Goal: Task Accomplishment & Management: Manage account settings

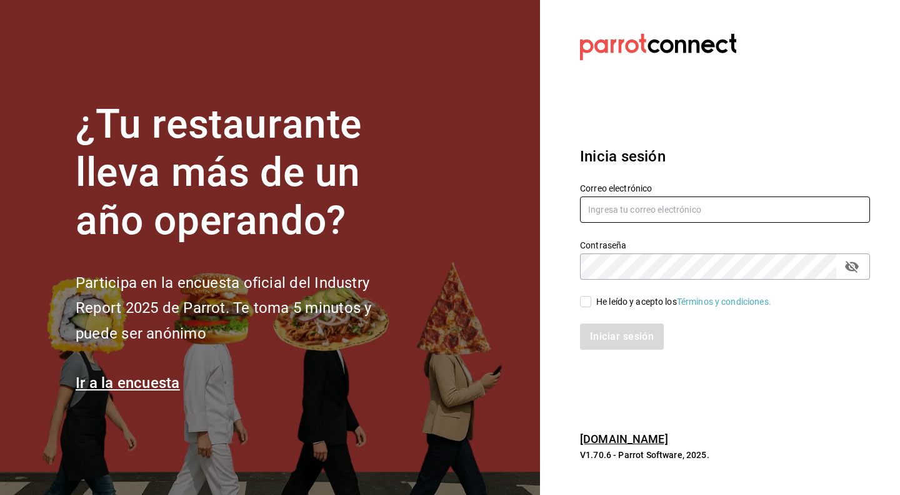
click at [660, 209] on input "text" at bounding box center [725, 209] width 290 height 26
type input "[PERSON_NAME][EMAIL_ADDRESS][DOMAIN_NAME]"
click at [851, 265] on icon "passwordField" at bounding box center [852, 266] width 15 height 15
click at [584, 299] on input "He leído y acepto los Términos y condiciones." at bounding box center [585, 301] width 11 height 11
checkbox input "true"
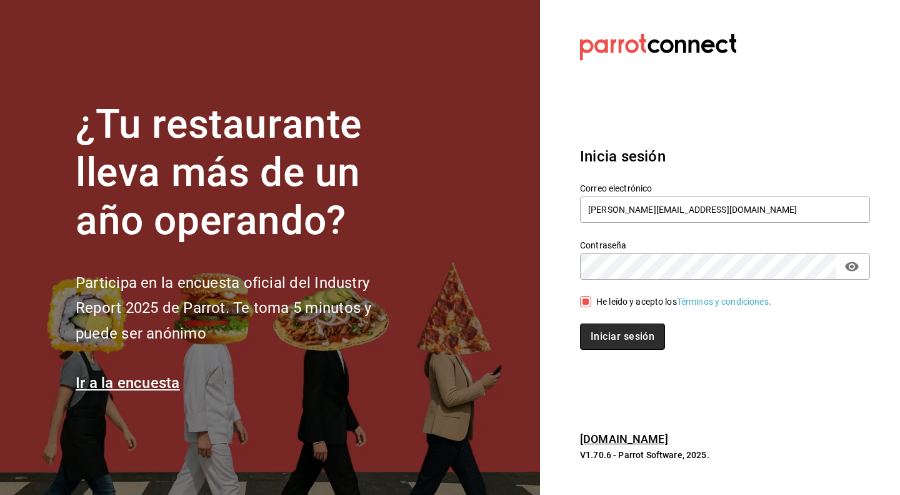
click at [639, 334] on button "Iniciar sesión" at bounding box center [622, 336] width 85 height 26
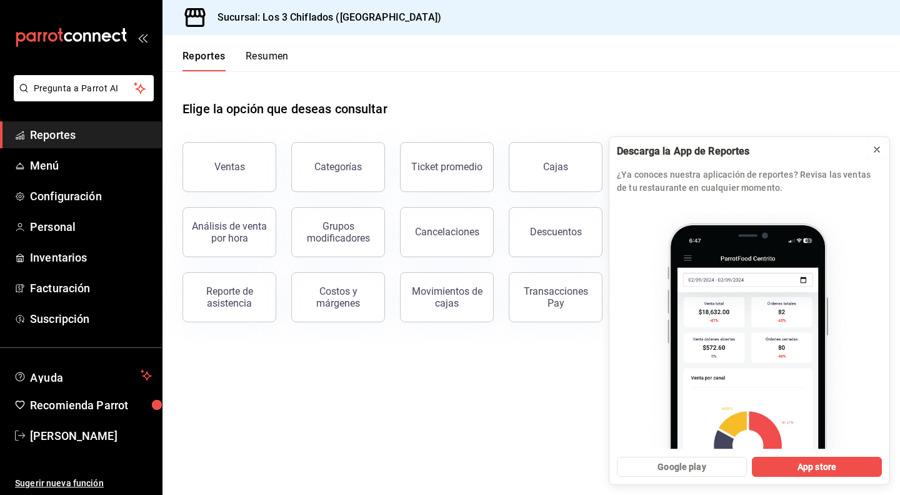
click at [875, 147] on icon at bounding box center [877, 149] width 5 height 5
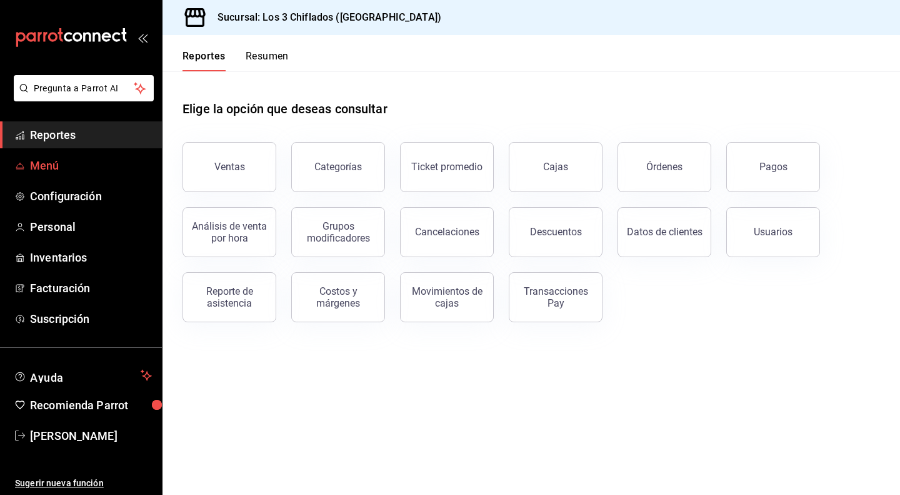
click at [74, 169] on span "Menú" at bounding box center [91, 165] width 122 height 17
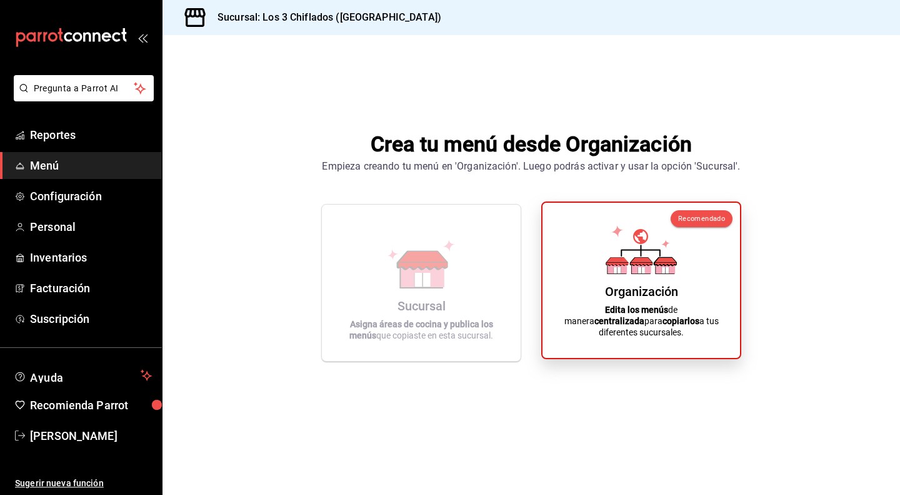
click at [601, 266] on div "Organización Edita los menús de manera centralizada para copiarlos a tus difere…" at bounding box center [642, 280] width 168 height 135
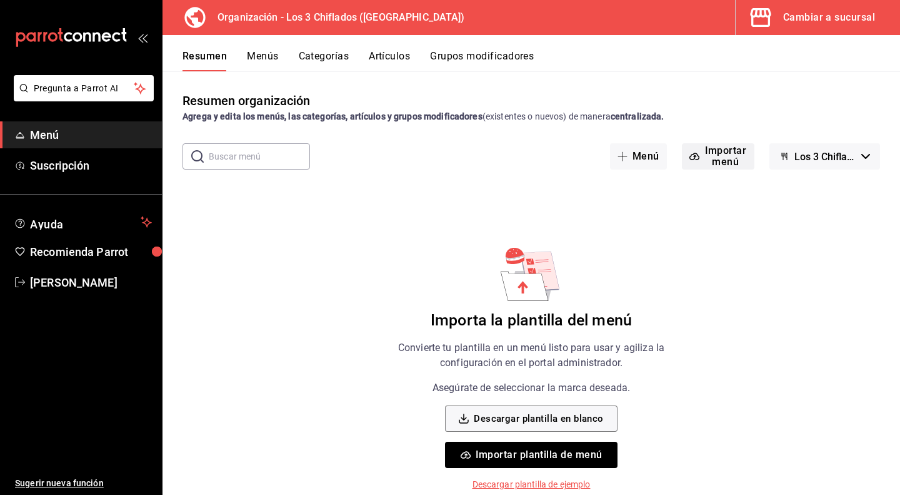
click at [725, 158] on button "Importar menú" at bounding box center [718, 156] width 73 height 26
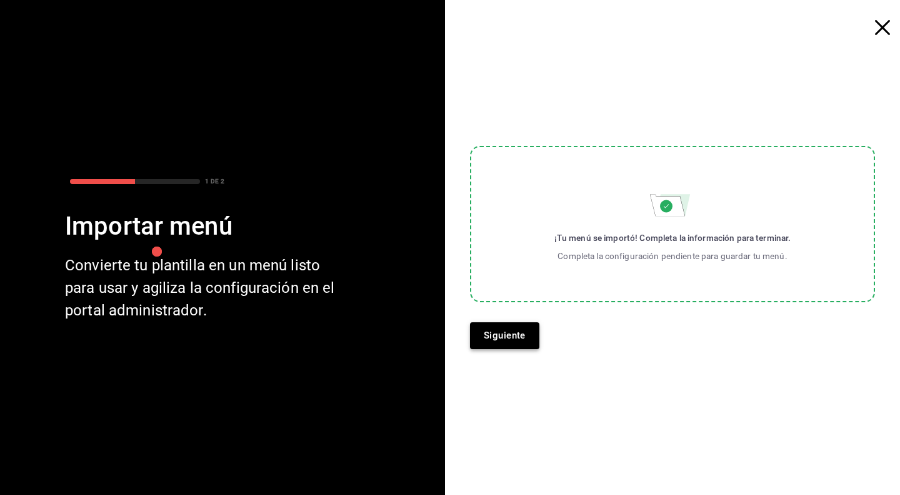
click at [495, 333] on button "Siguiente" at bounding box center [504, 335] width 69 height 26
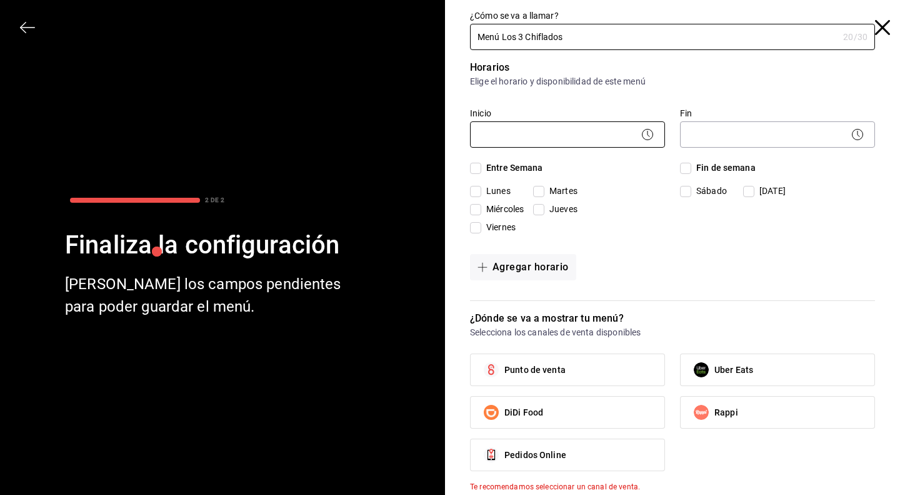
type input "Menú Los 3 Chiflados"
click at [624, 132] on body "Pregunta a Parrot AI Menú Suscripción Ayuda Recomienda Parrot [PERSON_NAME] Sug…" at bounding box center [450, 247] width 900 height 495
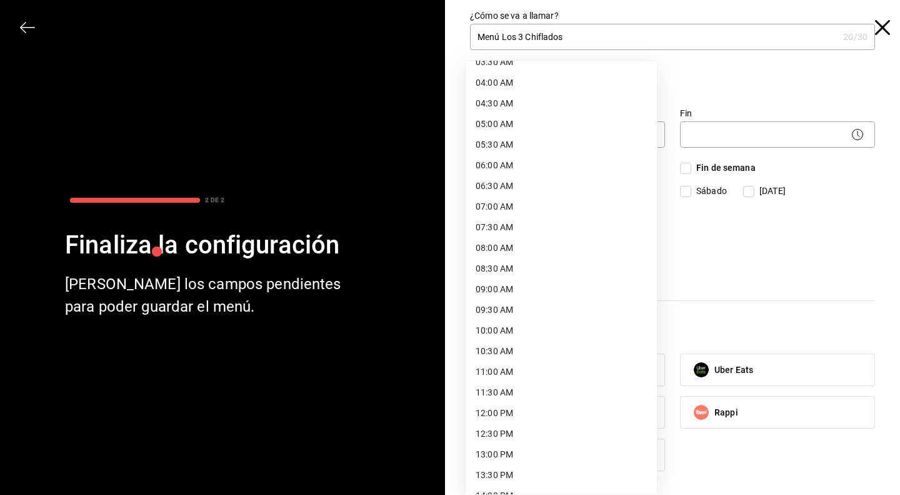
scroll to position [188, 0]
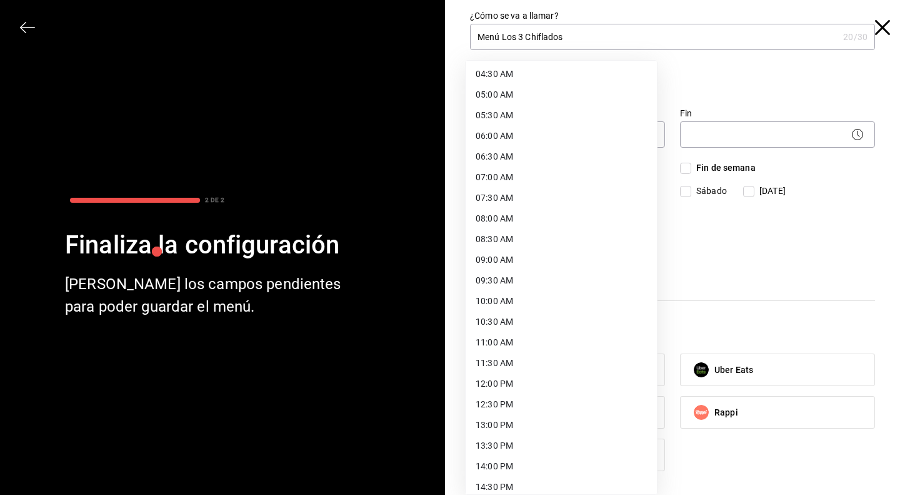
click at [544, 297] on li "10:00 AM" at bounding box center [561, 301] width 191 height 21
type input "10:00"
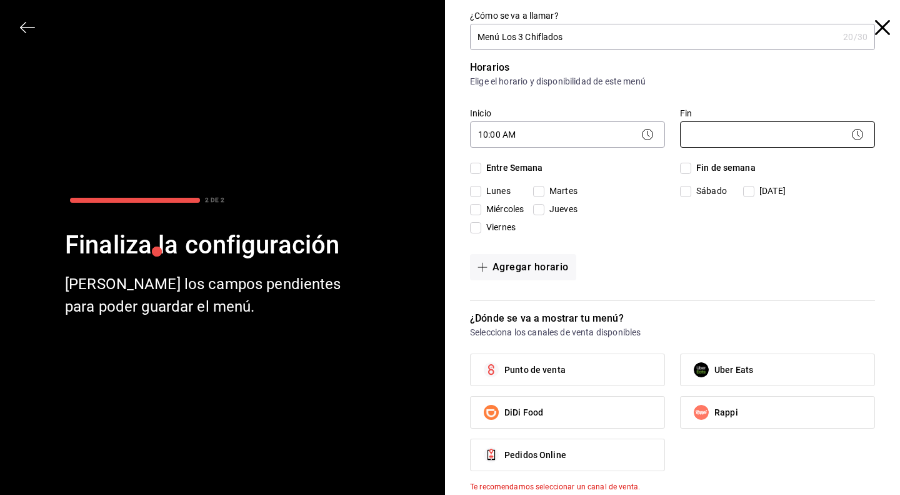
click at [735, 136] on body "Pregunta a Parrot AI Menú Suscripción Ayuda Recomienda Parrot [PERSON_NAME] Sug…" at bounding box center [450, 247] width 900 height 495
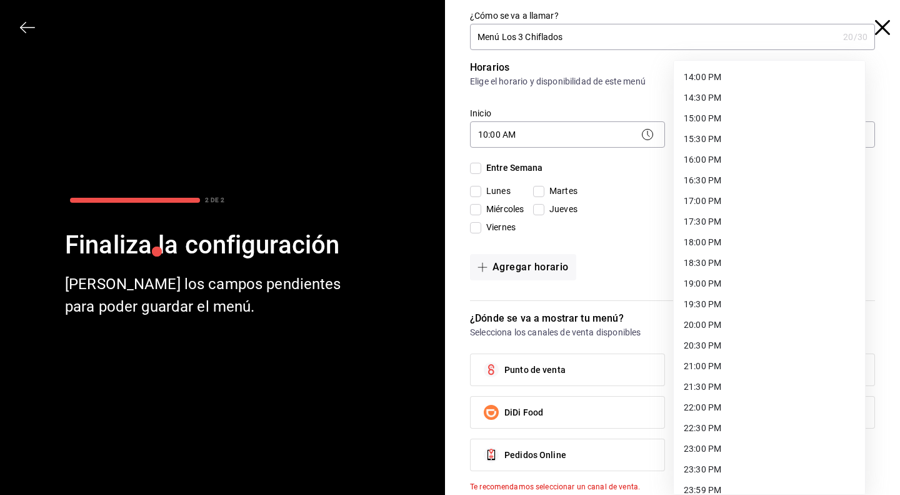
scroll to position [587, 0]
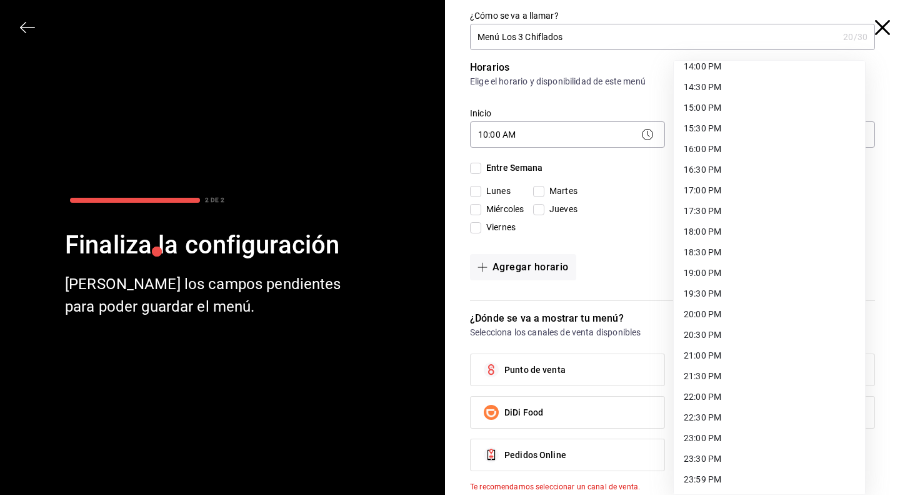
click at [709, 436] on li "23:00 PM" at bounding box center [769, 438] width 191 height 21
type input "23:00"
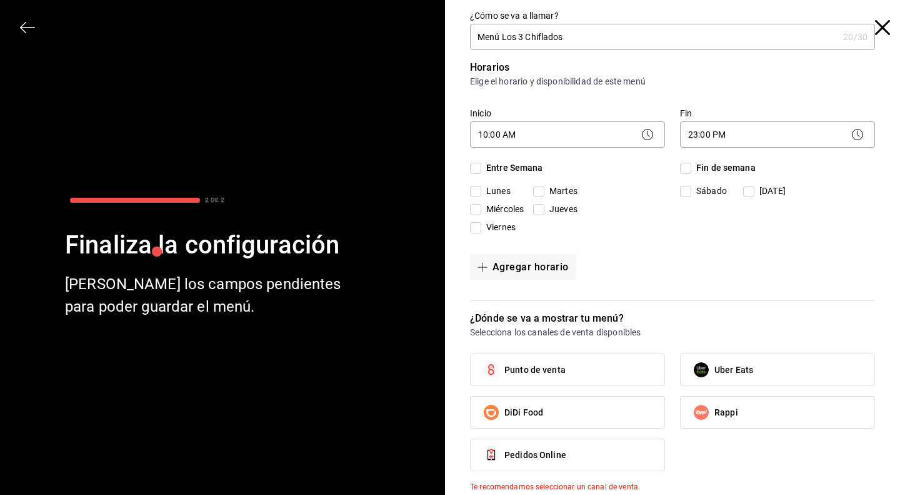
click at [474, 167] on input "Entre Semana" at bounding box center [475, 168] width 11 height 11
checkbox input "true"
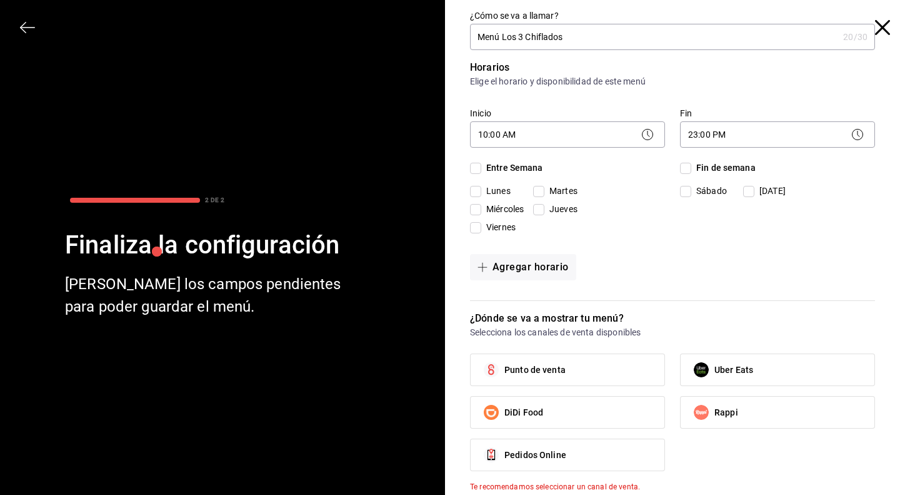
checkbox input "true"
click at [683, 166] on input "Fin de semana" at bounding box center [685, 168] width 11 height 11
checkbox input "true"
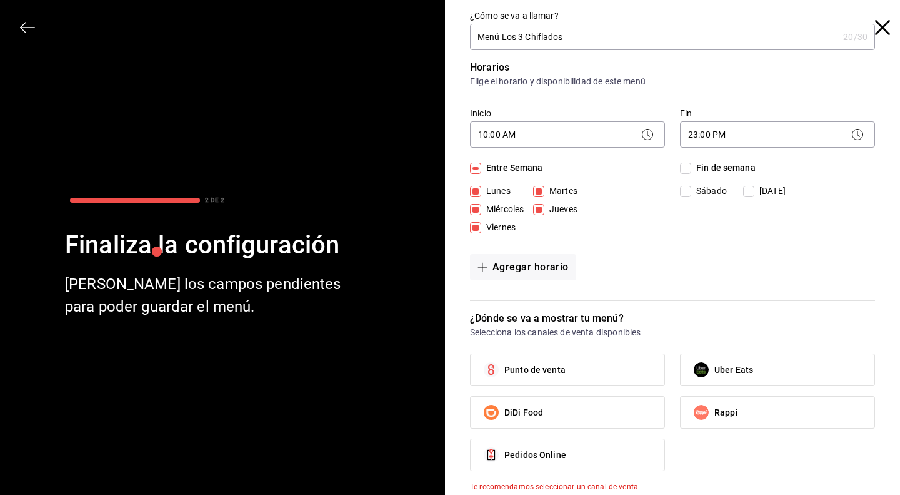
checkbox input "true"
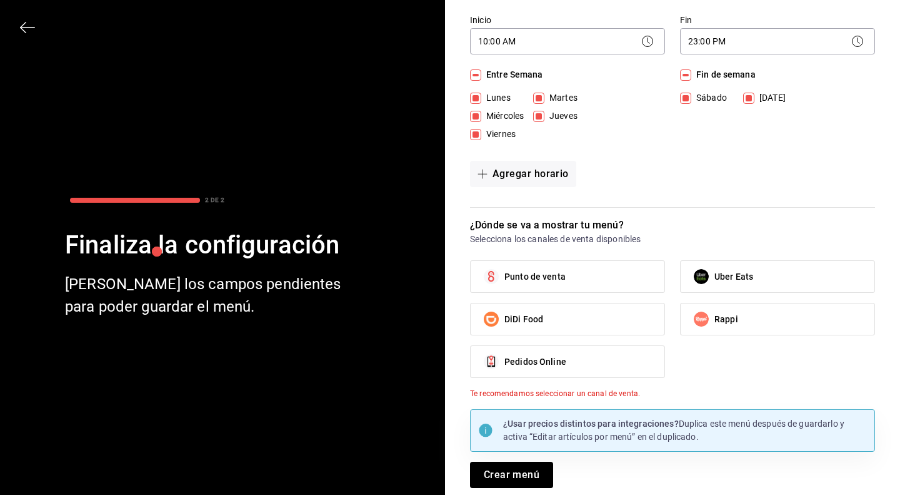
scroll to position [94, 0]
click at [744, 273] on span "Uber Eats" at bounding box center [734, 275] width 39 height 13
click at [715, 273] on input "Uber Eats" at bounding box center [701, 276] width 26 height 26
checkbox input "true"
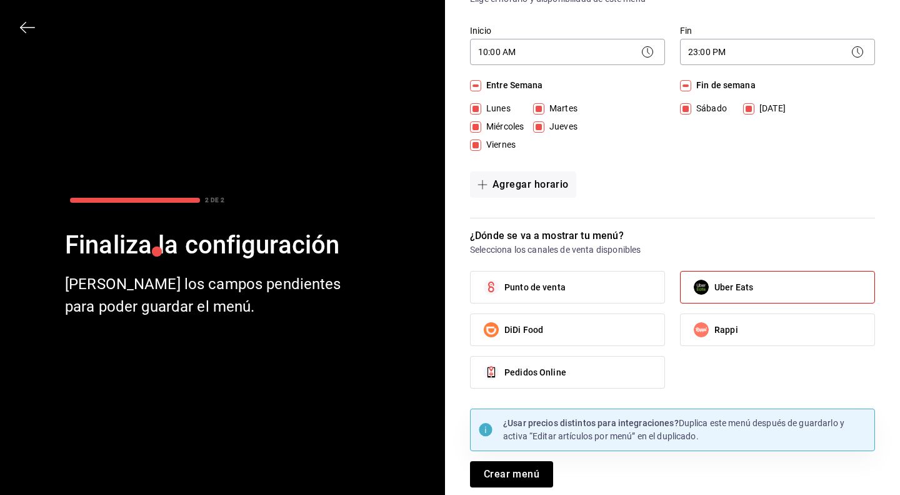
click at [723, 326] on span "Rappi" at bounding box center [727, 329] width 24 height 13
click at [715, 326] on input "Rappi" at bounding box center [701, 329] width 26 height 26
checkbox input "true"
click at [567, 321] on label "DiDi Food" at bounding box center [568, 329] width 194 height 31
click at [505, 321] on input "DiDi Food" at bounding box center [491, 329] width 26 height 26
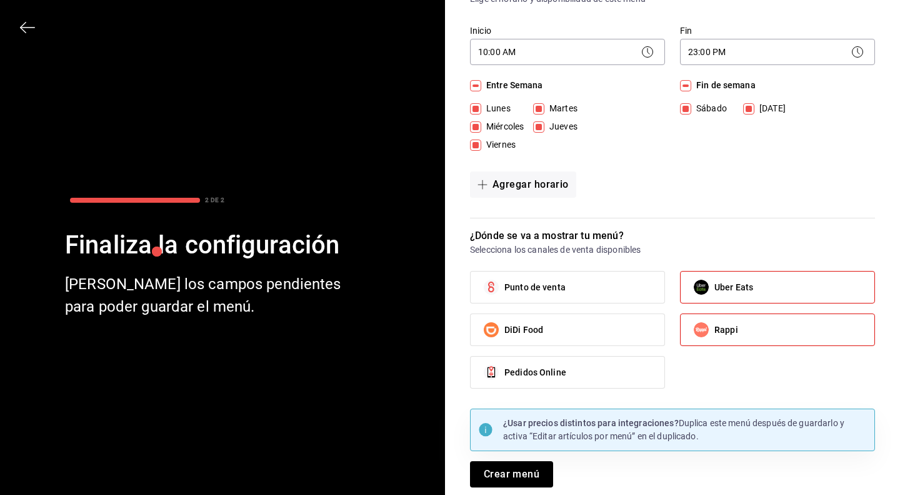
checkbox input "true"
click at [543, 282] on span "Punto de venta" at bounding box center [535, 287] width 61 height 13
click at [505, 282] on input "Punto de venta" at bounding box center [491, 287] width 26 height 26
checkbox input "true"
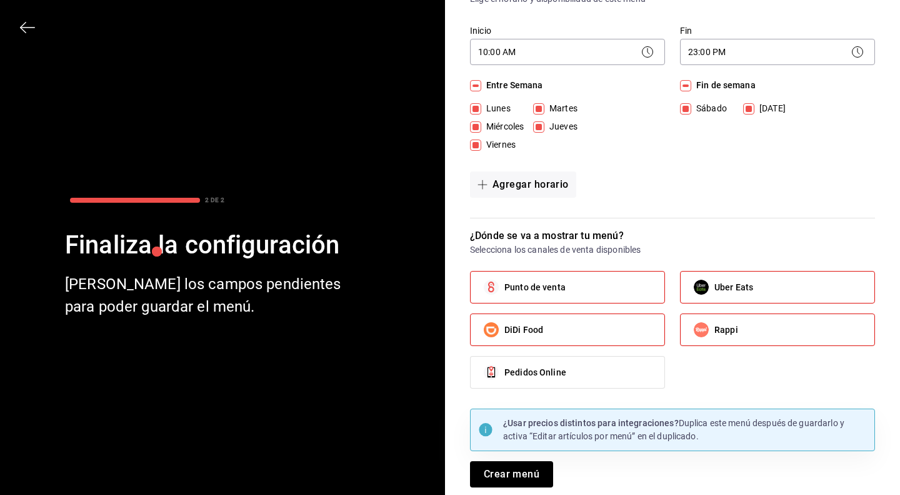
click at [568, 364] on label "Pedidos Online" at bounding box center [568, 371] width 194 height 31
click at [505, 364] on input "Pedidos Online" at bounding box center [491, 372] width 26 height 26
checkbox input "true"
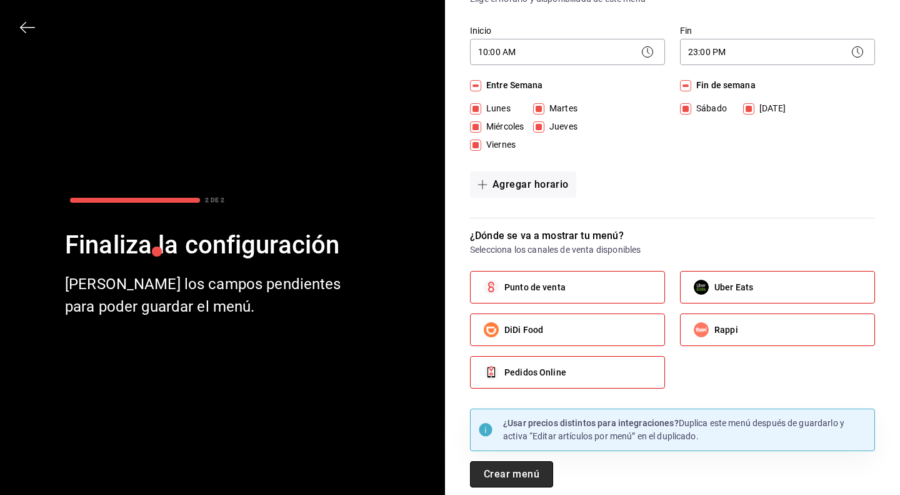
click at [533, 468] on button "Crear menú" at bounding box center [511, 474] width 83 height 26
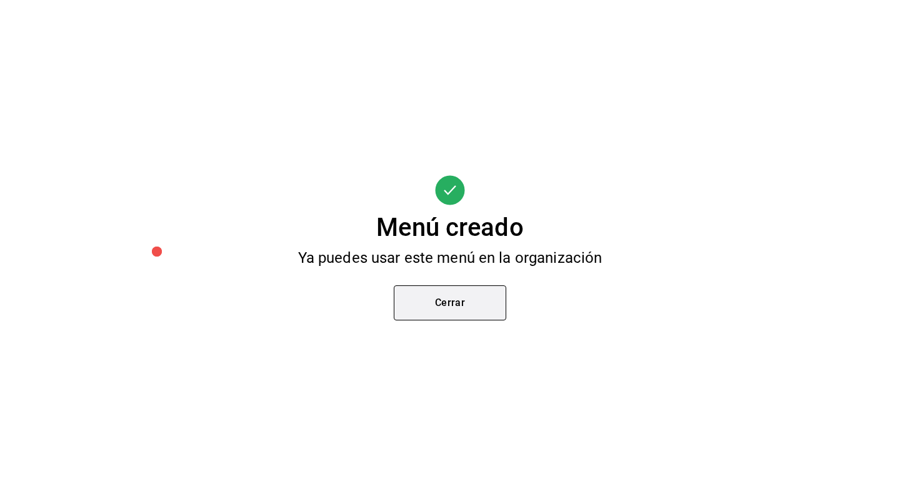
click at [477, 308] on button "Cerrar" at bounding box center [450, 302] width 113 height 35
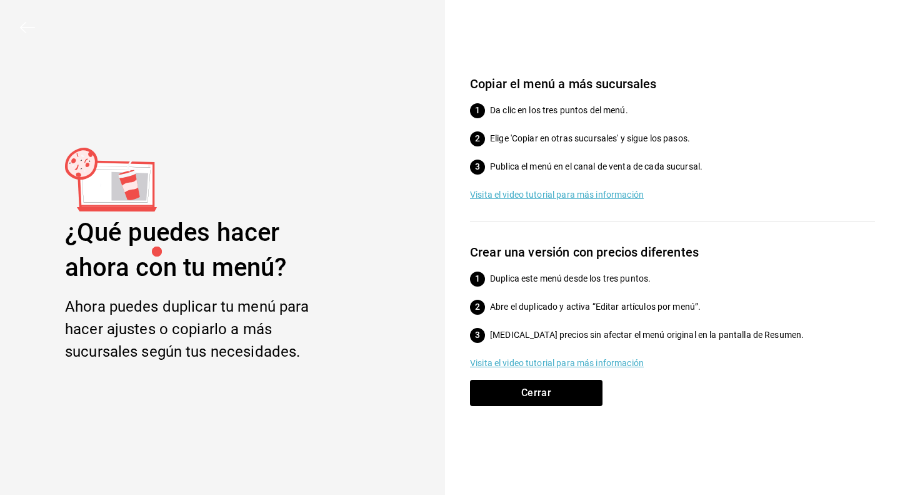
click at [566, 367] on p "Visita el video tutorial para más información" at bounding box center [672, 362] width 405 height 13
click at [547, 393] on button "Cerrar" at bounding box center [536, 392] width 133 height 26
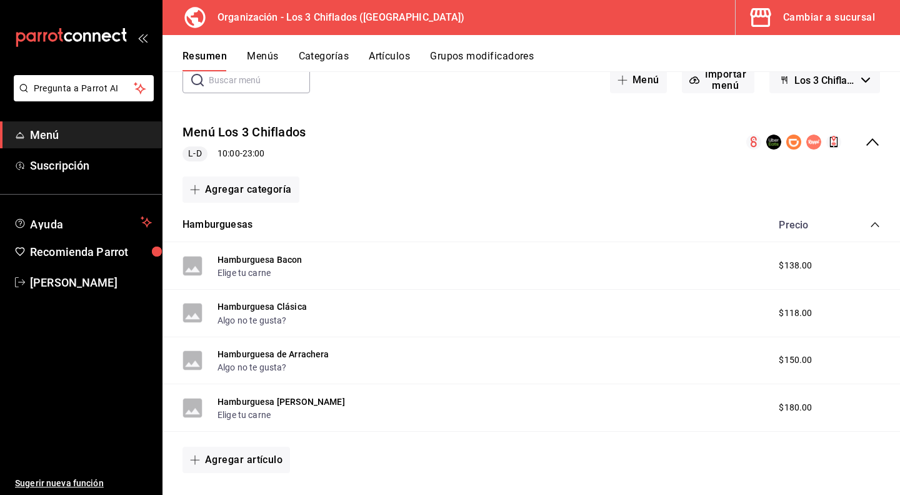
scroll to position [63, 0]
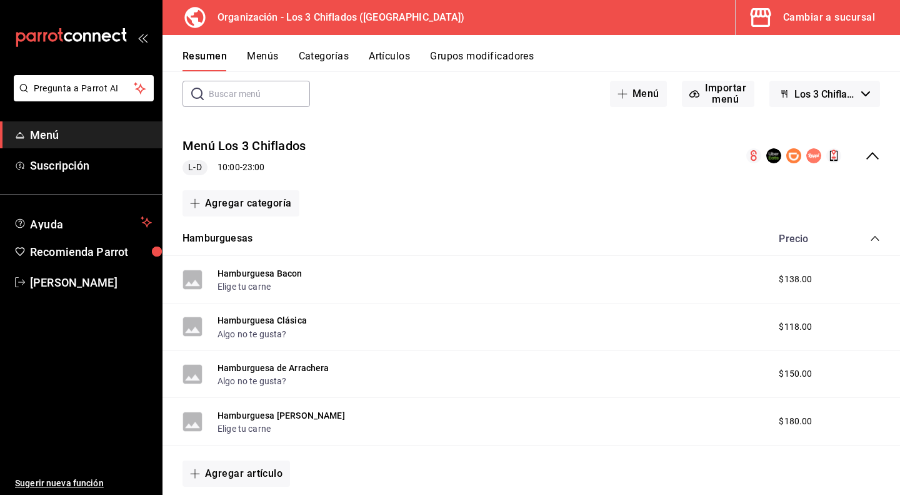
click at [866, 153] on icon "collapse-menu-row" at bounding box center [872, 155] width 15 height 15
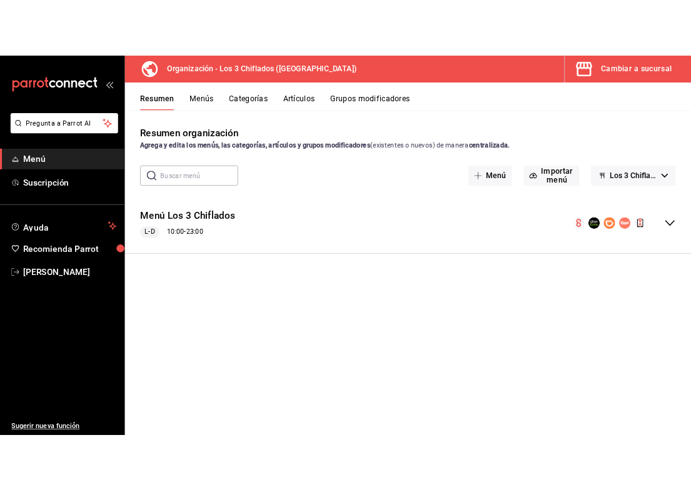
scroll to position [0, 0]
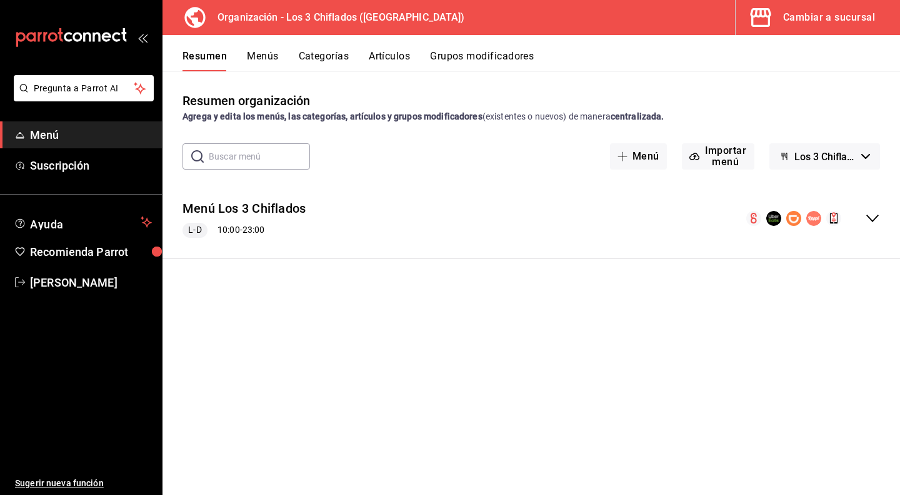
click at [876, 218] on icon "collapse-menu-row" at bounding box center [872, 218] width 15 height 15
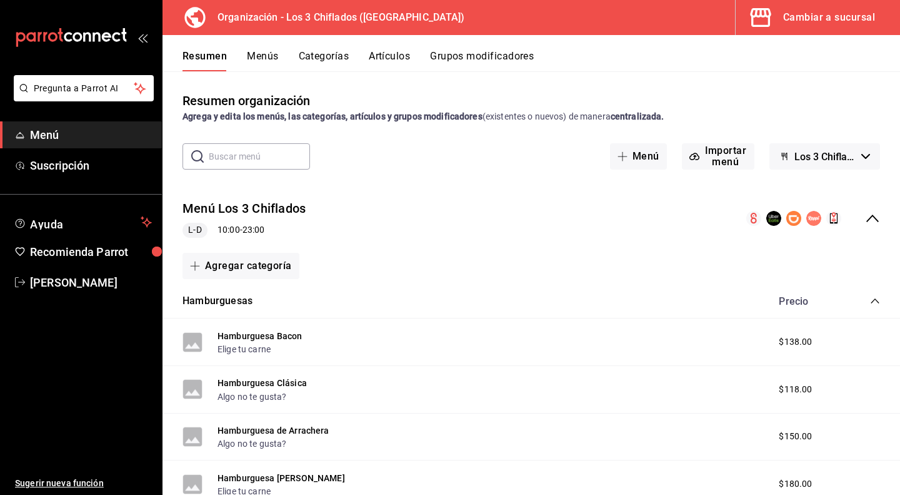
click at [258, 54] on button "Menús" at bounding box center [262, 60] width 31 height 21
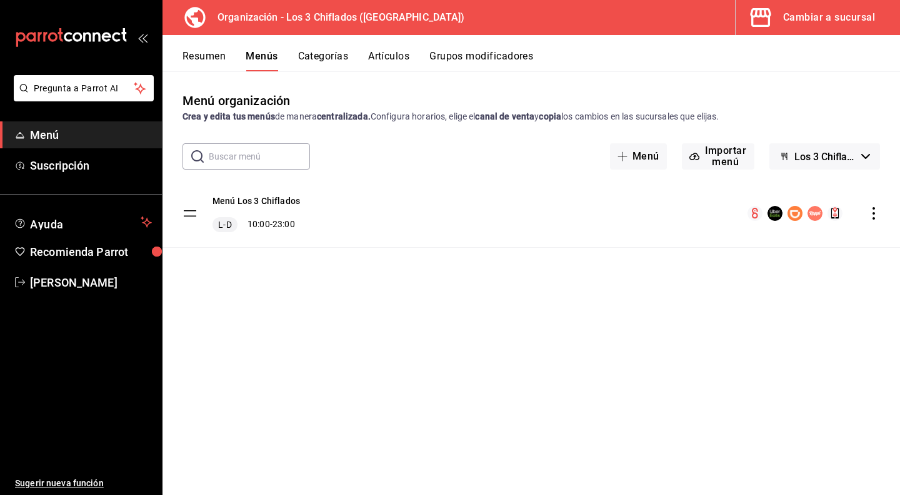
click at [873, 214] on icon "actions" at bounding box center [874, 213] width 13 height 13
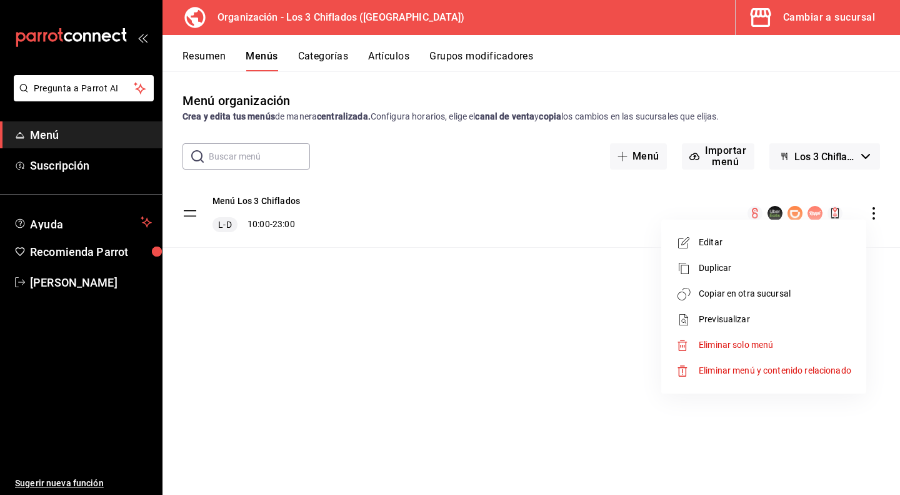
click at [736, 373] on span "Eliminar menú y contenido relacionado" at bounding box center [775, 370] width 153 height 10
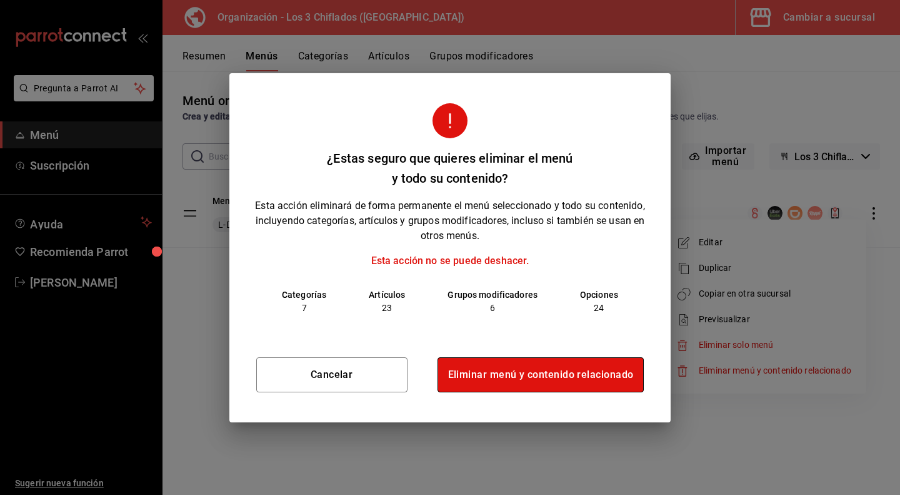
click at [538, 374] on button "Eliminar menú y contenido relacionado" at bounding box center [541, 374] width 207 height 35
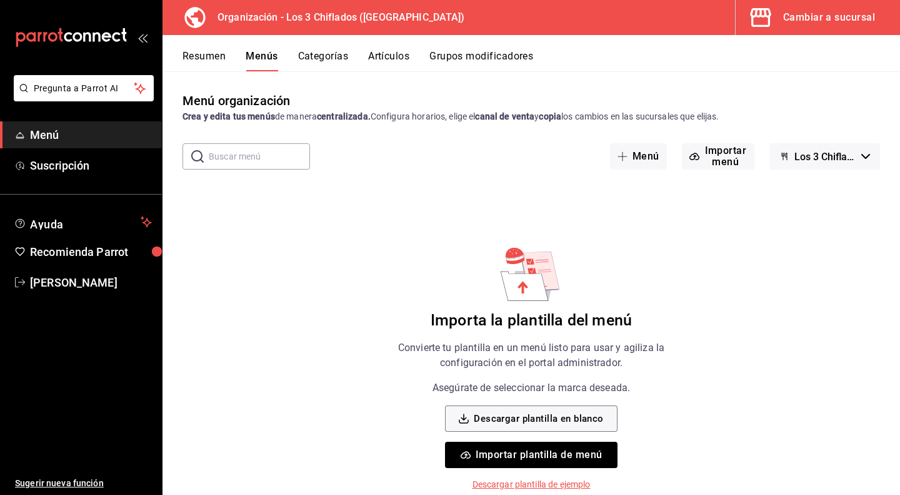
click at [214, 63] on button "Resumen" at bounding box center [204, 60] width 43 height 21
click at [570, 457] on button "Importar plantilla de menú" at bounding box center [531, 454] width 172 height 26
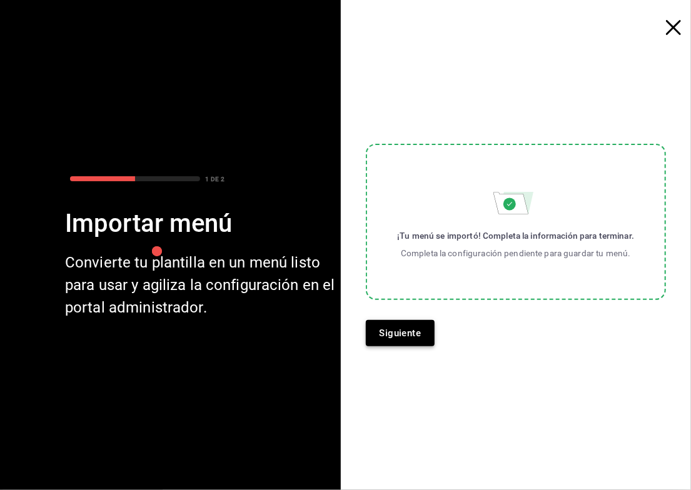
click at [401, 334] on button "Siguiente" at bounding box center [400, 333] width 69 height 26
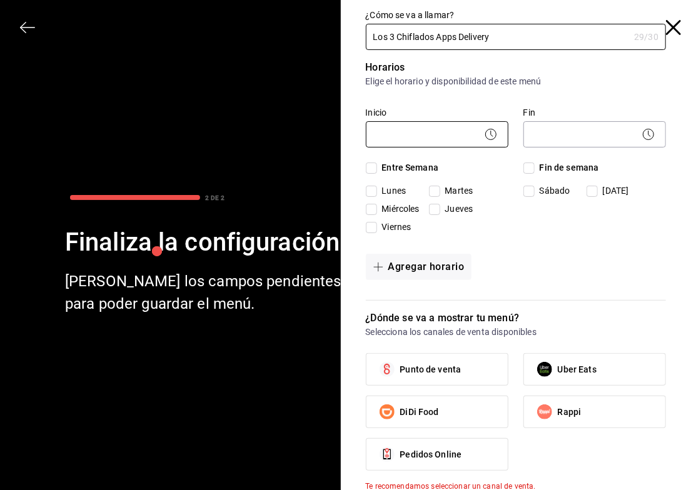
type input "Los 3 Chiflados Apps Delivery"
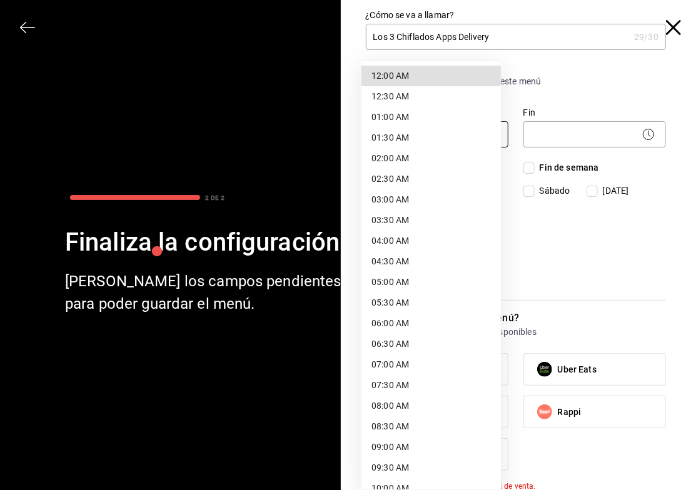
click at [436, 131] on body "Pregunta a Parrot AI Menú Suscripción Ayuda Recomienda Parrot [PERSON_NAME] Sug…" at bounding box center [345, 245] width 691 height 490
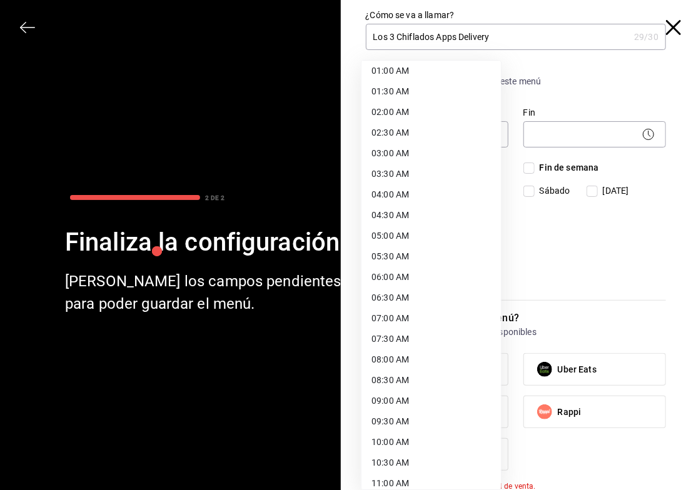
scroll to position [63, 0]
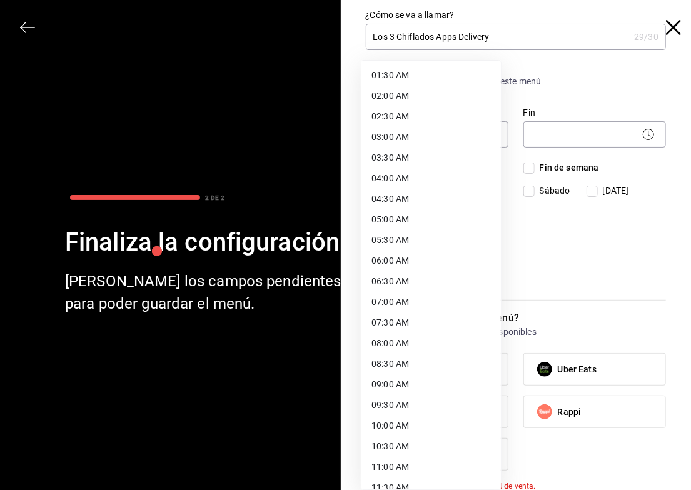
click at [396, 382] on li "09:00 AM" at bounding box center [430, 384] width 139 height 21
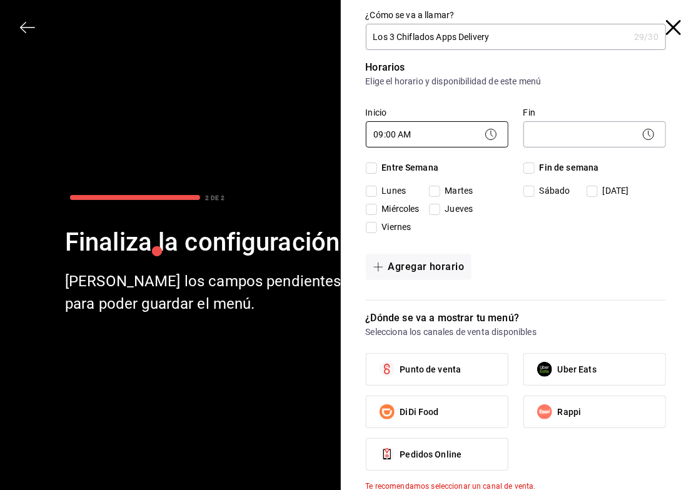
click at [470, 129] on body "Pregunta a Parrot AI Menú Suscripción Ayuda Recomienda Parrot [PERSON_NAME] Sug…" at bounding box center [345, 245] width 691 height 490
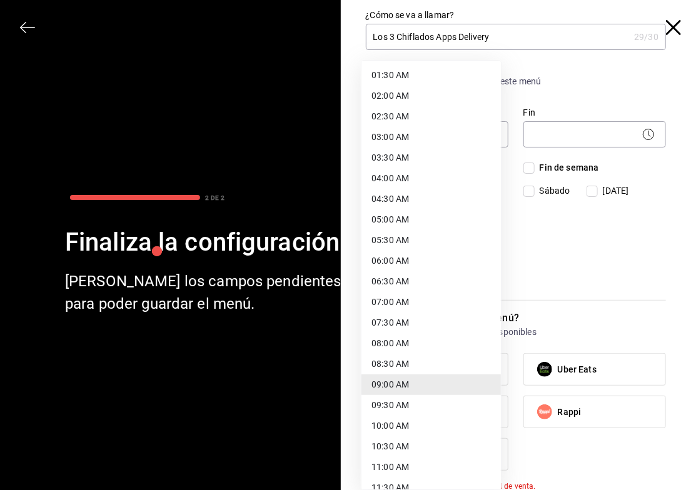
click at [405, 426] on li "10:00 AM" at bounding box center [430, 426] width 139 height 21
type input "10:00"
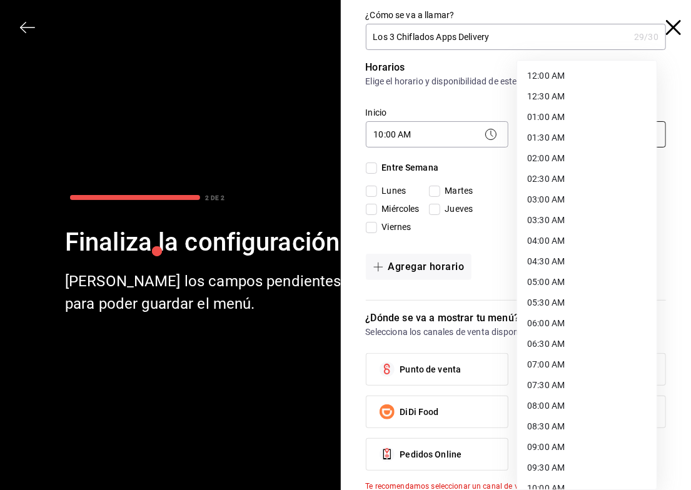
click at [601, 124] on body "Pregunta a Parrot AI Menú Suscripción Ayuda Recomienda Parrot [PERSON_NAME] Sug…" at bounding box center [345, 245] width 691 height 490
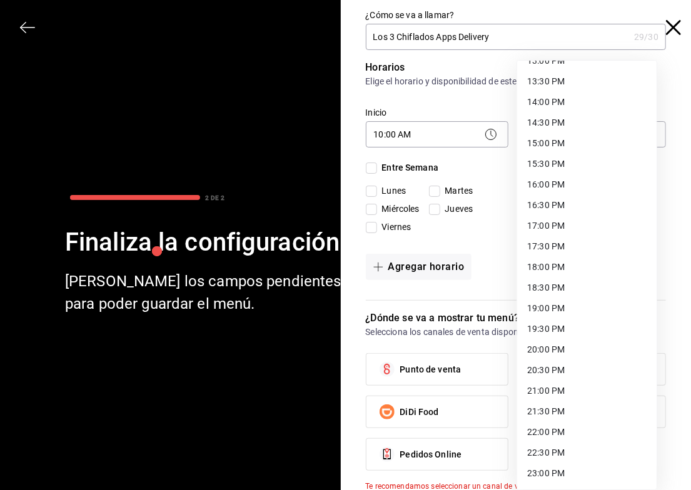
scroll to position [591, 0]
click at [566, 436] on li "23:00 PM" at bounding box center [586, 433] width 139 height 21
type input "23:00"
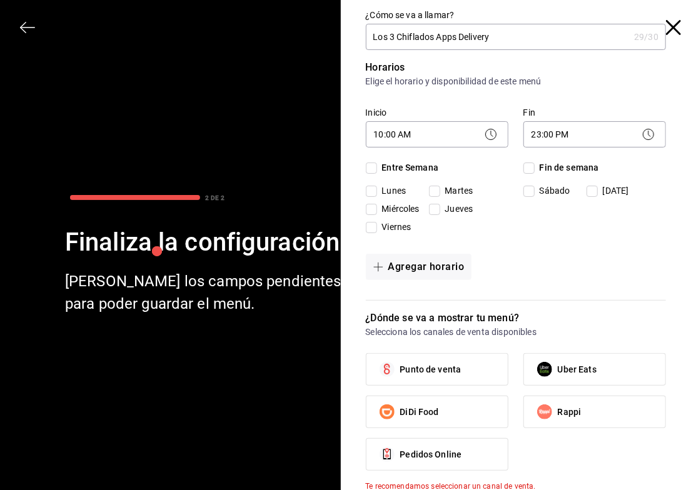
click at [367, 169] on input "Entre Semana" at bounding box center [371, 168] width 11 height 11
checkbox input "true"
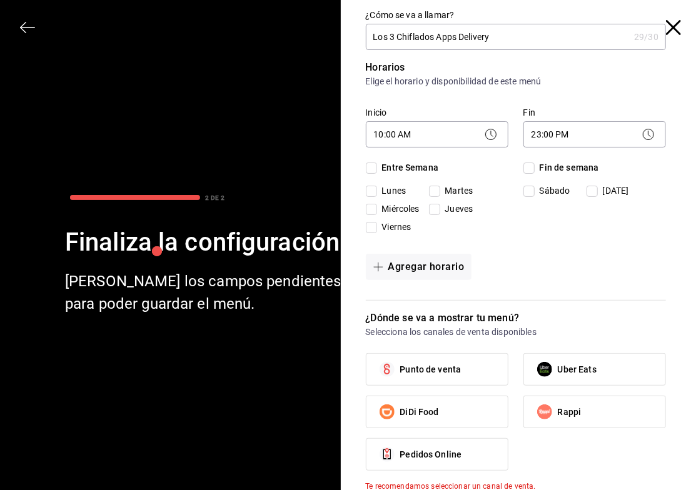
checkbox input "true"
click at [523, 169] on input "Fin de semana" at bounding box center [528, 168] width 11 height 11
checkbox input "true"
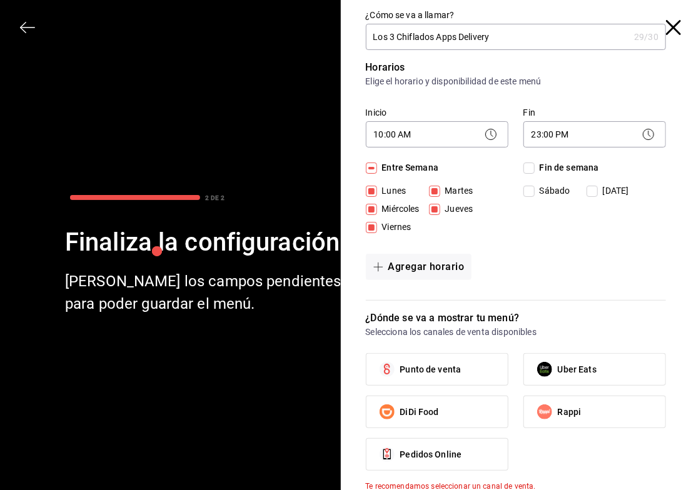
checkbox input "true"
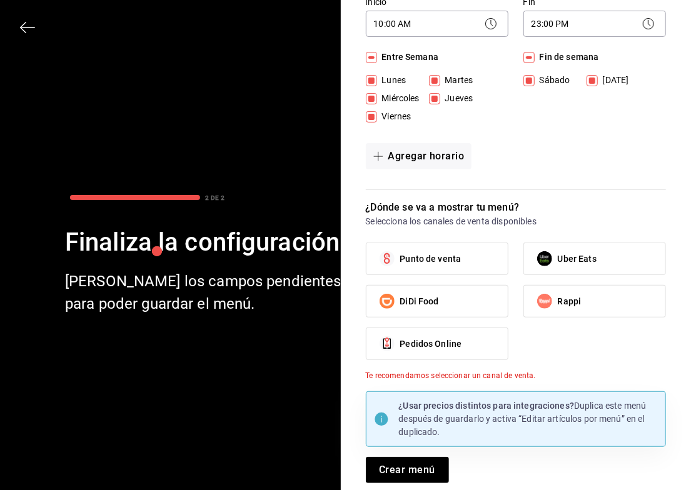
scroll to position [112, 0]
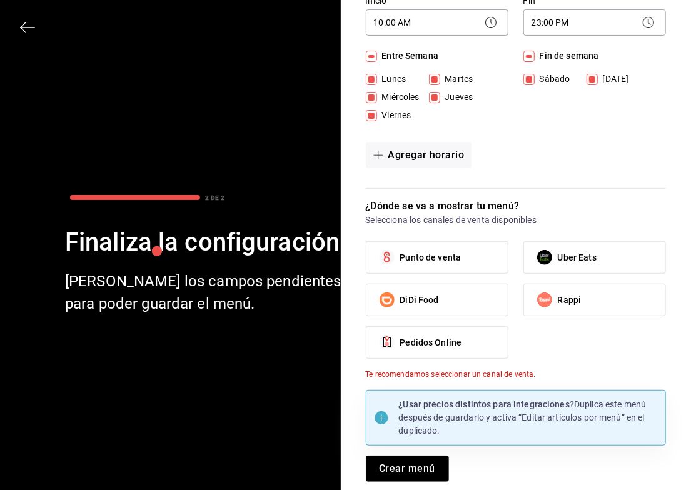
click at [616, 253] on label "Uber Eats" at bounding box center [594, 257] width 141 height 31
click at [558, 253] on input "Uber Eats" at bounding box center [544, 257] width 26 height 26
checkbox input "true"
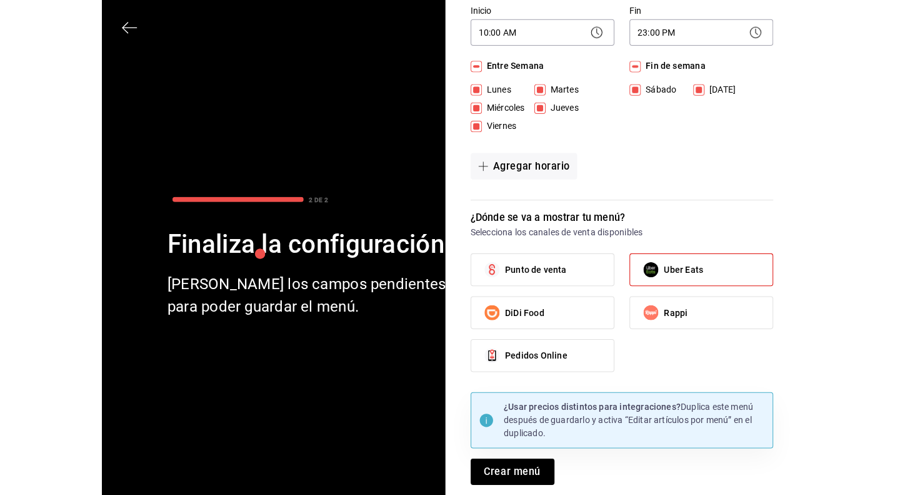
scroll to position [101, 0]
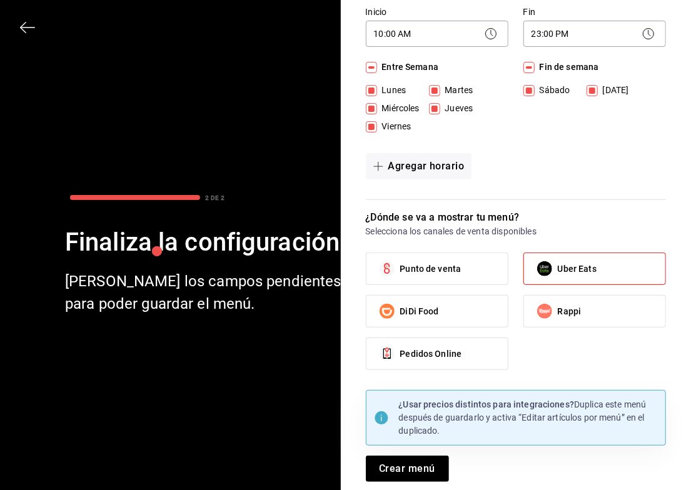
click at [465, 307] on label "DiDi Food" at bounding box center [436, 311] width 141 height 31
click at [400, 307] on input "DiDi Food" at bounding box center [387, 311] width 26 height 26
checkbox input "true"
click at [604, 313] on label "Rappi" at bounding box center [594, 311] width 141 height 31
click at [558, 313] on input "Rappi" at bounding box center [544, 311] width 26 height 26
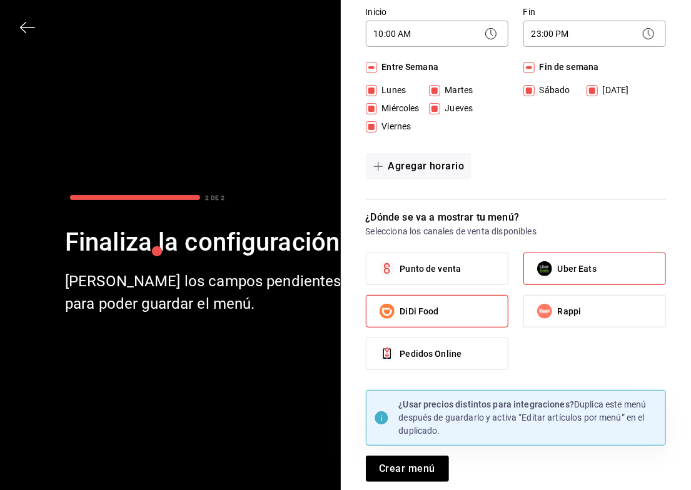
checkbox input "true"
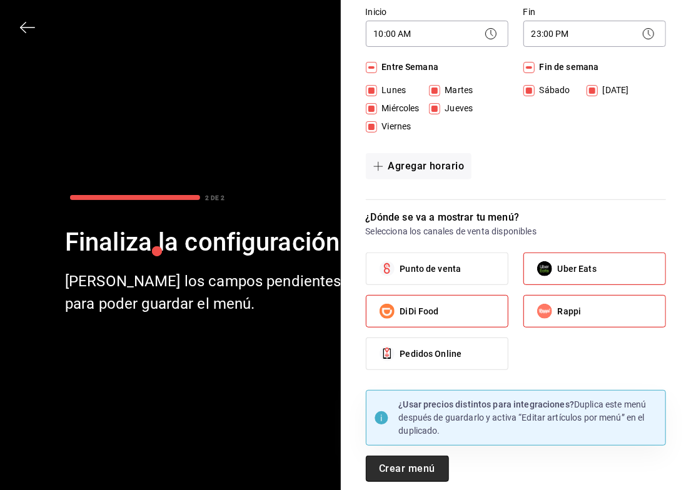
click at [397, 465] on button "Crear menú" at bounding box center [407, 469] width 83 height 26
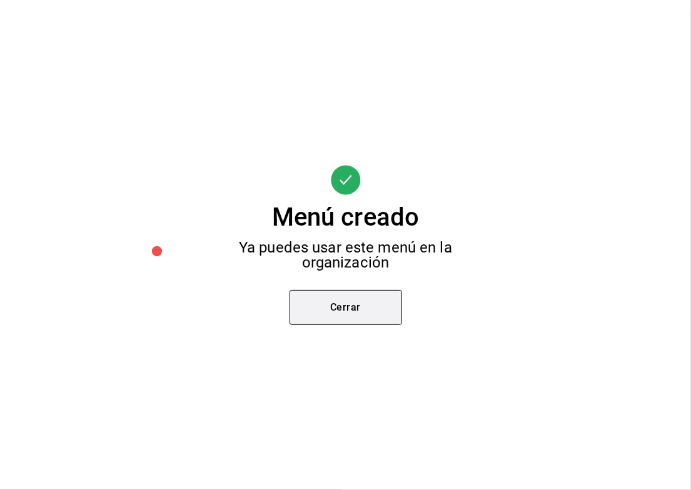
click at [345, 318] on button "Cerrar" at bounding box center [345, 307] width 113 height 35
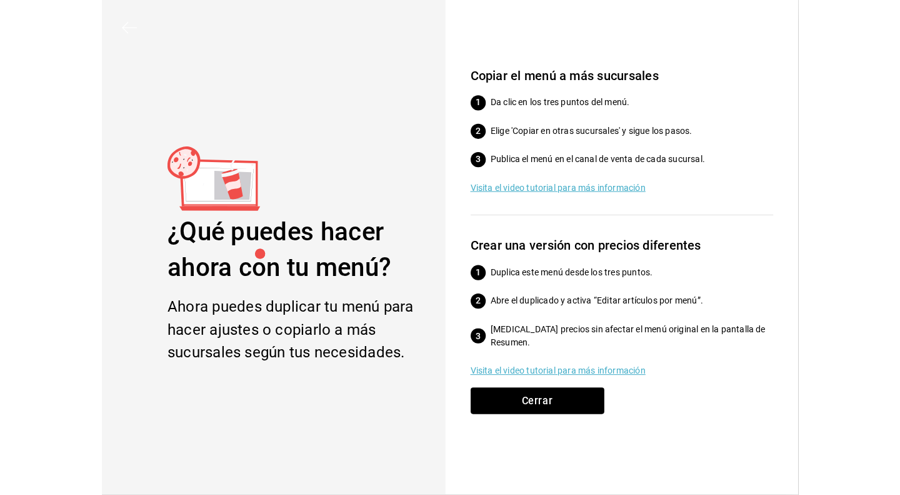
scroll to position [83, 0]
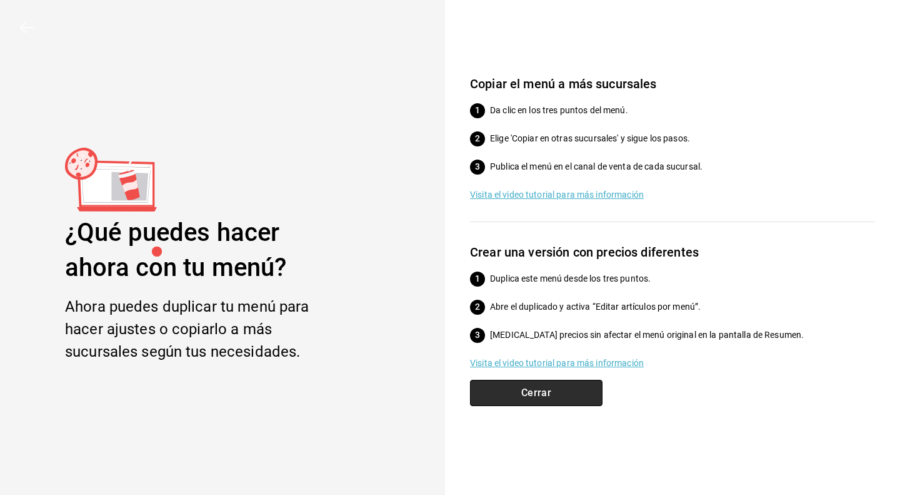
click at [553, 399] on button "Cerrar" at bounding box center [536, 392] width 133 height 26
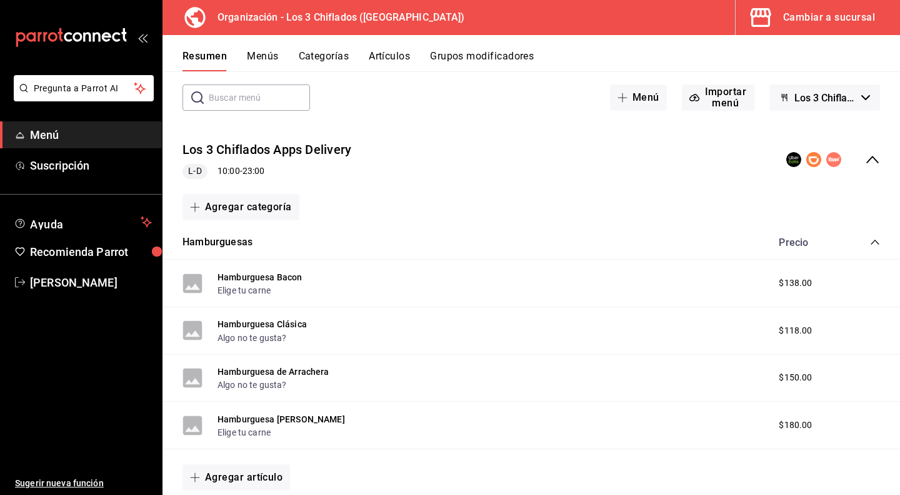
scroll to position [28, 0]
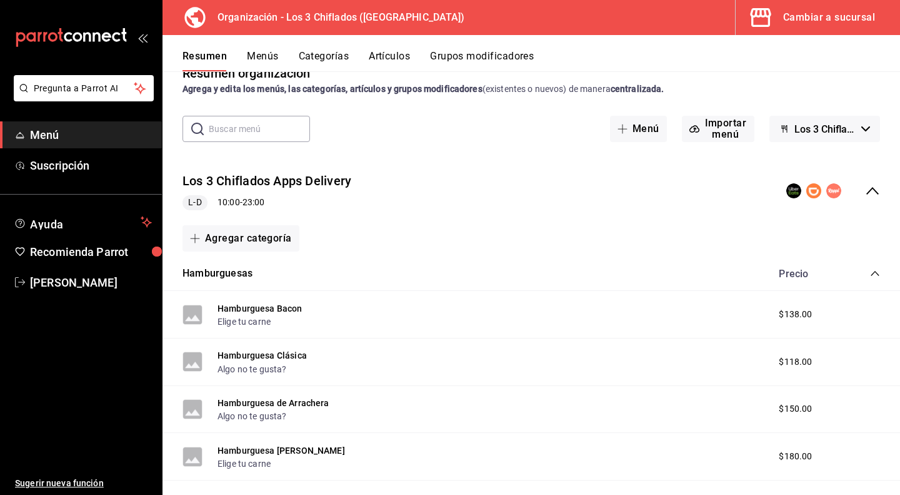
click at [256, 51] on button "Menús" at bounding box center [262, 60] width 31 height 21
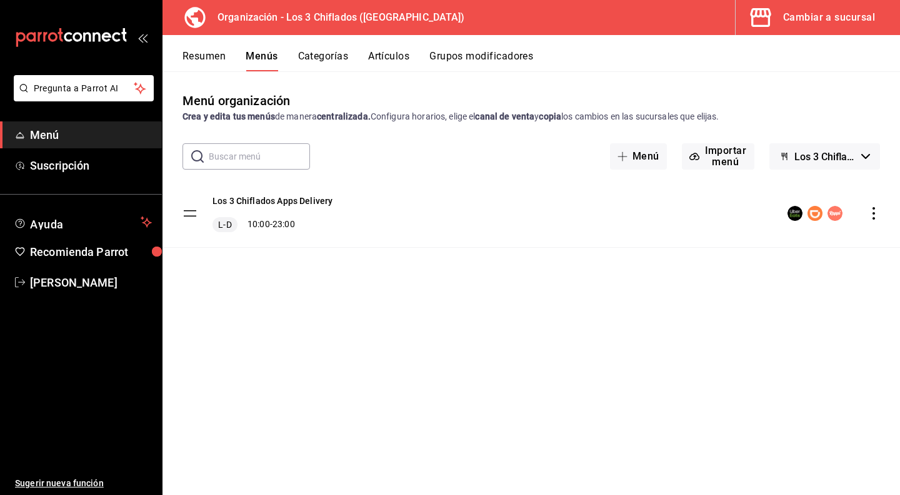
click at [875, 212] on icon "actions" at bounding box center [874, 213] width 13 height 13
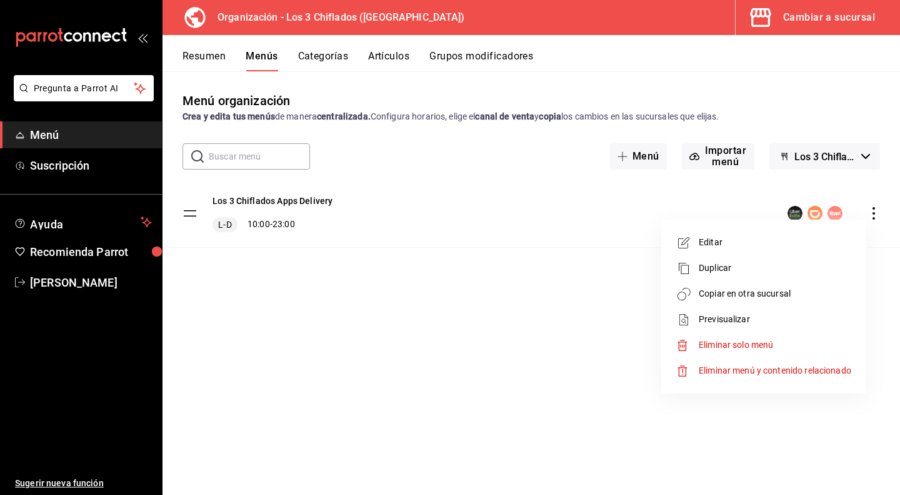
click at [720, 271] on span "Duplicar" at bounding box center [775, 267] width 153 height 13
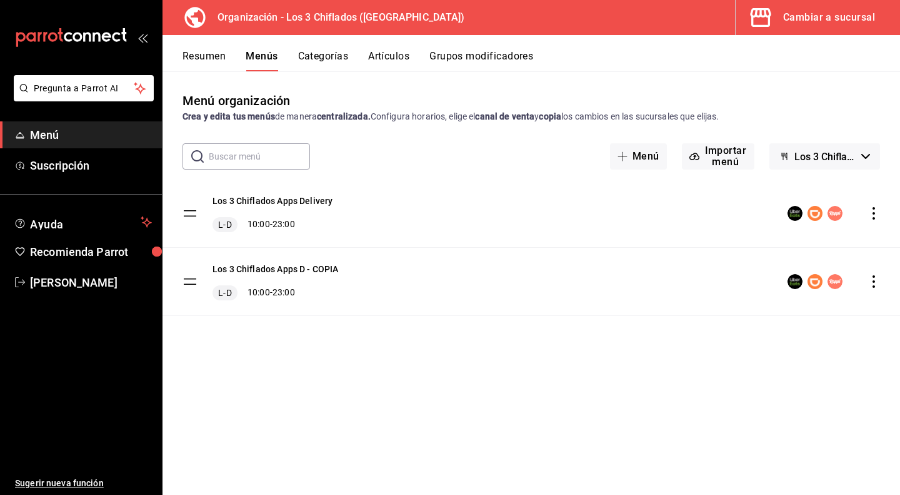
click at [878, 279] on icon "actions" at bounding box center [874, 281] width 13 height 13
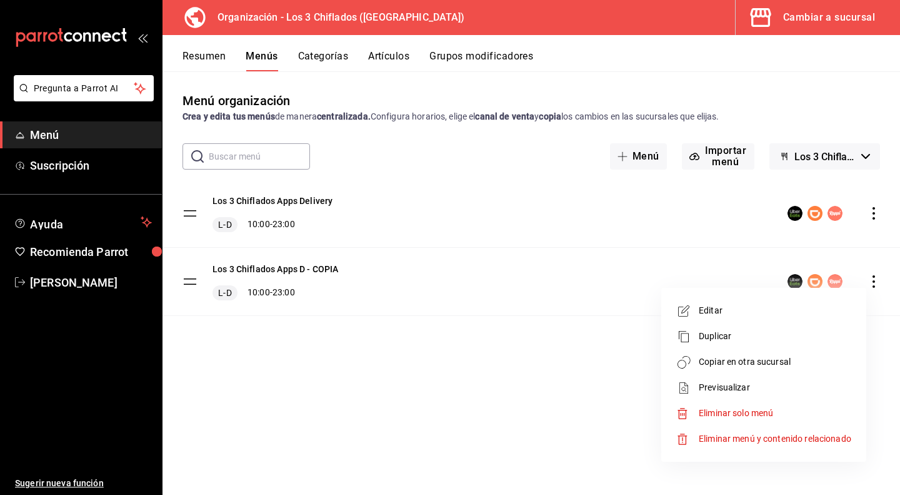
click at [718, 311] on span "Editar" at bounding box center [775, 310] width 153 height 13
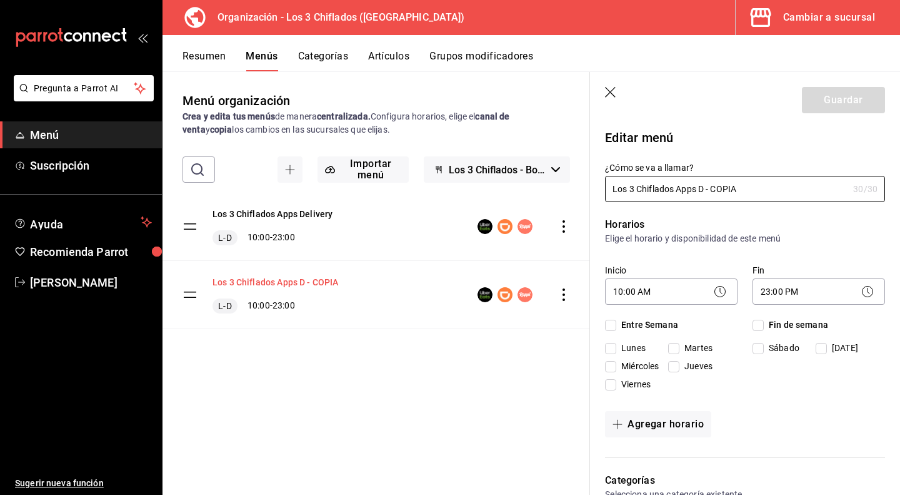
checkbox input "true"
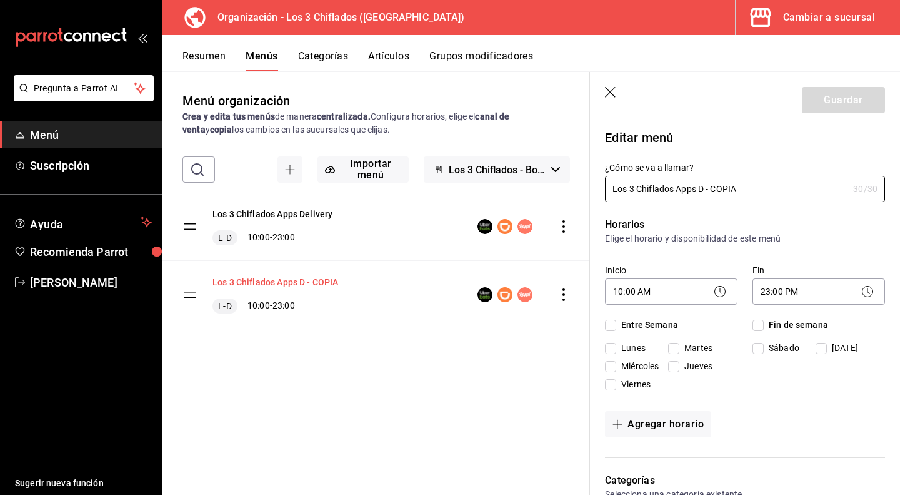
checkbox input "true"
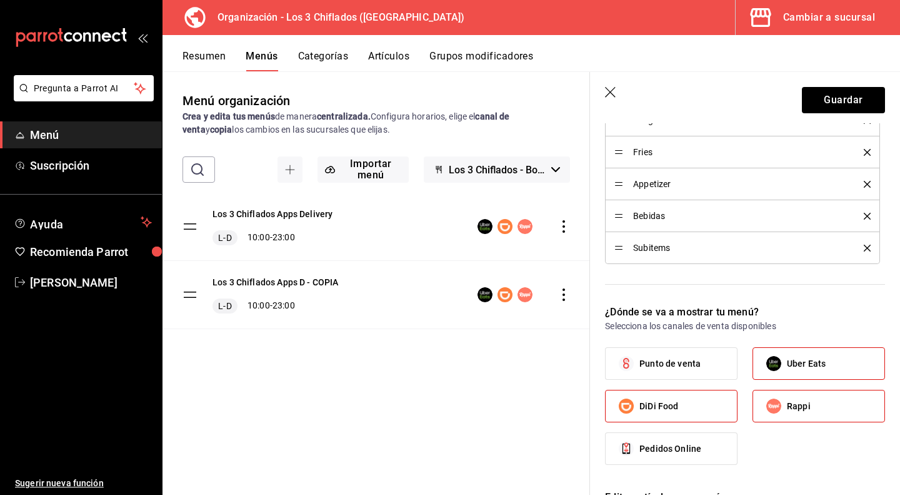
scroll to position [563, 0]
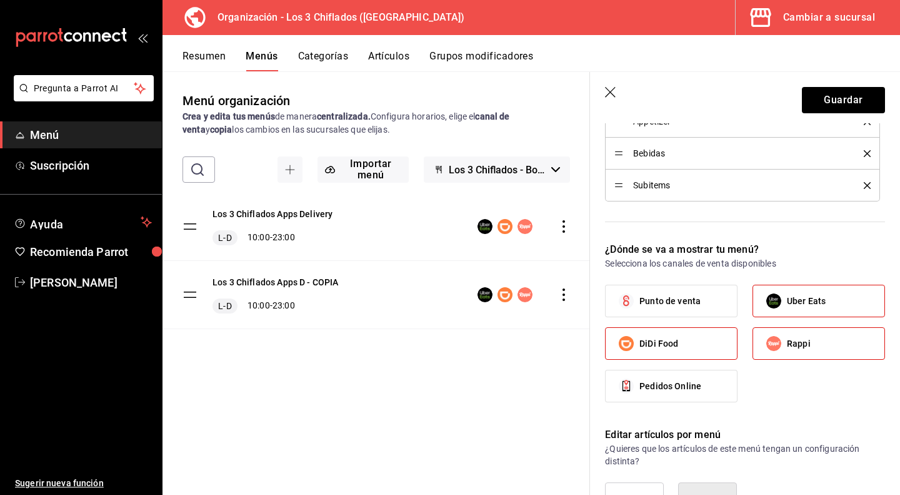
type input "Los 3 Chiflados Local"
click at [668, 302] on span "Punto de venta" at bounding box center [670, 300] width 61 height 13
click at [640, 302] on input "Punto de venta" at bounding box center [626, 301] width 26 height 26
checkbox input "true"
click at [685, 341] on label "DiDi Food" at bounding box center [671, 343] width 131 height 31
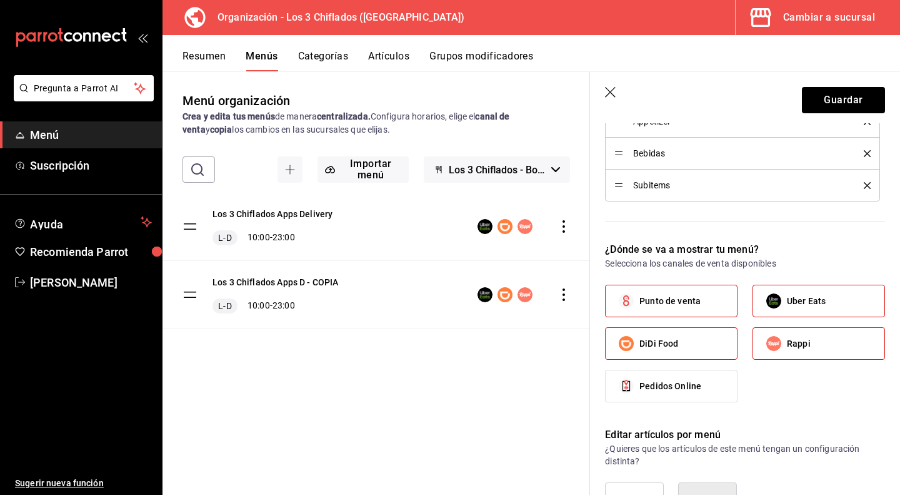
click at [640, 341] on input "DiDi Food" at bounding box center [626, 343] width 26 height 26
checkbox input "false"
click at [794, 299] on span "Uber Eats" at bounding box center [806, 300] width 39 height 13
click at [787, 299] on input "Uber Eats" at bounding box center [774, 301] width 26 height 26
checkbox input "false"
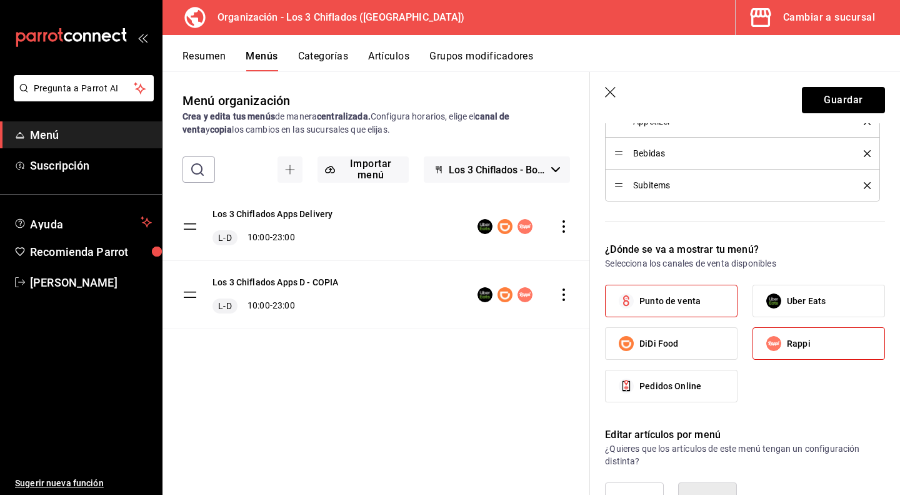
click at [811, 336] on label "Rappi" at bounding box center [818, 343] width 131 height 31
click at [787, 336] on input "Rappi" at bounding box center [774, 343] width 26 height 26
checkbox input "false"
click at [683, 379] on span "Pedidos Online" at bounding box center [671, 385] width 62 height 13
click at [640, 379] on input "Pedidos Online" at bounding box center [626, 386] width 26 height 26
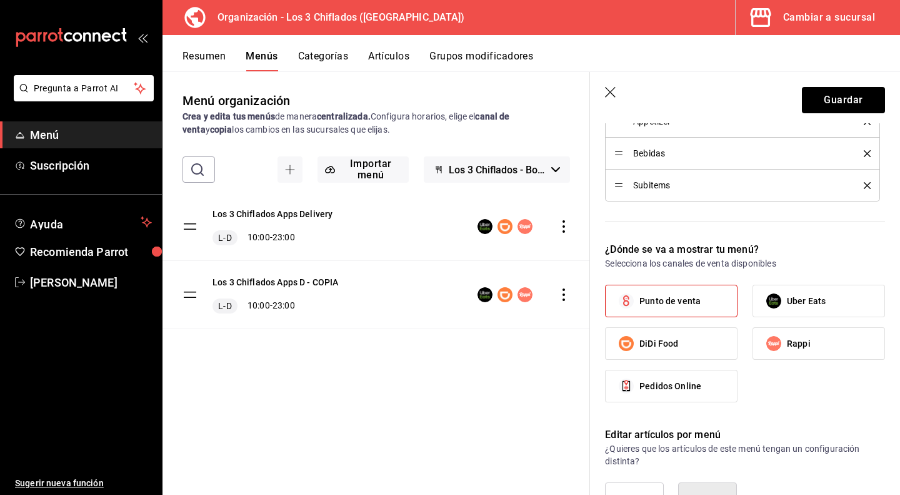
checkbox input "true"
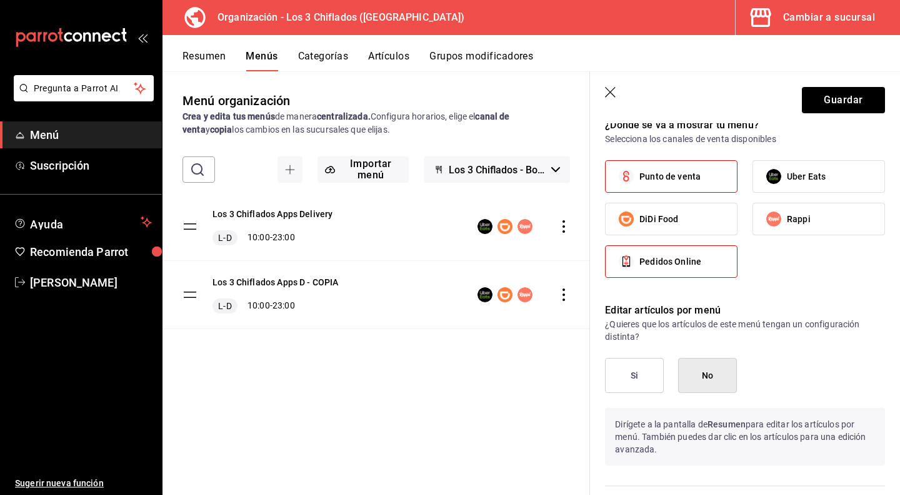
scroll to position [688, 0]
click at [640, 376] on button "Si" at bounding box center [634, 374] width 59 height 35
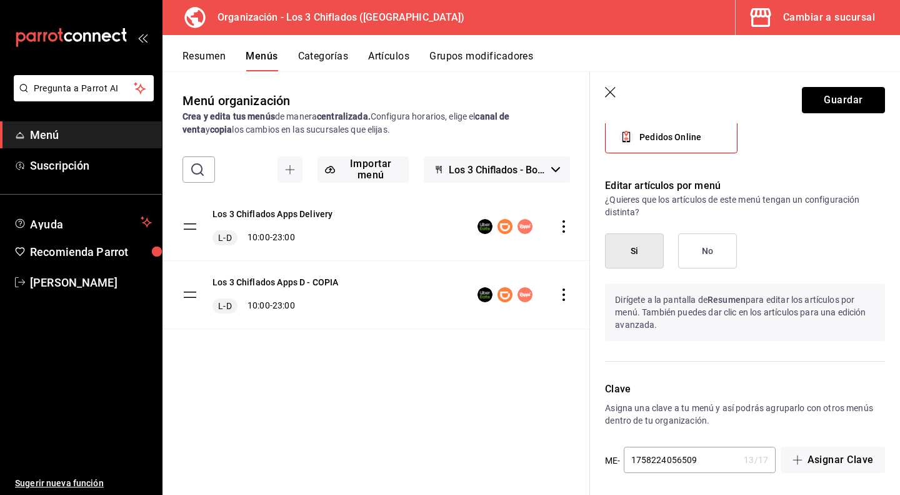
click at [838, 96] on button "Guardar" at bounding box center [843, 100] width 83 height 26
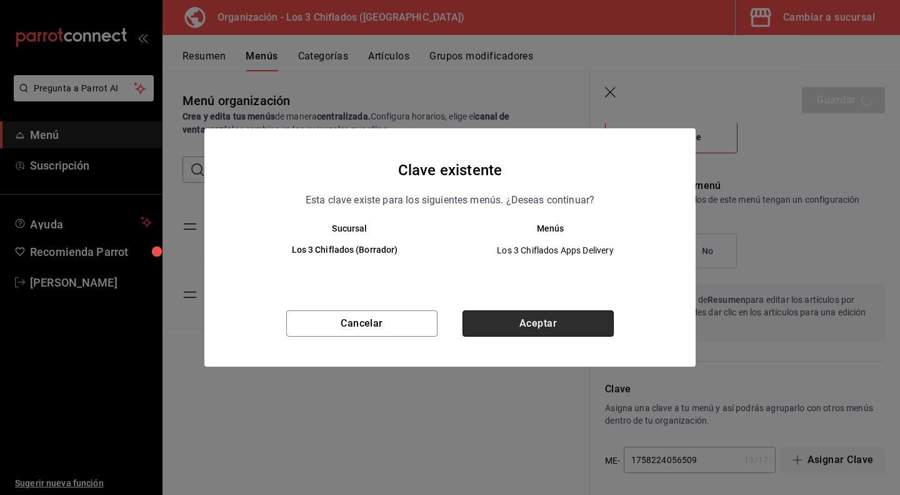
click at [543, 326] on button "Aceptar" at bounding box center [538, 323] width 151 height 26
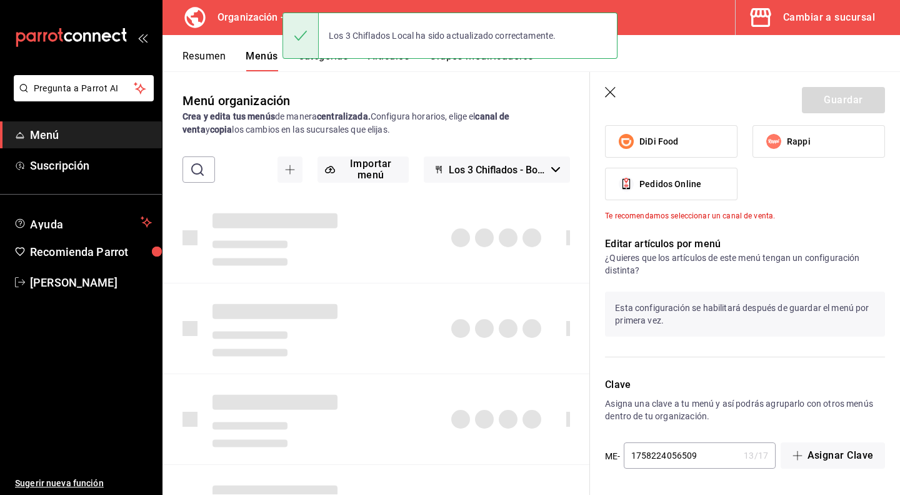
checkbox input "false"
type input "1758224140337"
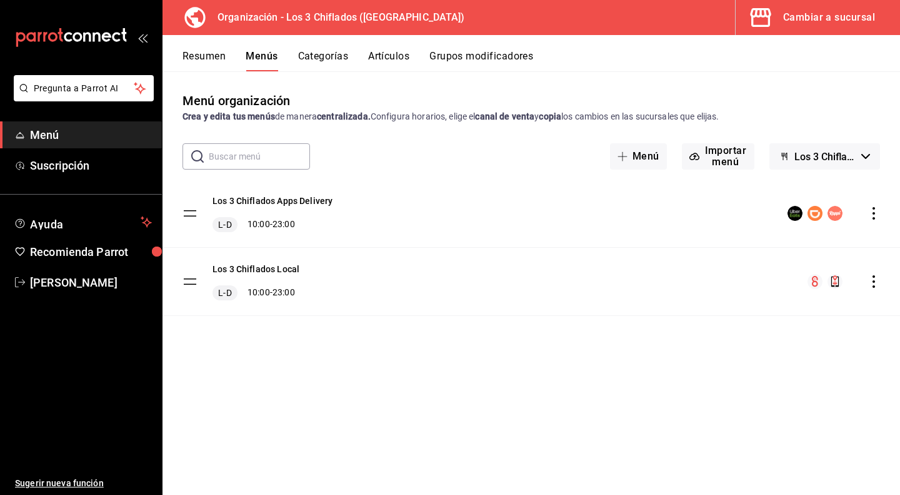
click at [460, 54] on button "Grupos modificadores" at bounding box center [481, 60] width 104 height 21
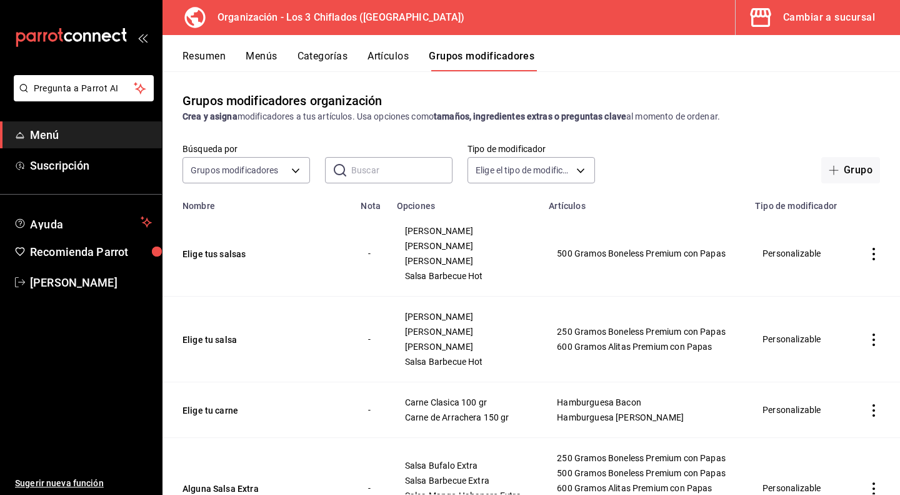
click at [392, 51] on button "Artículos" at bounding box center [388, 60] width 41 height 21
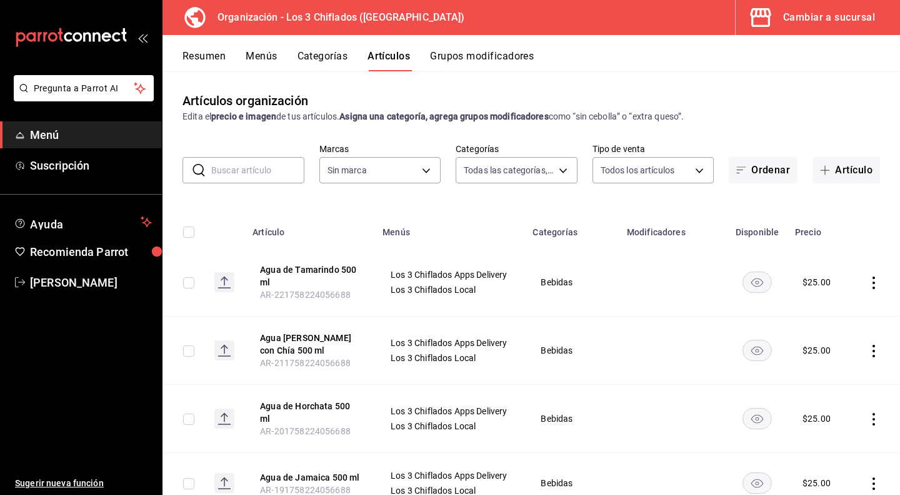
type input "88c0d407-6fc0-47b2-a2f5-5ec3c8f3d33b,d6b93a99-79cb-4dd4-8791-1dd6a142d2e3,6d86d…"
type input "5a2df107-cc52-4421-a2a7-8642c784f58f"
click at [266, 58] on button "Menús" at bounding box center [261, 60] width 31 height 21
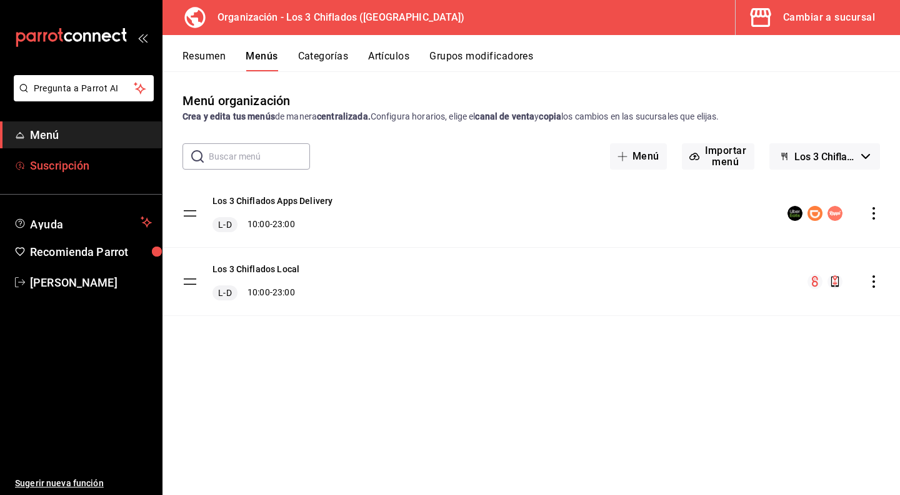
click at [61, 169] on span "Suscripción" at bounding box center [91, 165] width 122 height 17
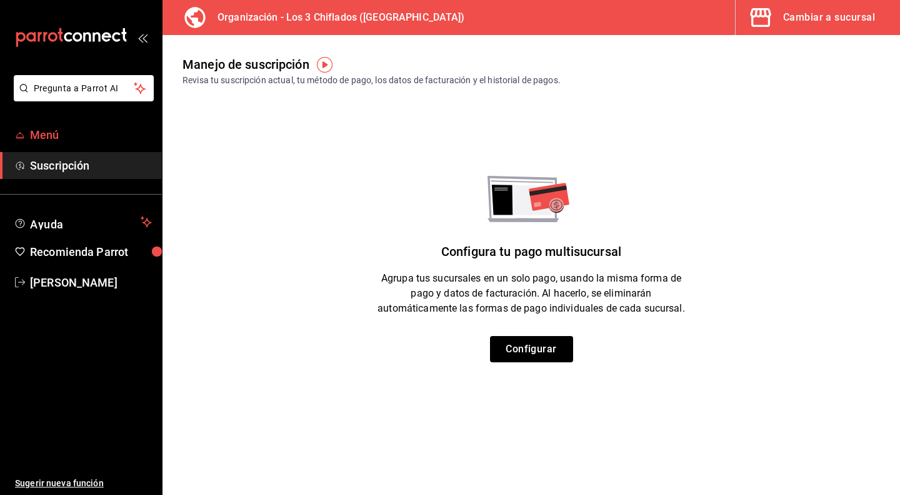
click at [83, 138] on span "Menú" at bounding box center [91, 134] width 122 height 17
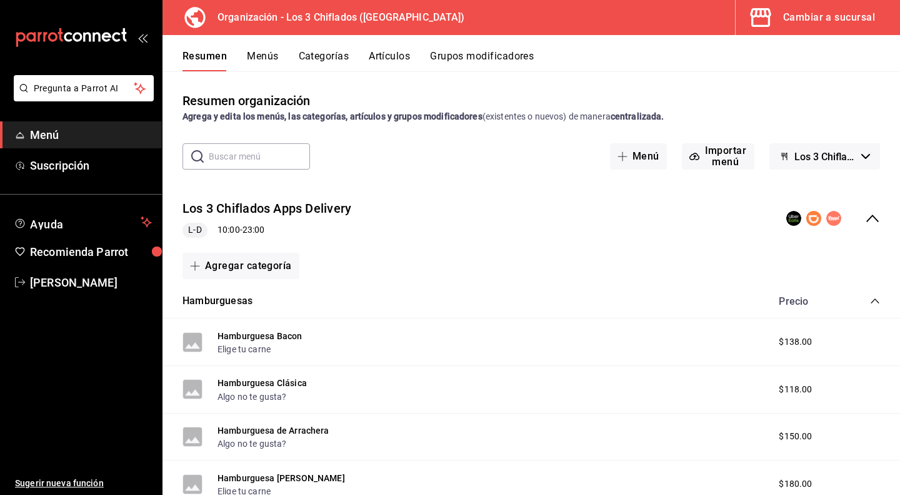
click at [139, 38] on icon "open_drawer_menu" at bounding box center [141, 38] width 6 height 9
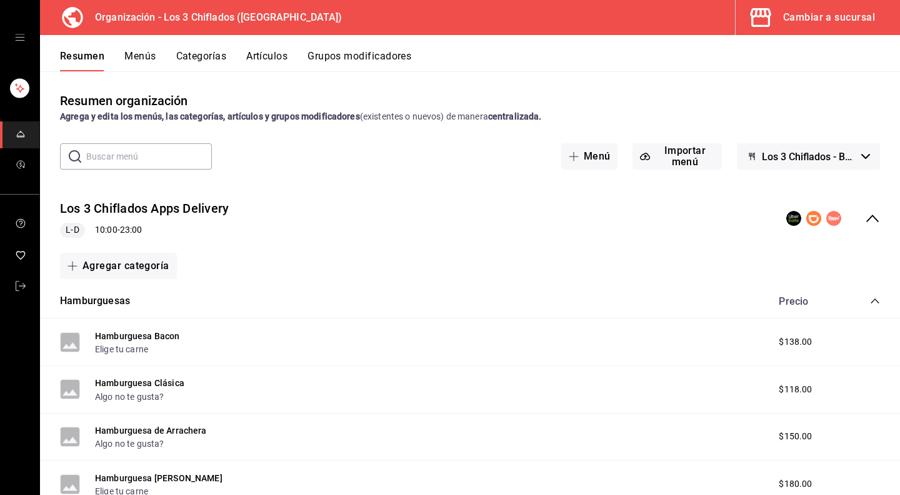
click at [21, 39] on icon "open drawer" at bounding box center [20, 38] width 10 height 10
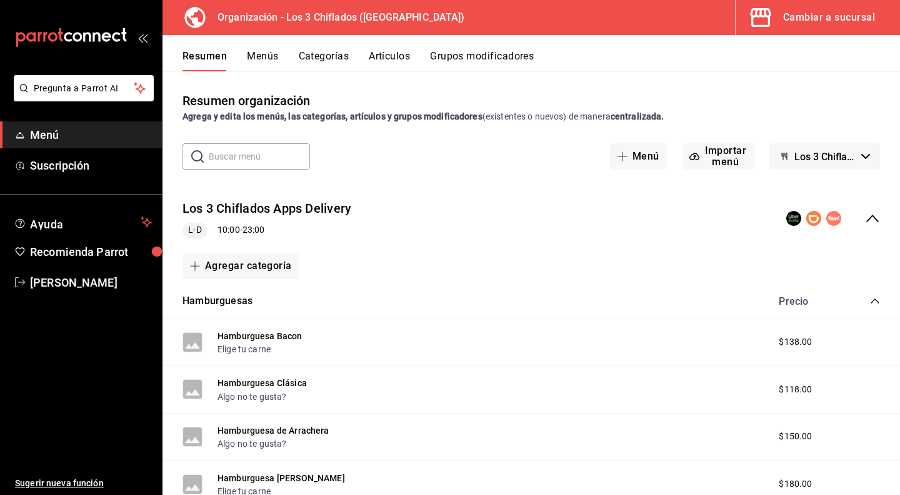
click at [143, 41] on icon "open_drawer_menu" at bounding box center [143, 38] width 10 height 10
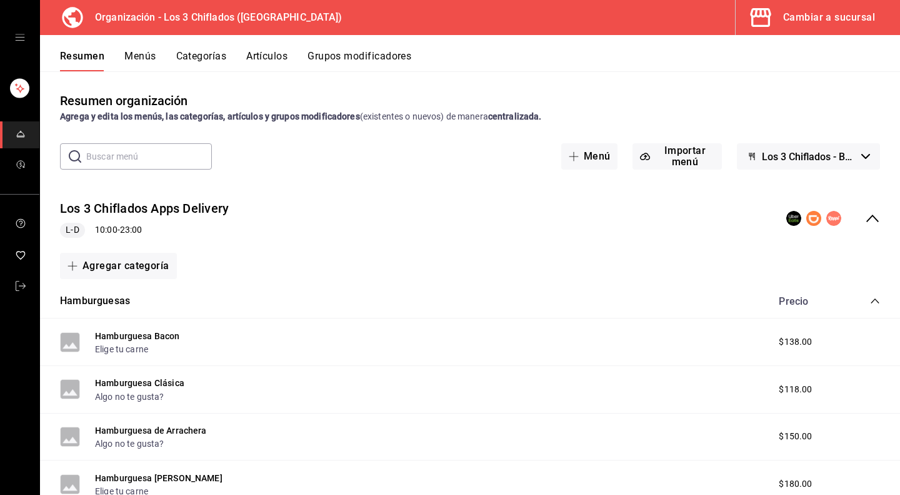
click at [865, 158] on button "Los 3 Chiflados - Borrador" at bounding box center [808, 156] width 143 height 26
click at [859, 155] on div at bounding box center [450, 247] width 900 height 495
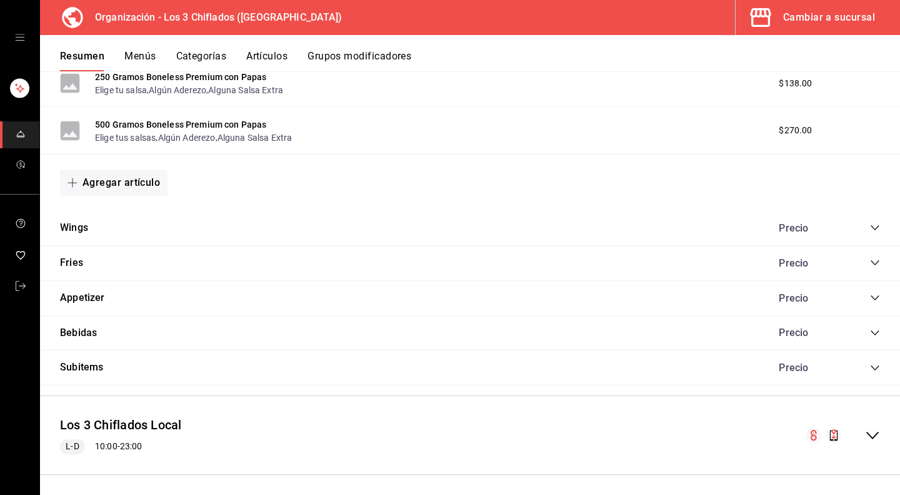
scroll to position [543, 0]
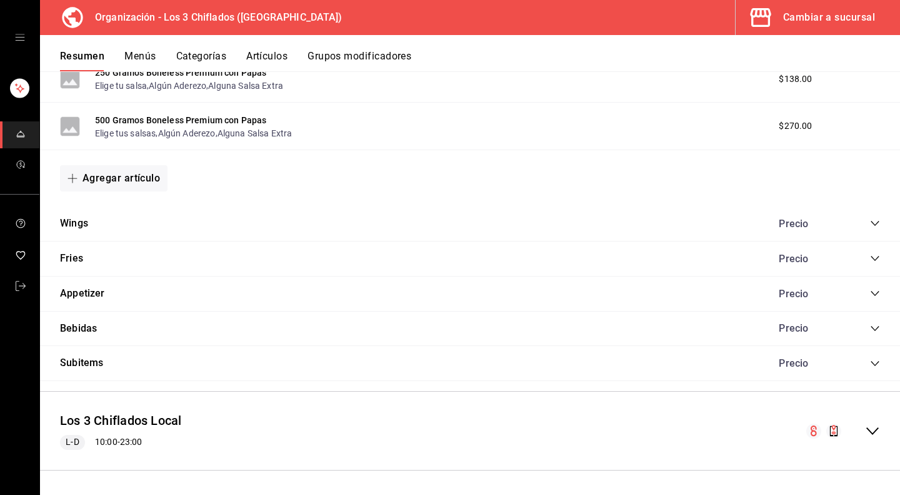
click at [870, 221] on icon "collapse-category-row" at bounding box center [875, 223] width 10 height 10
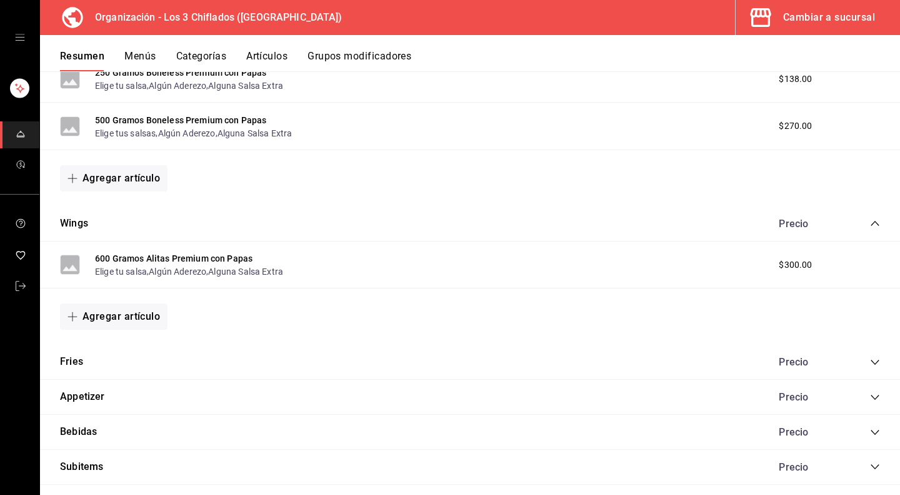
click at [870, 221] on icon "collapse-category-row" at bounding box center [875, 223] width 10 height 10
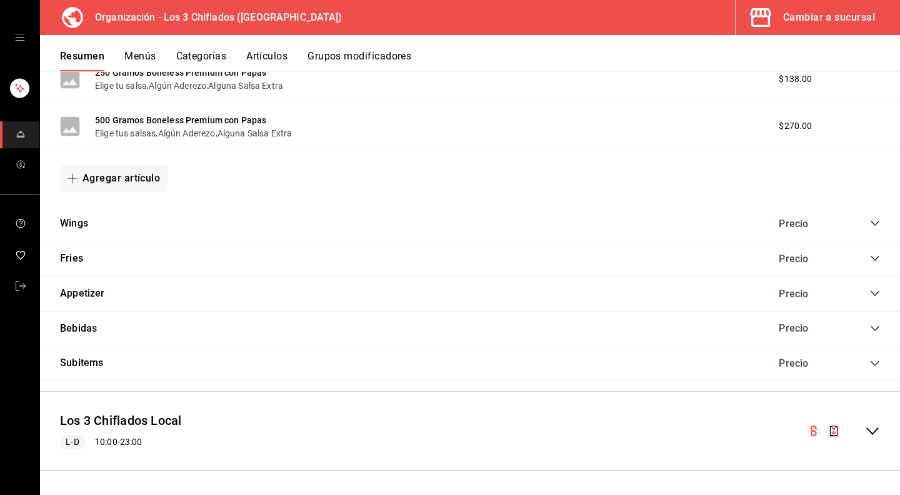
click at [870, 361] on icon "collapse-category-row" at bounding box center [875, 363] width 10 height 10
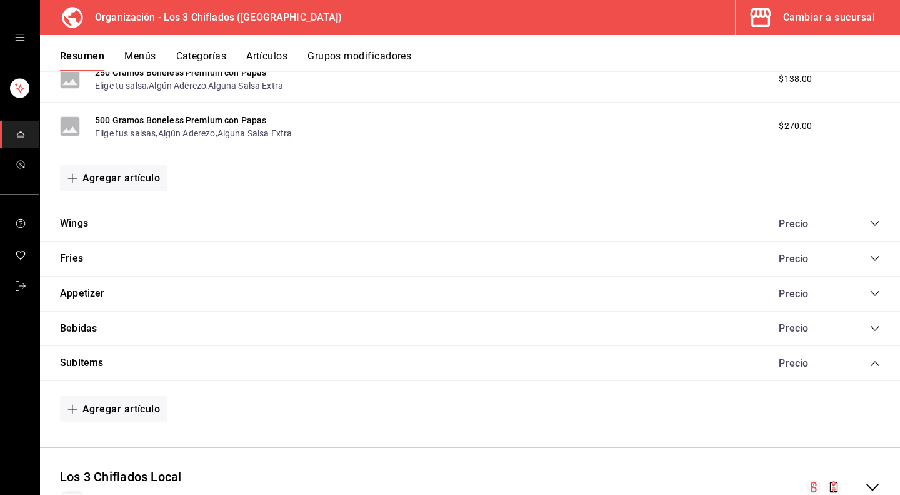
scroll to position [600, 0]
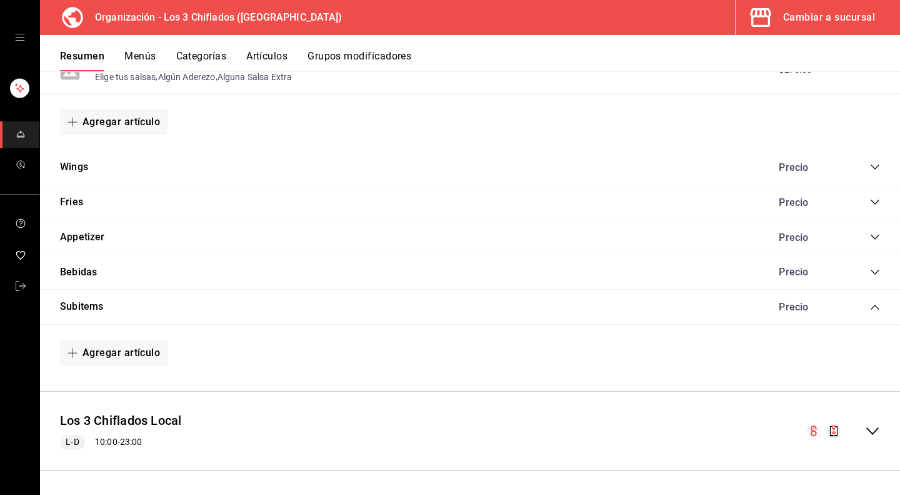
click at [870, 306] on icon "collapse-category-row" at bounding box center [875, 307] width 10 height 10
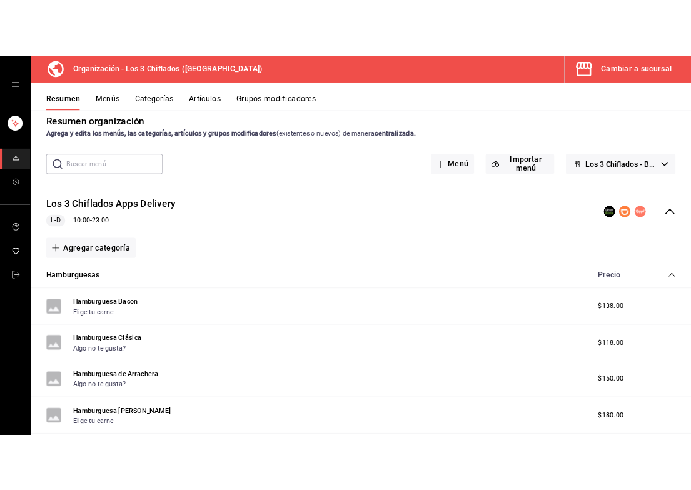
scroll to position [0, 0]
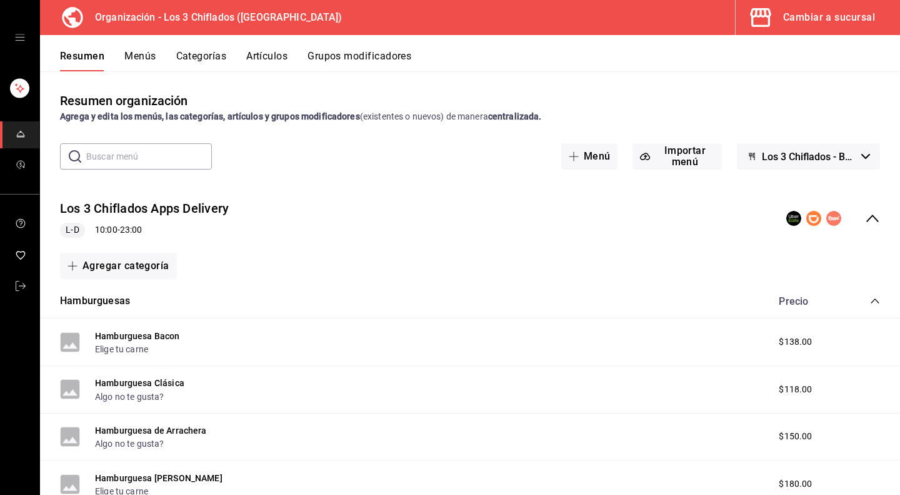
click at [144, 54] on button "Menús" at bounding box center [139, 60] width 31 height 21
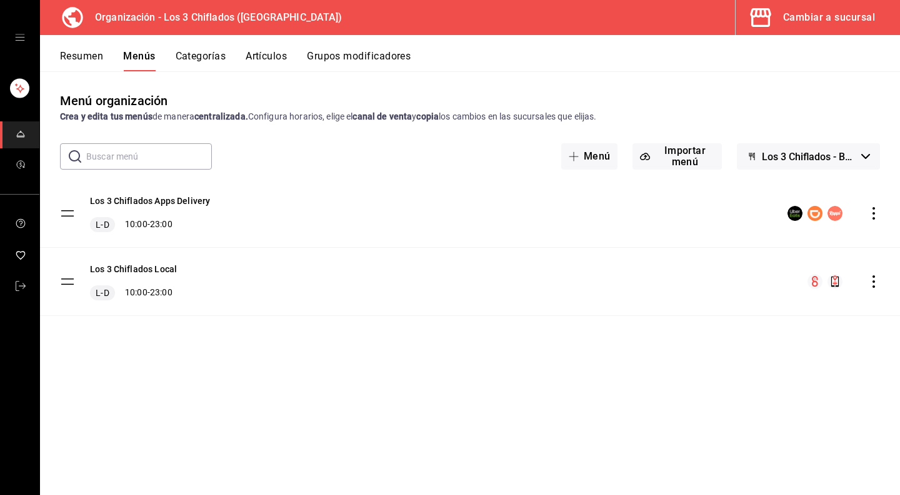
click at [875, 214] on icon "actions" at bounding box center [874, 213] width 13 height 13
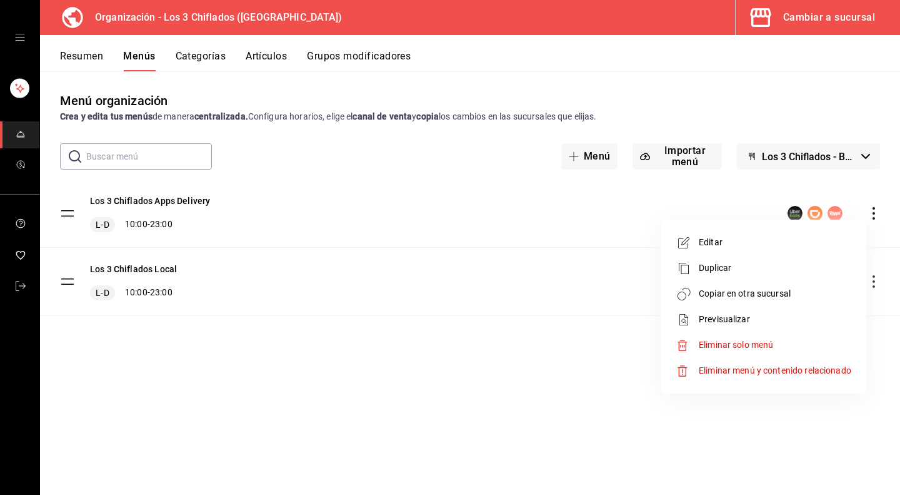
click at [725, 370] on span "Eliminar menú y contenido relacionado" at bounding box center [775, 370] width 153 height 10
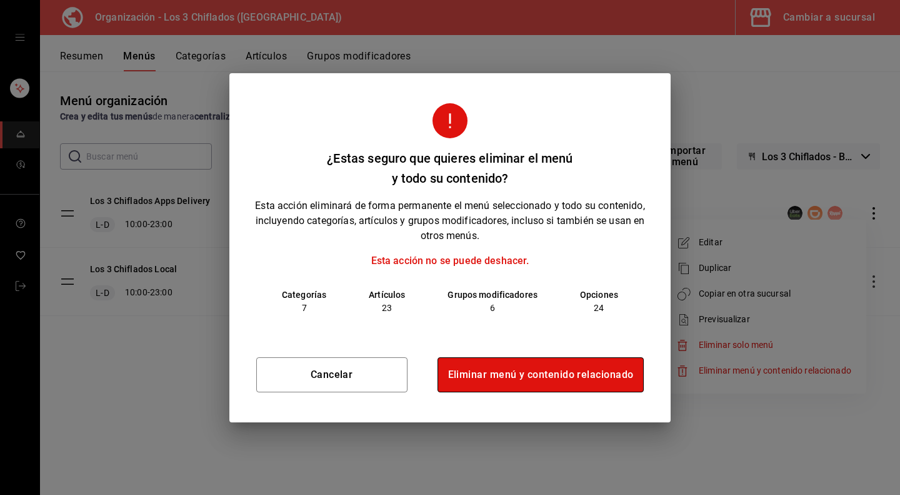
click at [523, 373] on button "Eliminar menú y contenido relacionado" at bounding box center [541, 374] width 207 height 35
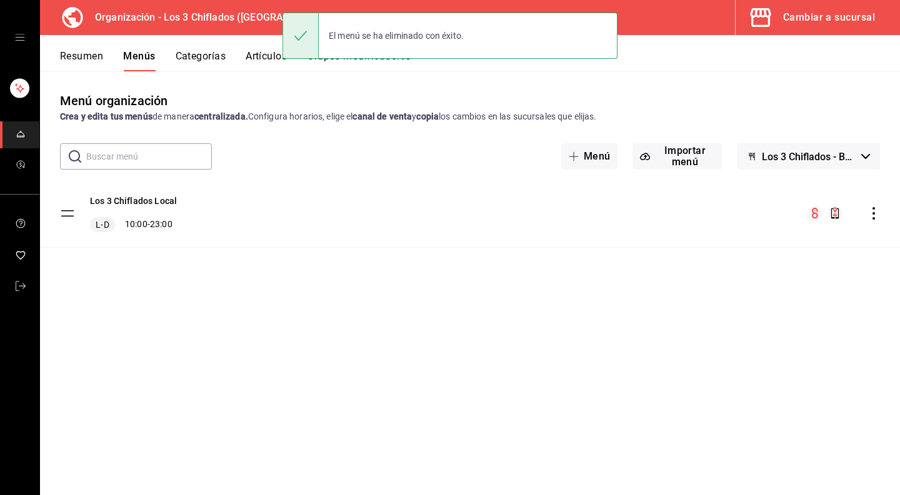
click at [870, 212] on icon "actions" at bounding box center [874, 213] width 13 height 13
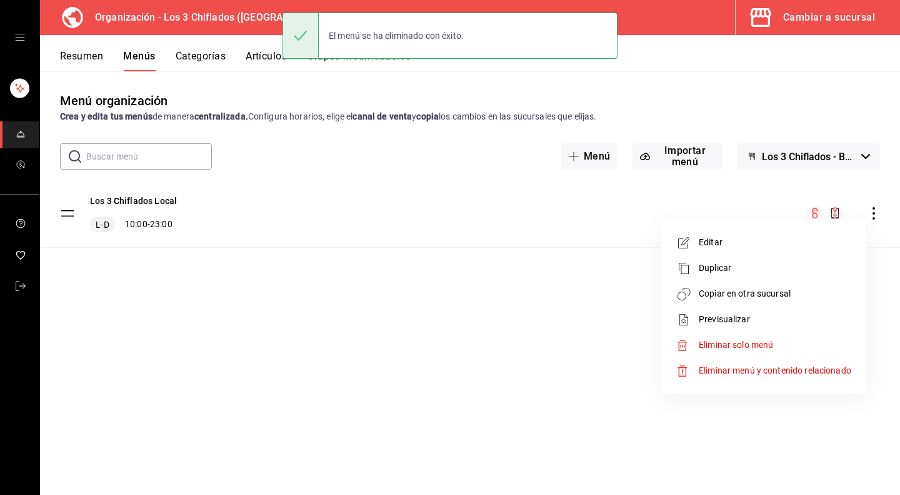
click at [730, 376] on span "Eliminar menú y contenido relacionado" at bounding box center [775, 370] width 153 height 13
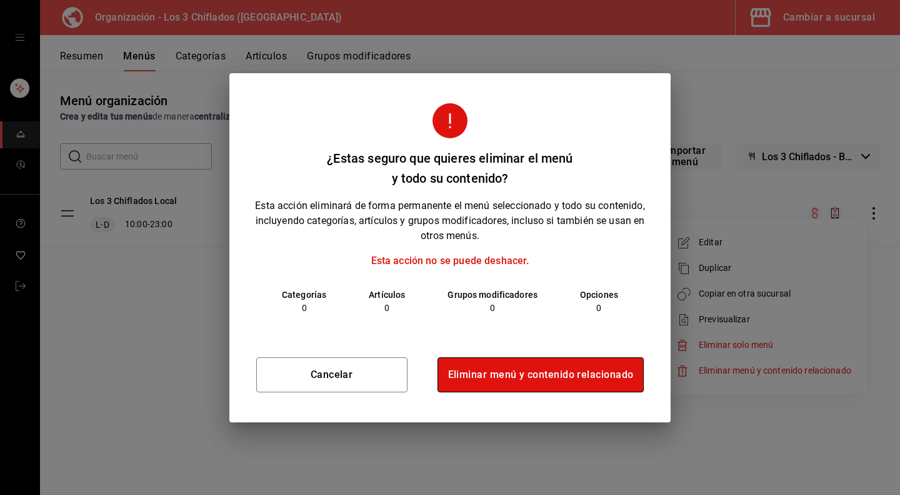
click at [534, 366] on button "Eliminar menú y contenido relacionado" at bounding box center [541, 374] width 207 height 35
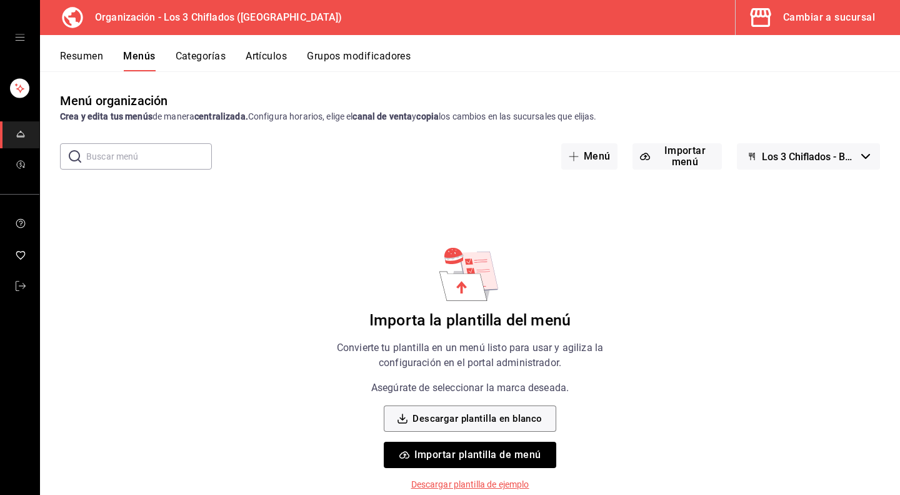
click at [453, 456] on button "Importar plantilla de menú" at bounding box center [470, 454] width 172 height 26
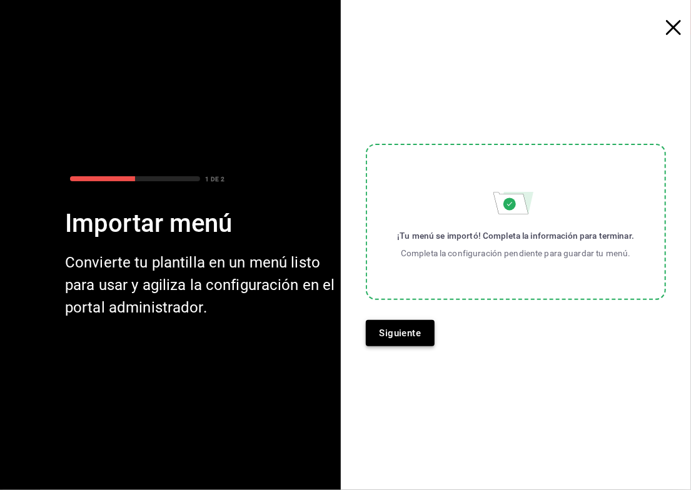
click at [410, 336] on button "Siguiente" at bounding box center [400, 333] width 69 height 26
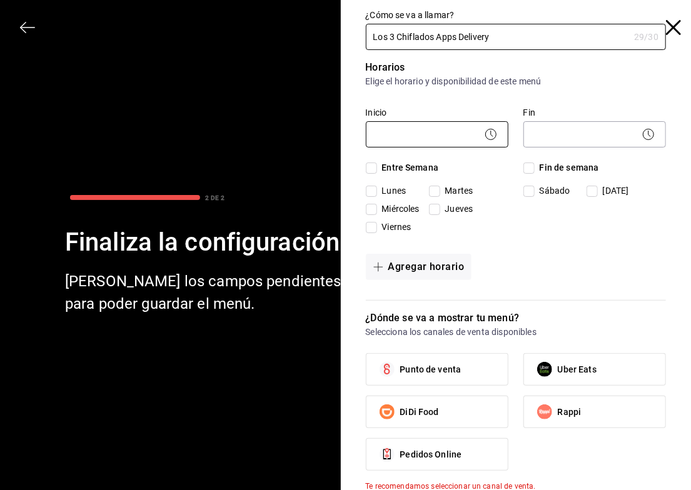
type input "Los 3 Chiflados Apps Delivery"
click at [429, 124] on body "Organización - Los 3 Chiflados (Guadalupe) Cambiar a sucursal Resumen Menús Cat…" at bounding box center [345, 245] width 691 height 490
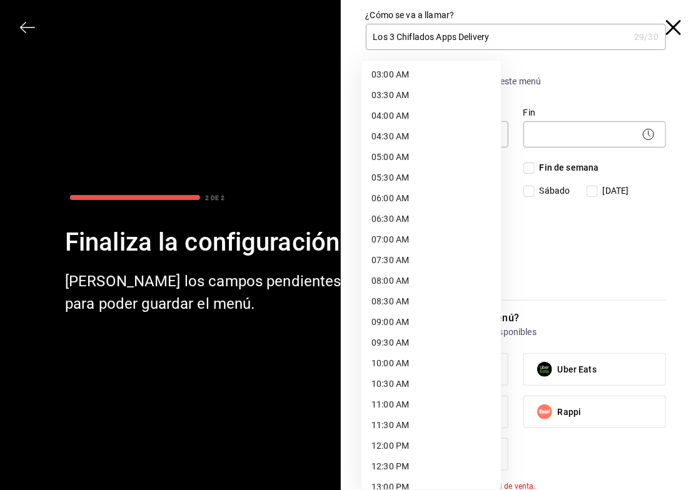
scroll to position [188, 0]
click at [399, 304] on li "10:00 AM" at bounding box center [430, 301] width 139 height 21
type input "10:00"
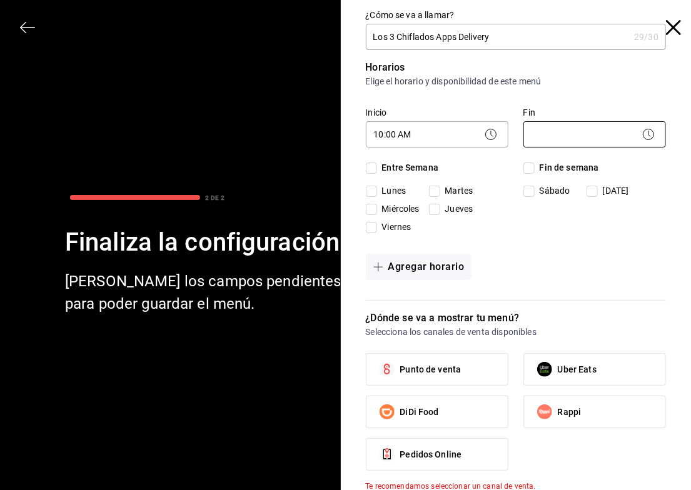
click at [578, 126] on body "Organización - Los 3 Chiflados (Guadalupe) Cambiar a sucursal Resumen Menús Cat…" at bounding box center [345, 245] width 691 height 490
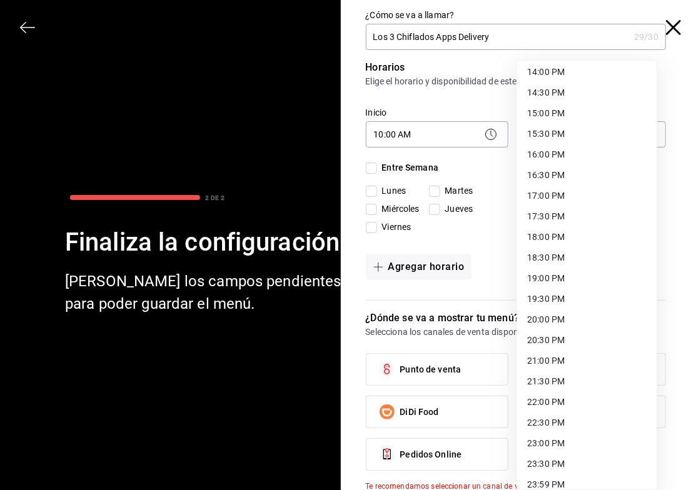
scroll to position [591, 0]
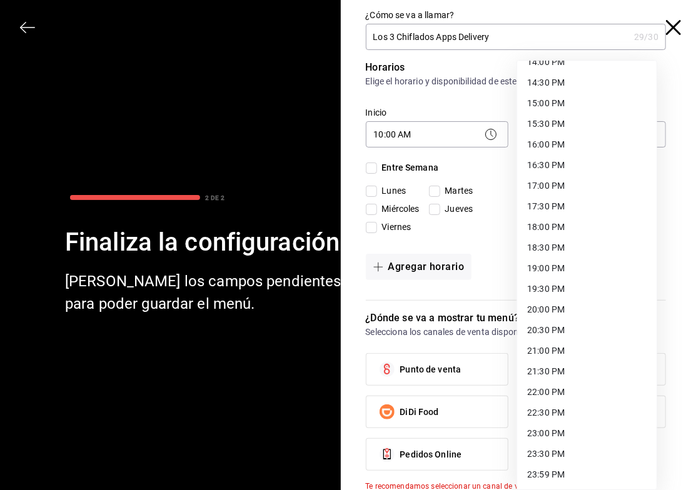
click at [548, 429] on li "23:00 PM" at bounding box center [586, 433] width 139 height 21
type input "23:00"
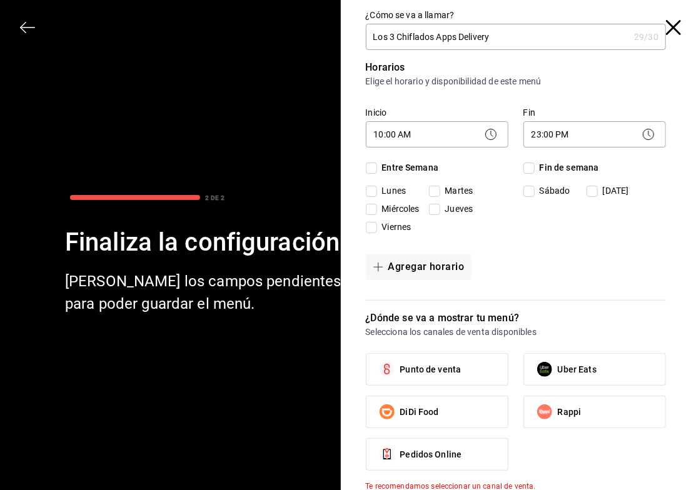
click at [366, 168] on input "Entre Semana" at bounding box center [371, 168] width 11 height 11
checkbox input "true"
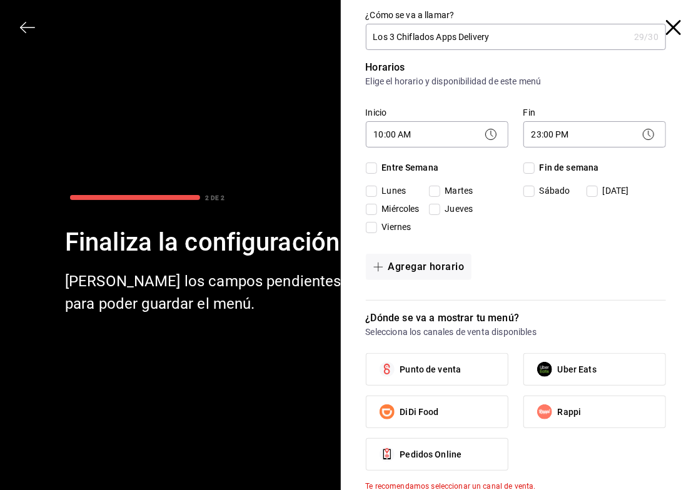
checkbox input "true"
click at [524, 168] on input "Fin de semana" at bounding box center [528, 168] width 11 height 11
checkbox input "true"
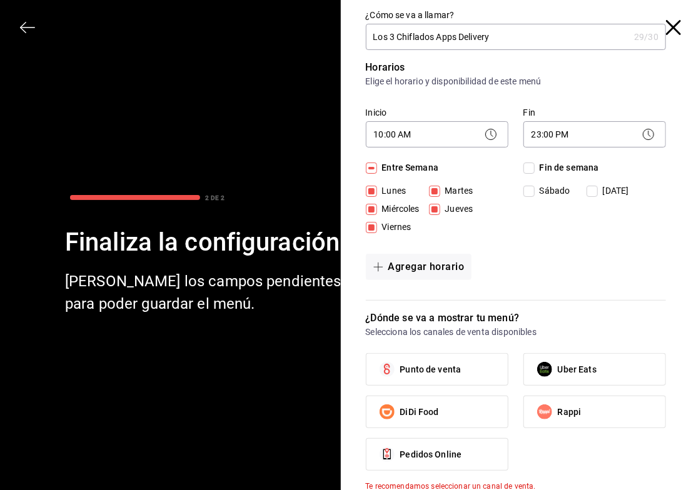
checkbox input "true"
click at [561, 371] on span "Uber Eats" at bounding box center [577, 369] width 39 height 13
click at [558, 371] on input "Uber Eats" at bounding box center [544, 369] width 26 height 26
checkbox input "true"
click at [595, 404] on label "Rappi" at bounding box center [594, 411] width 141 height 31
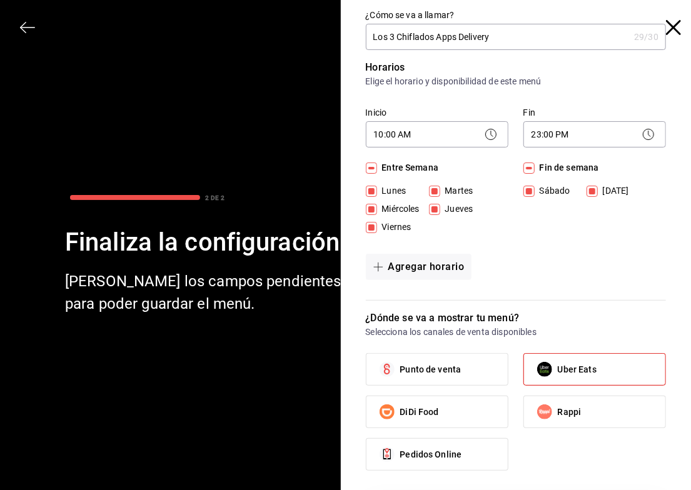
click at [558, 404] on input "Rappi" at bounding box center [544, 412] width 26 height 26
checkbox input "true"
click at [445, 409] on label "DiDi Food" at bounding box center [436, 411] width 141 height 31
click at [400, 409] on input "DiDi Food" at bounding box center [387, 412] width 26 height 26
checkbox input "true"
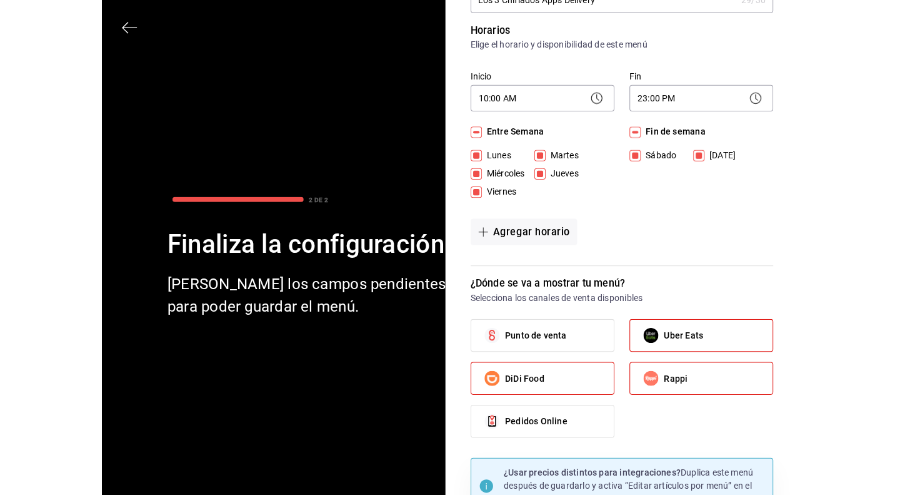
scroll to position [101, 0]
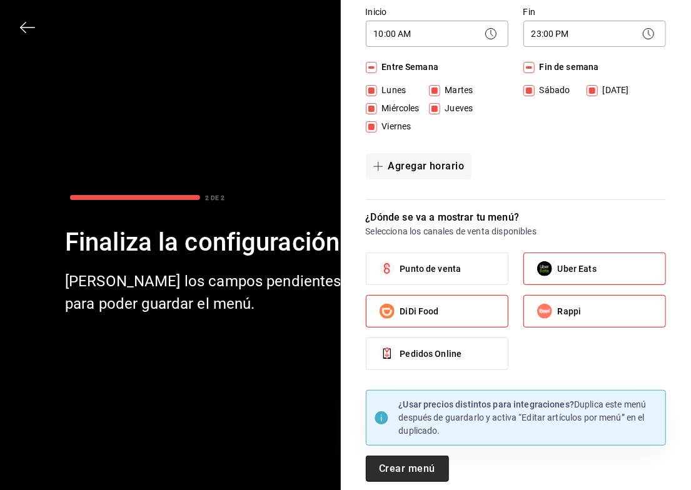
click at [425, 465] on button "Crear menú" at bounding box center [407, 469] width 83 height 26
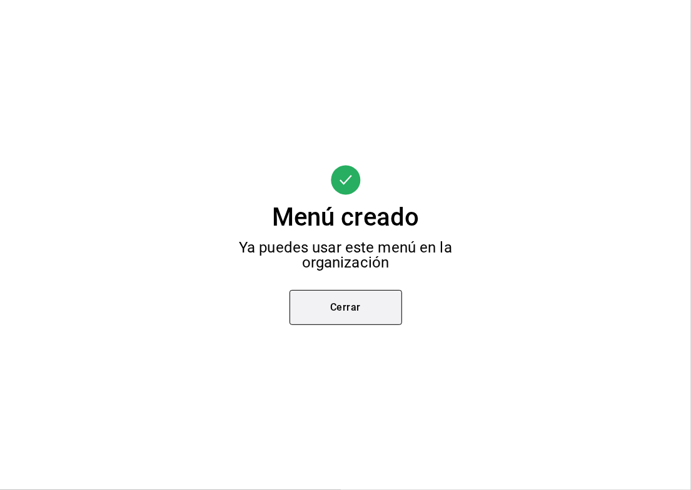
click at [371, 318] on button "Cerrar" at bounding box center [345, 307] width 113 height 35
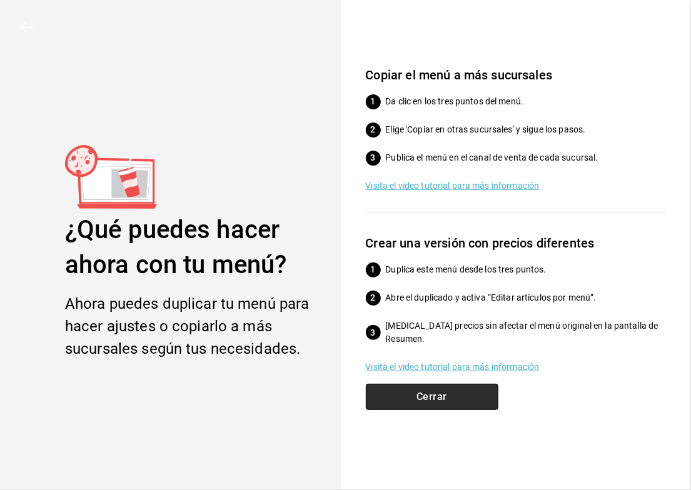
click at [444, 401] on button "Cerrar" at bounding box center [432, 397] width 133 height 26
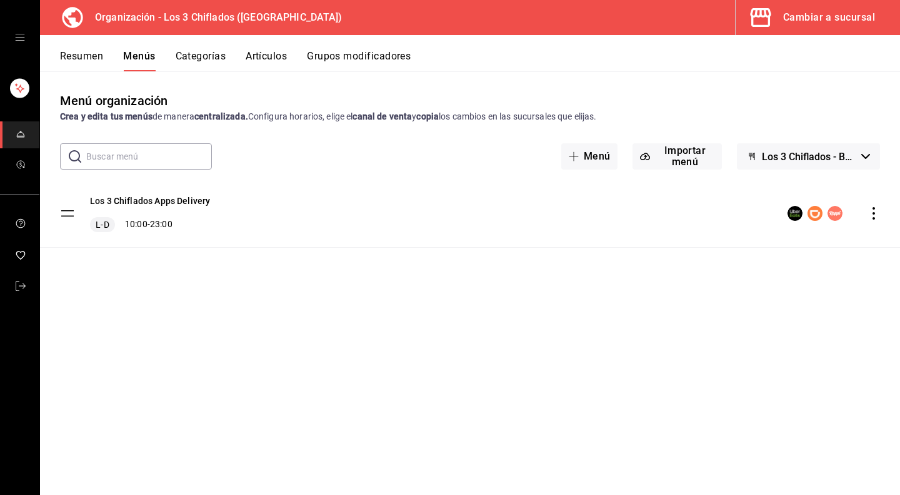
click at [871, 213] on icon "actions" at bounding box center [874, 213] width 13 height 13
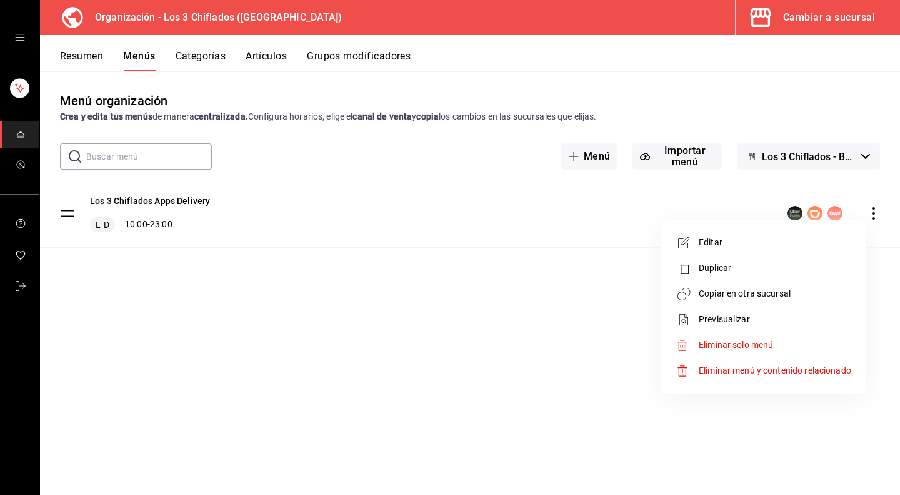
click at [758, 263] on span "Duplicar" at bounding box center [775, 267] width 153 height 13
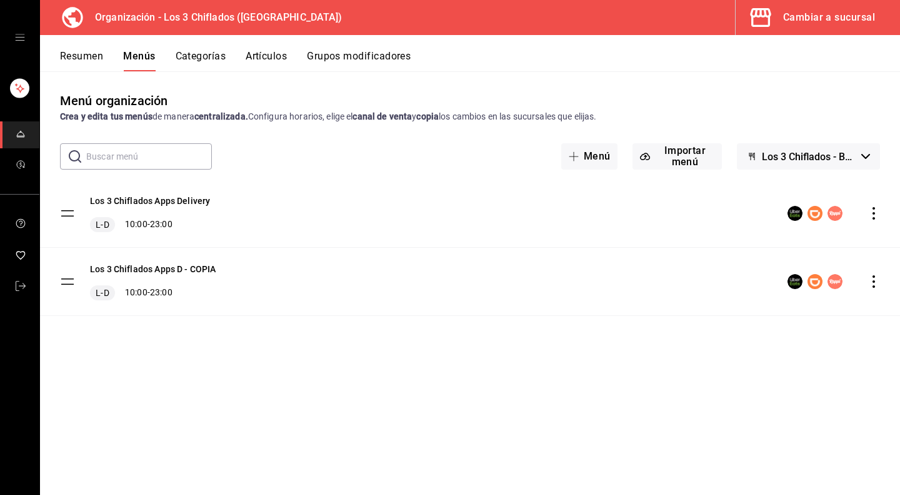
click at [875, 283] on icon "actions" at bounding box center [874, 281] width 13 height 13
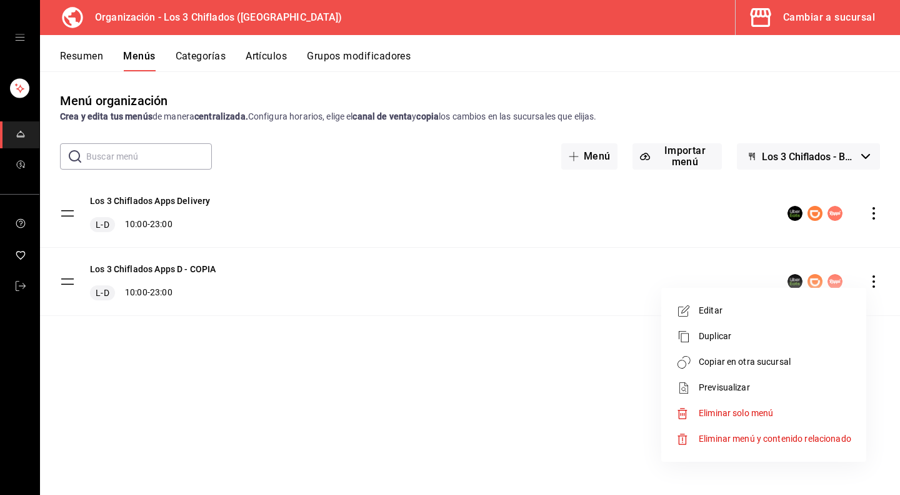
click at [734, 304] on span "Editar" at bounding box center [775, 310] width 153 height 13
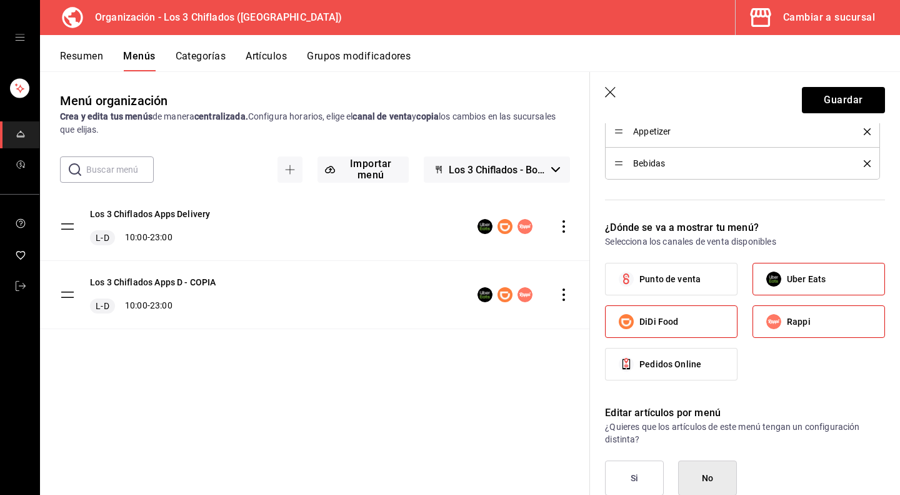
scroll to position [563, 0]
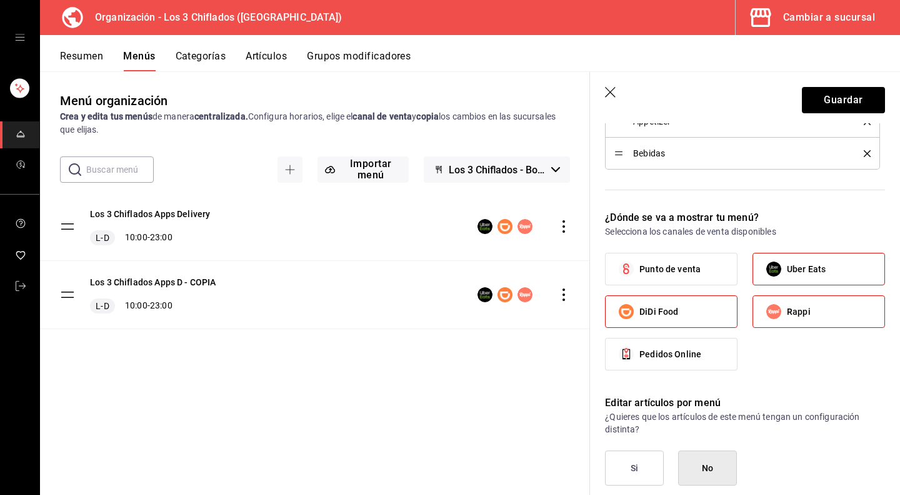
type input "Los 3 Chiflados Local"
click at [691, 264] on span "Punto de venta" at bounding box center [670, 269] width 61 height 13
click at [640, 264] on input "Punto de venta" at bounding box center [626, 269] width 26 height 26
checkbox input "true"
click at [699, 306] on label "DiDi Food" at bounding box center [671, 311] width 131 height 31
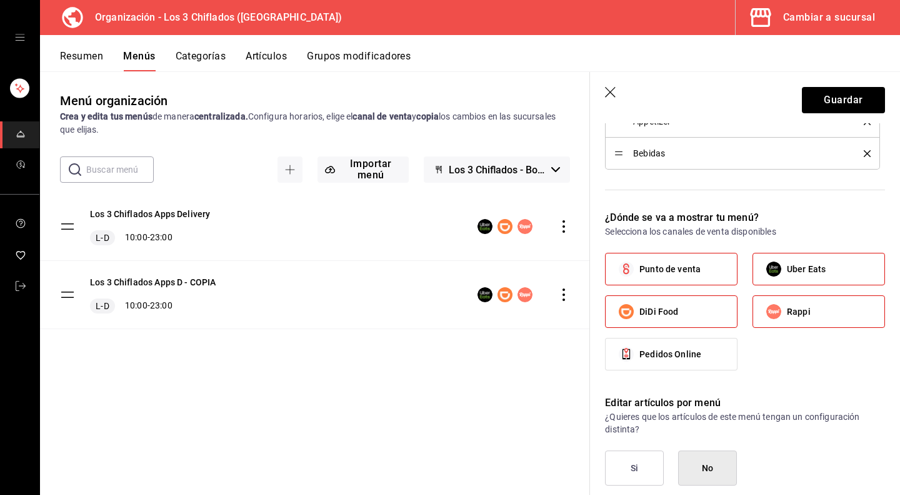
click at [640, 306] on input "DiDi Food" at bounding box center [626, 311] width 26 height 26
checkbox input "false"
click at [781, 309] on input "Rappi" at bounding box center [774, 311] width 26 height 26
checkbox input "false"
click at [807, 271] on span "Uber Eats" at bounding box center [806, 269] width 39 height 13
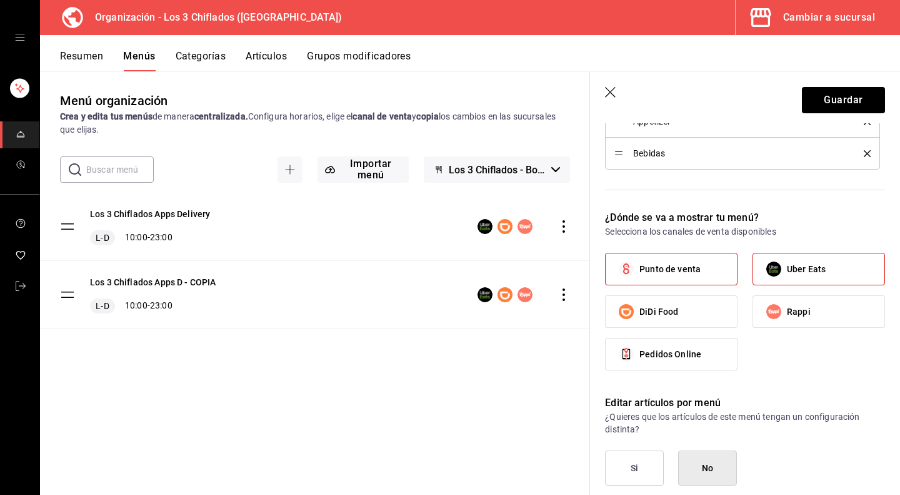
click at [787, 271] on input "Uber Eats" at bounding box center [774, 269] width 26 height 26
checkbox input "false"
click at [676, 350] on span "Pedidos Online" at bounding box center [671, 354] width 62 height 13
click at [640, 350] on input "Pedidos Online" at bounding box center [626, 354] width 26 height 26
checkbox input "true"
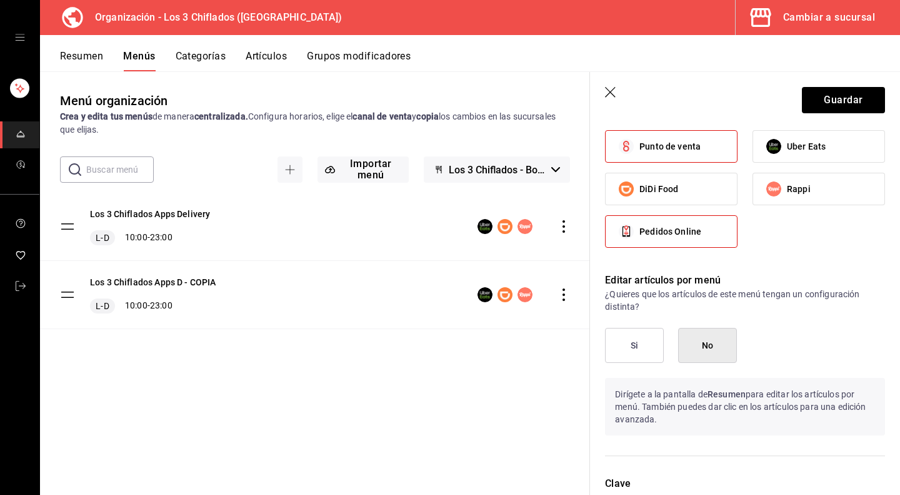
scroll to position [688, 0]
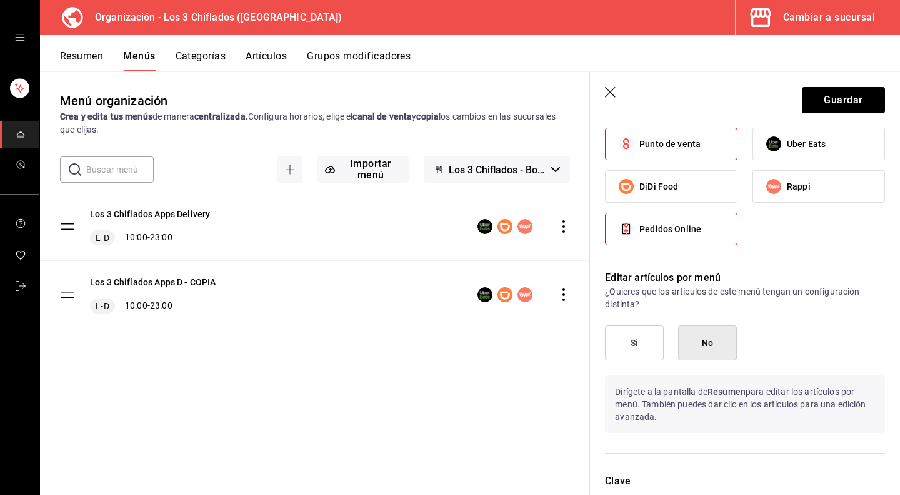
click at [636, 341] on button "Si" at bounding box center [634, 342] width 59 height 35
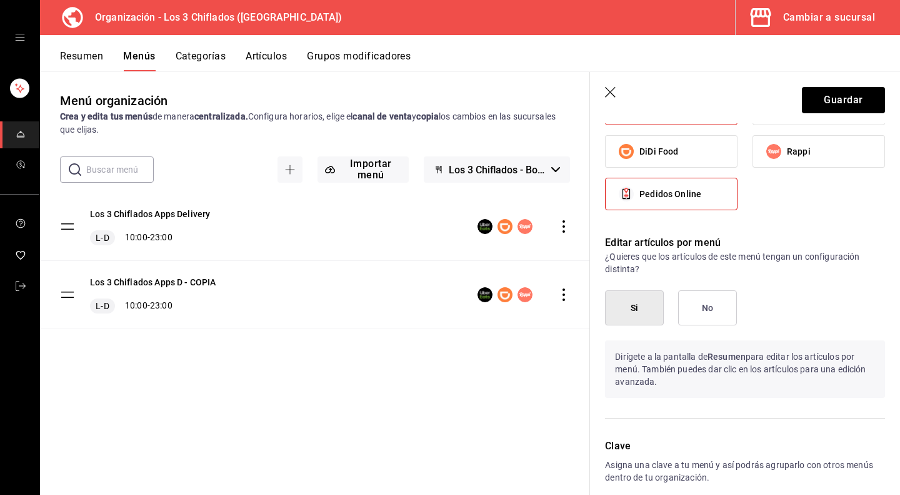
scroll to position [780, 0]
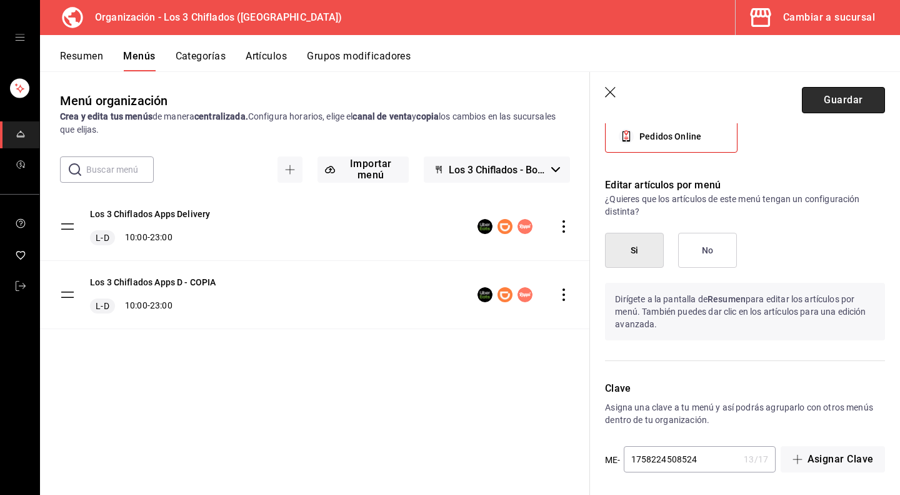
click at [823, 101] on button "Guardar" at bounding box center [843, 100] width 83 height 26
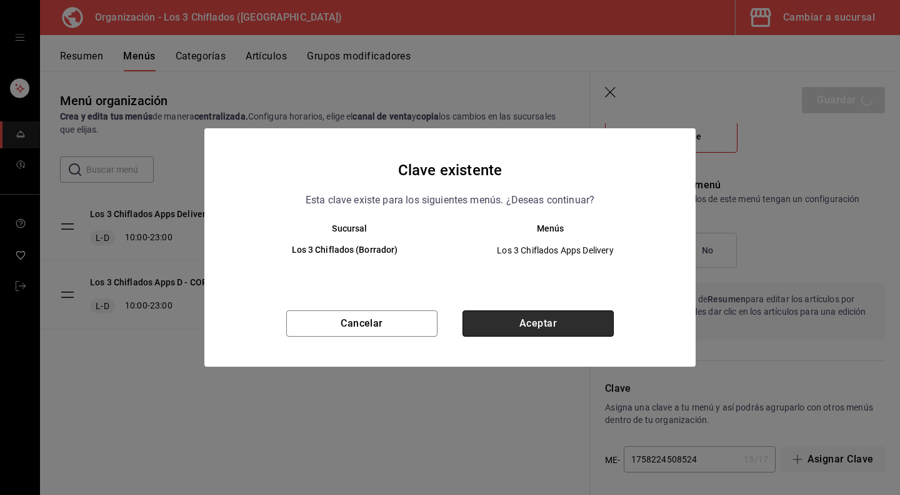
click at [554, 318] on button "Aceptar" at bounding box center [538, 323] width 151 height 26
checkbox input "false"
type input "1758224601685"
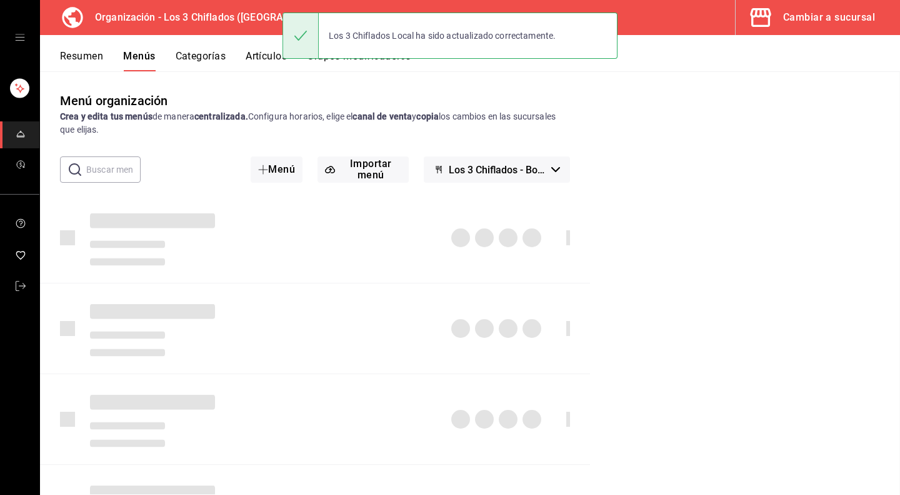
checkbox input "false"
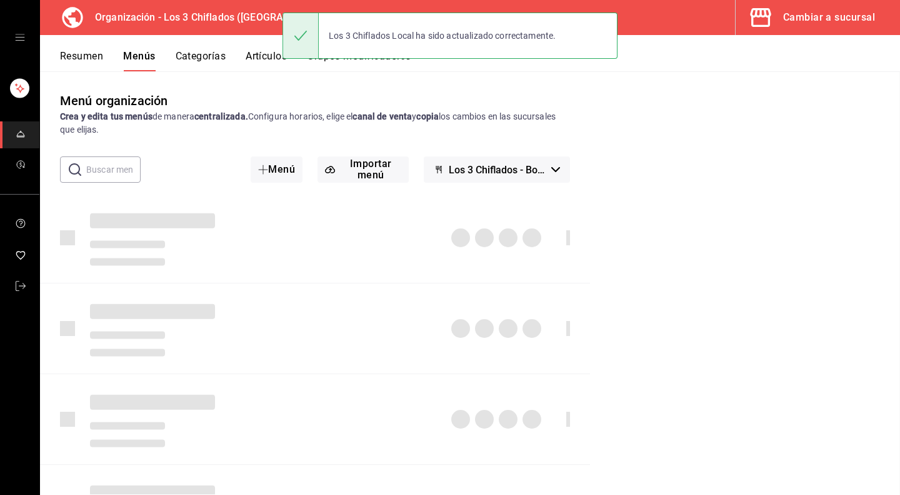
checkbox input "false"
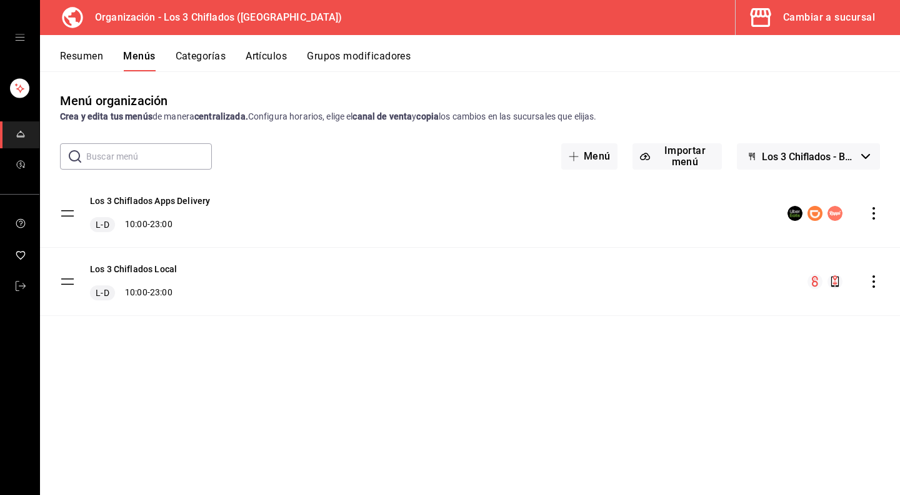
click at [873, 276] on icon "actions" at bounding box center [874, 281] width 3 height 13
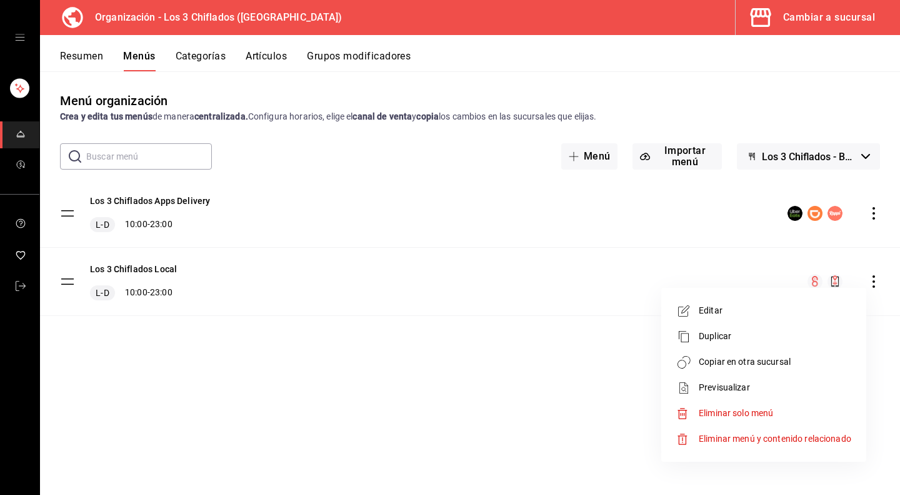
click at [711, 309] on span "Editar" at bounding box center [775, 310] width 153 height 13
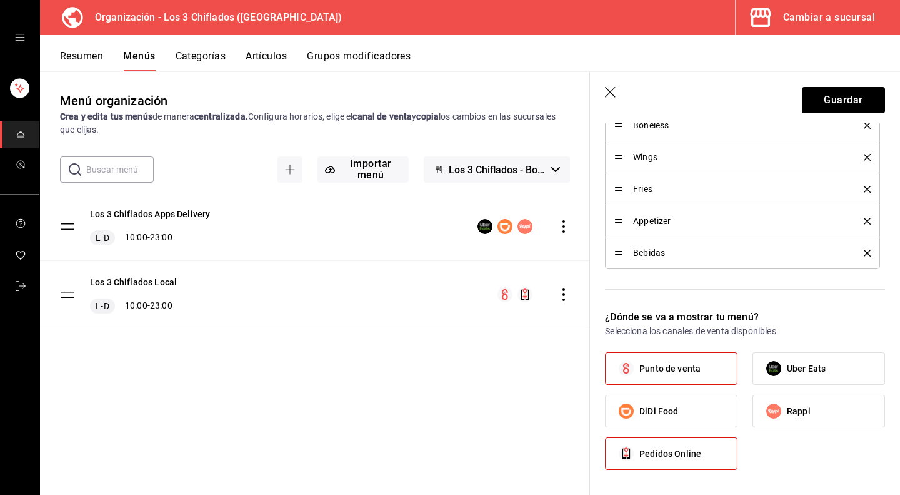
scroll to position [375, 0]
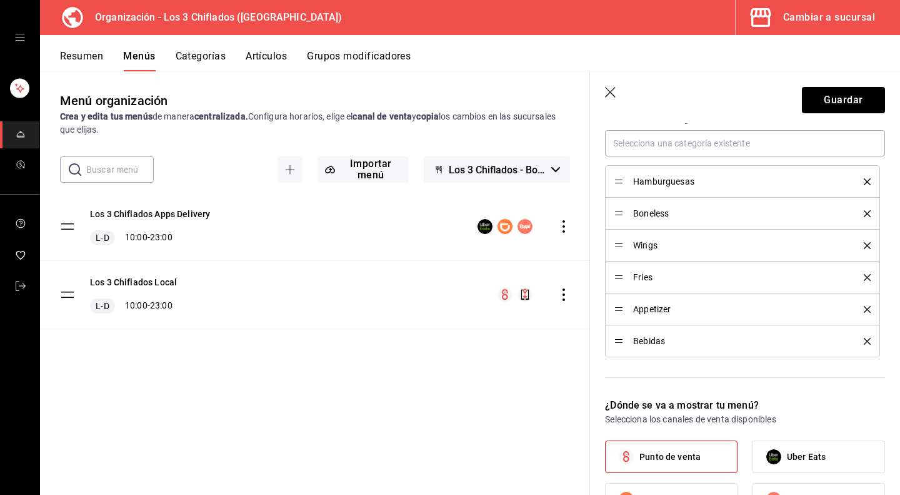
click at [611, 92] on icon "button" at bounding box center [611, 93] width 13 height 13
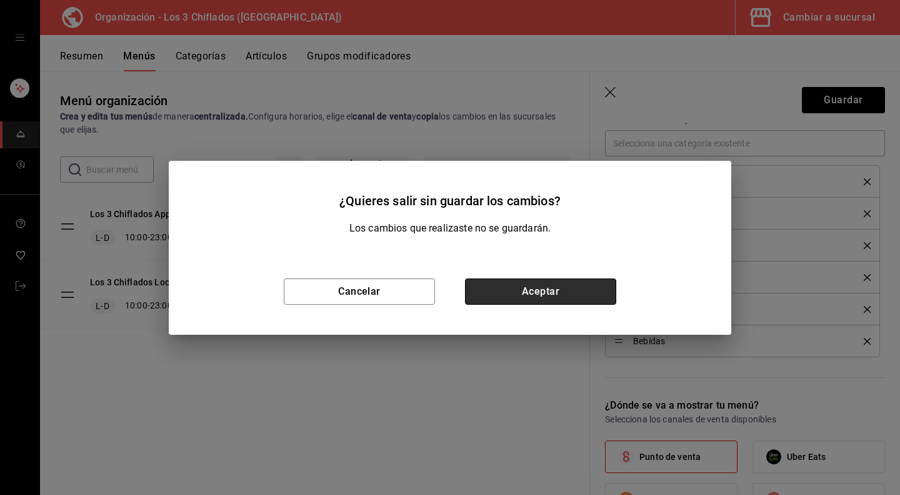
click at [500, 293] on button "Aceptar" at bounding box center [540, 291] width 151 height 26
checkbox input "false"
type input "1758224672019"
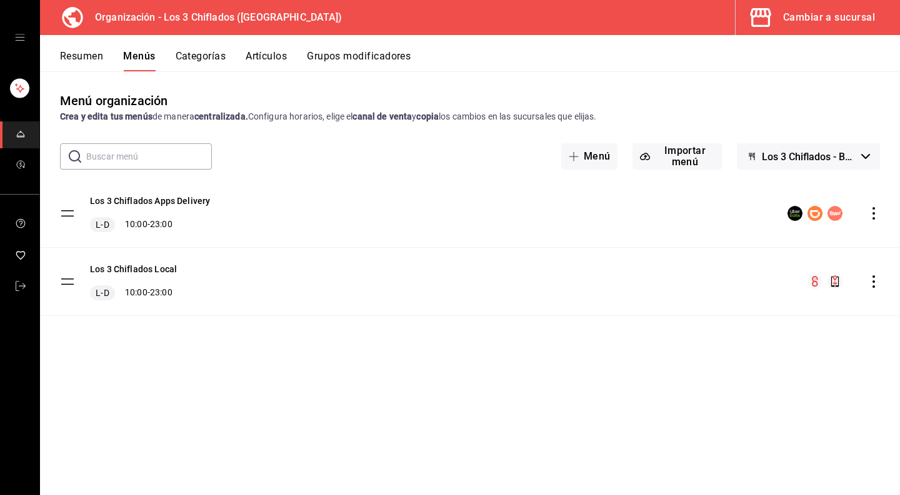
checkbox input "false"
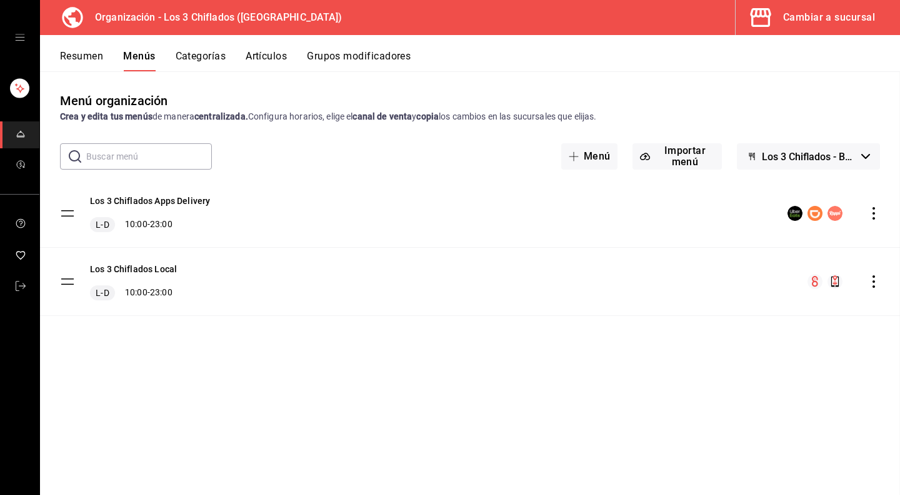
checkbox input "false"
click at [659, 153] on button "Importar menú" at bounding box center [677, 156] width 89 height 26
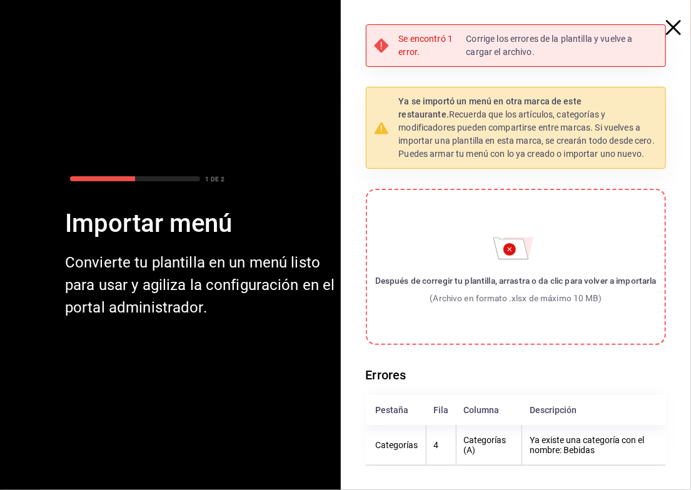
click at [671, 27] on icon "button" at bounding box center [673, 27] width 15 height 15
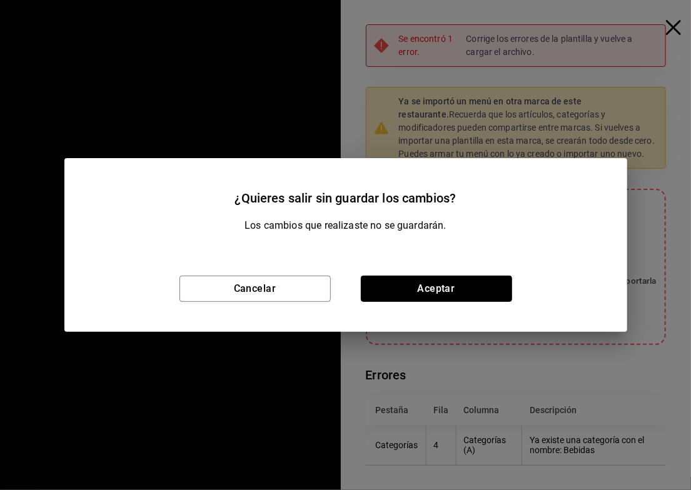
click at [396, 289] on button "Aceptar" at bounding box center [436, 289] width 151 height 26
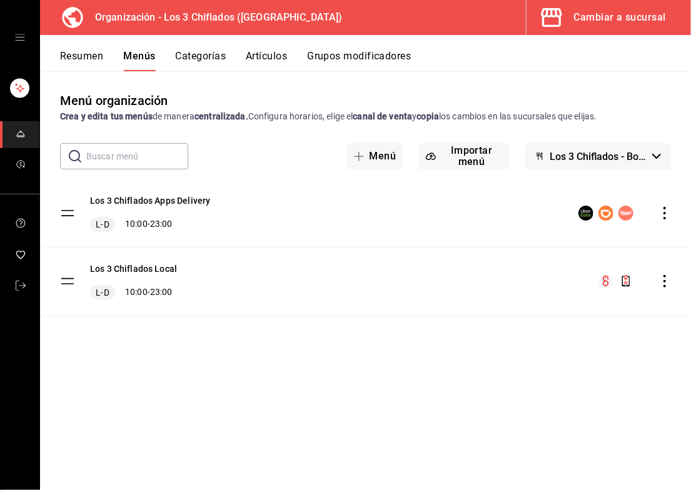
click at [88, 58] on button "Resumen" at bounding box center [81, 60] width 43 height 21
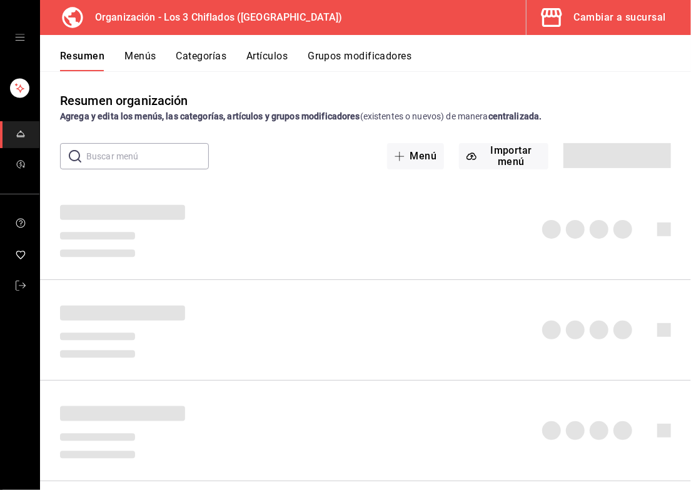
click at [149, 55] on button "Menús" at bounding box center [139, 60] width 31 height 21
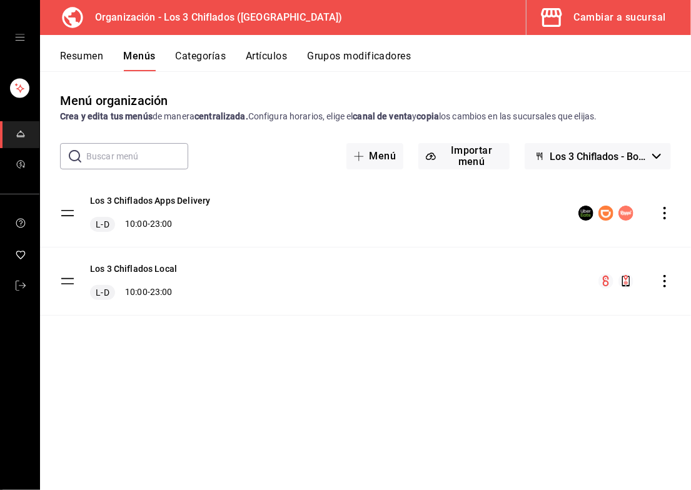
click at [655, 159] on button "Los 3 Chiflados - Borrador" at bounding box center [598, 156] width 146 height 26
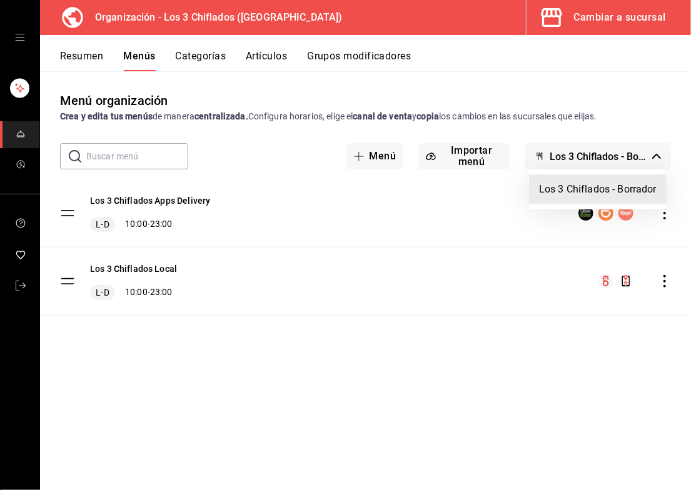
click at [652, 113] on div at bounding box center [345, 245] width 691 height 490
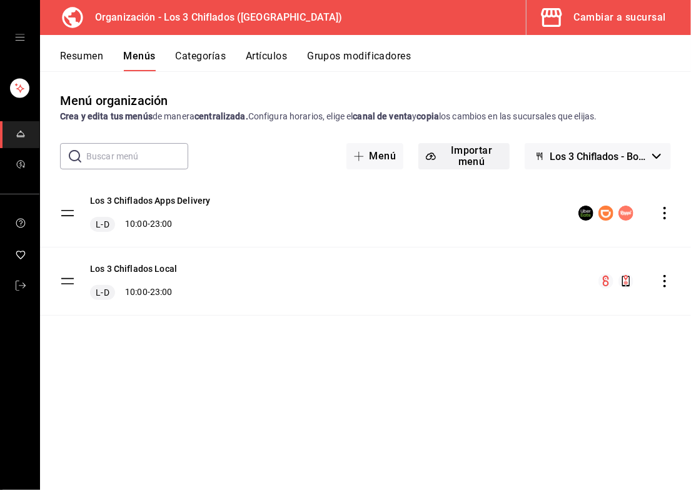
click at [489, 154] on button "Importar menú" at bounding box center [463, 156] width 91 height 26
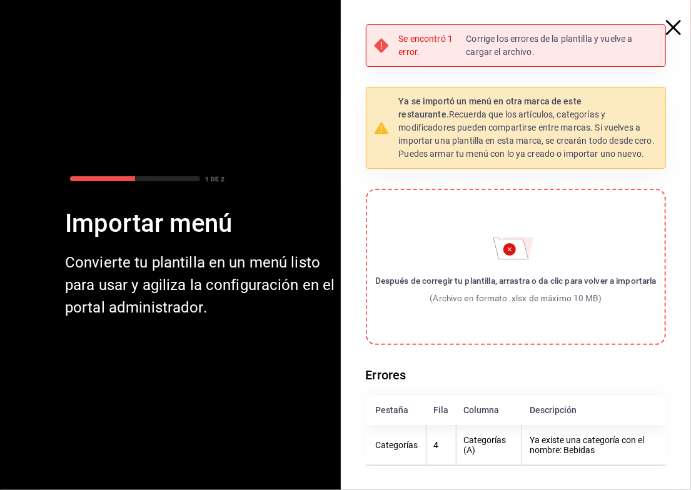
click at [670, 28] on icon "button" at bounding box center [673, 27] width 15 height 15
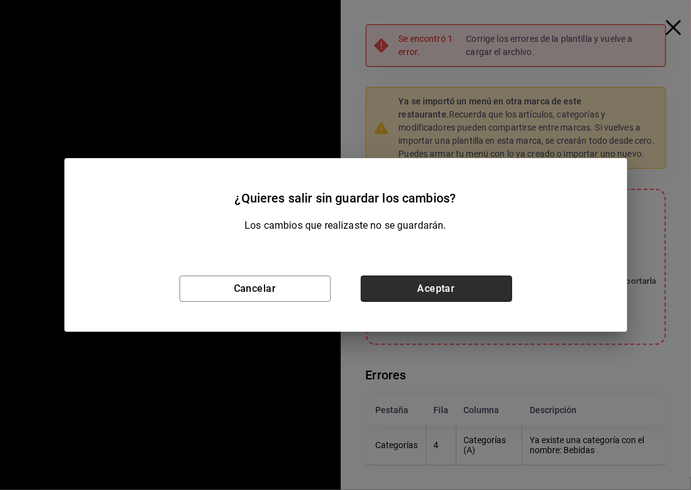
click at [422, 293] on button "Aceptar" at bounding box center [436, 289] width 151 height 26
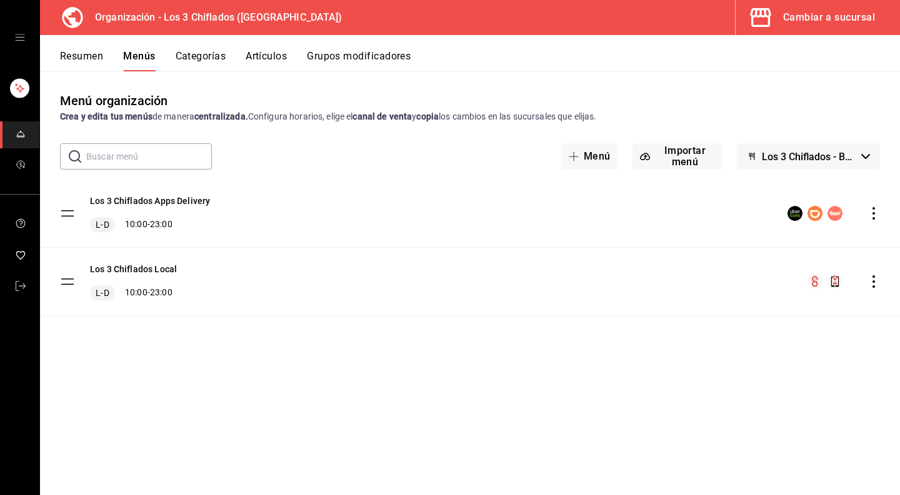
click at [191, 58] on button "Categorías" at bounding box center [201, 60] width 51 height 21
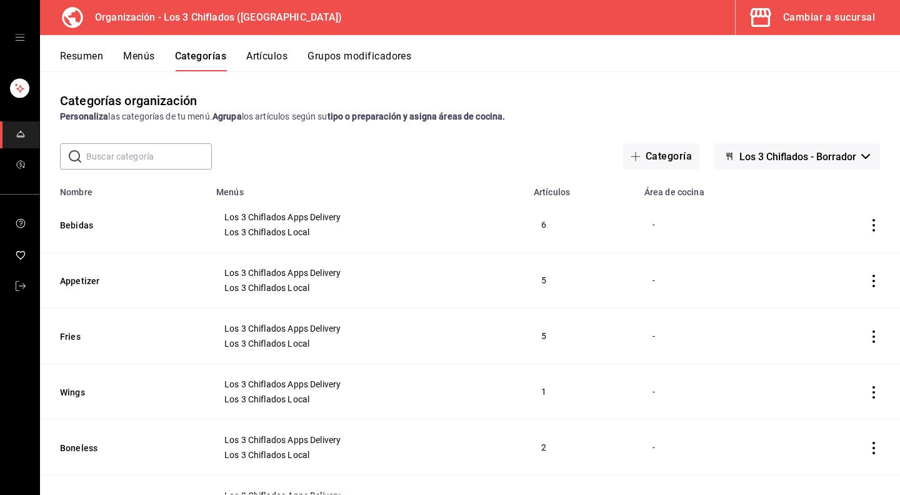
click at [873, 224] on icon "actions" at bounding box center [874, 225] width 3 height 13
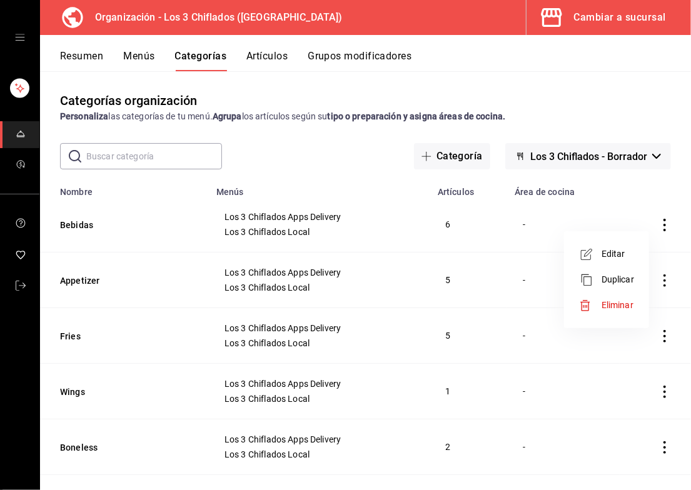
click at [128, 54] on div at bounding box center [345, 245] width 691 height 490
click at [136, 58] on button "Menús" at bounding box center [138, 60] width 31 height 21
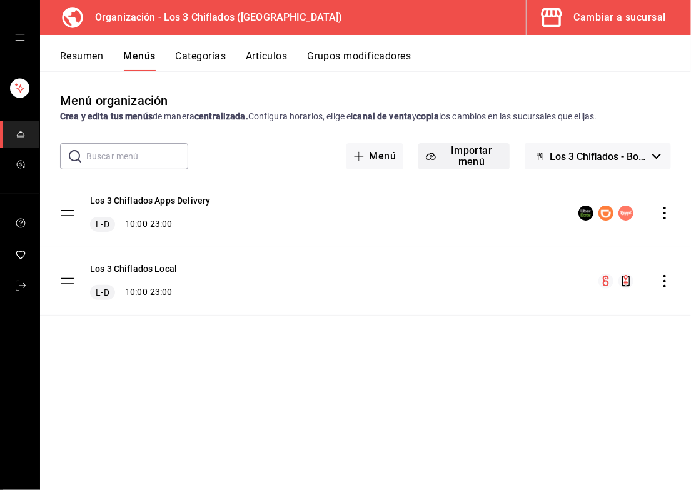
click at [474, 158] on button "Importar menú" at bounding box center [463, 156] width 91 height 26
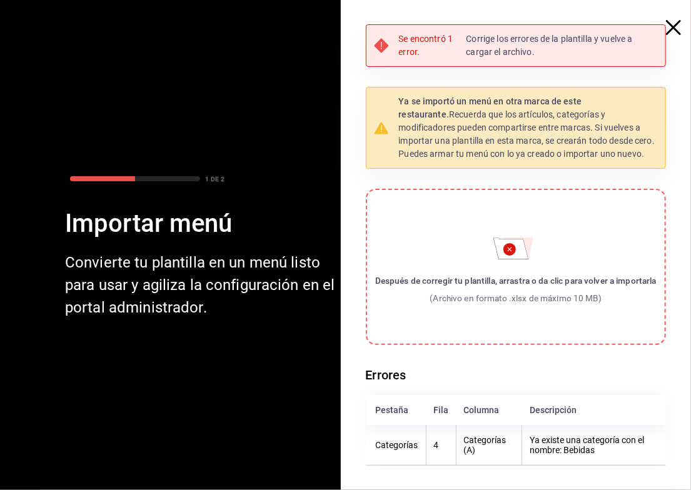
click at [678, 31] on icon "button" at bounding box center [673, 27] width 15 height 15
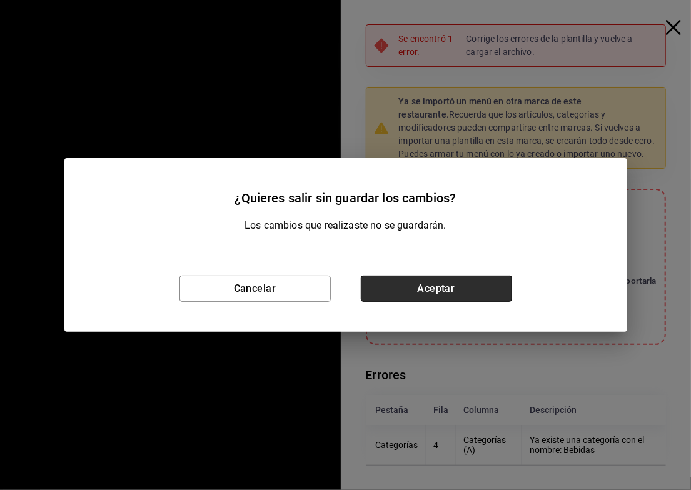
click at [453, 287] on button "Aceptar" at bounding box center [436, 289] width 151 height 26
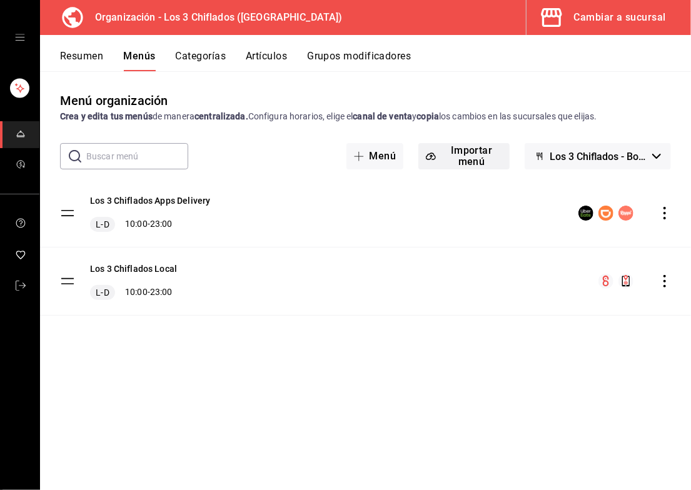
click at [459, 154] on button "Importar menú" at bounding box center [463, 156] width 91 height 26
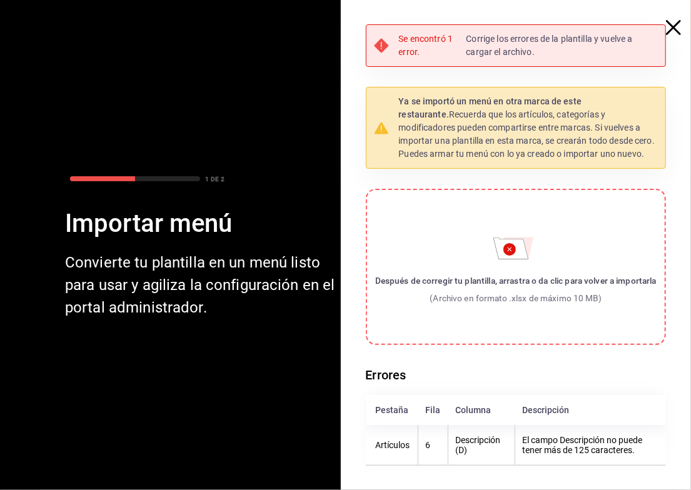
click at [671, 27] on icon "button" at bounding box center [673, 27] width 15 height 15
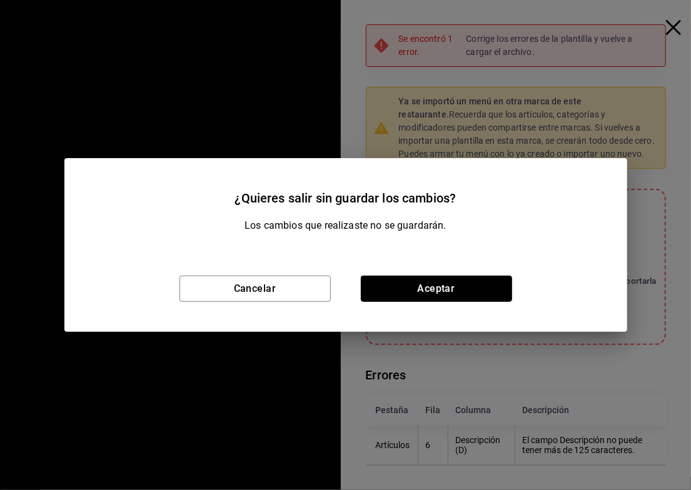
click at [443, 291] on button "Aceptar" at bounding box center [436, 289] width 151 height 26
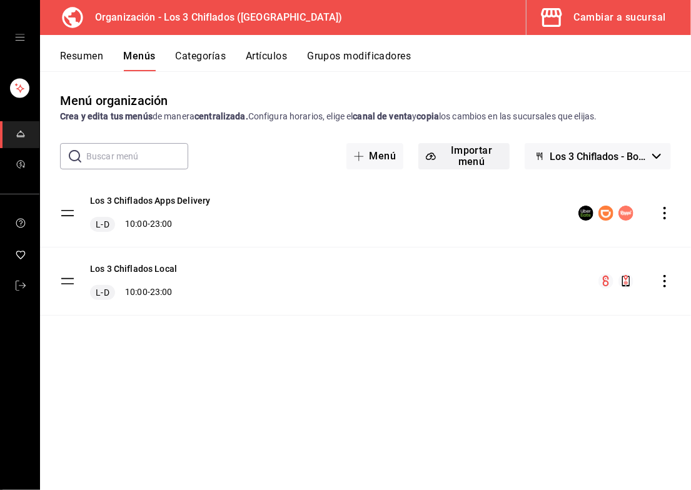
click at [465, 155] on button "Importar menú" at bounding box center [463, 156] width 91 height 26
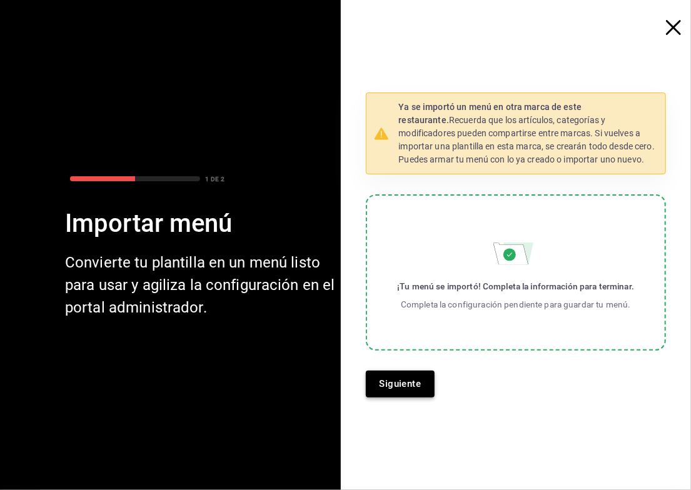
click at [414, 382] on button "Siguiente" at bounding box center [400, 384] width 69 height 26
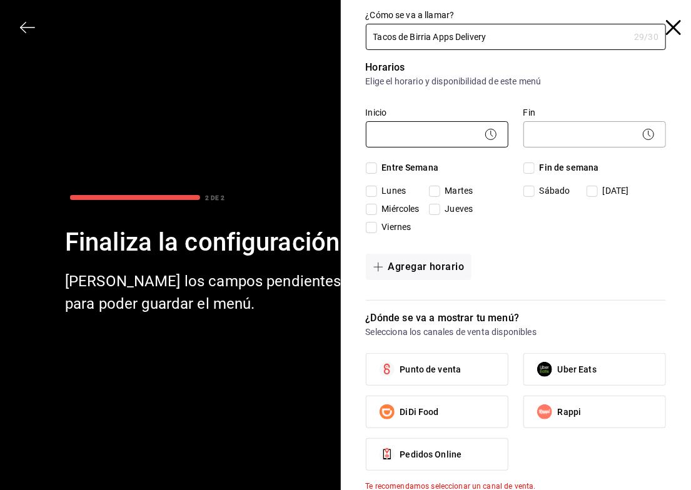
type input "Tacos de Birria Apps Delivery"
click at [435, 134] on body "Organización - Los 3 Chiflados (Guadalupe) Cambiar a sucursal Resumen Menús Cat…" at bounding box center [345, 245] width 691 height 490
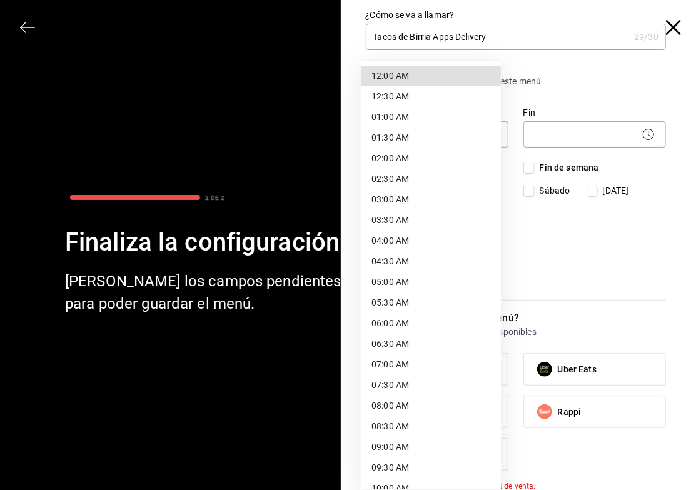
scroll to position [125, 0]
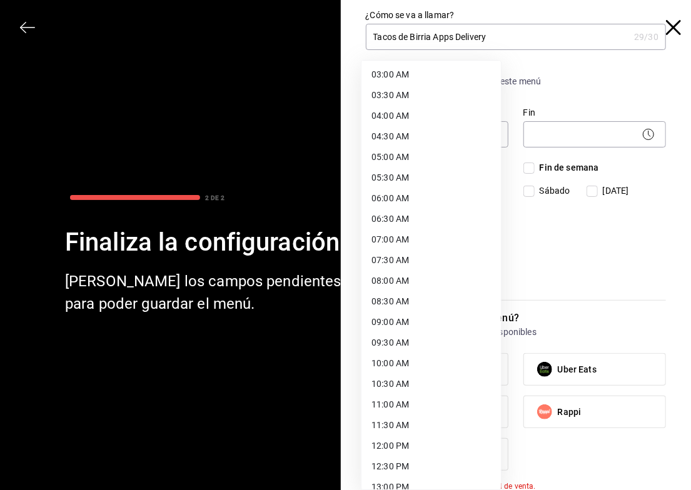
click at [398, 368] on li "10:00 AM" at bounding box center [430, 363] width 139 height 21
type input "10:00"
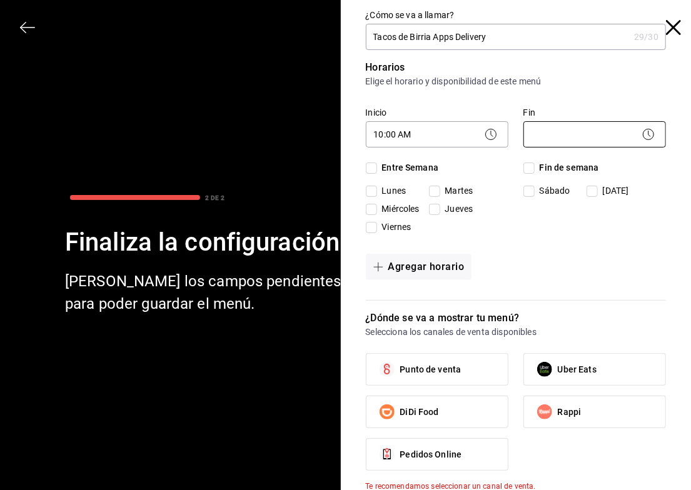
click at [575, 129] on body "Organización - Los 3 Chiflados (Guadalupe) Cambiar a sucursal Resumen Menús Cat…" at bounding box center [345, 245] width 691 height 490
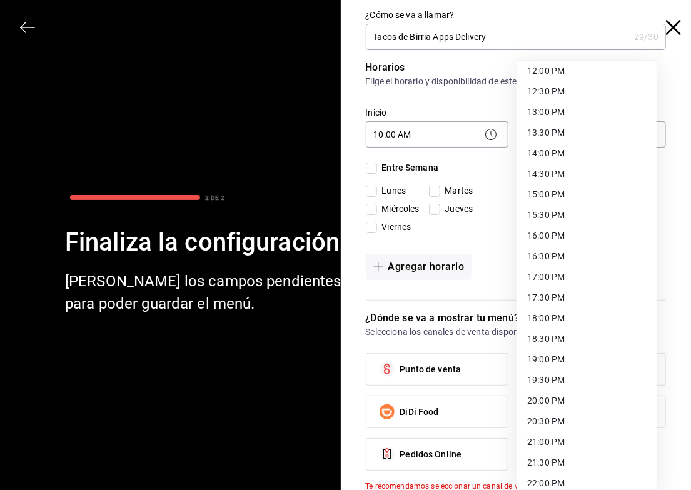
scroll to position [591, 0]
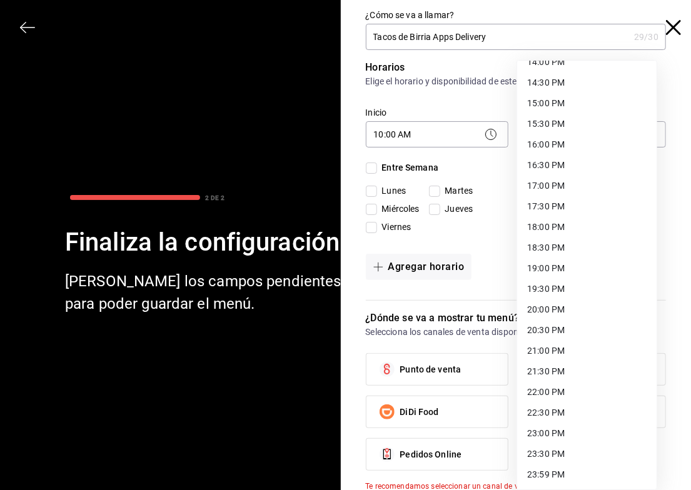
click at [568, 433] on li "23:00 PM" at bounding box center [586, 433] width 139 height 21
type input "23:00"
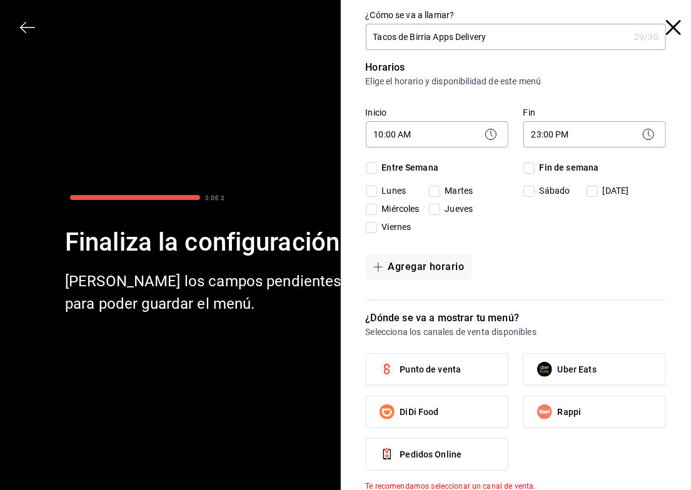
click at [366, 166] on input "Entre Semana" at bounding box center [371, 168] width 11 height 11
checkbox input "true"
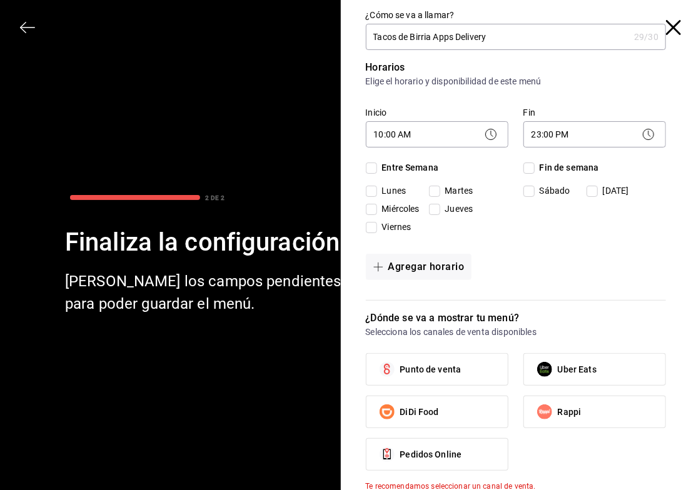
checkbox input "true"
click at [526, 171] on input "Fin de semana" at bounding box center [528, 168] width 11 height 11
checkbox input "true"
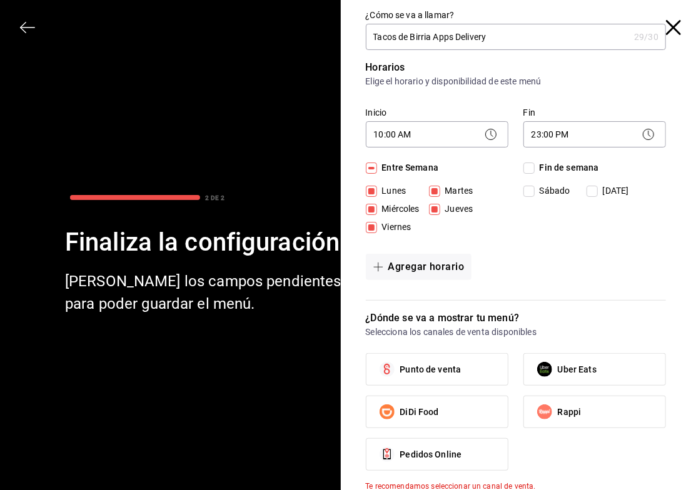
checkbox input "true"
click at [581, 358] on label "Uber Eats" at bounding box center [594, 369] width 141 height 31
click at [558, 358] on input "Uber Eats" at bounding box center [544, 369] width 26 height 26
checkbox input "true"
click at [453, 406] on label "DiDi Food" at bounding box center [436, 411] width 141 height 31
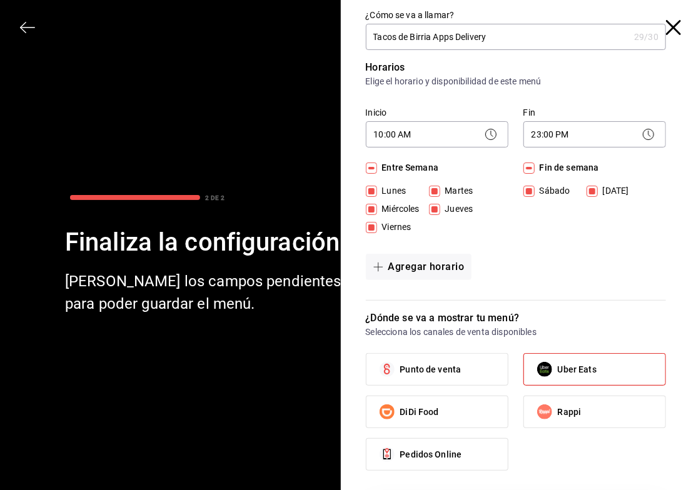
click at [400, 406] on input "DiDi Food" at bounding box center [387, 412] width 26 height 26
checkbox input "true"
click at [569, 406] on span "Rappi" at bounding box center [570, 412] width 24 height 13
click at [558, 406] on input "Rappi" at bounding box center [544, 412] width 26 height 26
checkbox input "true"
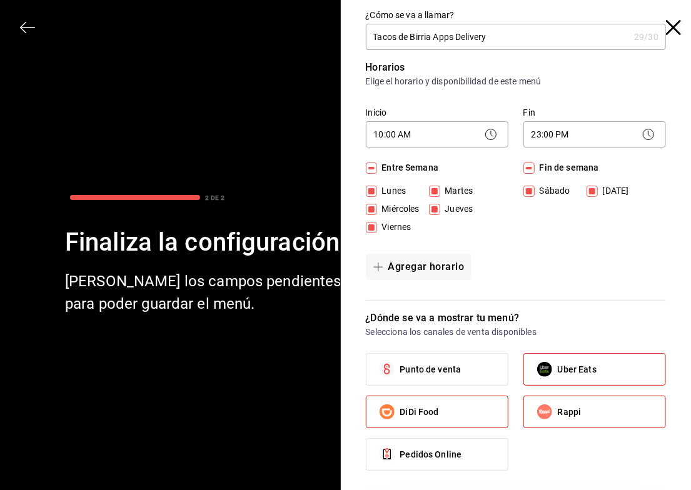
scroll to position [101, 0]
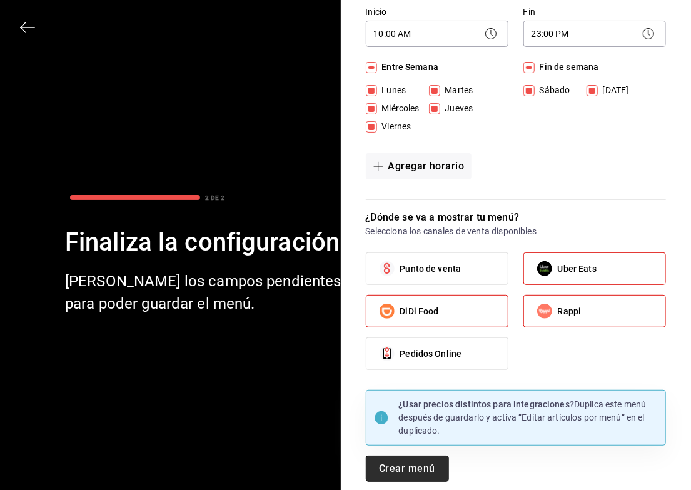
click at [406, 472] on button "Crear menú" at bounding box center [407, 469] width 83 height 26
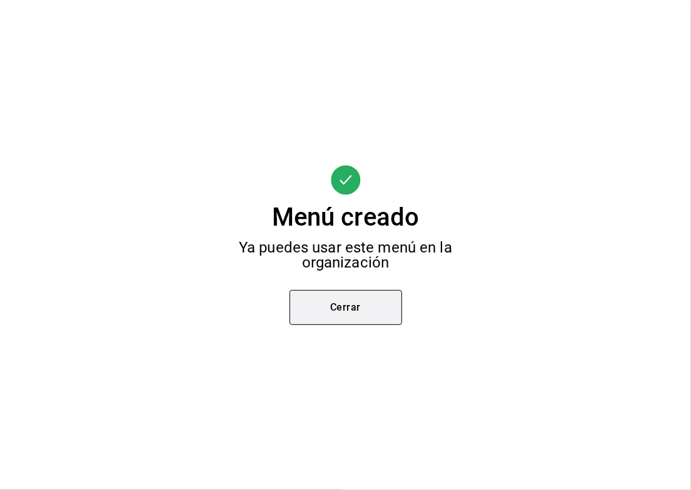
click at [365, 321] on button "Cerrar" at bounding box center [345, 307] width 113 height 35
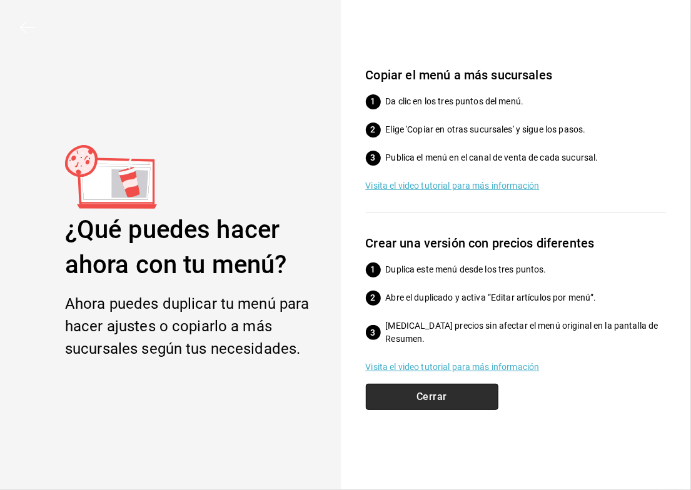
click at [434, 399] on button "Cerrar" at bounding box center [432, 397] width 133 height 26
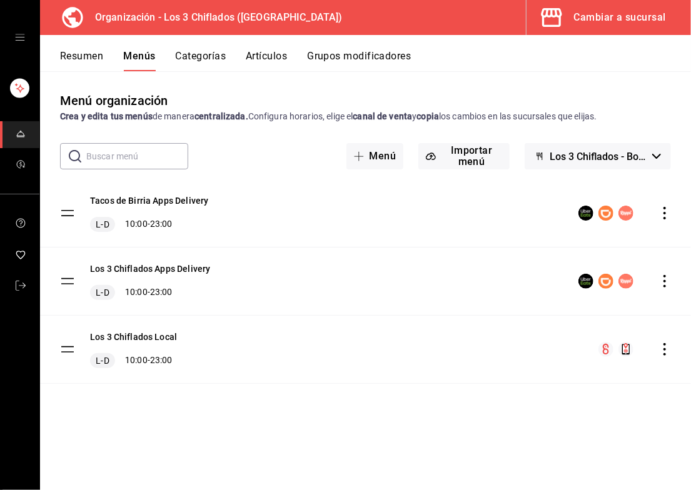
click at [662, 213] on icon "actions" at bounding box center [664, 213] width 13 height 13
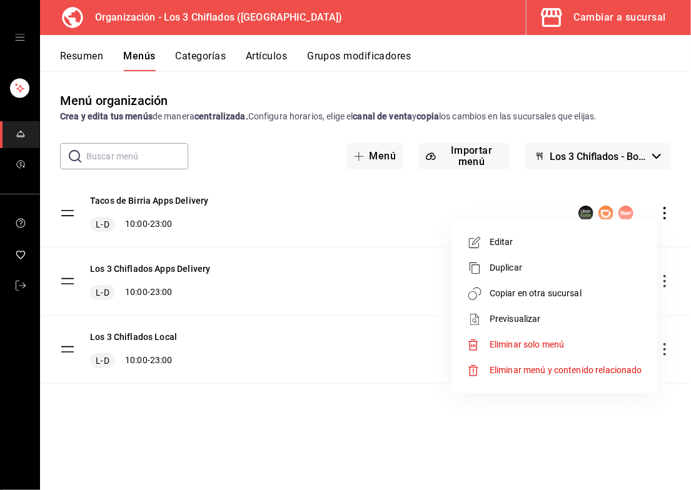
click at [510, 267] on span "Duplicar" at bounding box center [566, 267] width 153 height 13
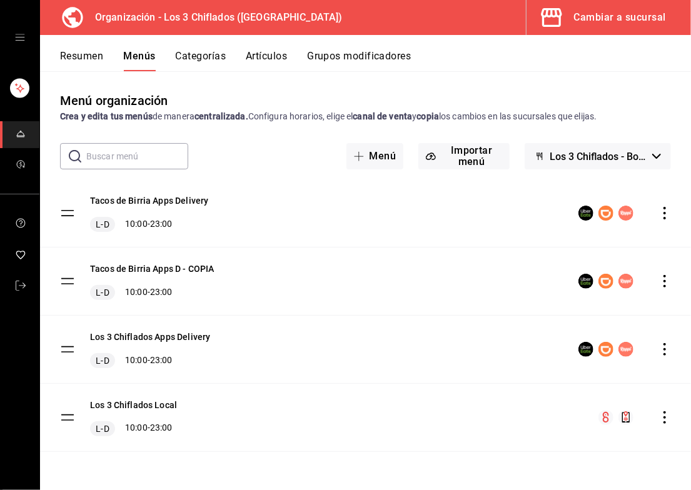
click at [665, 281] on icon "actions" at bounding box center [664, 281] width 3 height 13
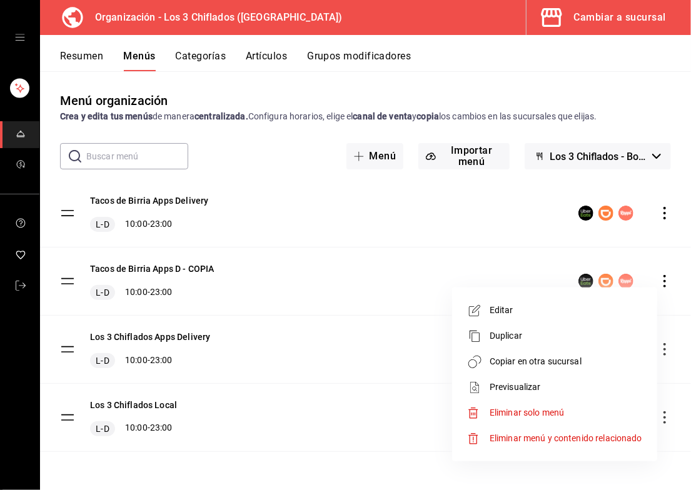
click at [511, 304] on span "Editar" at bounding box center [566, 310] width 153 height 13
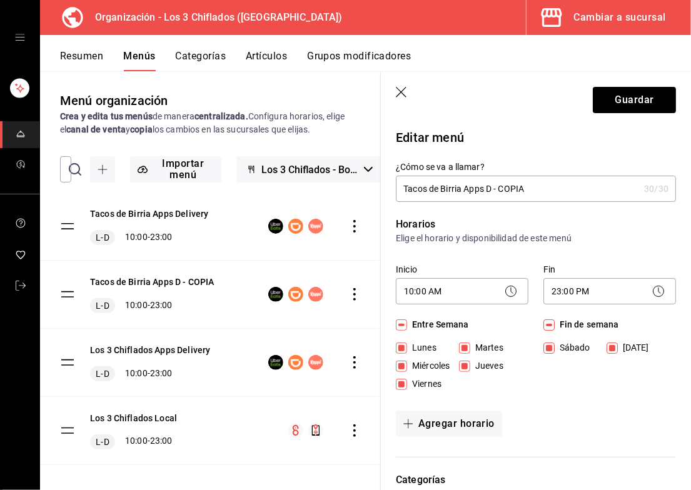
click at [549, 192] on input "Tacos de Birria Apps D - COPIA" at bounding box center [517, 188] width 243 height 25
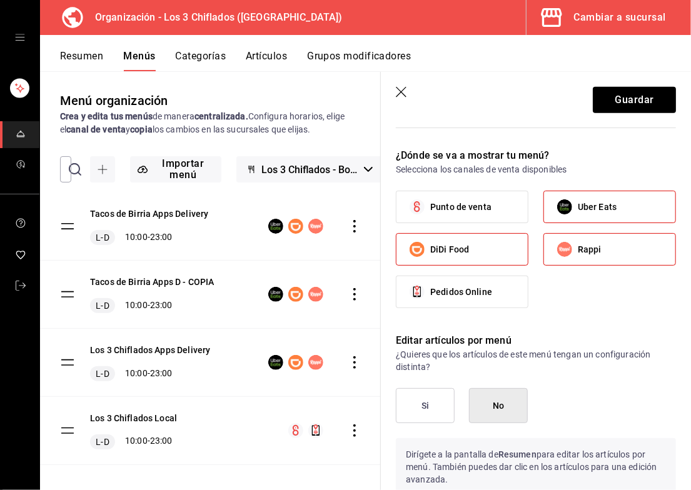
scroll to position [500, 0]
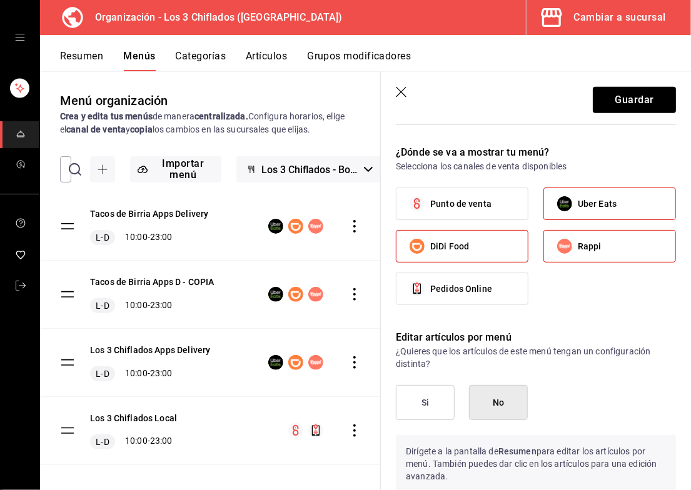
type input "Tacos de Birria Local"
click at [494, 207] on label "Punto de venta" at bounding box center [461, 203] width 131 height 31
click at [430, 207] on input "Punto de venta" at bounding box center [417, 204] width 26 height 26
checkbox input "true"
click at [556, 206] on input "Uber Eats" at bounding box center [564, 204] width 26 height 26
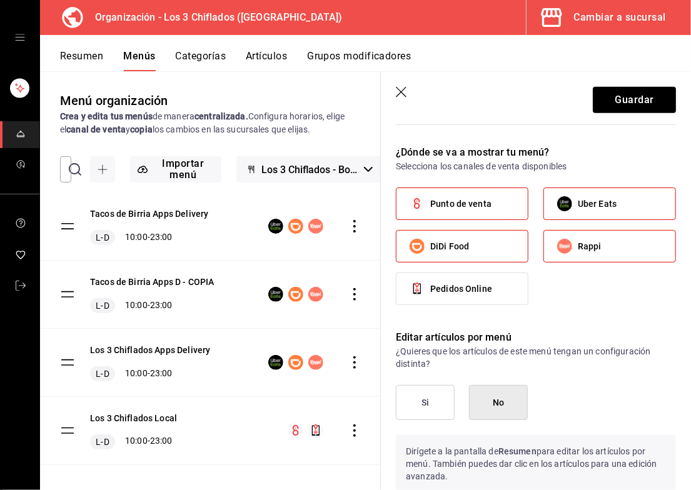
checkbox input "false"
click at [503, 231] on label "DiDi Food" at bounding box center [461, 246] width 131 height 31
click at [430, 233] on input "DiDi Food" at bounding box center [417, 246] width 26 height 26
checkbox input "false"
click at [619, 251] on label "Rappi" at bounding box center [609, 246] width 131 height 31
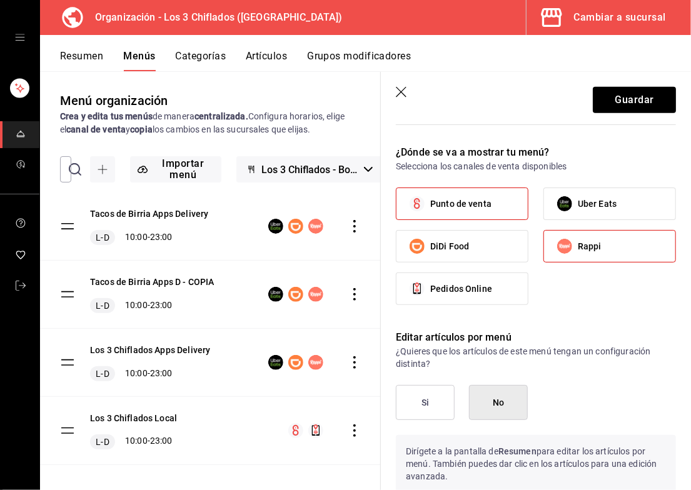
click at [578, 251] on input "Rappi" at bounding box center [564, 246] width 26 height 26
checkbox input "false"
click at [471, 283] on span "Pedidos Online" at bounding box center [461, 289] width 62 height 13
click at [430, 283] on input "Pedidos Online" at bounding box center [417, 289] width 26 height 26
checkbox input "true"
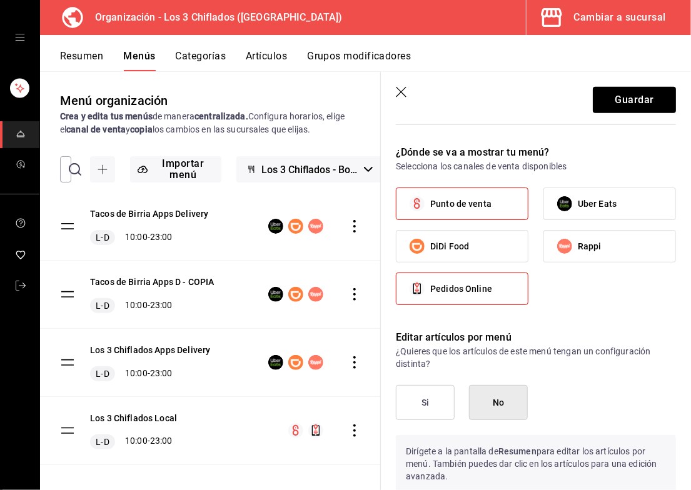
click at [421, 407] on button "Si" at bounding box center [425, 402] width 59 height 35
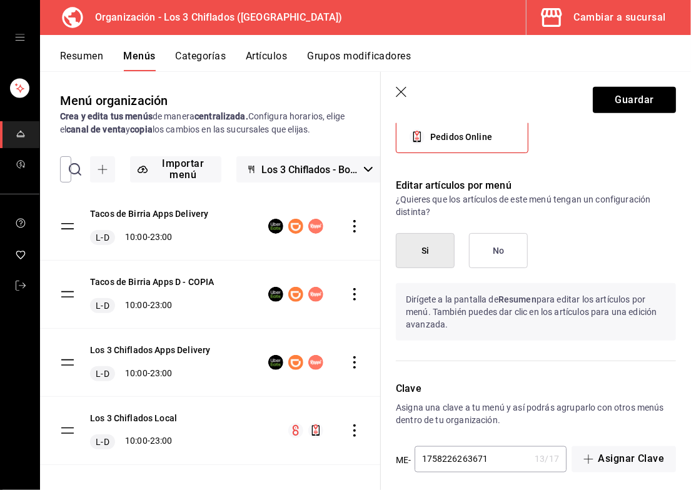
scroll to position [658, 0]
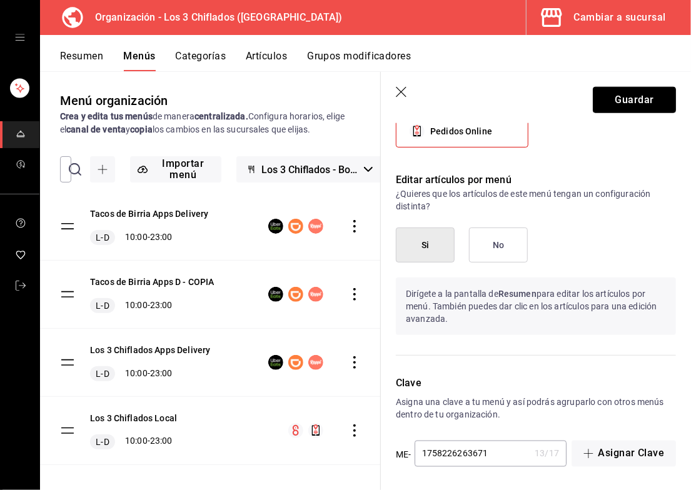
click at [624, 94] on button "Guardar" at bounding box center [634, 100] width 83 height 26
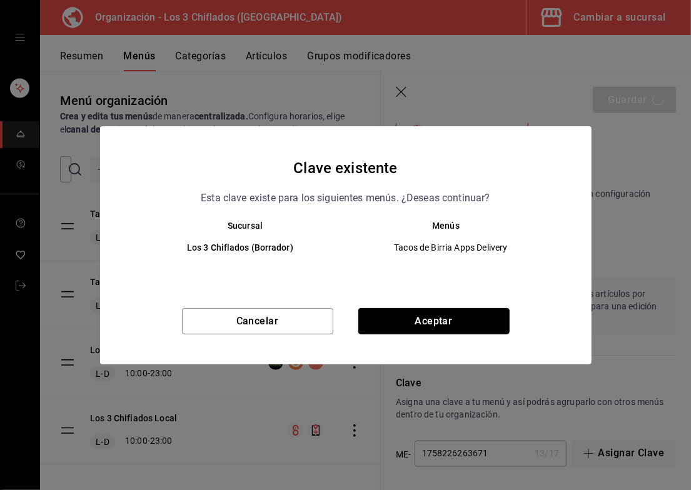
click at [443, 317] on button "Aceptar" at bounding box center [433, 321] width 151 height 26
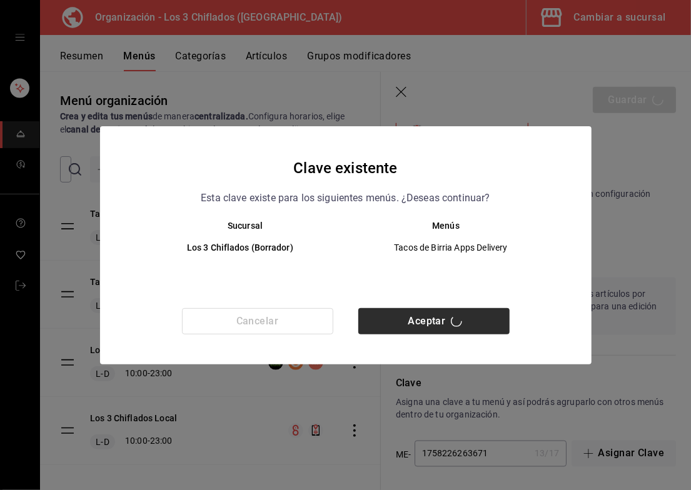
checkbox input "false"
type input "1758226313943"
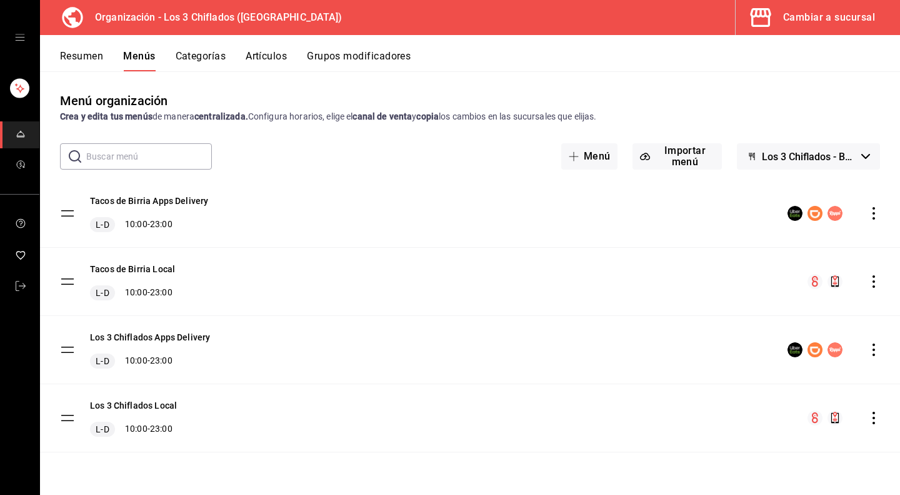
click at [876, 351] on icon "actions" at bounding box center [874, 349] width 13 height 13
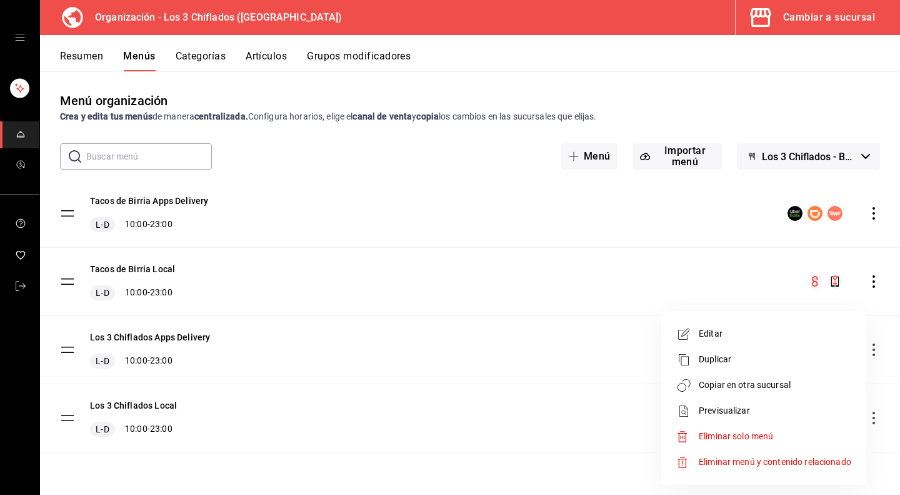
click at [207, 54] on div at bounding box center [450, 247] width 900 height 495
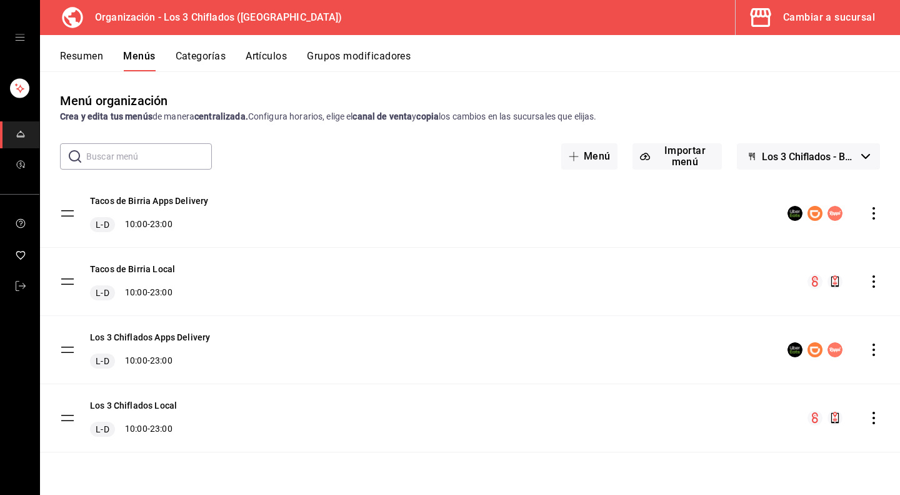
click at [207, 53] on button "Categorías" at bounding box center [201, 60] width 51 height 21
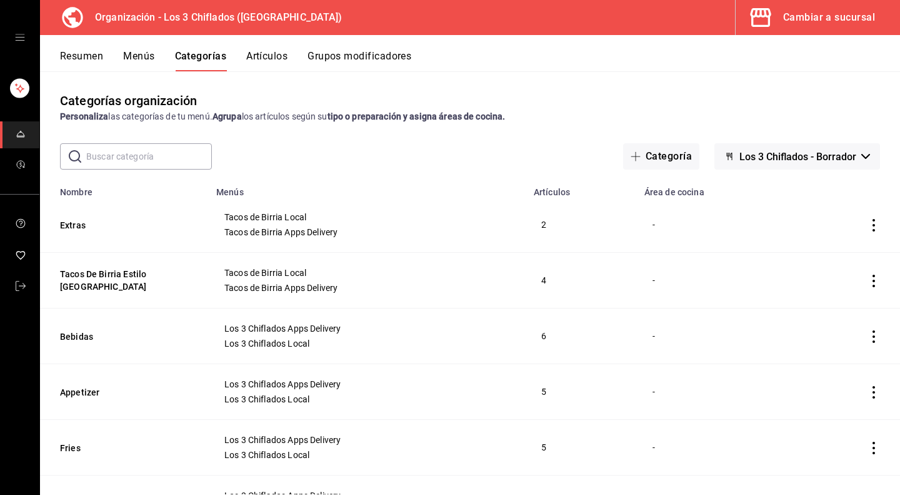
click at [263, 55] on button "Artículos" at bounding box center [266, 60] width 41 height 21
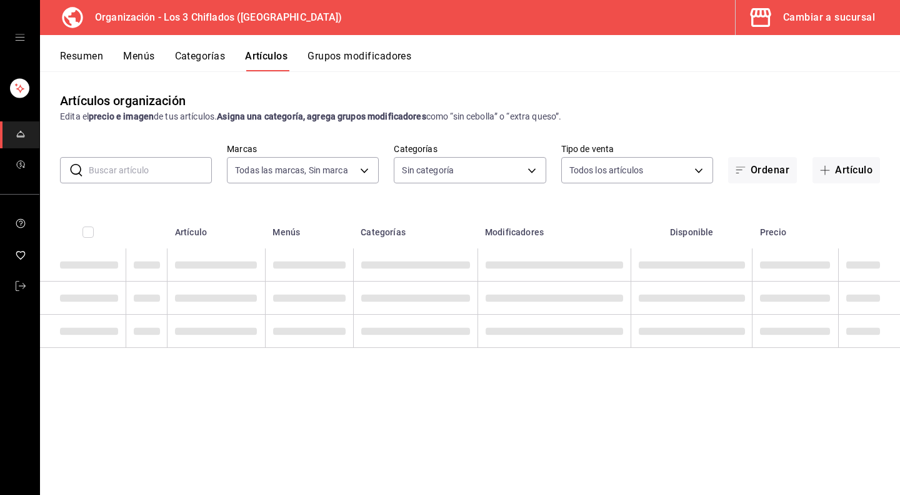
type input "5a2df107-cc52-4421-a2a7-8642c784f58f"
type input "6a07edbd-e98f-4f54-9da9-12695b3a1614,e7619893-3c69-4b65-b8a1-11e0fb88c3fb,1c584…"
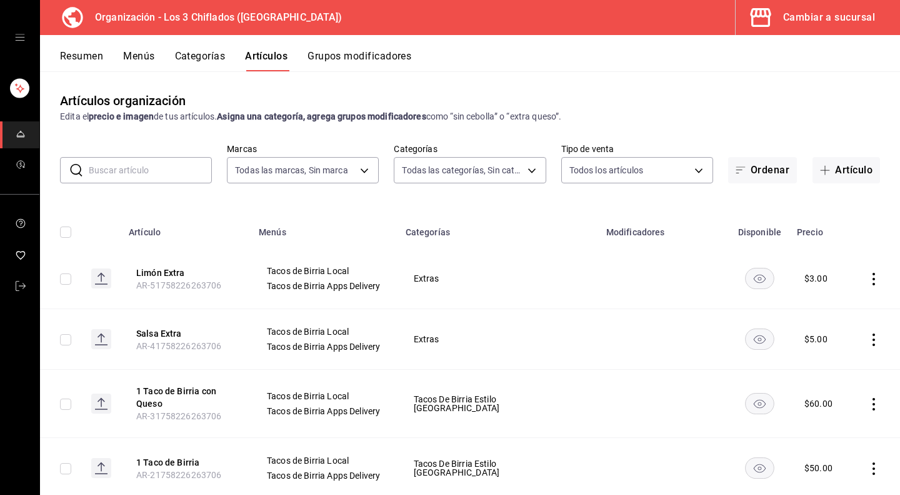
click at [193, 59] on button "Categorías" at bounding box center [200, 60] width 51 height 21
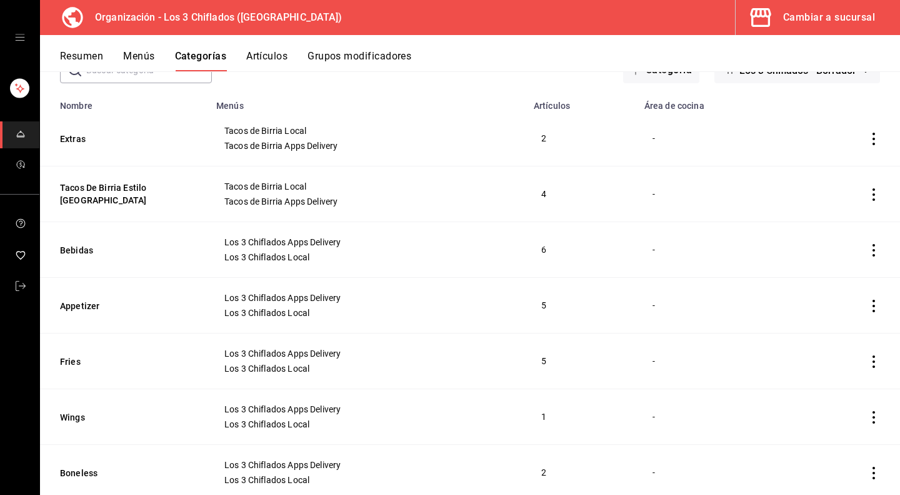
scroll to position [125, 0]
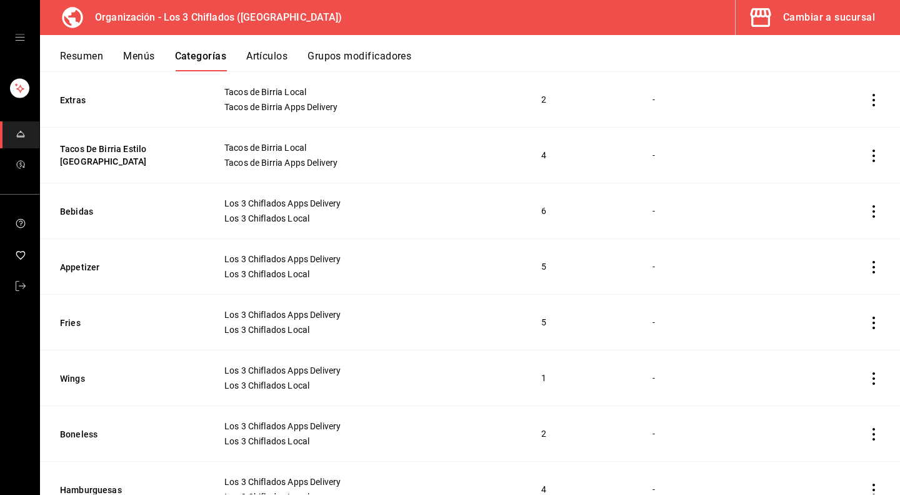
click at [868, 213] on icon "actions" at bounding box center [874, 211] width 13 height 13
click at [821, 267] on span "Duplicar" at bounding box center [827, 265] width 33 height 13
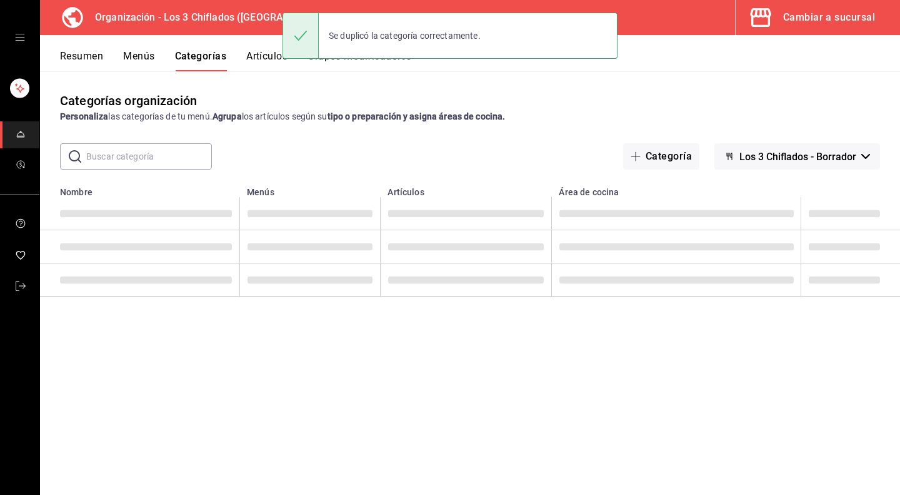
scroll to position [0, 0]
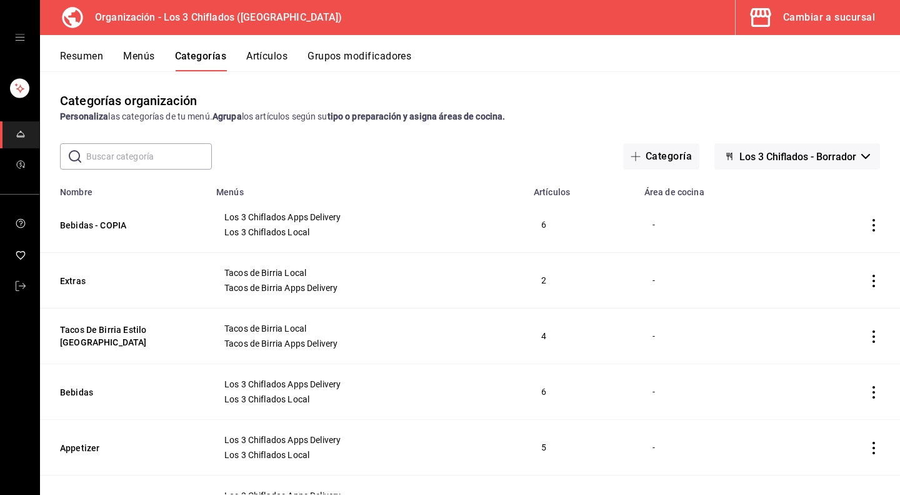
click at [868, 227] on icon "actions" at bounding box center [874, 225] width 13 height 13
click at [819, 252] on span "Editar" at bounding box center [827, 254] width 33 height 13
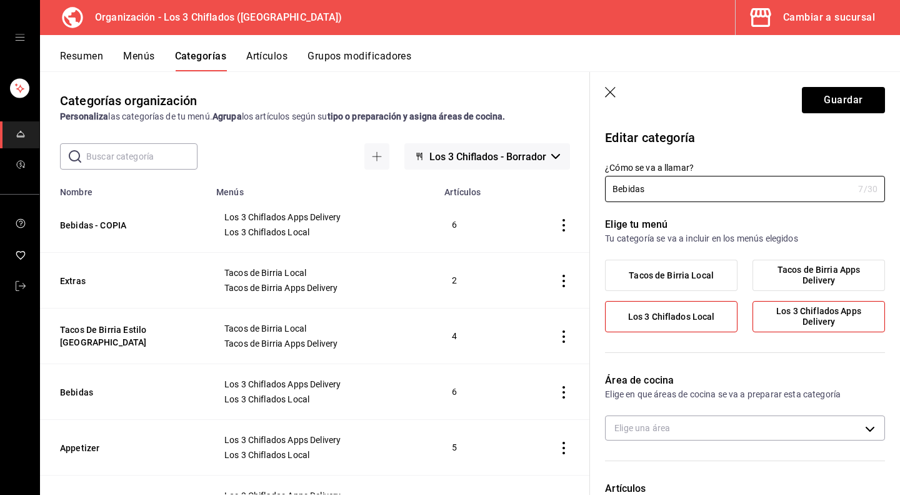
type input "Bebidas"
click at [608, 98] on icon "button" at bounding box center [611, 93] width 13 height 13
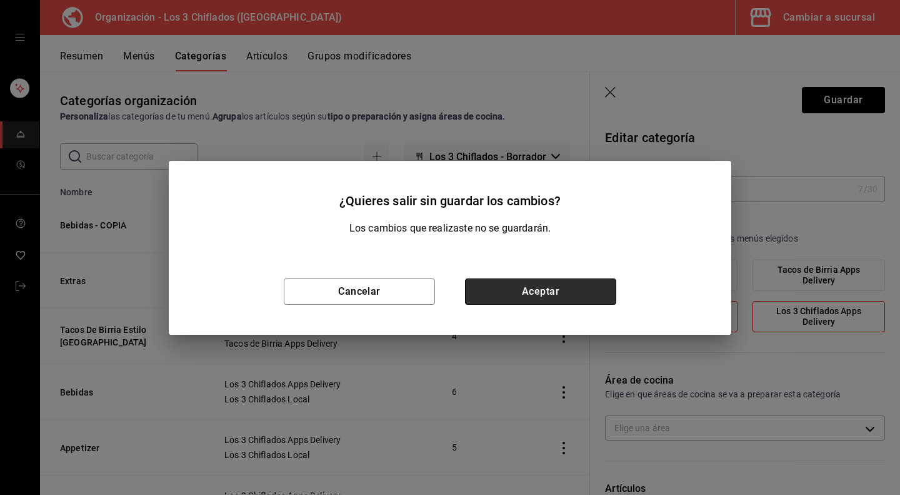
click at [526, 288] on button "Aceptar" at bounding box center [540, 291] width 151 height 26
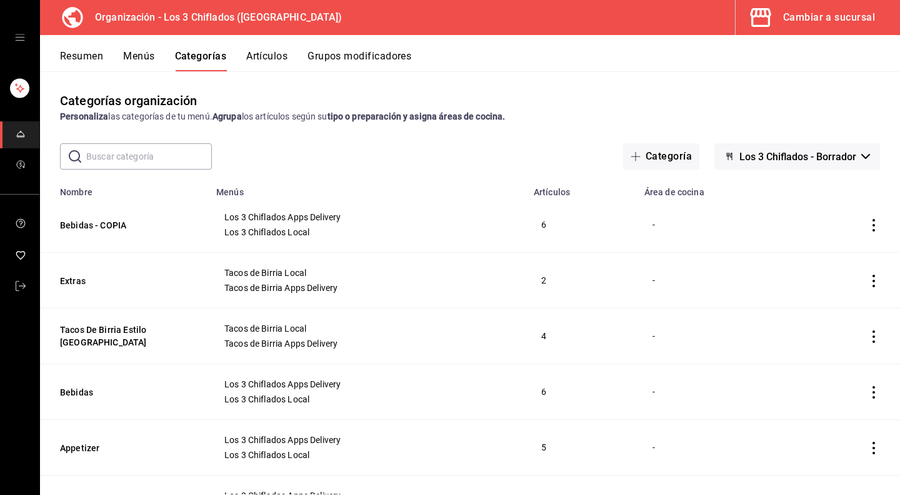
click at [873, 224] on icon "actions" at bounding box center [874, 225] width 3 height 13
click at [824, 310] on span "Eliminar" at bounding box center [827, 305] width 32 height 10
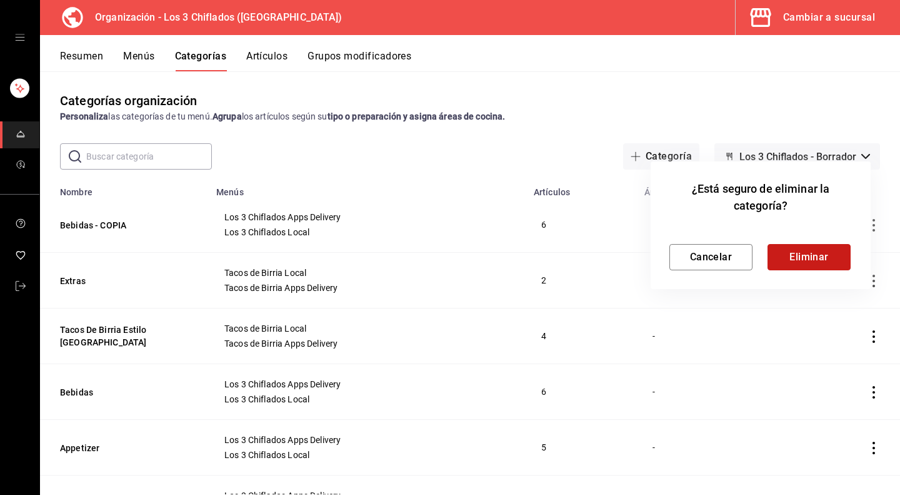
click at [824, 252] on button "Eliminar" at bounding box center [809, 257] width 83 height 26
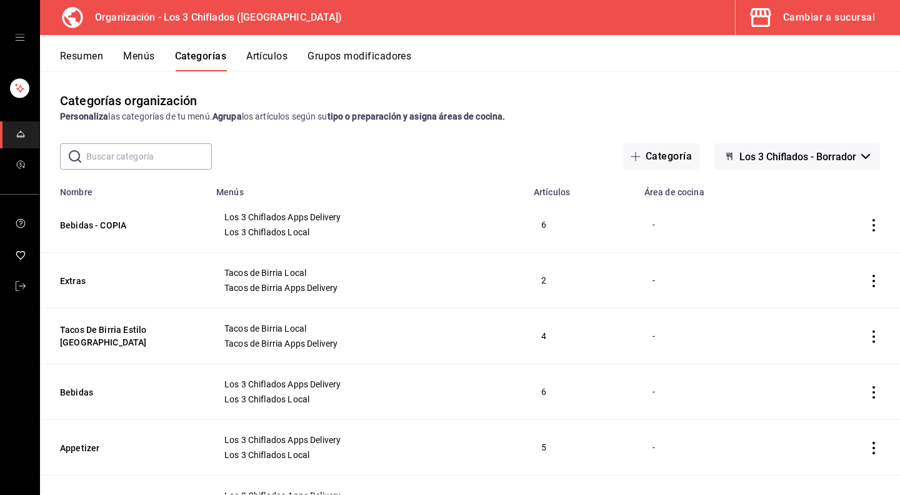
click at [873, 226] on icon "actions" at bounding box center [874, 225] width 3 height 13
click at [823, 256] on span "Editar" at bounding box center [827, 254] width 33 height 13
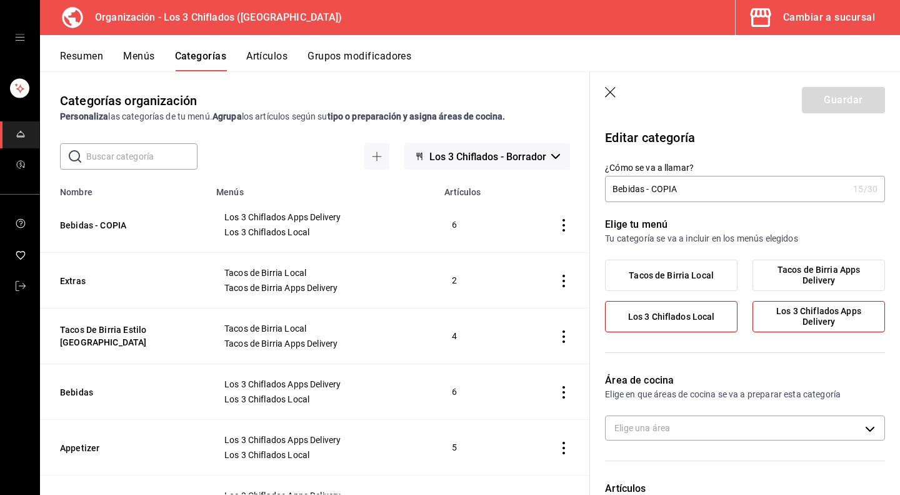
click at [694, 311] on label "Los 3 Chiflados Local" at bounding box center [671, 316] width 131 height 30
click at [0, 0] on input "Los 3 Chiflados Local" at bounding box center [0, 0] width 0 height 0
click at [773, 311] on span "Los 3 Chiflados Apps Delivery" at bounding box center [819, 316] width 114 height 21
click at [0, 0] on input "Los 3 Chiflados Apps Delivery" at bounding box center [0, 0] width 0 height 0
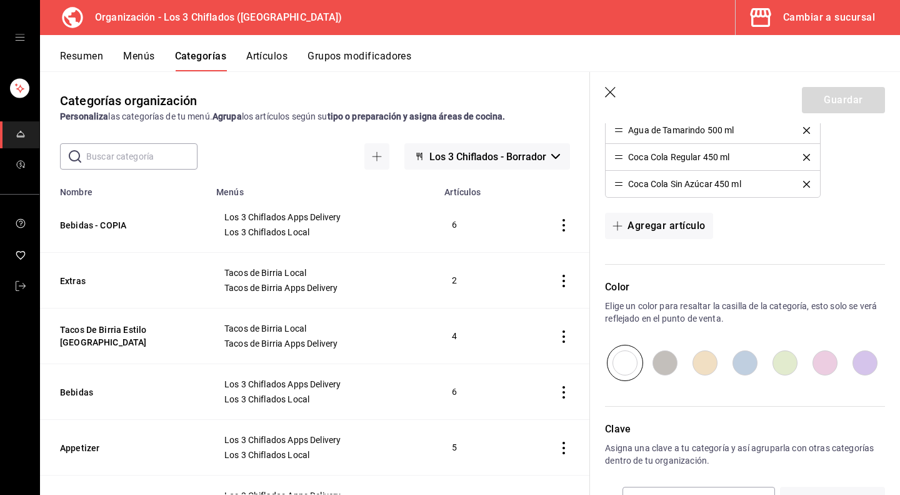
scroll to position [375, 0]
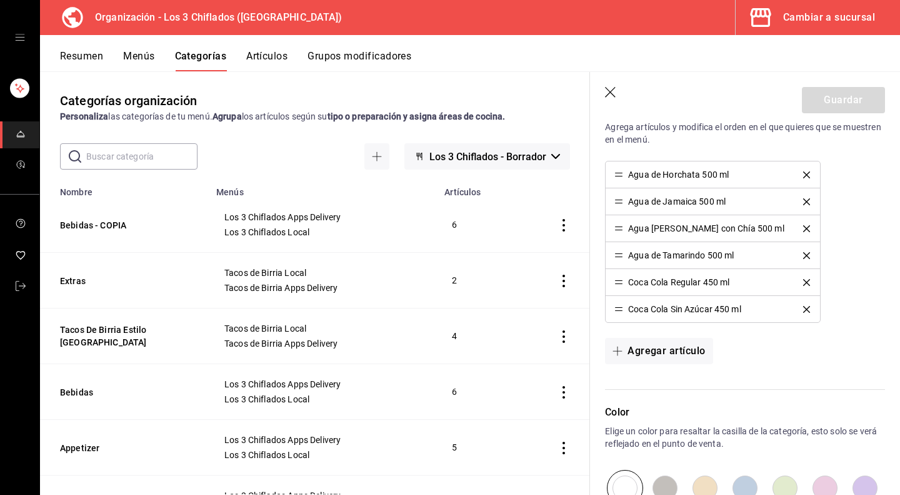
click at [803, 308] on icon "delete" at bounding box center [806, 309] width 7 height 7
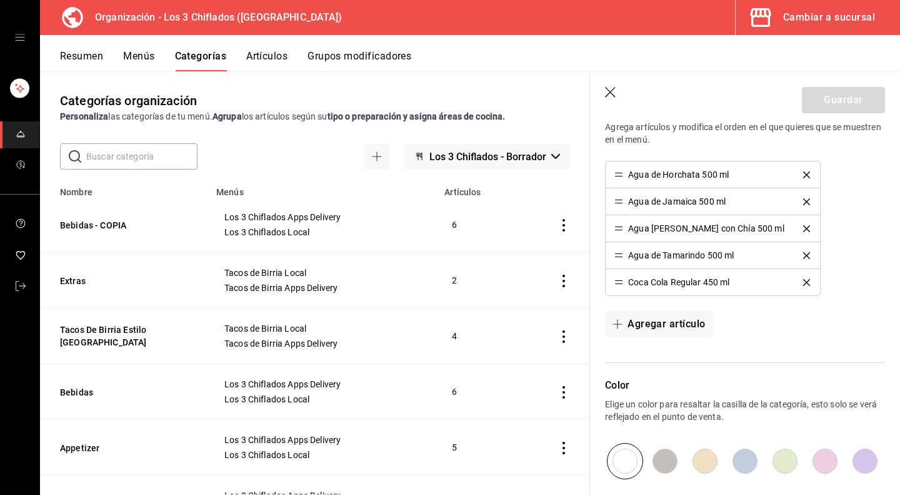
click at [803, 279] on icon "delete" at bounding box center [806, 282] width 7 height 7
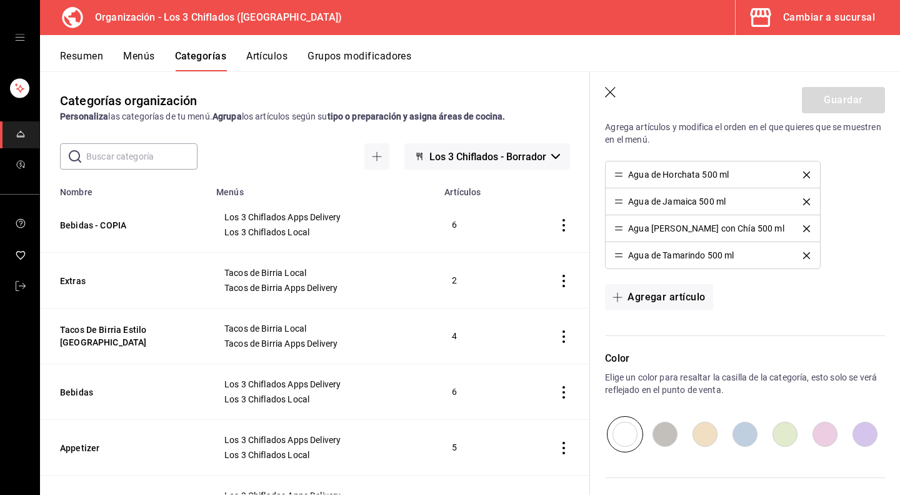
click at [803, 252] on icon "delete" at bounding box center [806, 255] width 7 height 7
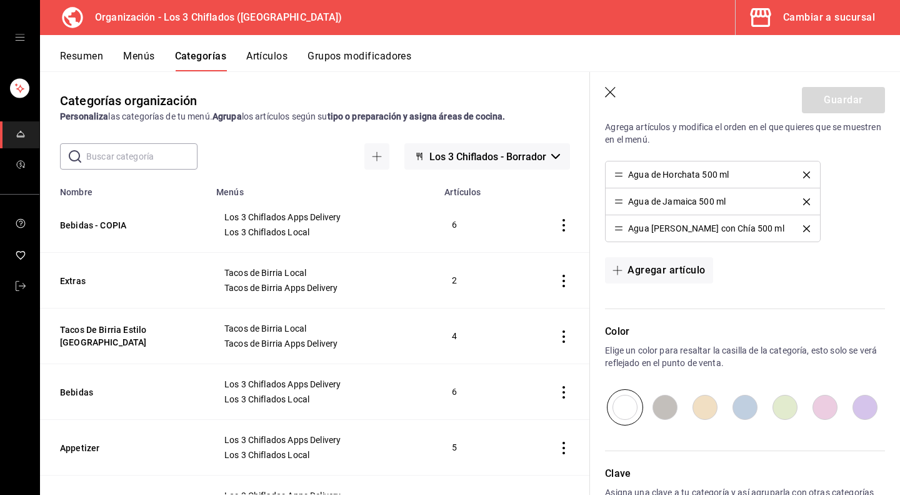
click at [780, 217] on li "Agua [PERSON_NAME] con Chía 500 ml" at bounding box center [713, 228] width 214 height 26
click at [803, 225] on icon "delete" at bounding box center [806, 228] width 7 height 7
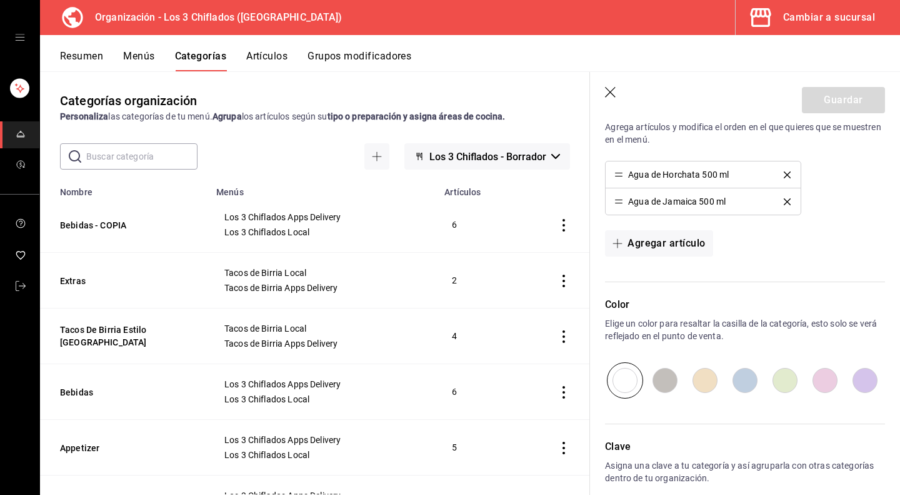
click at [784, 198] on icon "delete" at bounding box center [787, 201] width 7 height 7
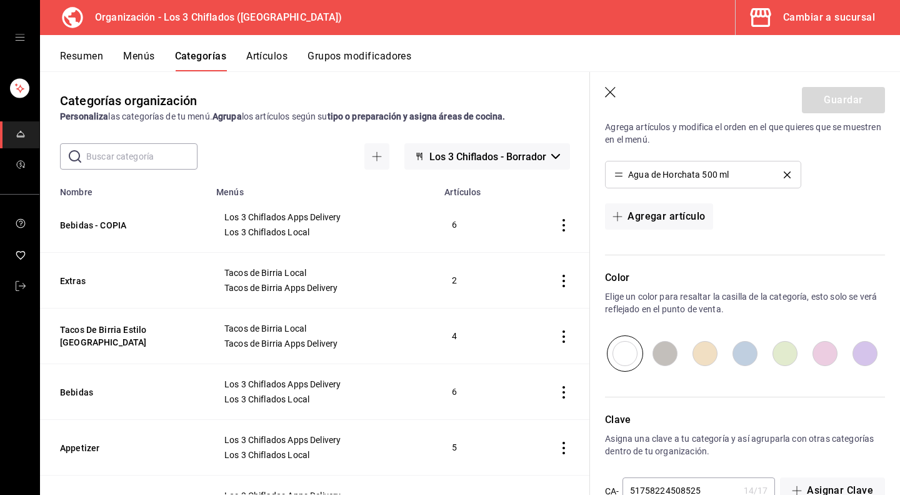
click at [784, 174] on icon "delete" at bounding box center [787, 174] width 7 height 7
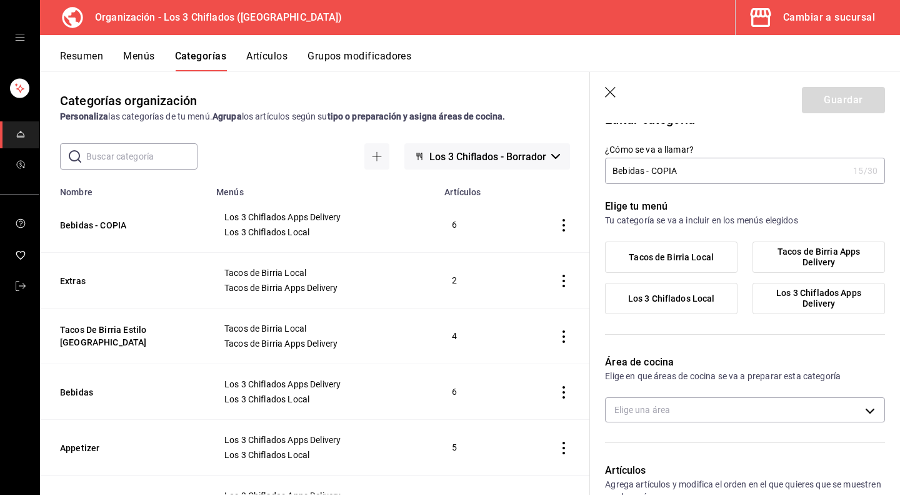
scroll to position [0, 0]
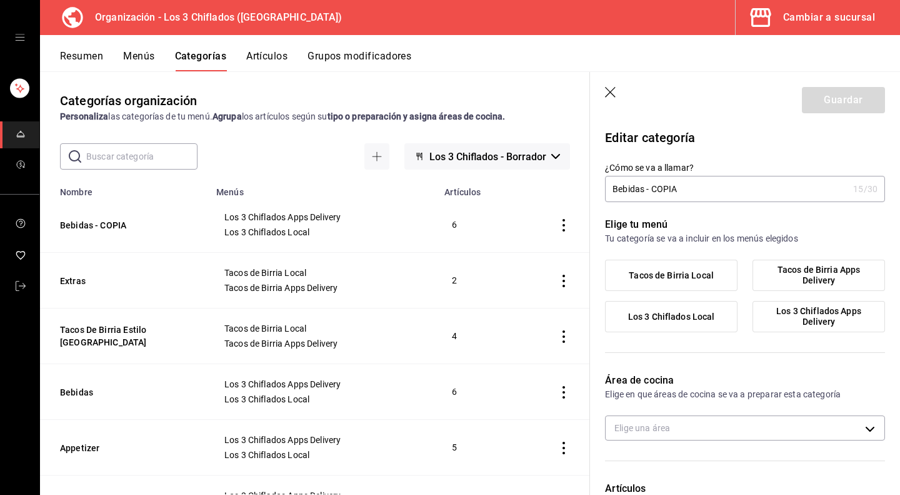
click at [707, 179] on input "Bebidas - COPIA" at bounding box center [726, 188] width 243 height 25
type input "Bebidas - C"
click at [706, 159] on div "¿Cómo se va a llamar? Bebidas - C 11 /30 ¿Cómo se va a llamar?" at bounding box center [737, 174] width 295 height 55
click at [608, 92] on icon "button" at bounding box center [611, 93] width 13 height 13
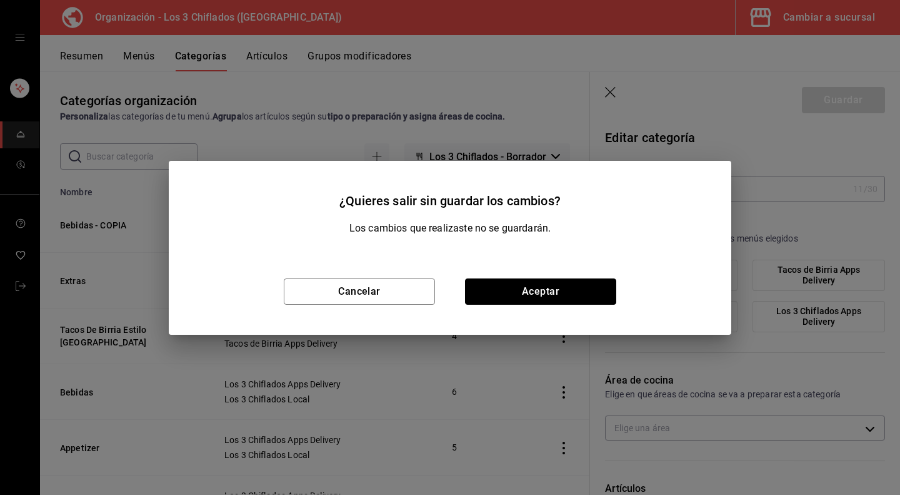
click at [505, 295] on button "Aceptar" at bounding box center [540, 291] width 151 height 26
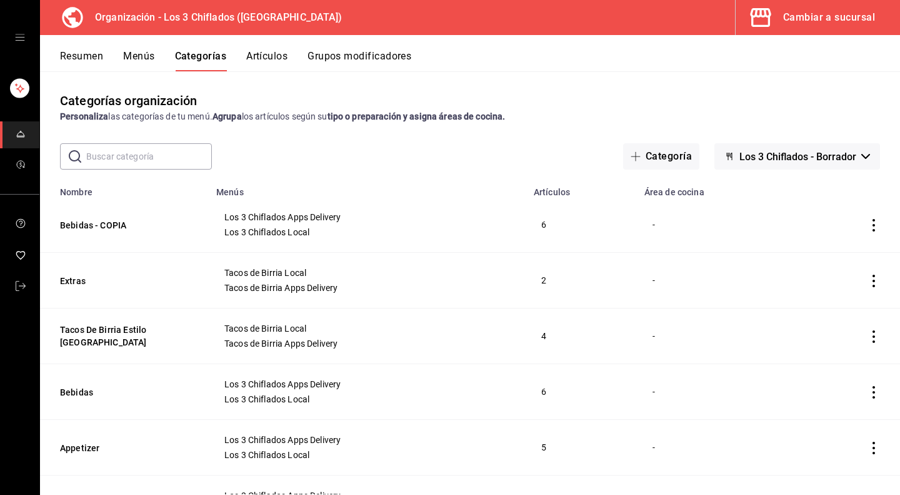
click at [868, 224] on icon "actions" at bounding box center [874, 225] width 13 height 13
click at [822, 307] on span "Eliminar" at bounding box center [827, 305] width 32 height 10
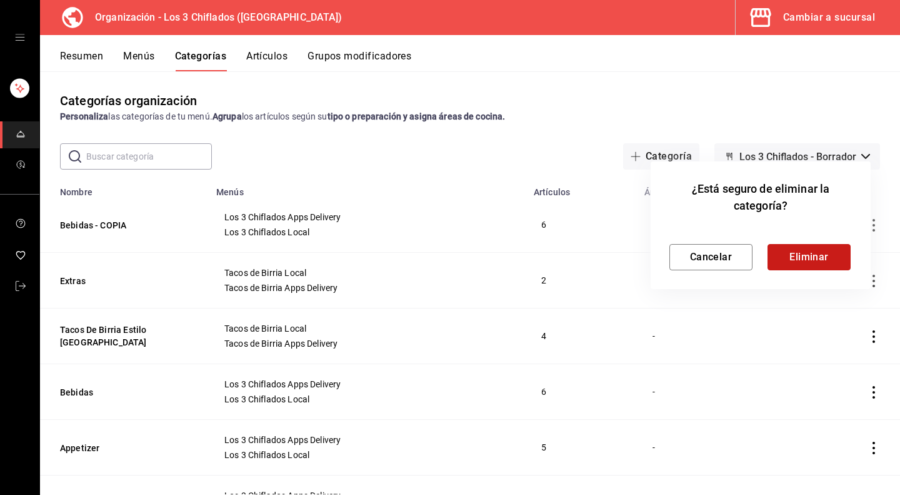
click at [813, 256] on button "Eliminar" at bounding box center [809, 257] width 83 height 26
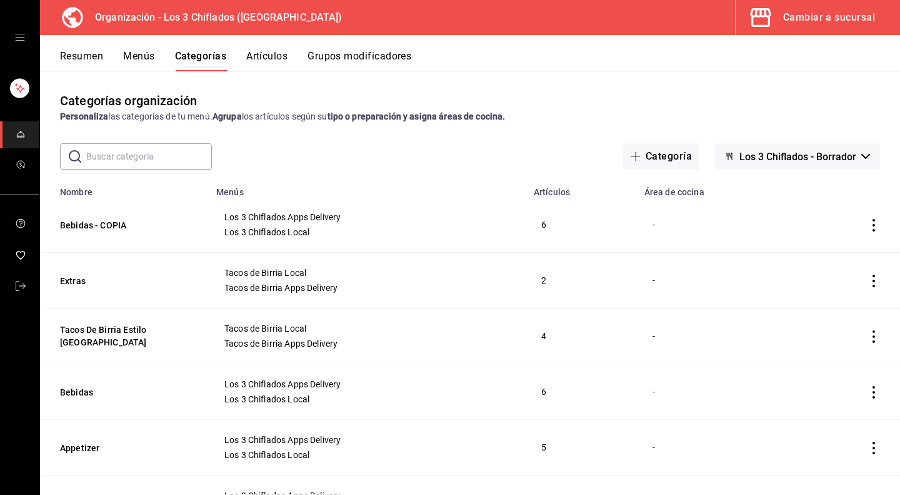
click at [868, 228] on icon "actions" at bounding box center [874, 225] width 13 height 13
click at [820, 259] on span "Editar" at bounding box center [827, 254] width 33 height 13
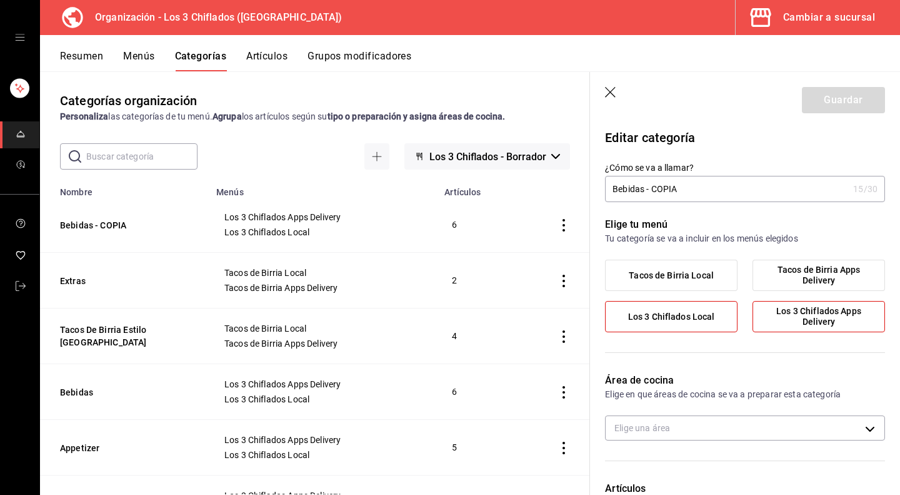
click at [686, 312] on span "Los 3 Chiflados Local" at bounding box center [671, 316] width 87 height 11
click at [0, 0] on input "Los 3 Chiflados Local" at bounding box center [0, 0] width 0 height 0
click at [778, 314] on span "Los 3 Chiflados Apps Delivery" at bounding box center [819, 316] width 114 height 21
click at [0, 0] on input "Los 3 Chiflados Apps Delivery" at bounding box center [0, 0] width 0 height 0
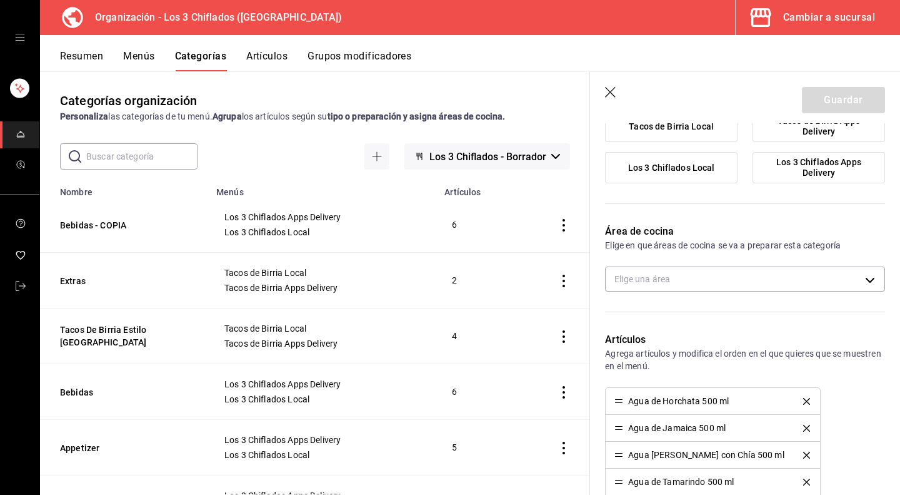
scroll to position [63, 0]
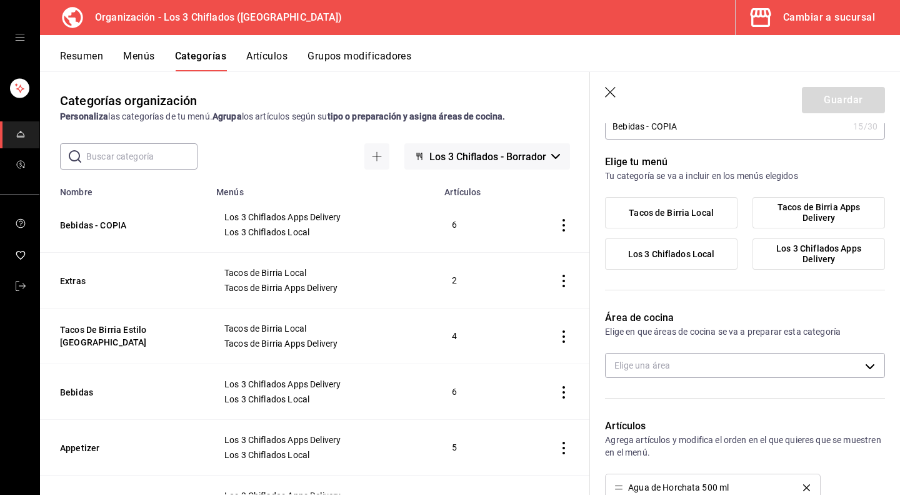
click at [690, 251] on span "Los 3 Chiflados Local" at bounding box center [671, 254] width 87 height 11
click at [0, 0] on input "Los 3 Chiflados Local" at bounding box center [0, 0] width 0 height 0
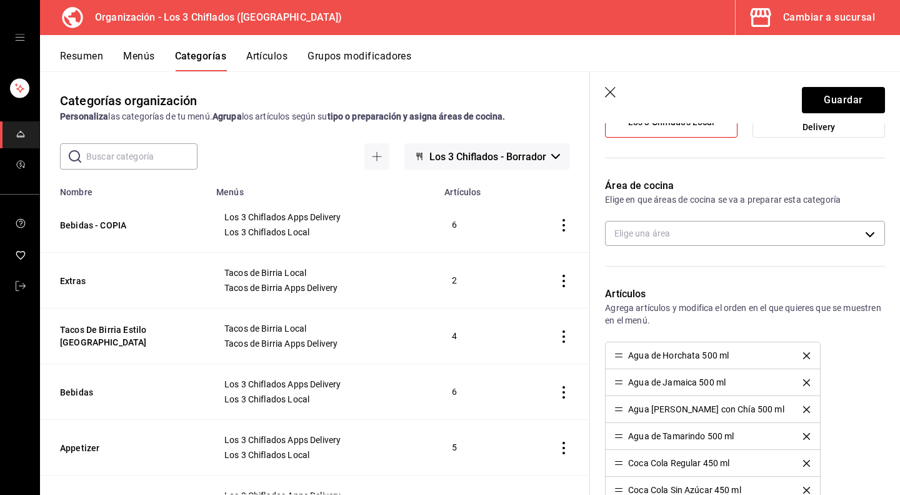
scroll to position [250, 0]
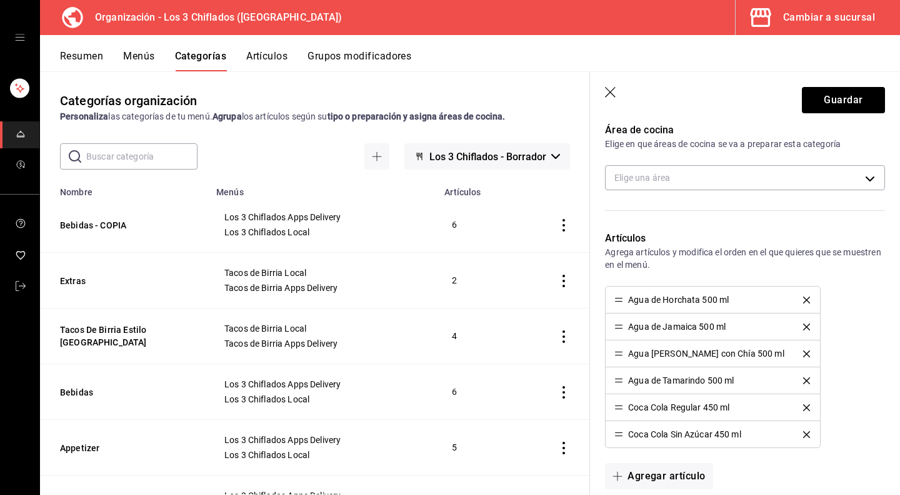
click at [803, 298] on icon "delete" at bounding box center [806, 299] width 7 height 7
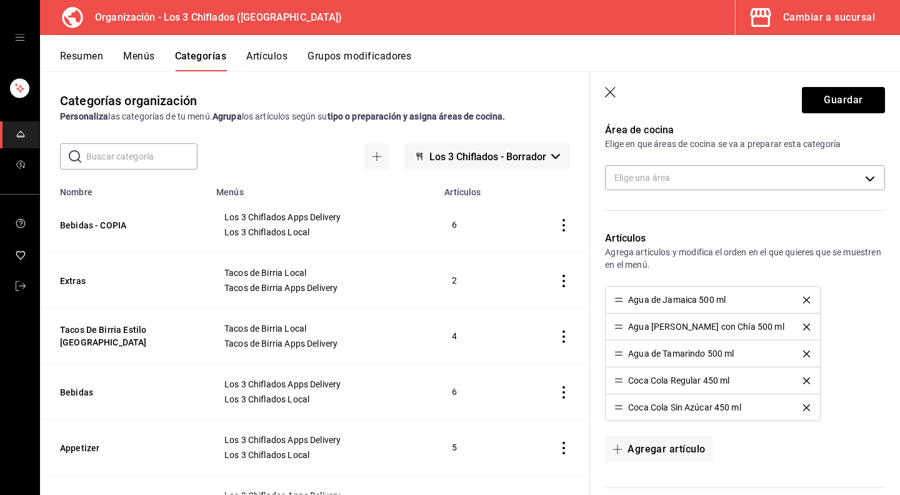
click at [803, 301] on icon "delete" at bounding box center [806, 299] width 7 height 7
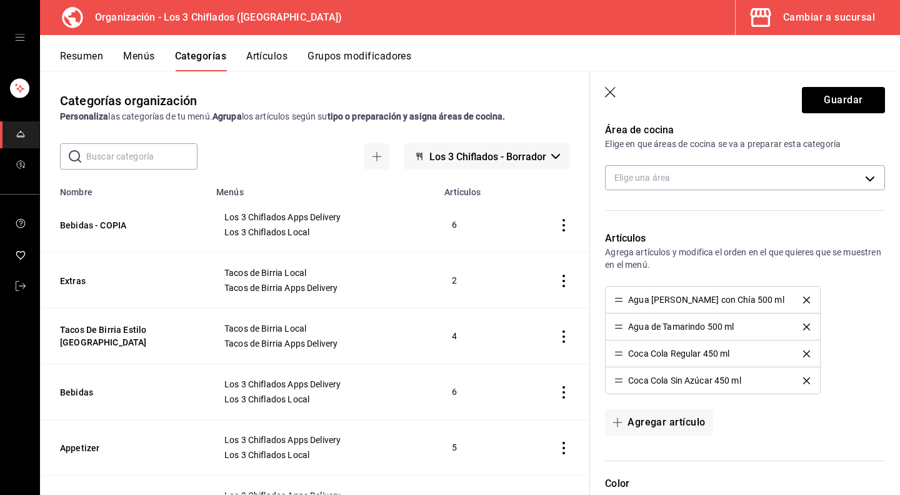
click at [803, 301] on icon "delete" at bounding box center [806, 299] width 7 height 7
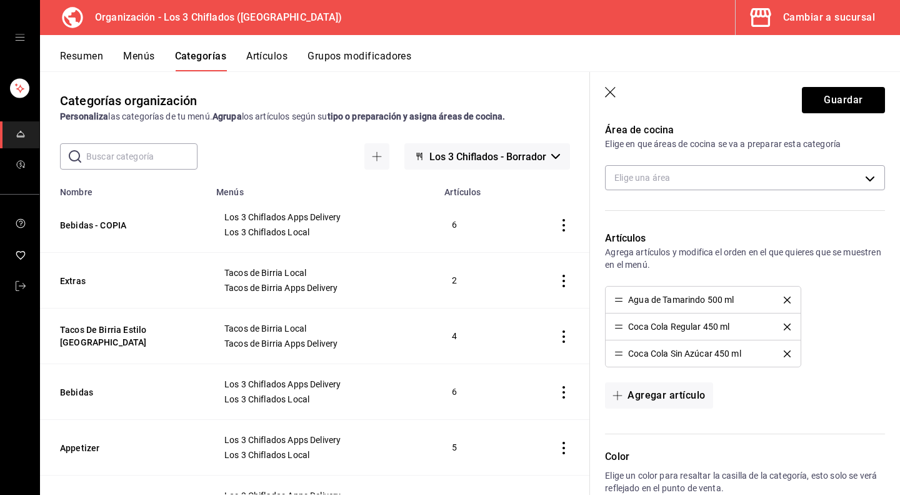
click at [784, 301] on icon "delete" at bounding box center [787, 299] width 7 height 7
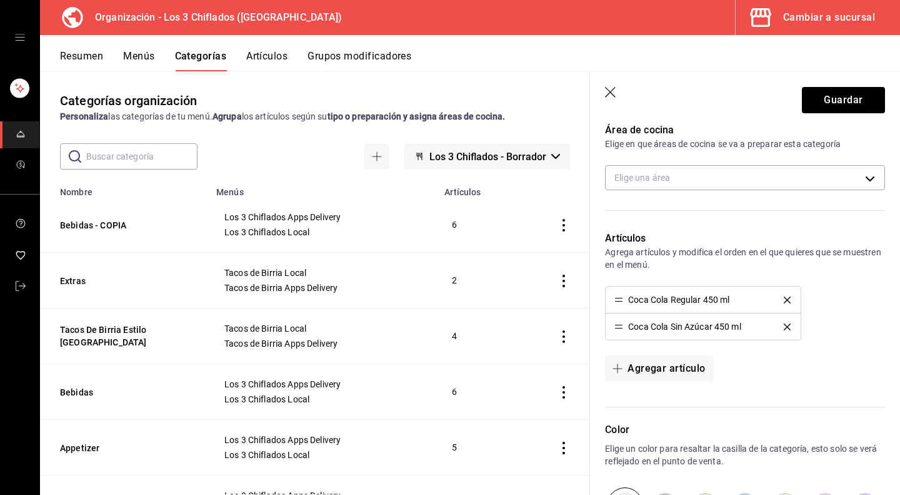
click at [784, 301] on icon "delete" at bounding box center [787, 299] width 7 height 7
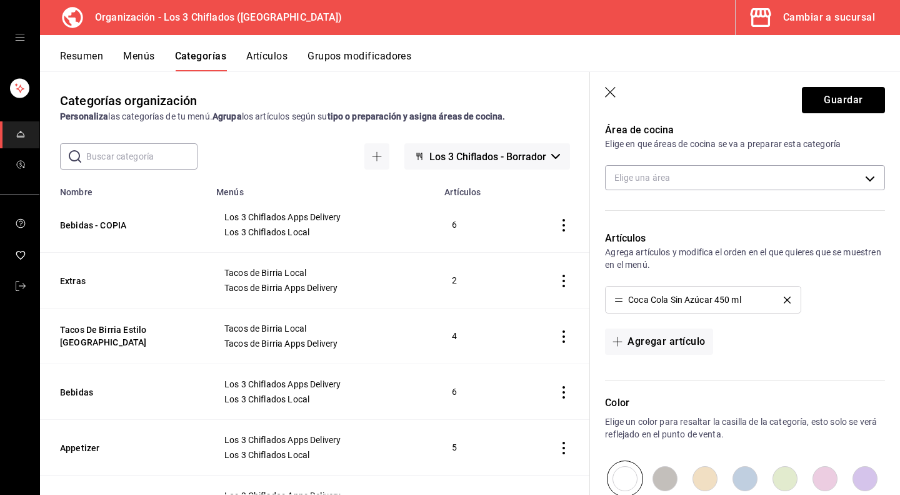
click at [784, 301] on icon "delete" at bounding box center [787, 299] width 7 height 7
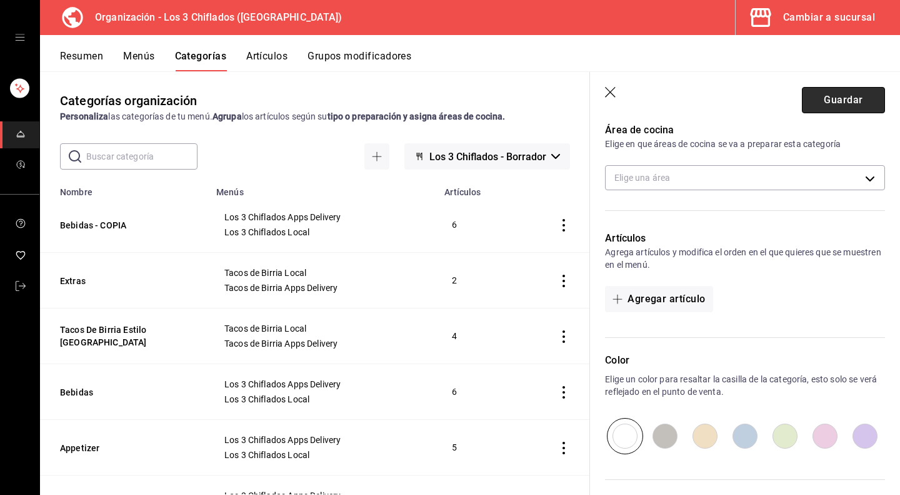
click at [826, 96] on button "Guardar" at bounding box center [843, 100] width 83 height 26
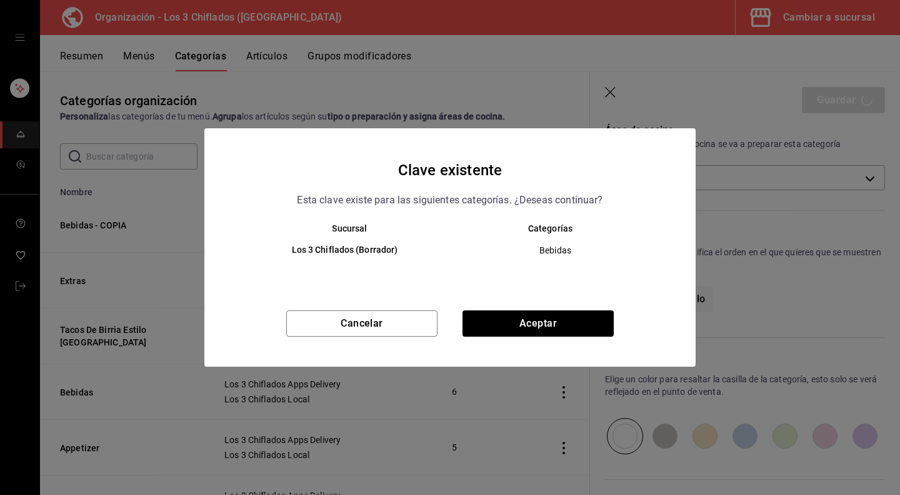
click at [611, 89] on div "Clave existente Esta clave existe para las siguientes categorías. ¿Deseas conti…" at bounding box center [450, 247] width 900 height 495
click at [513, 327] on button "Aceptar" at bounding box center [538, 323] width 151 height 26
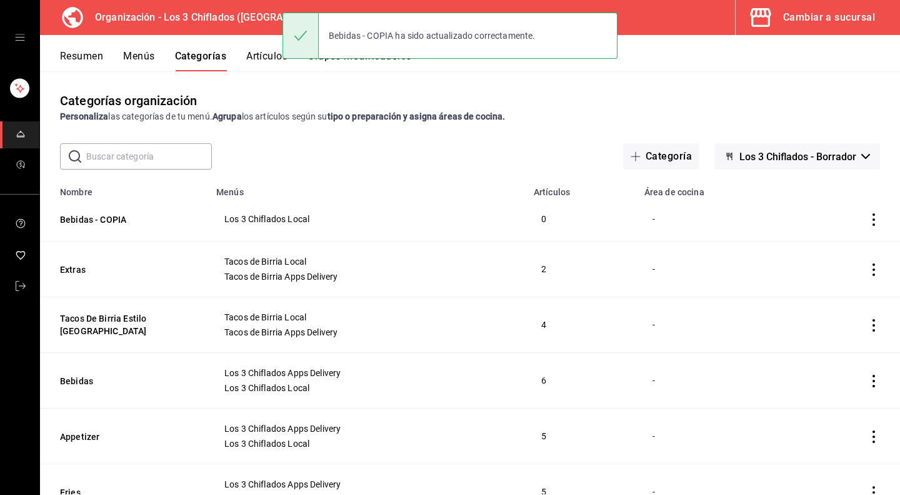
click at [873, 220] on icon "actions" at bounding box center [874, 219] width 3 height 13
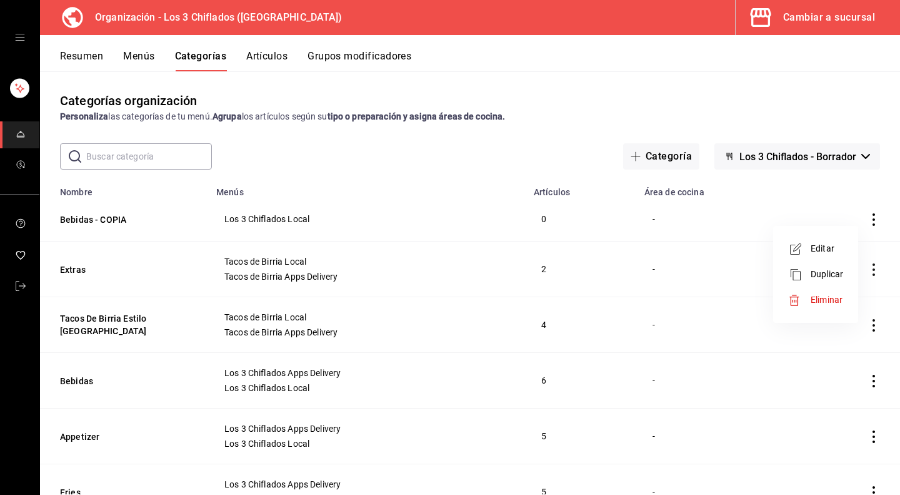
click at [815, 301] on span "Eliminar" at bounding box center [827, 299] width 32 height 10
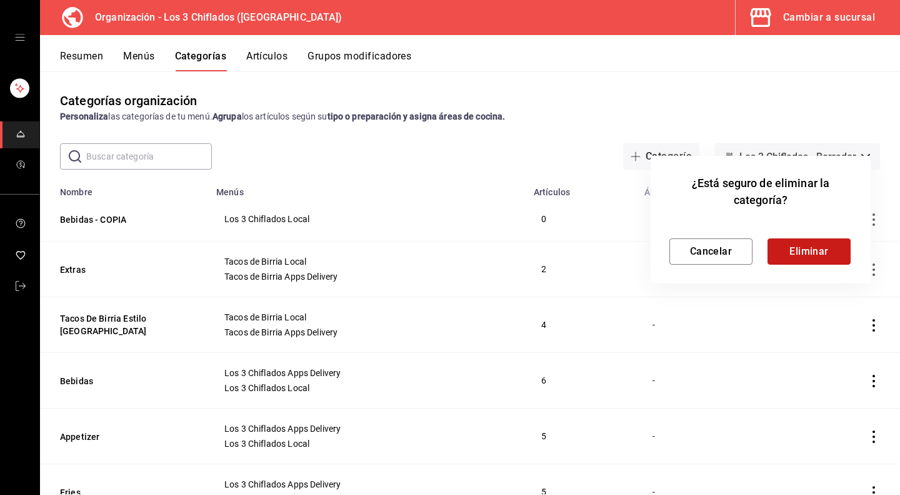
click at [796, 245] on button "Eliminar" at bounding box center [809, 251] width 83 height 26
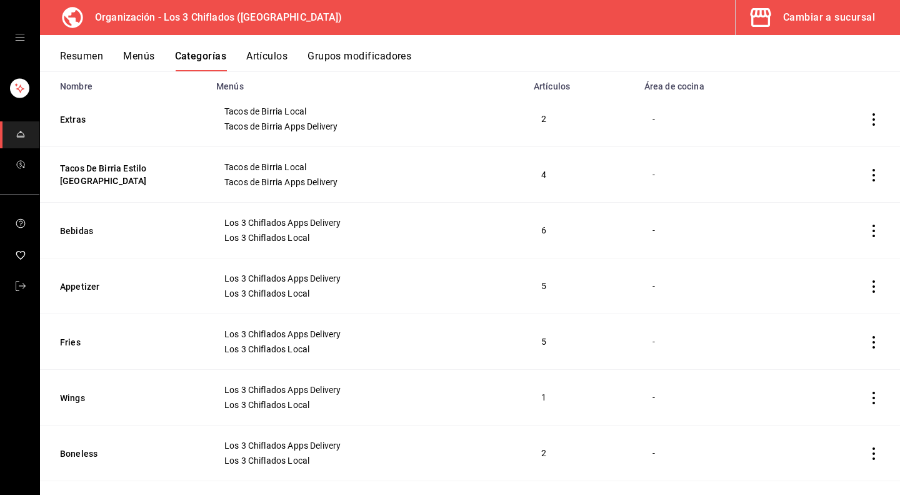
scroll to position [125, 0]
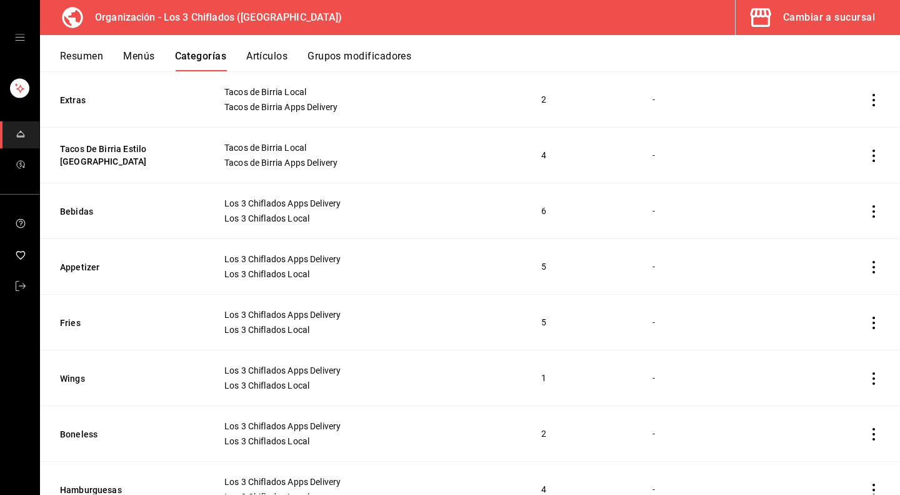
click at [868, 211] on icon "actions" at bounding box center [874, 211] width 13 height 13
click at [825, 238] on span "Editar" at bounding box center [827, 239] width 33 height 13
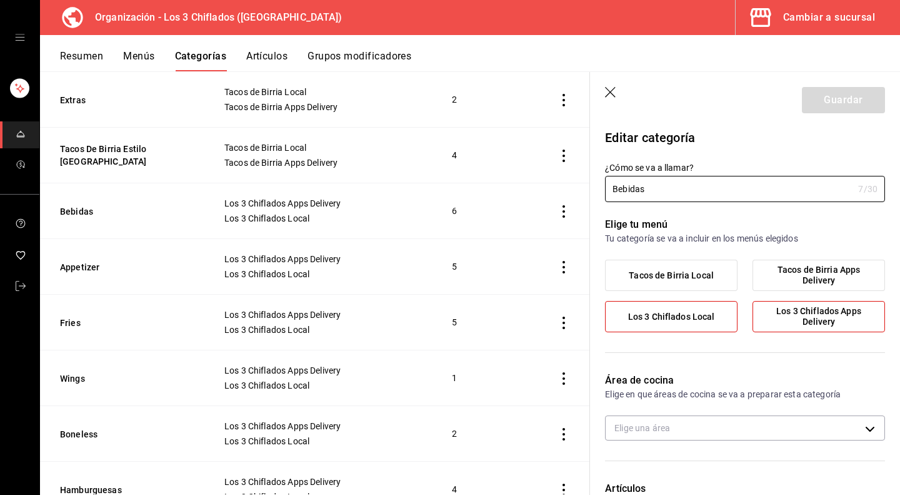
click at [688, 273] on span "Tacos de Birria Local" at bounding box center [671, 275] width 85 height 11
click at [0, 0] on input "Tacos de Birria Local" at bounding box center [0, 0] width 0 height 0
click at [799, 274] on span "Tacos de Birria Apps Delivery" at bounding box center [819, 274] width 114 height 21
click at [0, 0] on input "Tacos de Birria Apps Delivery" at bounding box center [0, 0] width 0 height 0
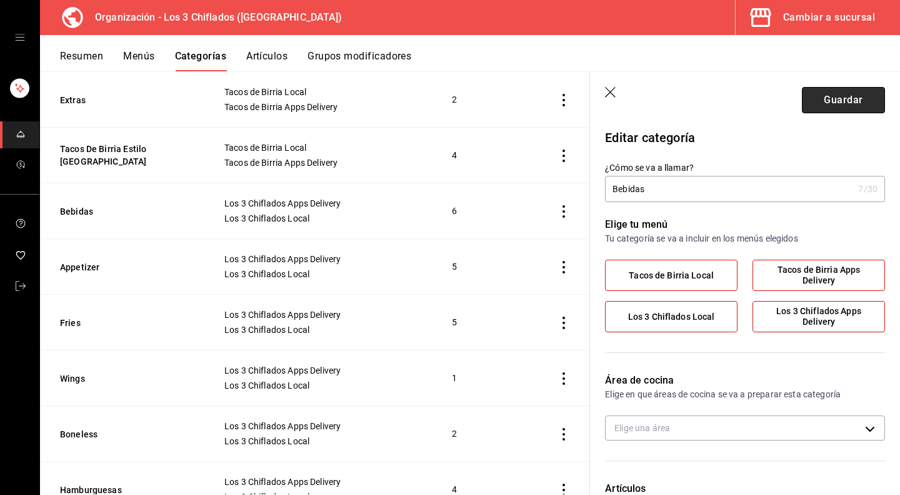
click at [821, 108] on button "Guardar" at bounding box center [843, 100] width 83 height 26
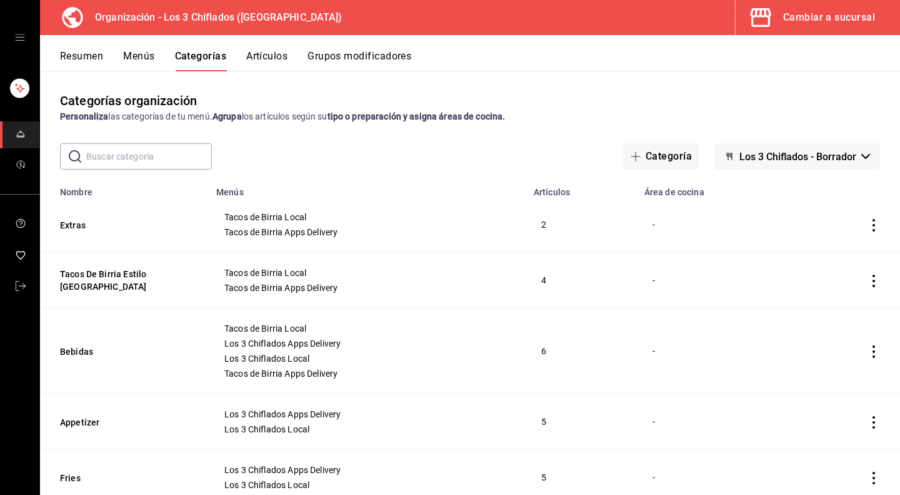
click at [148, 57] on button "Menús" at bounding box center [138, 60] width 31 height 21
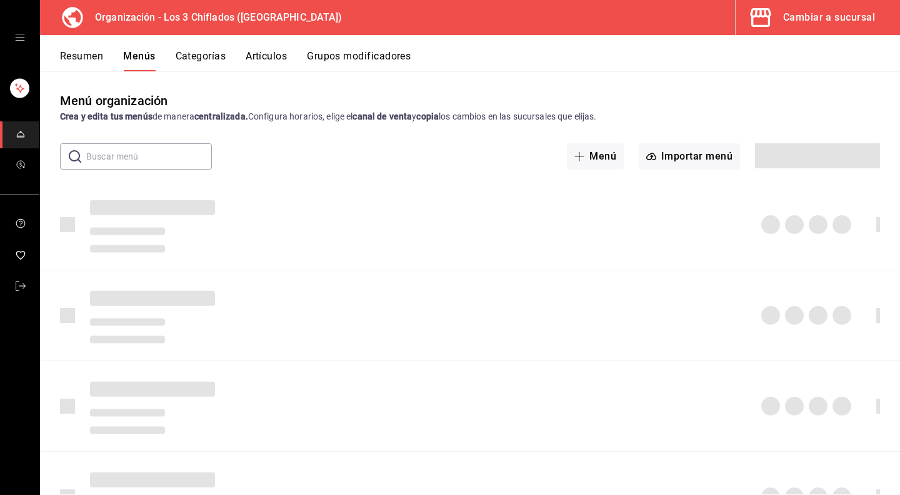
click at [265, 57] on button "Artículos" at bounding box center [266, 60] width 41 height 21
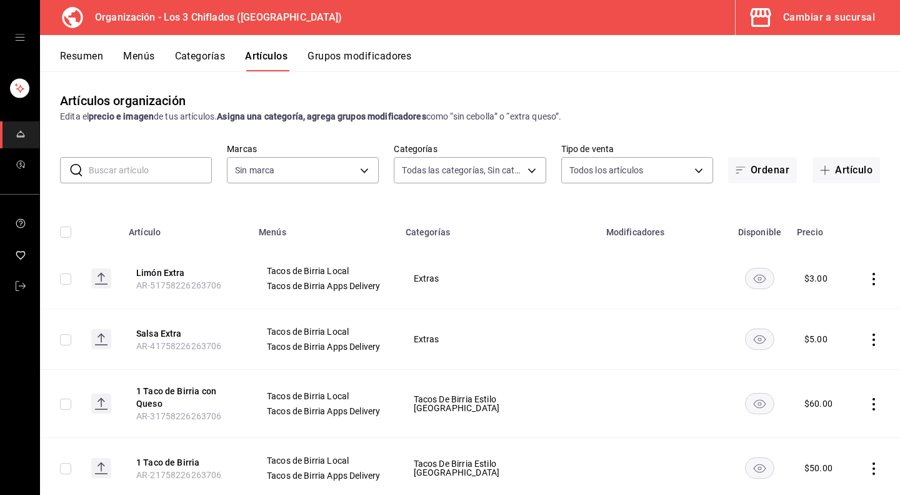
type input "6a07edbd-e98f-4f54-9da9-12695b3a1614,e7619893-3c69-4b65-b8a1-11e0fb88c3fb,1c584…"
click at [368, 168] on body "Organización - Los 3 Chiflados (Guadalupe) Cambiar a sucursal Resumen Menús Cat…" at bounding box center [450, 247] width 900 height 495
click at [355, 169] on div at bounding box center [450, 247] width 900 height 495
type input "5a2df107-cc52-4421-a2a7-8642c784f58f"
click at [138, 59] on button "Menús" at bounding box center [138, 60] width 31 height 21
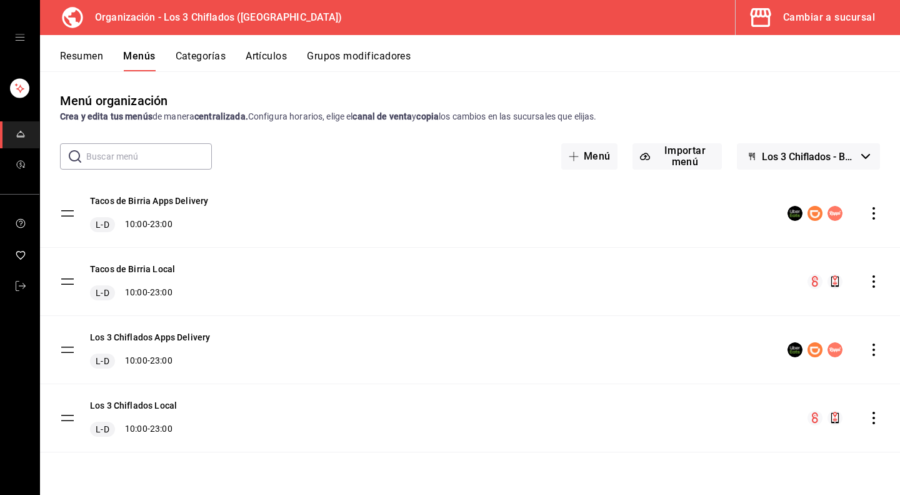
click at [871, 280] on icon "actions" at bounding box center [874, 281] width 13 height 13
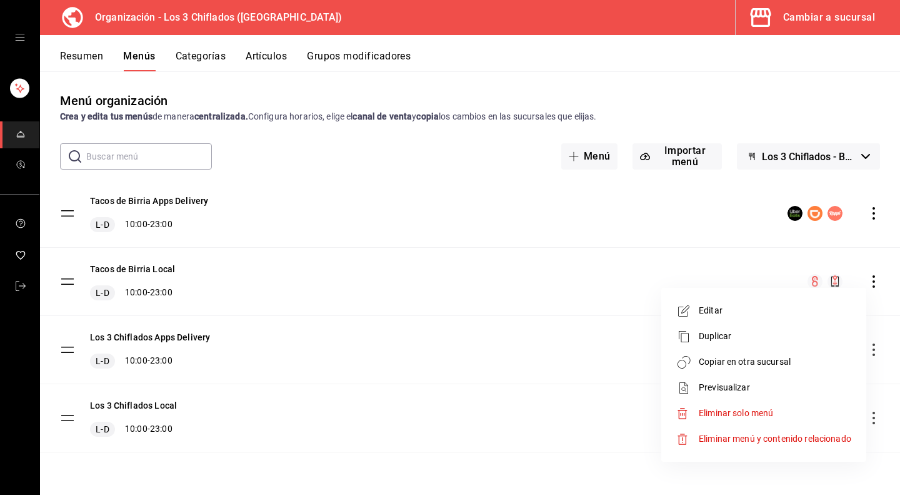
click at [704, 308] on span "Editar" at bounding box center [775, 310] width 153 height 13
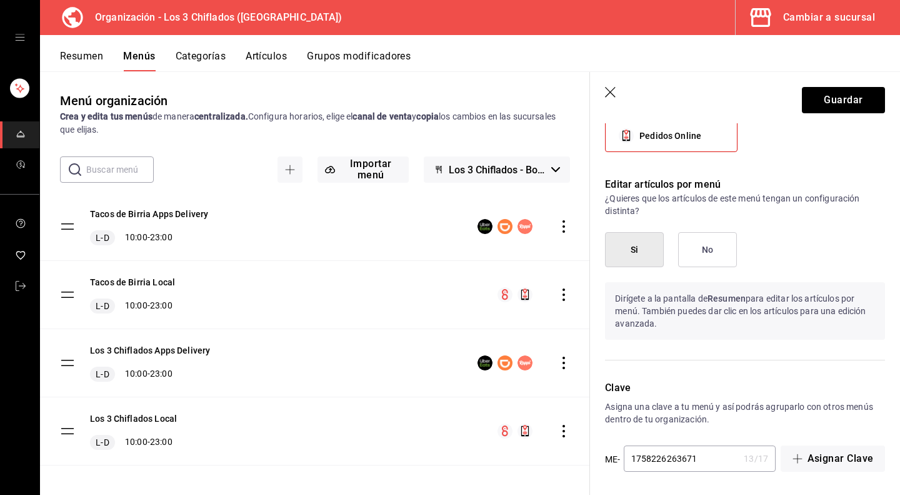
click at [608, 89] on icon "button" at bounding box center [611, 93] width 13 height 13
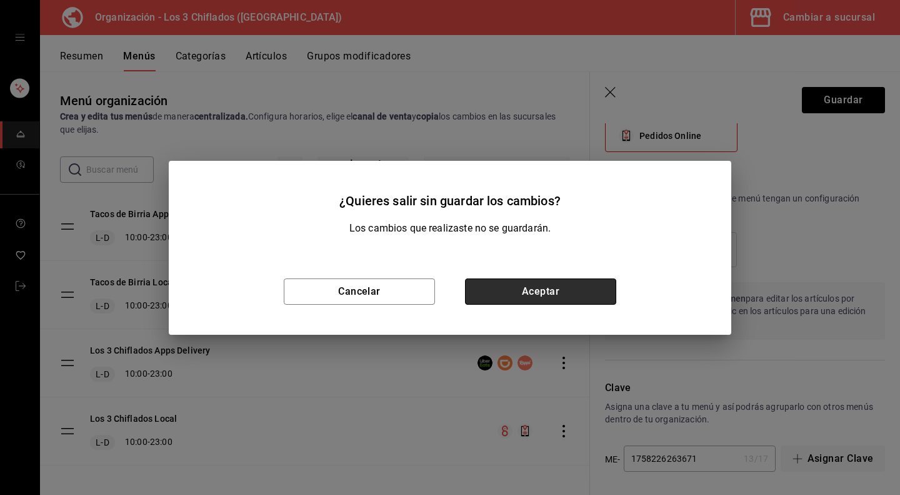
click at [513, 289] on button "Aceptar" at bounding box center [540, 291] width 151 height 26
checkbox input "false"
type input "1758226581899"
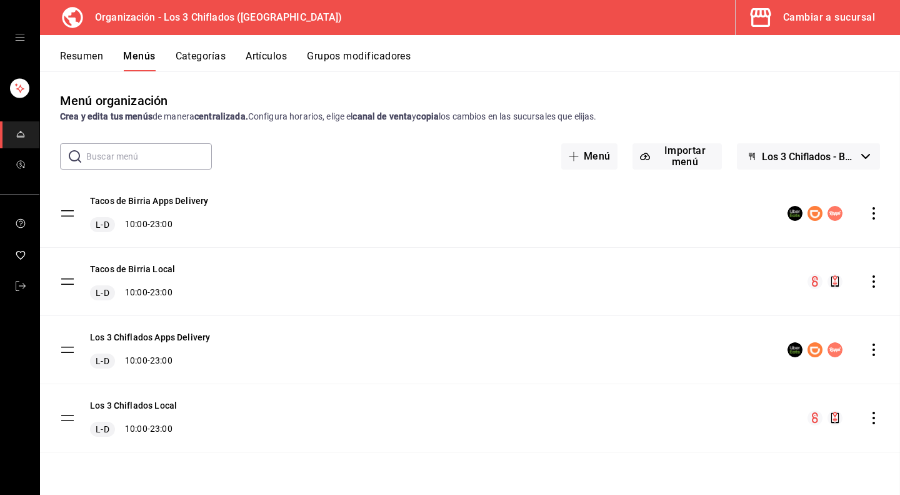
checkbox input "false"
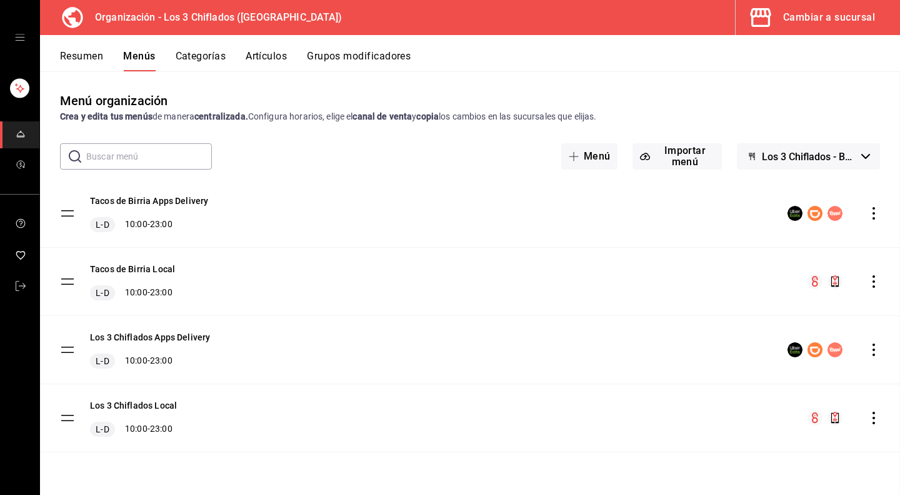
checkbox input "false"
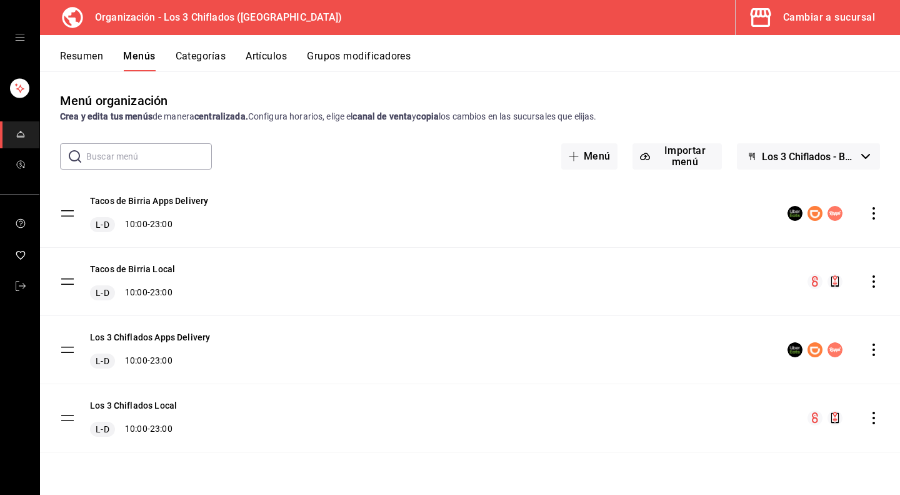
click at [79, 52] on button "Resumen" at bounding box center [81, 60] width 43 height 21
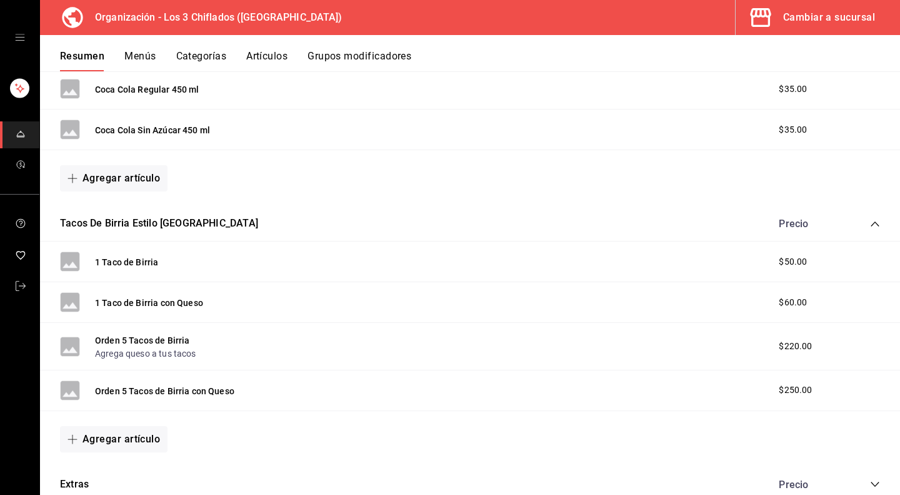
scroll to position [438, 0]
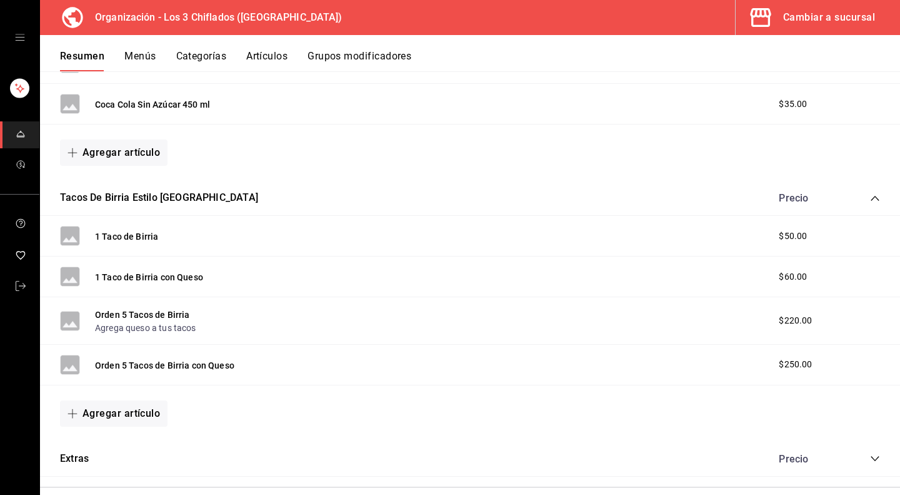
click at [781, 230] on span "$50.00" at bounding box center [793, 235] width 28 height 13
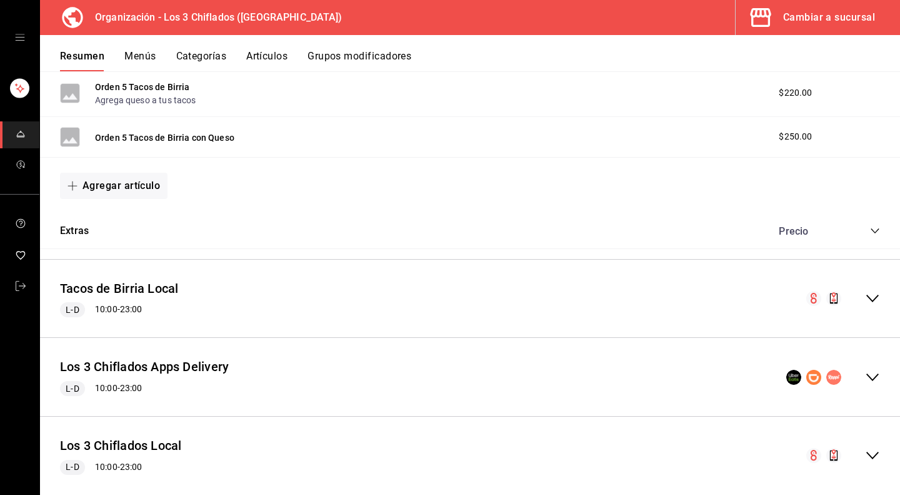
scroll to position [688, 0]
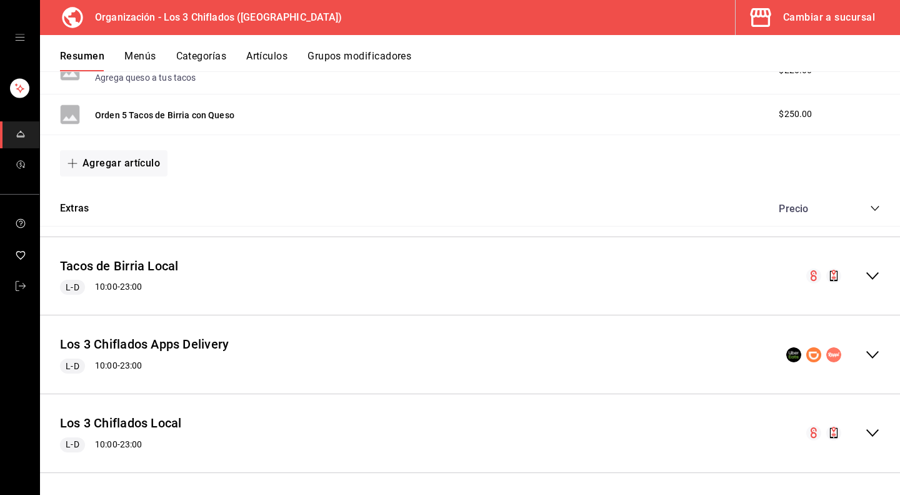
click at [865, 273] on icon "collapse-menu-row" at bounding box center [872, 275] width 15 height 15
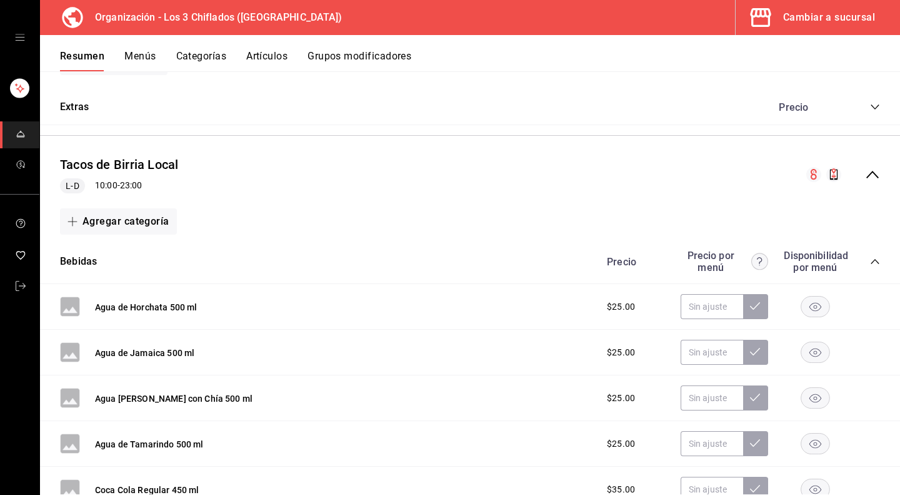
scroll to position [875, 0]
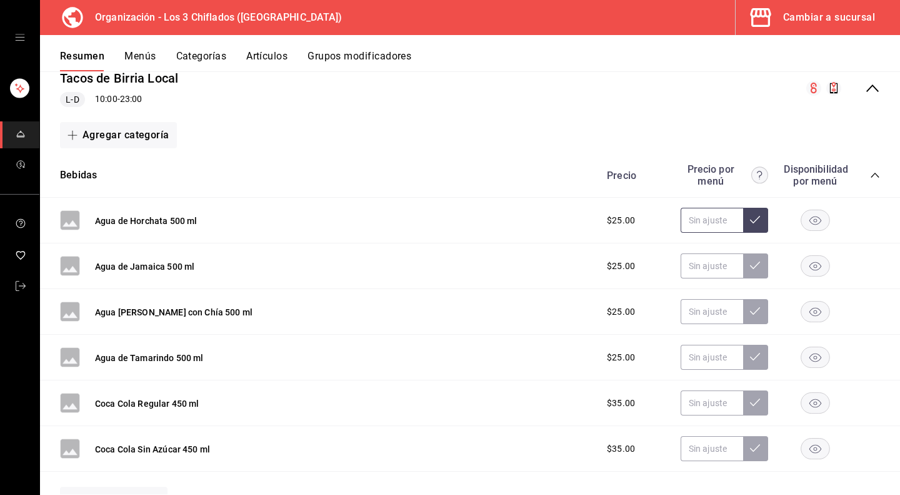
click at [696, 221] on input "text" at bounding box center [712, 220] width 63 height 25
type input "$20.00"
click at [706, 261] on input "text" at bounding box center [712, 265] width 63 height 25
type input "$20.00"
click at [713, 308] on input "text" at bounding box center [712, 311] width 63 height 25
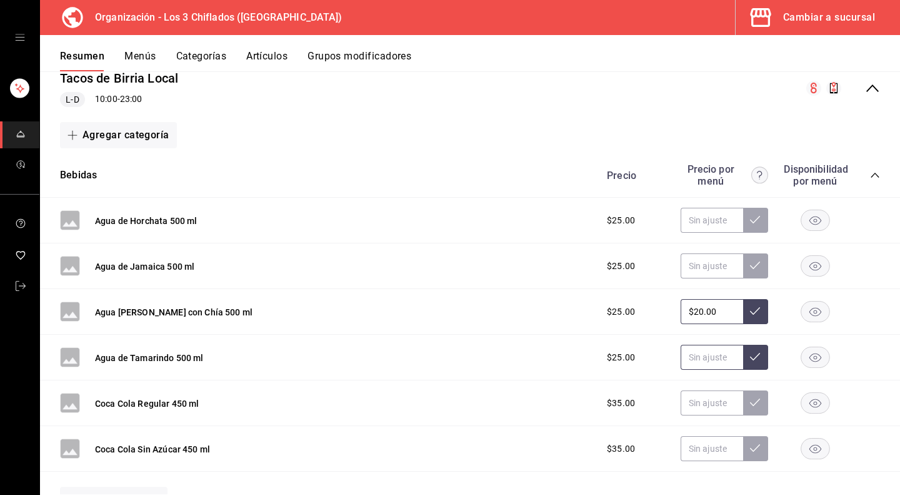
type input "$20.00"
click at [705, 354] on input "text" at bounding box center [712, 356] width 63 height 25
type input "$20.00"
click at [705, 408] on input "text" at bounding box center [712, 402] width 63 height 25
click at [711, 216] on input "text" at bounding box center [712, 220] width 63 height 25
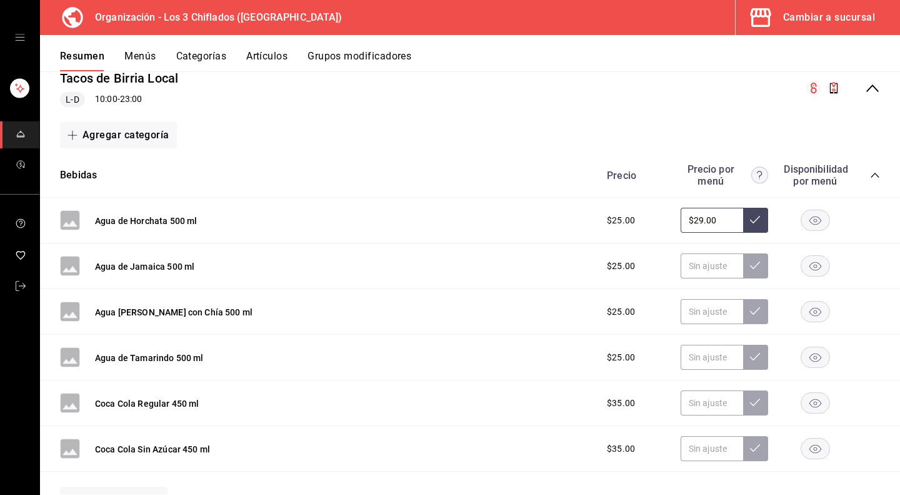
click at [750, 216] on icon at bounding box center [755, 219] width 10 height 10
click at [705, 214] on input "$29.00" at bounding box center [712, 220] width 63 height 25
type input "$20.00"
click at [750, 219] on icon at bounding box center [755, 219] width 10 height 10
click at [716, 258] on input "text" at bounding box center [712, 265] width 63 height 25
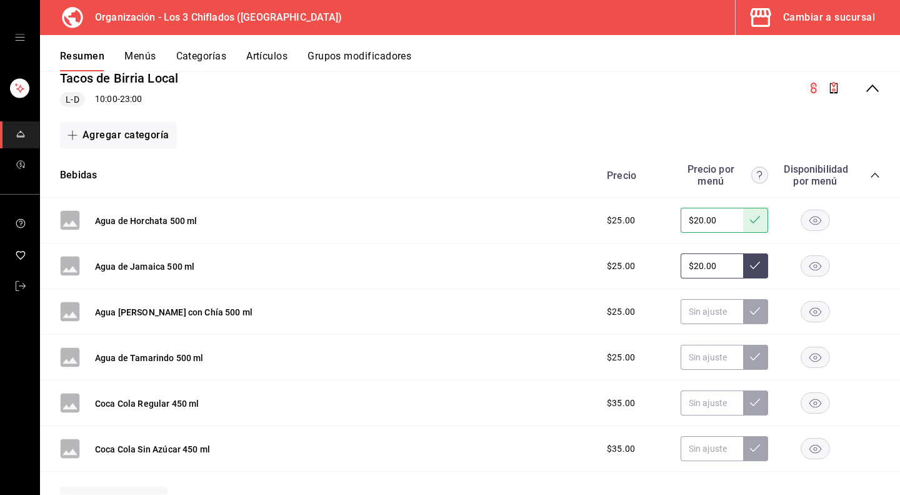
type input "$20.00"
click at [750, 262] on icon at bounding box center [755, 265] width 10 height 10
click at [699, 304] on input "text" at bounding box center [712, 311] width 63 height 25
type input "$20.00"
click at [750, 309] on icon at bounding box center [755, 311] width 10 height 10
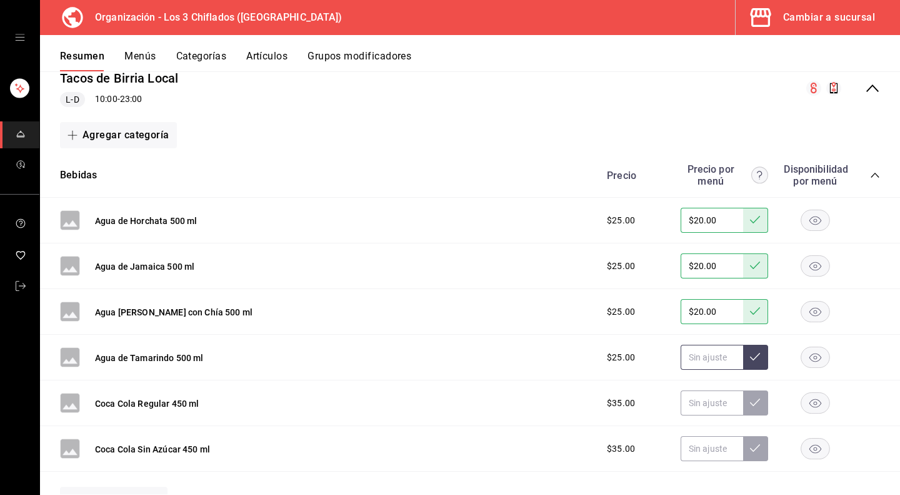
click at [690, 353] on input "text" at bounding box center [712, 356] width 63 height 25
type input "$20.00"
click at [746, 346] on button at bounding box center [755, 356] width 25 height 25
click at [701, 404] on input "text" at bounding box center [712, 402] width 63 height 25
click at [754, 392] on button at bounding box center [755, 402] width 25 height 25
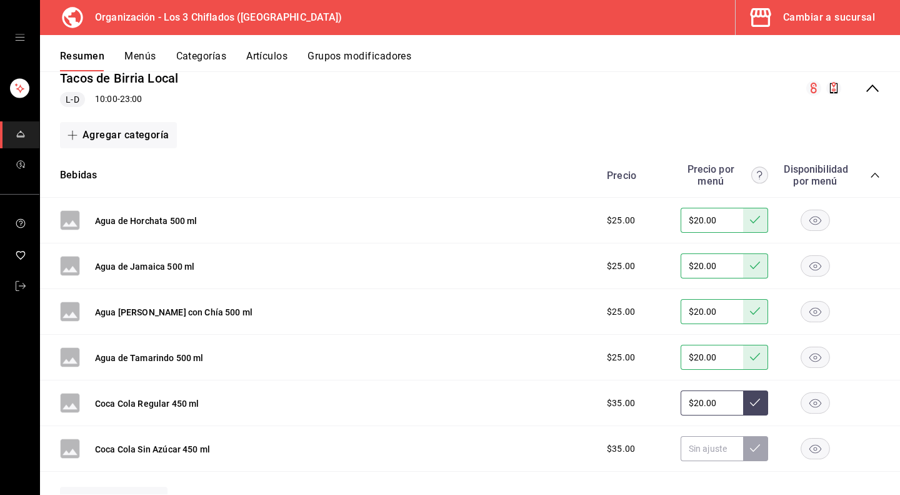
click at [713, 399] on input "$20.00" at bounding box center [712, 402] width 63 height 25
type input "$25.00"
click at [701, 444] on input "text" at bounding box center [712, 448] width 63 height 25
type input "$25.00"
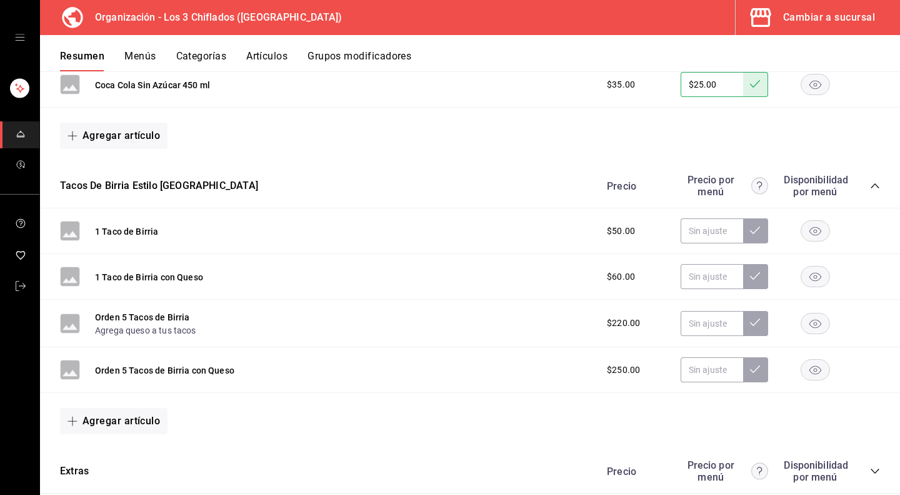
scroll to position [1250, 0]
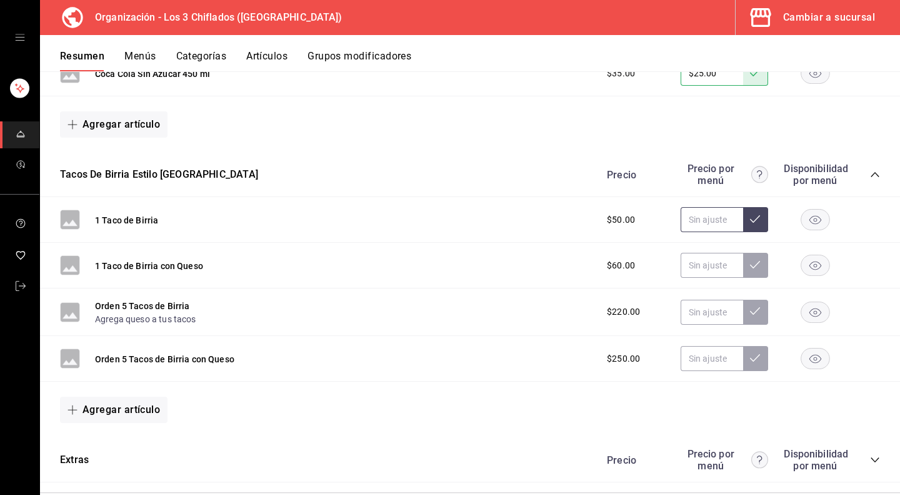
click at [703, 220] on input "text" at bounding box center [712, 219] width 63 height 25
type input "$20.00"
click at [750, 217] on icon at bounding box center [755, 219] width 10 height 10
click at [706, 258] on input "text" at bounding box center [712, 265] width 63 height 25
type input "$25.00"
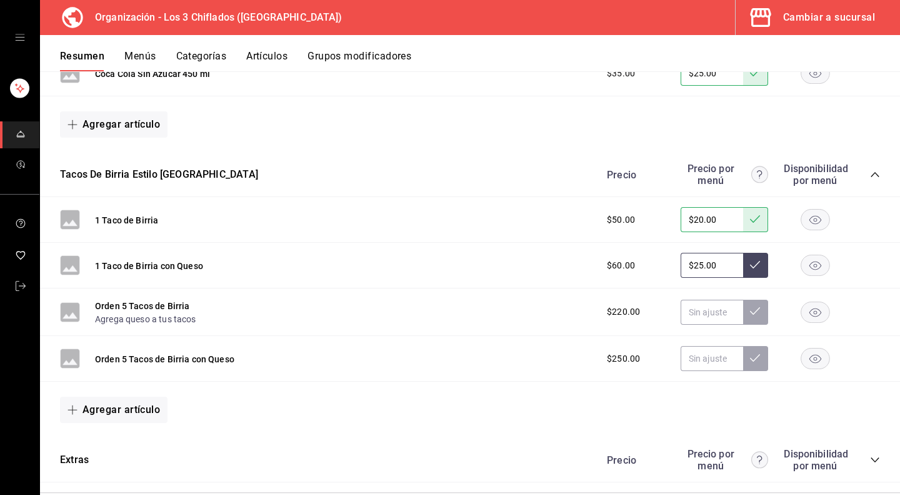
click at [746, 266] on button at bounding box center [755, 265] width 25 height 25
click at [699, 314] on input "text" at bounding box center [712, 311] width 63 height 25
type input "$90.00"
click at [753, 303] on button at bounding box center [755, 311] width 25 height 25
click at [701, 355] on input "text" at bounding box center [712, 358] width 63 height 25
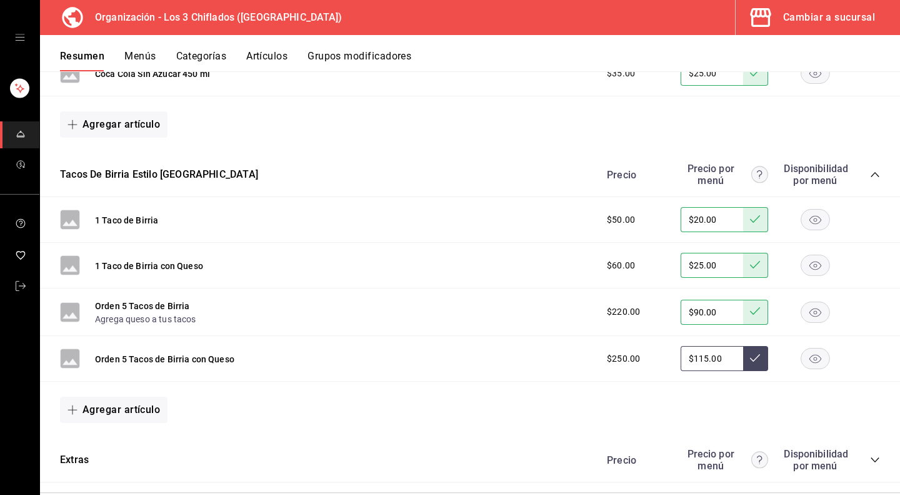
type input "$115.00"
click at [750, 356] on icon at bounding box center [755, 358] width 10 height 10
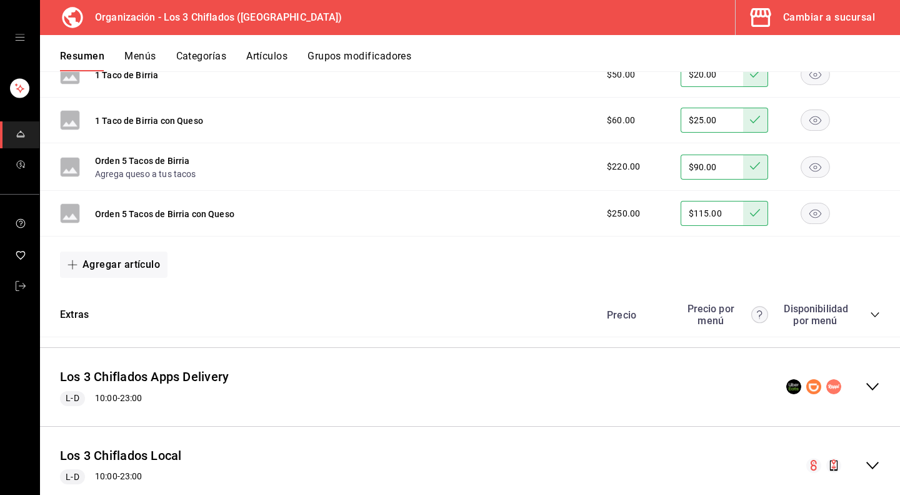
scroll to position [1427, 0]
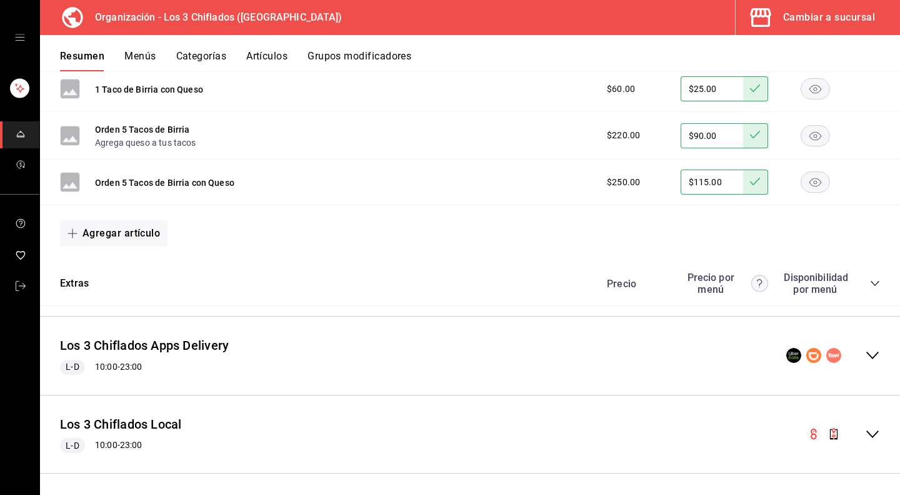
click at [871, 281] on icon "collapse-category-row" at bounding box center [875, 283] width 8 height 5
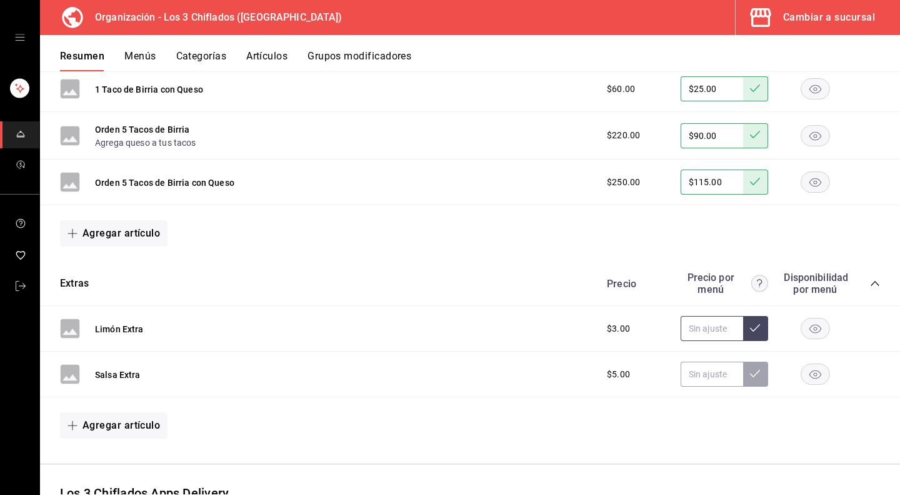
click at [695, 325] on input "text" at bounding box center [712, 328] width 63 height 25
type input "$0.00"
click at [753, 322] on button at bounding box center [755, 328] width 25 height 25
click at [701, 372] on input "text" at bounding box center [712, 373] width 63 height 25
type input "$0.00"
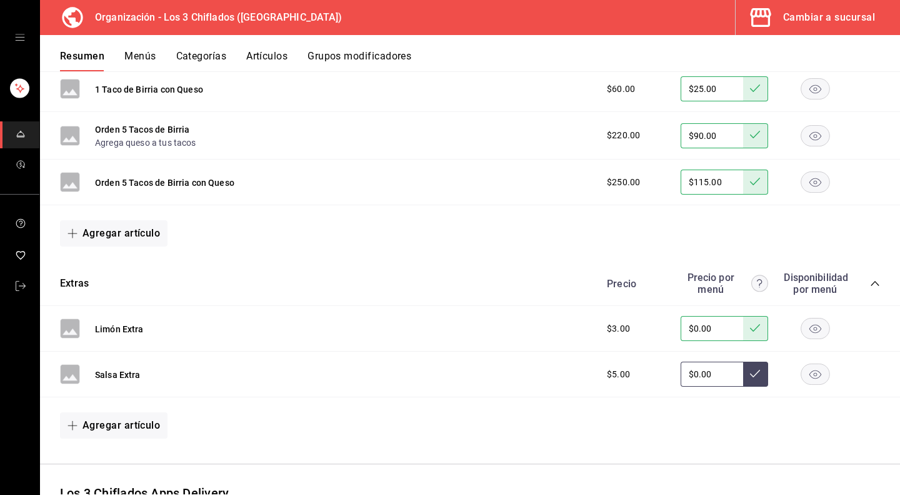
click at [750, 369] on icon at bounding box center [755, 373] width 10 height 10
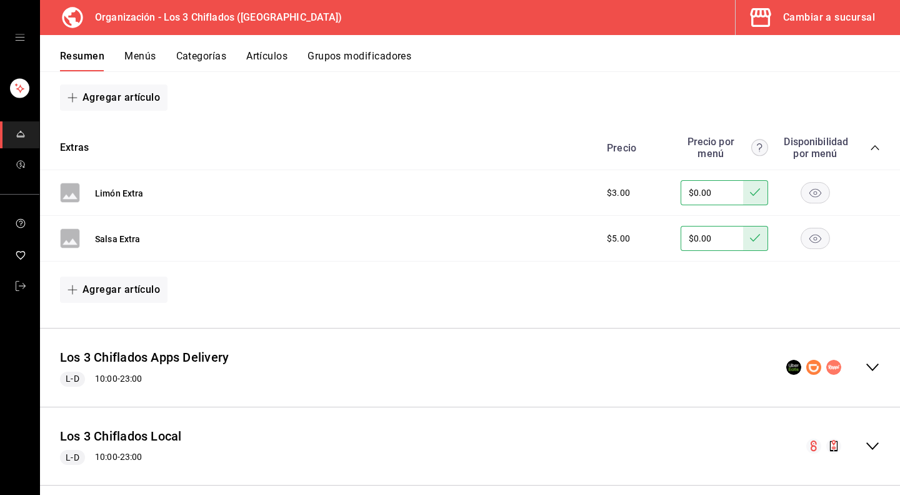
scroll to position [1574, 0]
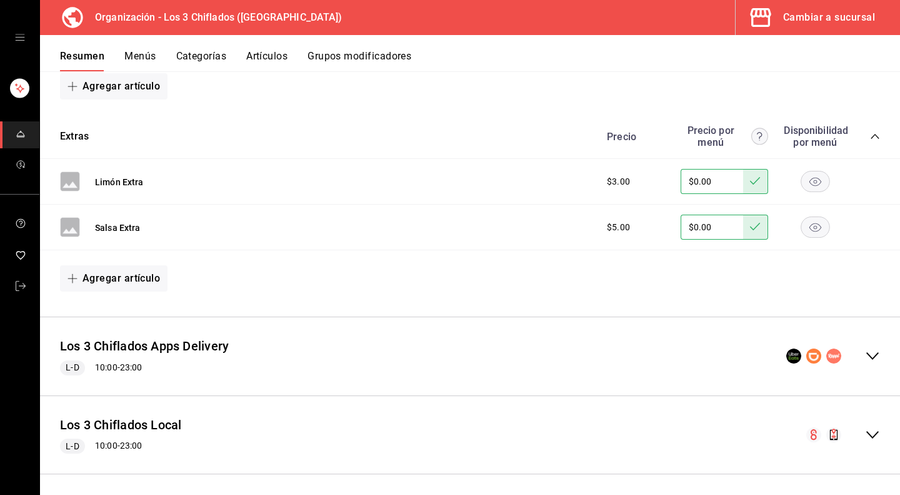
click at [865, 348] on icon "collapse-menu-row" at bounding box center [872, 355] width 15 height 15
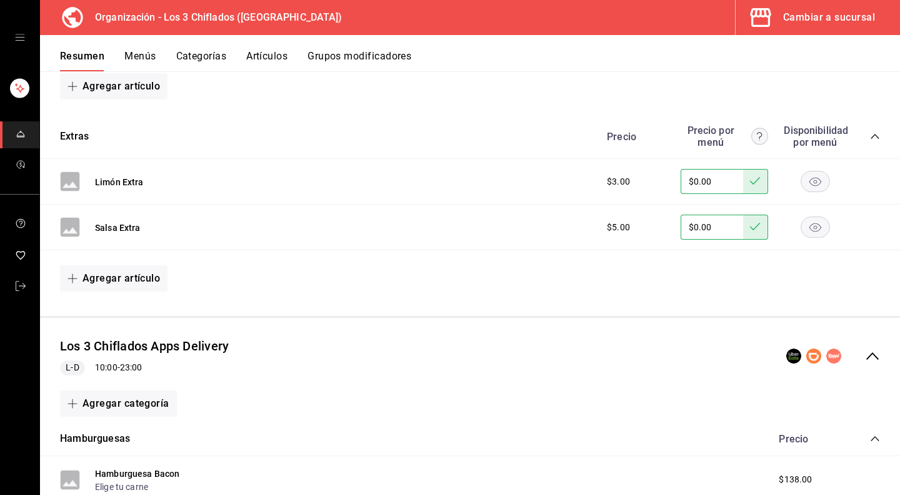
click at [865, 349] on icon "collapse-menu-row" at bounding box center [872, 355] width 15 height 15
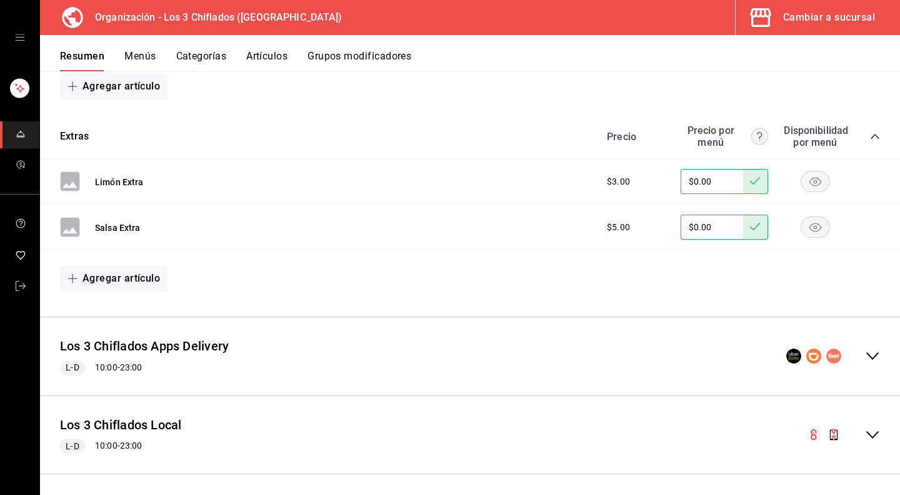
click at [866, 427] on icon "collapse-menu-row" at bounding box center [872, 434] width 15 height 15
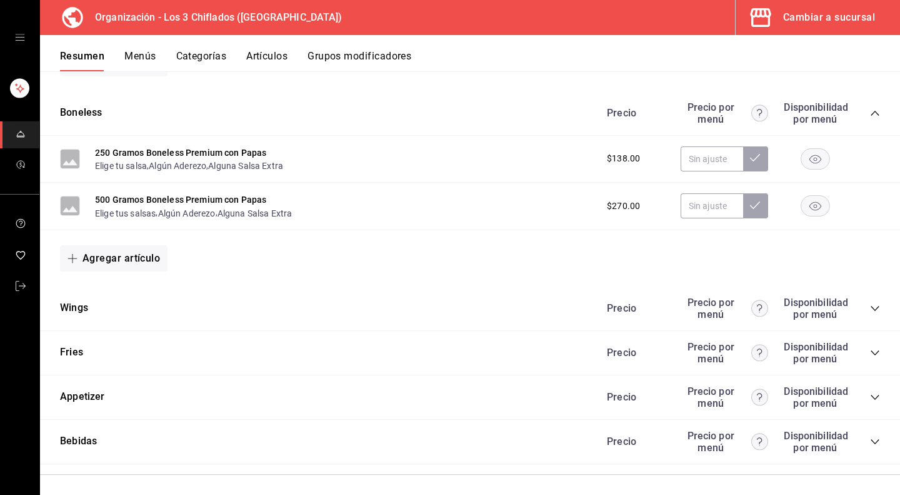
scroll to position [2274, 0]
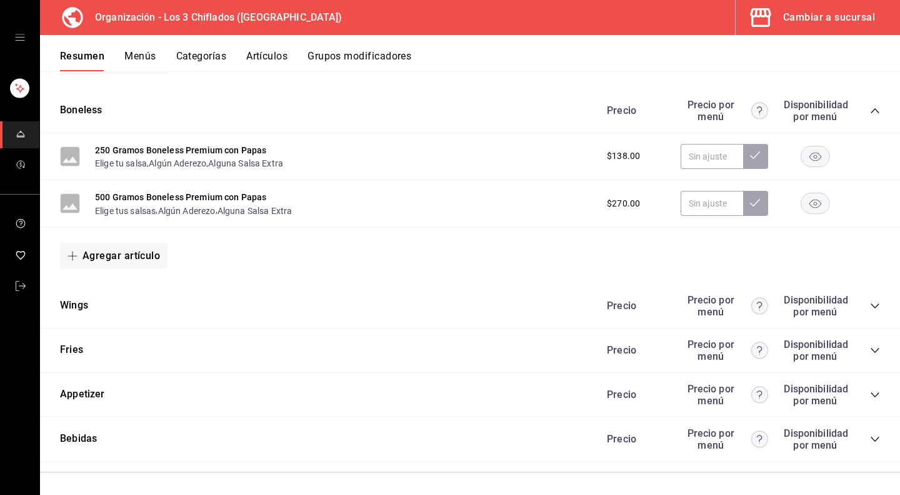
click at [870, 301] on icon "collapse-category-row" at bounding box center [875, 306] width 10 height 10
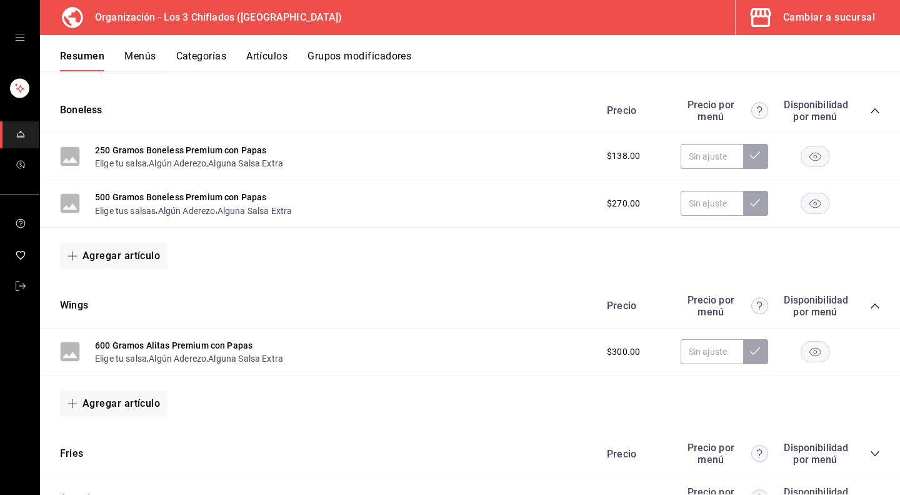
click at [870, 301] on icon "collapse-category-row" at bounding box center [875, 306] width 10 height 10
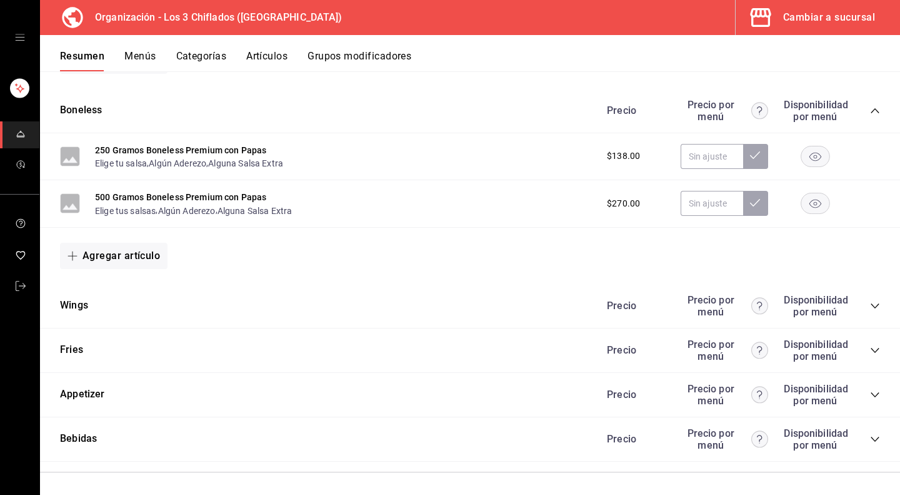
click at [871, 437] on icon "collapse-category-row" at bounding box center [875, 438] width 8 height 5
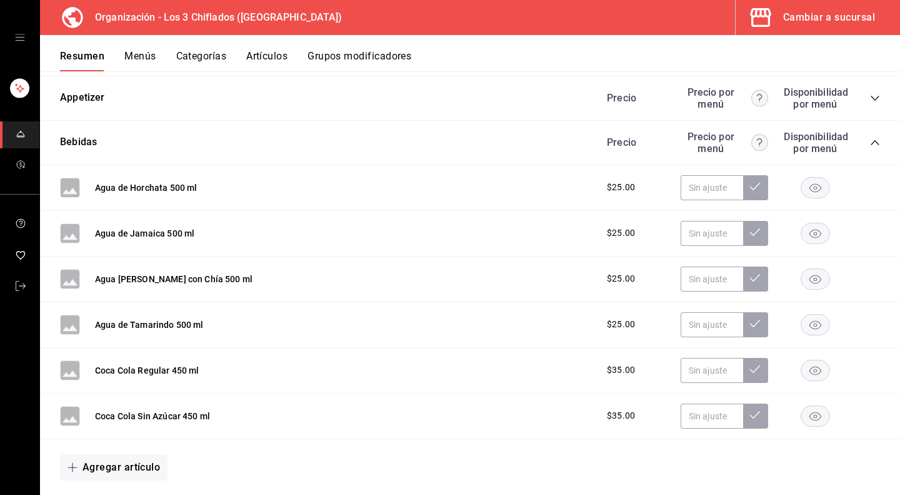
scroll to position [2587, 0]
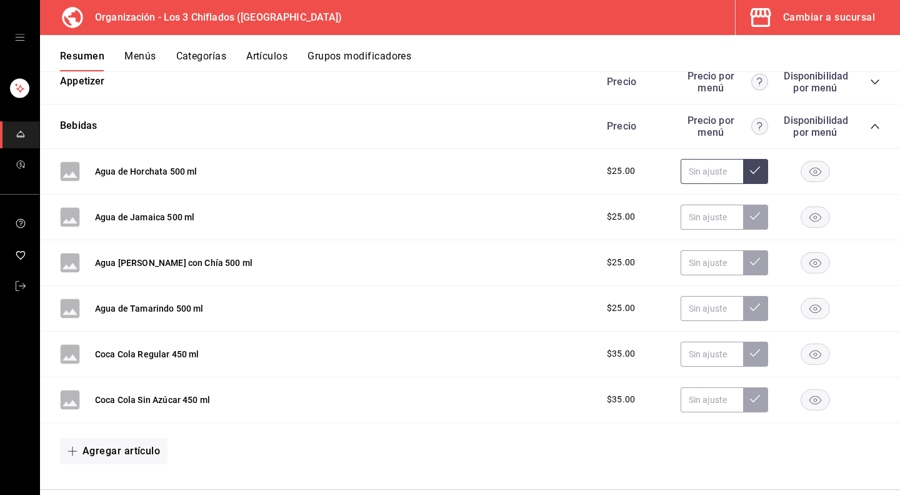
click at [690, 170] on input "text" at bounding box center [712, 171] width 63 height 25
type input "$20.00"
click at [715, 213] on input "text" at bounding box center [712, 216] width 63 height 25
type input "$20.00"
click at [750, 213] on icon at bounding box center [755, 216] width 10 height 10
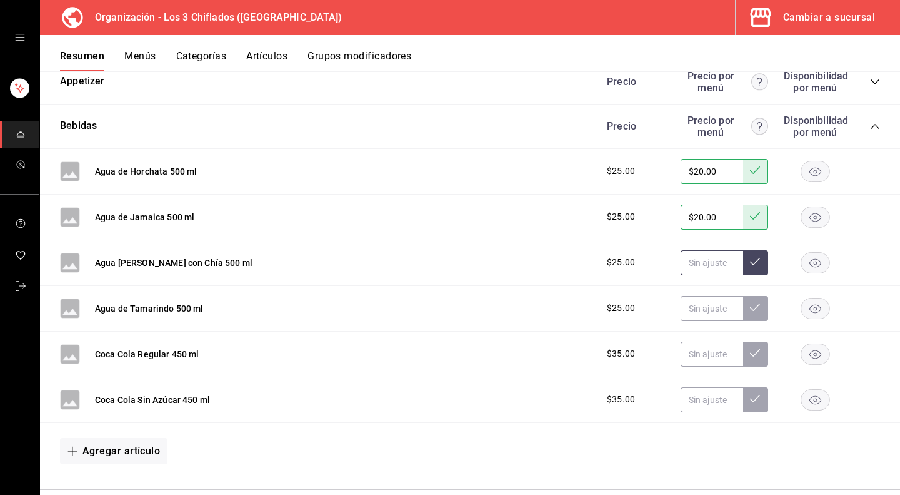
click at [699, 266] on input "text" at bounding box center [712, 262] width 63 height 25
type input "$20.00"
click at [750, 261] on icon at bounding box center [755, 261] width 10 height 10
click at [698, 309] on input "text" at bounding box center [712, 308] width 63 height 25
type input "$20.00"
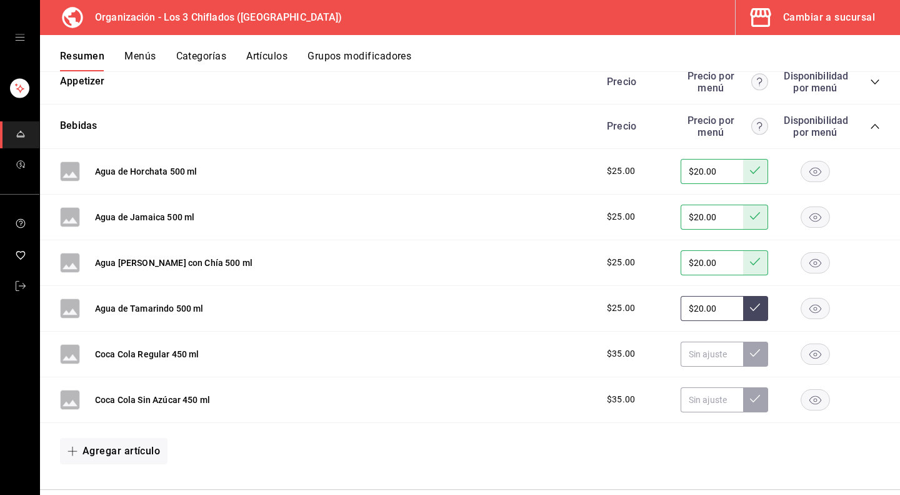
click at [751, 305] on button at bounding box center [755, 308] width 25 height 25
click at [700, 353] on input "text" at bounding box center [712, 353] width 63 height 25
type input "$25.00"
click at [752, 349] on button at bounding box center [755, 353] width 25 height 25
click at [694, 396] on input "text" at bounding box center [712, 399] width 63 height 25
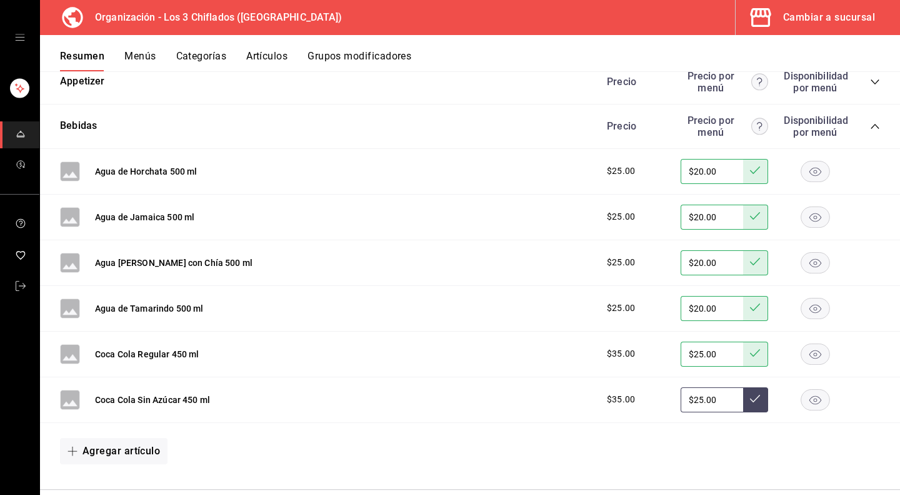
type input "$25.00"
click at [751, 397] on button at bounding box center [755, 399] width 25 height 25
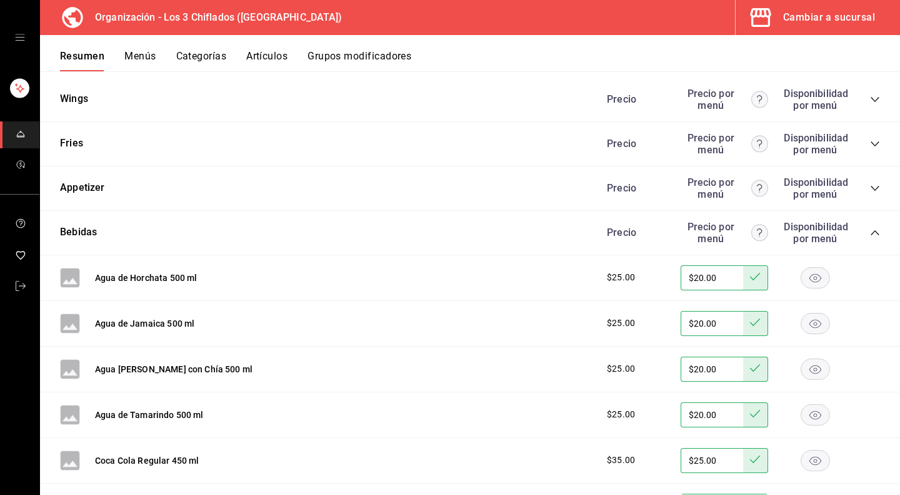
scroll to position [2462, 0]
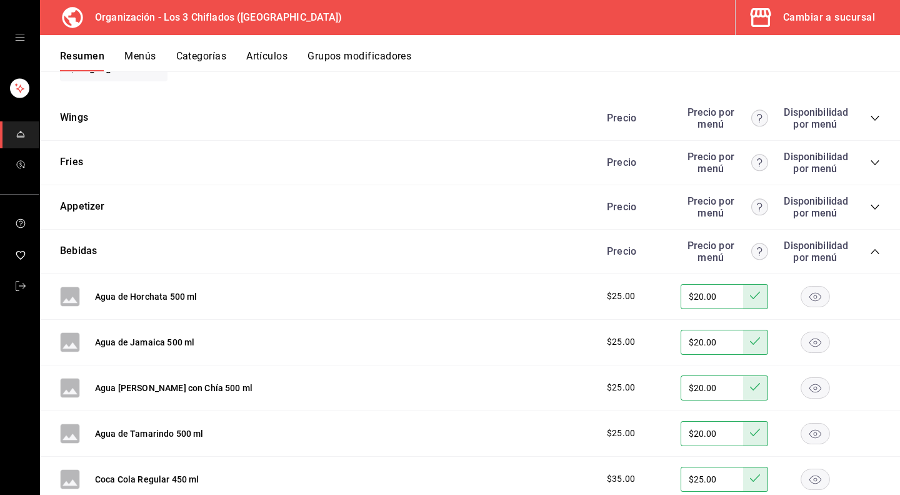
click at [870, 246] on icon "collapse-category-row" at bounding box center [875, 251] width 10 height 10
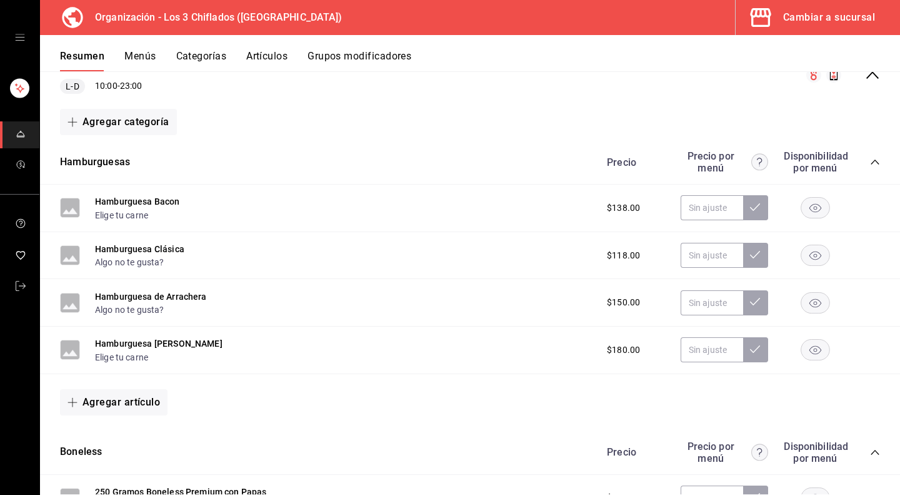
scroll to position [1938, 0]
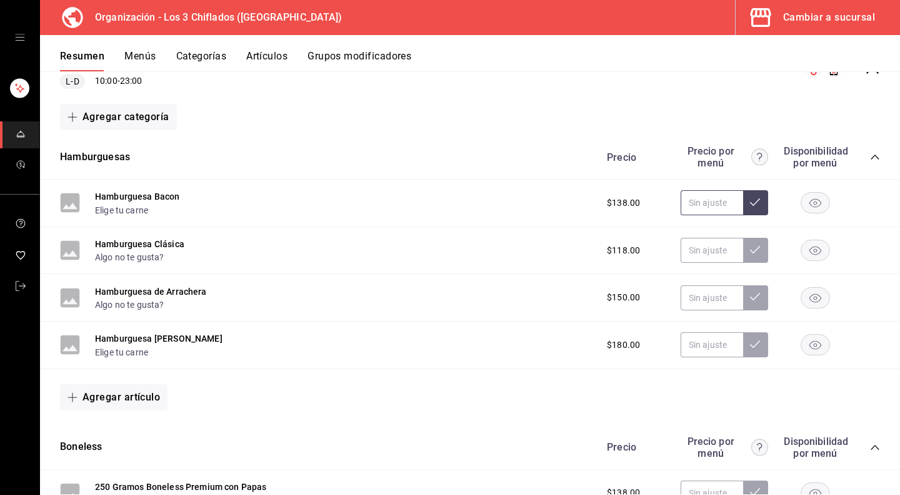
click at [698, 192] on input "text" at bounding box center [712, 202] width 63 height 25
type input "$59.00"
click at [703, 253] on input "text" at bounding box center [712, 250] width 63 height 25
type input "$49.00"
click at [701, 296] on input "text" at bounding box center [712, 297] width 63 height 25
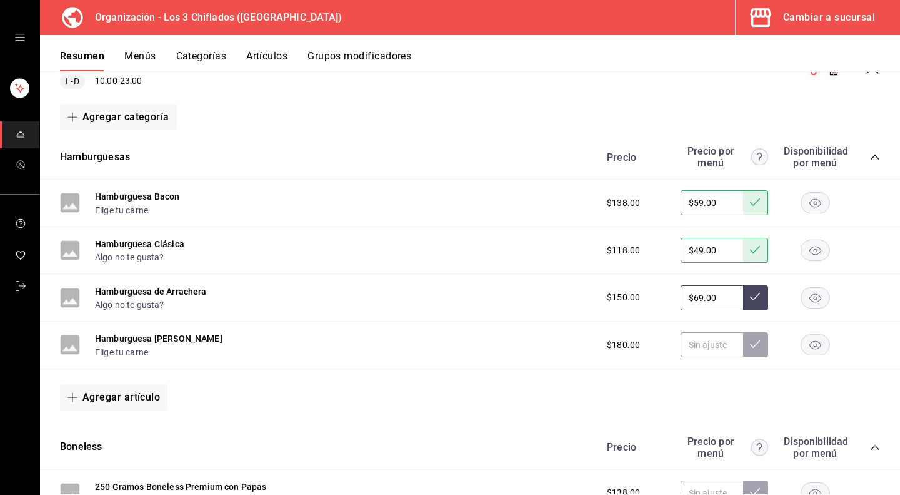
type input "$69.00"
click at [695, 343] on input "text" at bounding box center [712, 344] width 63 height 25
type input "$7.00"
click at [710, 338] on input "$79.00" at bounding box center [712, 344] width 63 height 25
type input "$7.00"
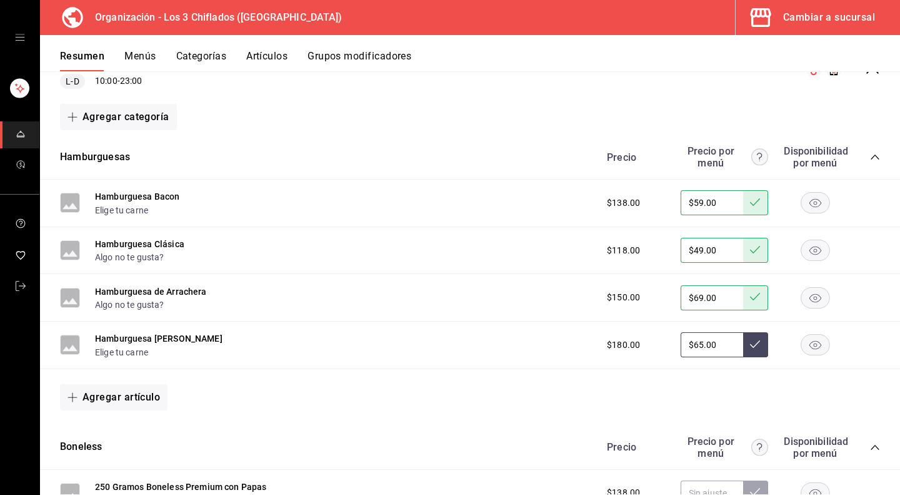
type input "$65.00"
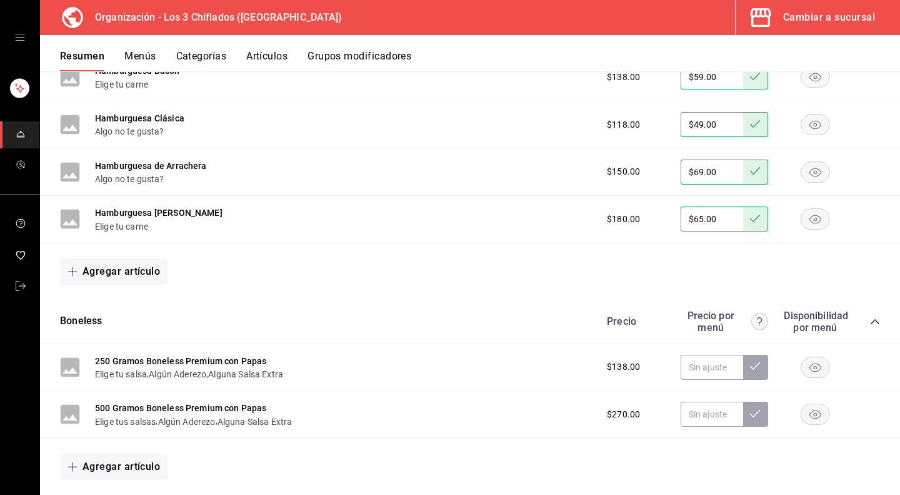
scroll to position [2126, 0]
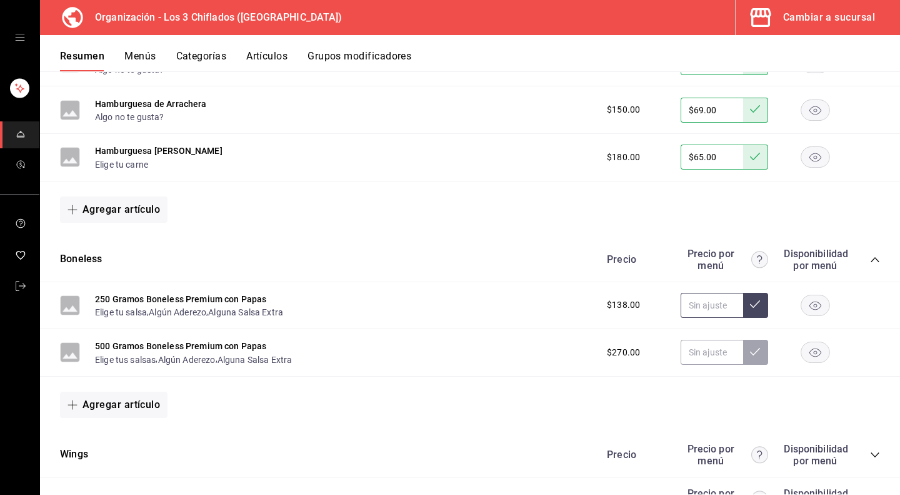
click at [694, 307] on input "text" at bounding box center [712, 305] width 63 height 25
type input "$59.00"
click at [699, 356] on input "text" at bounding box center [712, 351] width 63 height 25
type input "$115.00"
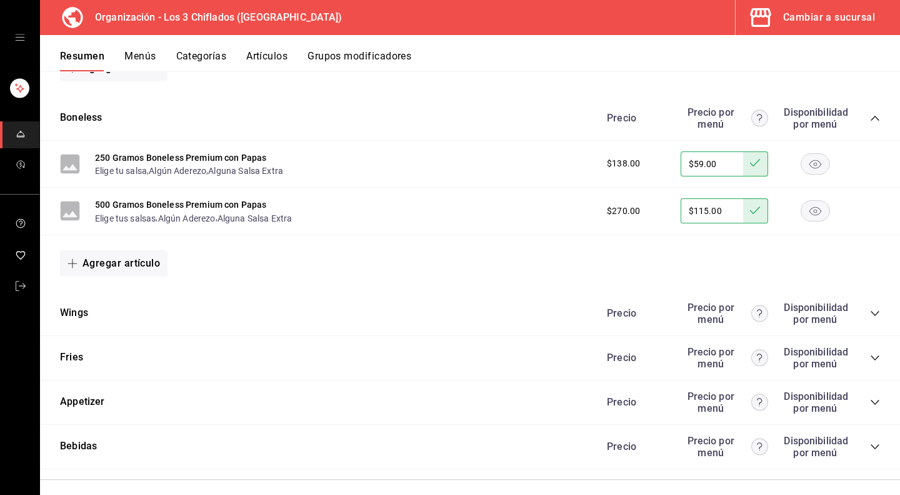
scroll to position [2274, 0]
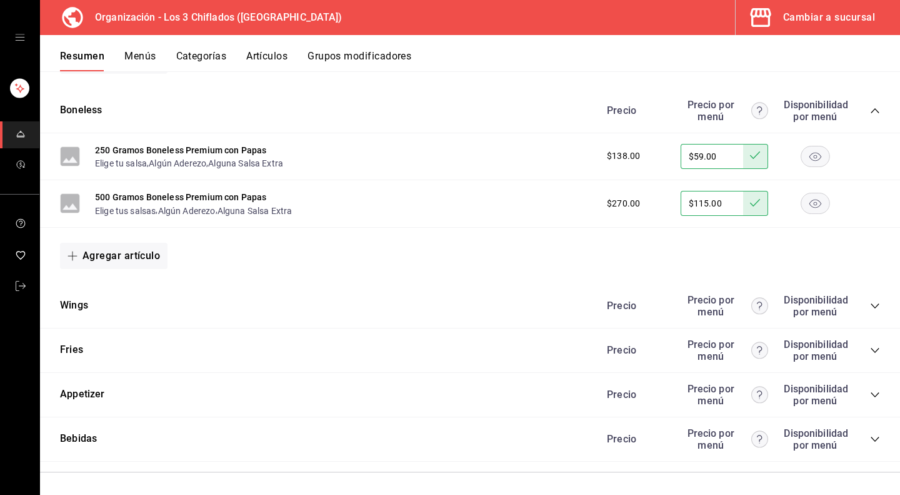
click at [870, 301] on icon "collapse-category-row" at bounding box center [875, 306] width 10 height 10
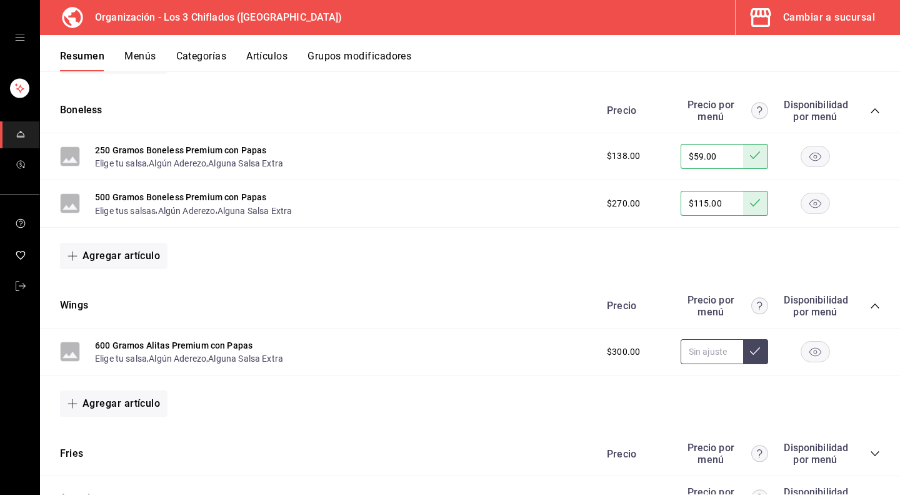
click at [697, 353] on input "text" at bounding box center [712, 351] width 63 height 25
type input "$120.00"
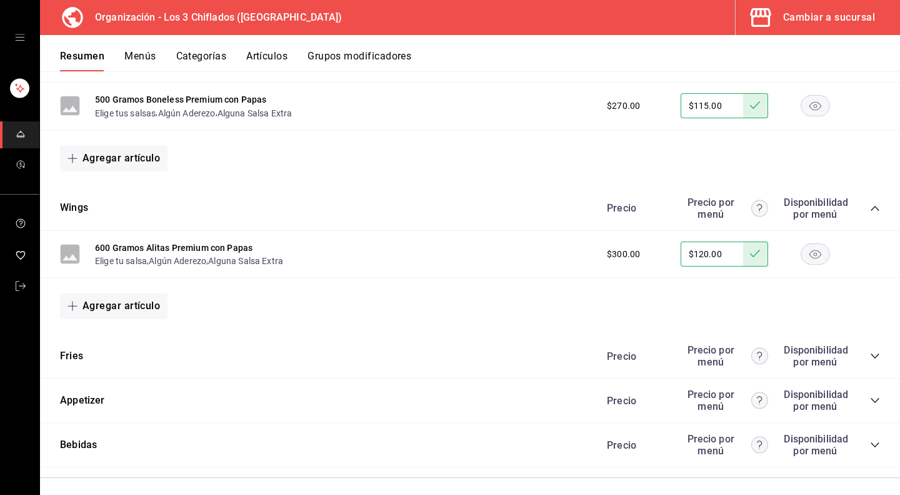
scroll to position [2378, 0]
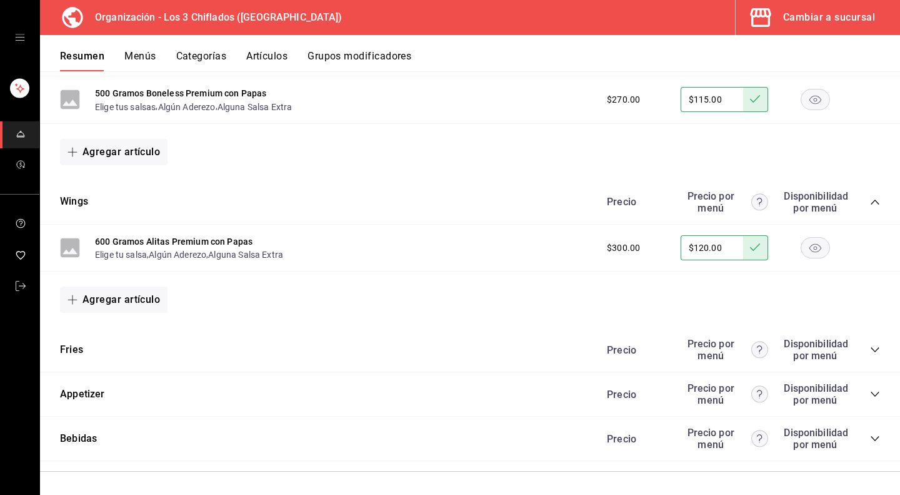
click at [870, 347] on icon "collapse-category-row" at bounding box center [875, 349] width 10 height 10
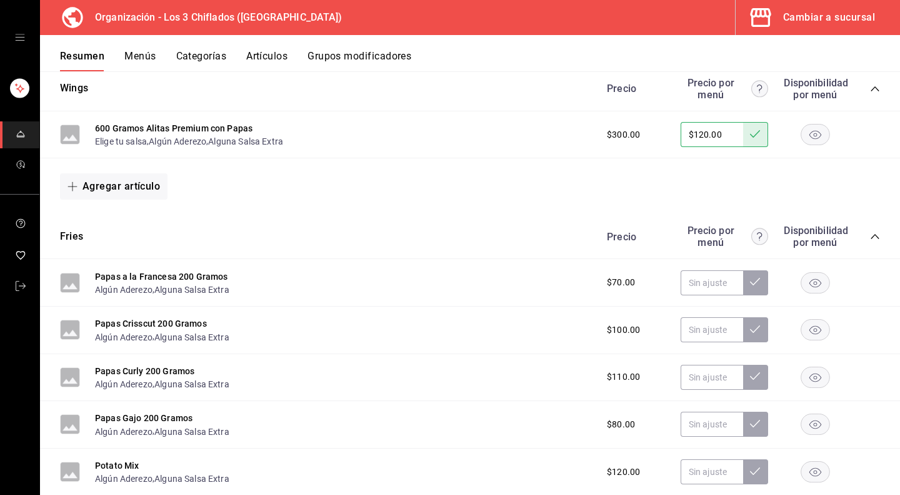
scroll to position [2503, 0]
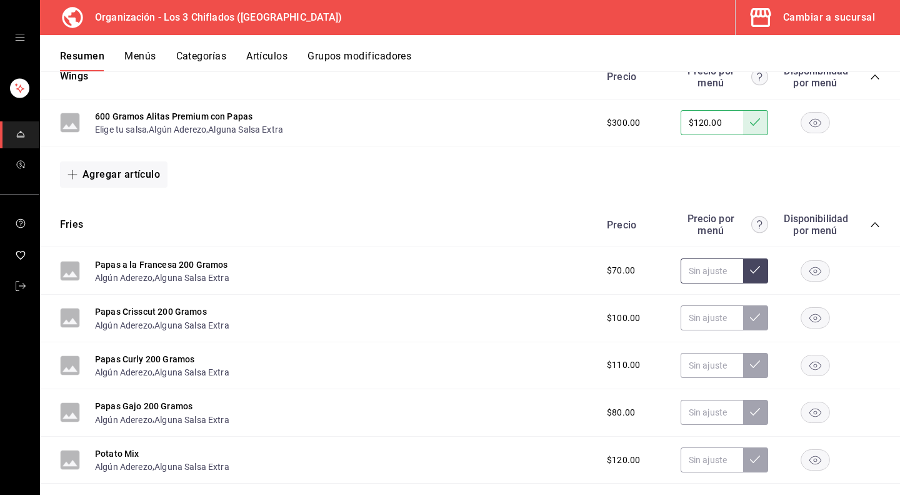
click at [685, 271] on input "text" at bounding box center [712, 270] width 63 height 25
type input "$25.00"
click at [697, 319] on input "text" at bounding box center [712, 317] width 63 height 25
click at [699, 266] on input "text" at bounding box center [712, 270] width 63 height 25
click at [334, 311] on div "Papas Crisscut 200 Gramos Algún Aderezo , Alguna Salsa Extra $100.00" at bounding box center [470, 318] width 860 height 48
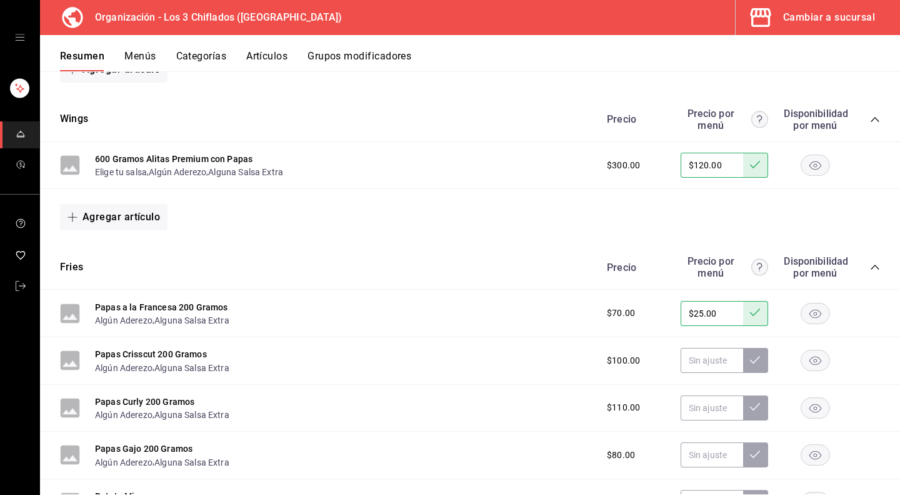
scroll to position [2441, 0]
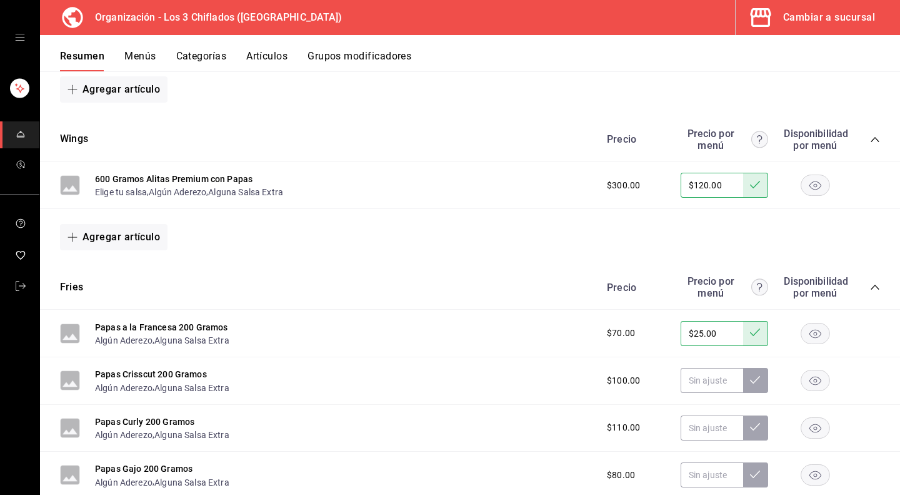
click at [717, 331] on input "$25.00" at bounding box center [712, 333] width 63 height 25
type input "$2.00"
type input "$30.00"
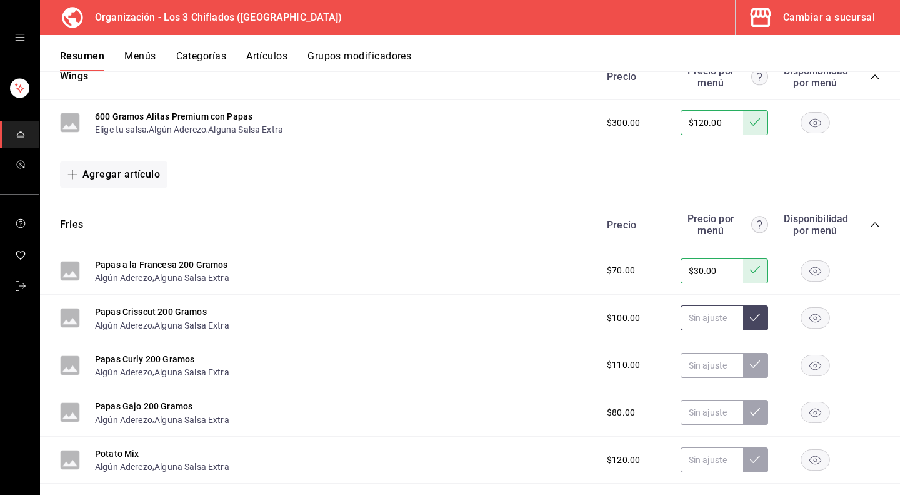
click at [709, 310] on input "text" at bounding box center [712, 317] width 63 height 25
type input "$40.00"
click at [708, 363] on input "text" at bounding box center [712, 365] width 63 height 25
type input "$45.00"
click at [701, 409] on input "text" at bounding box center [712, 411] width 63 height 25
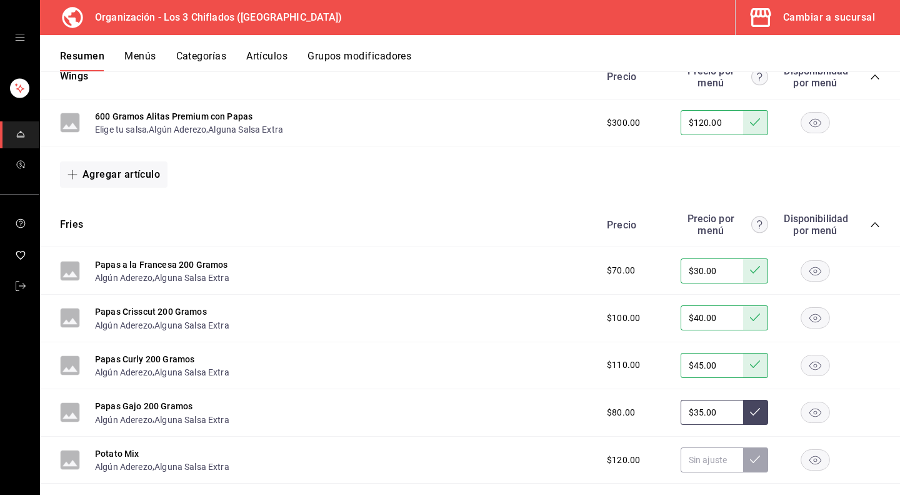
type input "$35.00"
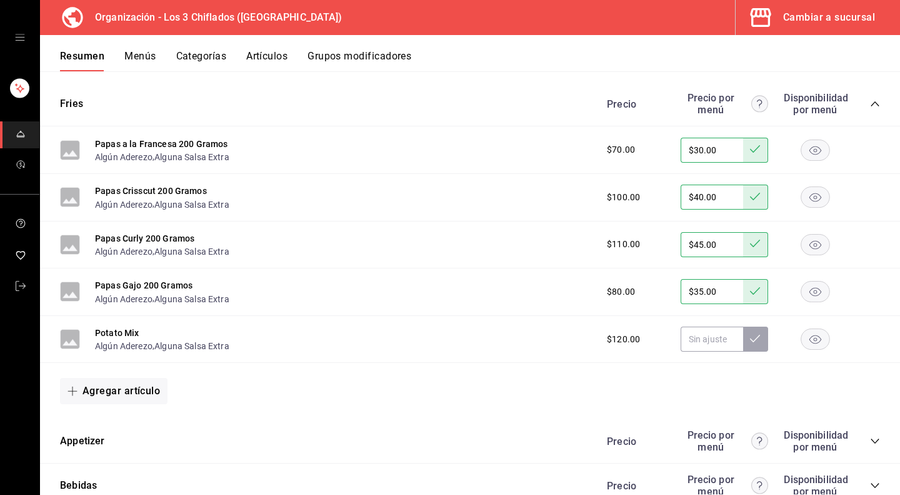
scroll to position [2628, 0]
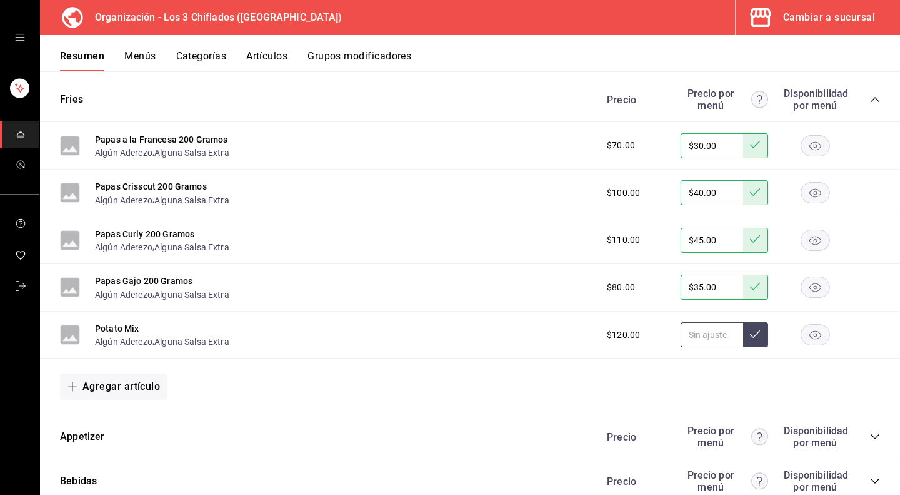
click at [703, 336] on input "text" at bounding box center [712, 334] width 63 height 25
click at [715, 333] on input "$55.00" at bounding box center [712, 334] width 63 height 25
type input "$50.00"
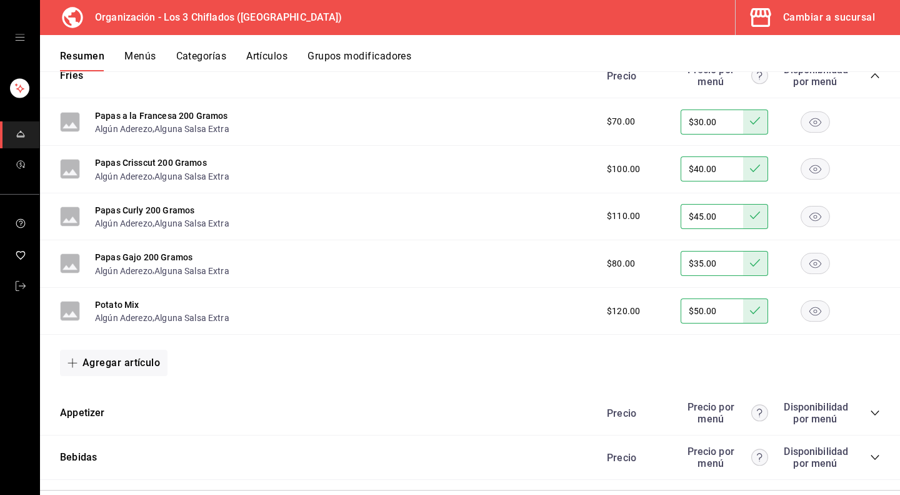
scroll to position [2672, 0]
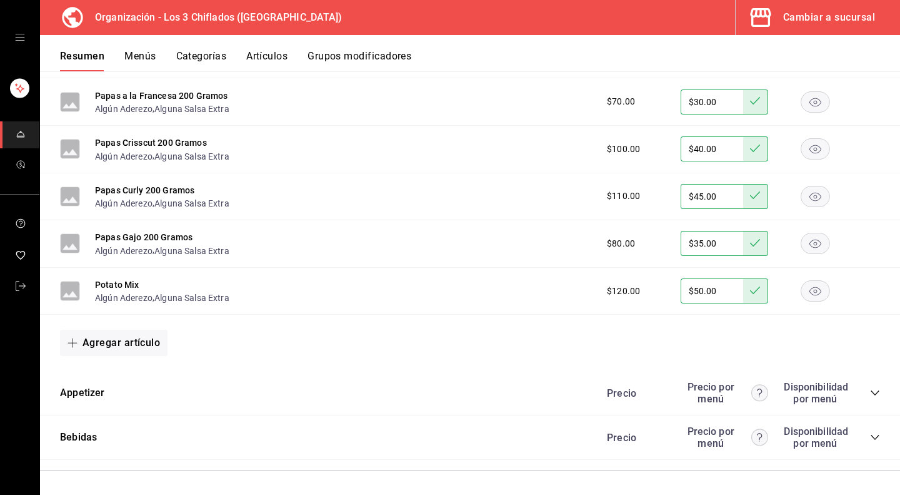
click at [870, 390] on icon "collapse-category-row" at bounding box center [875, 393] width 10 height 10
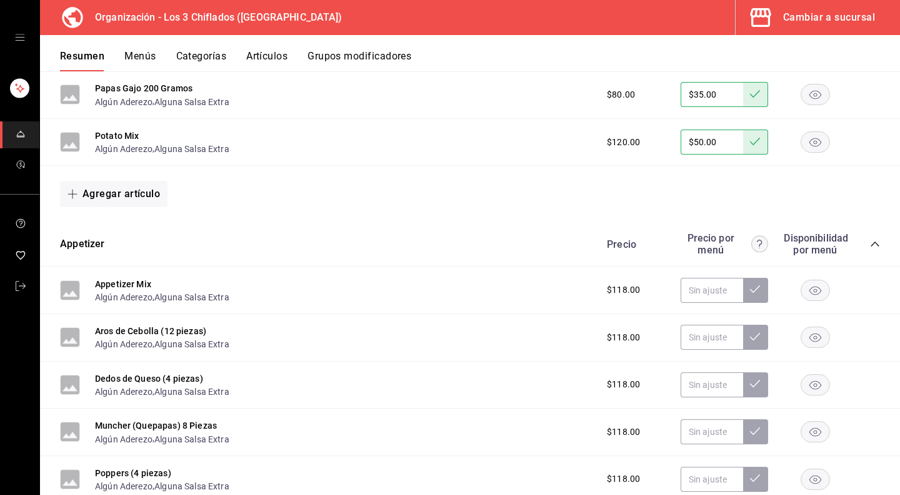
scroll to position [2860, 0]
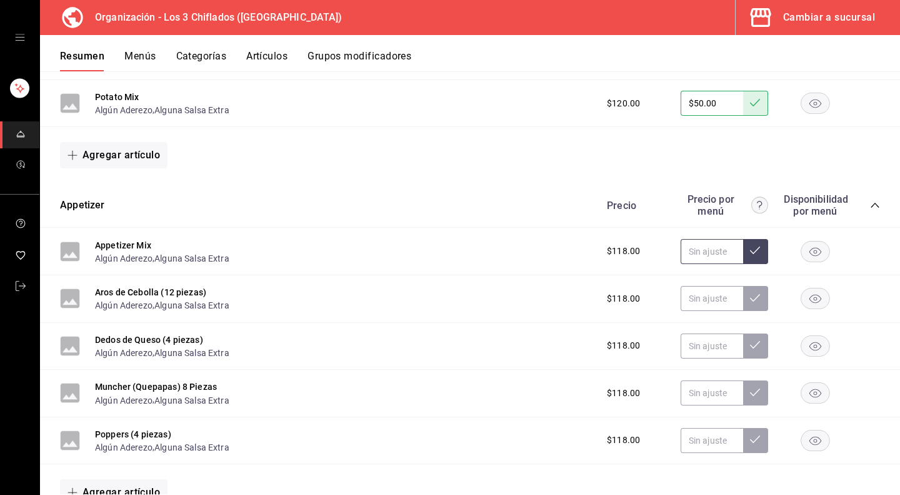
click at [697, 252] on input "text" at bounding box center [712, 251] width 63 height 25
type input "$49.00"
click at [715, 299] on input "text" at bounding box center [712, 298] width 63 height 25
type input "$49.00"
click at [715, 344] on input "text" at bounding box center [712, 345] width 63 height 25
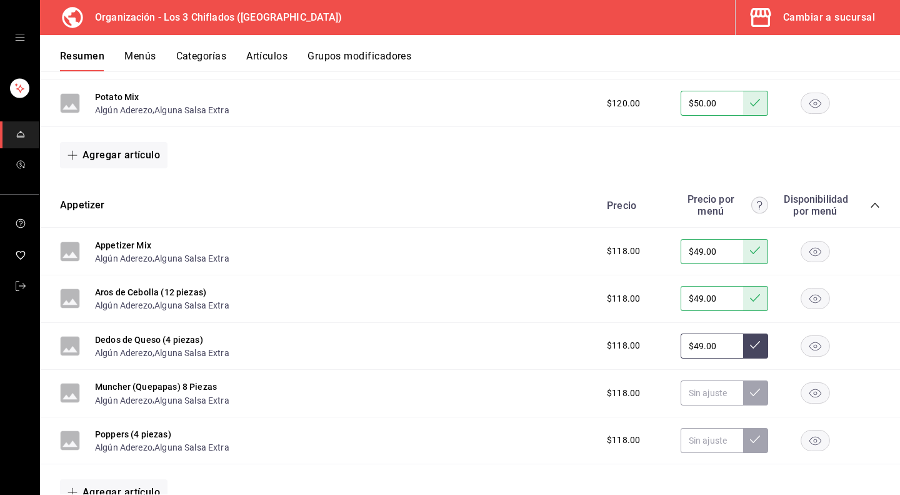
type input "$49.00"
click at [694, 396] on input "text" at bounding box center [712, 392] width 63 height 25
type input "$49.00"
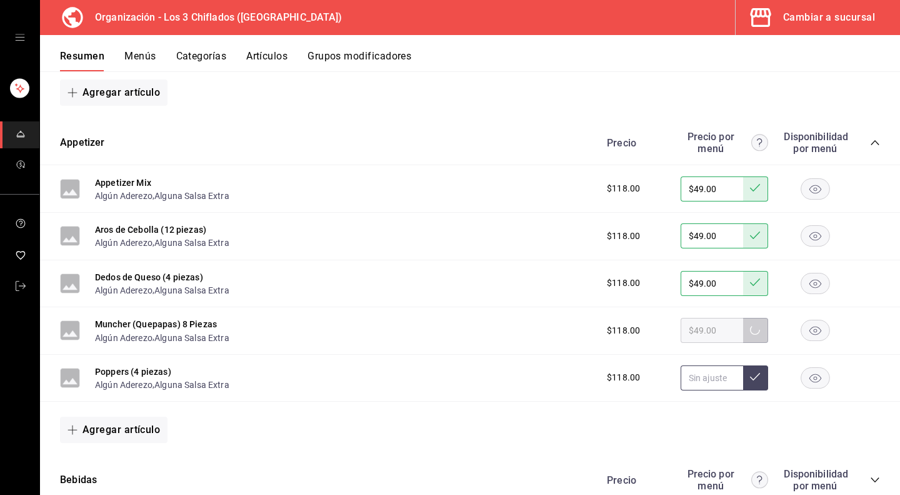
click at [698, 382] on input "text" at bounding box center [712, 377] width 63 height 25
type input "$49.00"
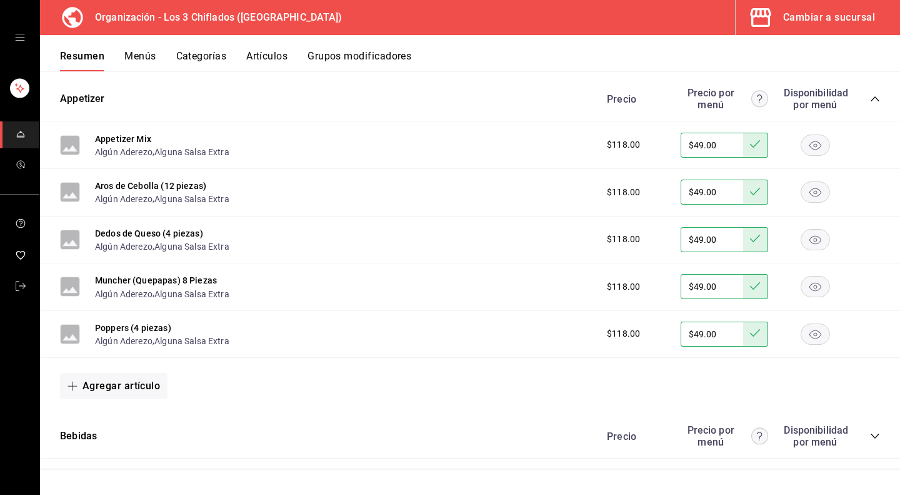
click at [870, 434] on icon "collapse-category-row" at bounding box center [875, 436] width 10 height 10
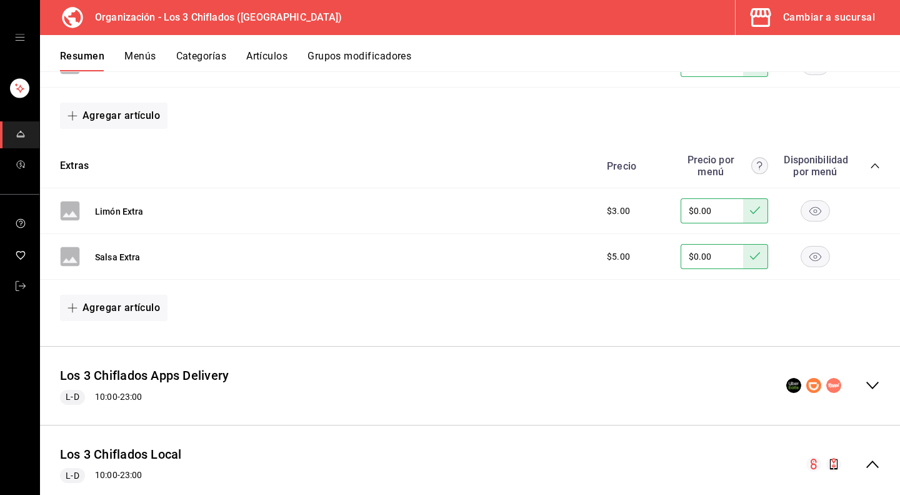
scroll to position [1732, 0]
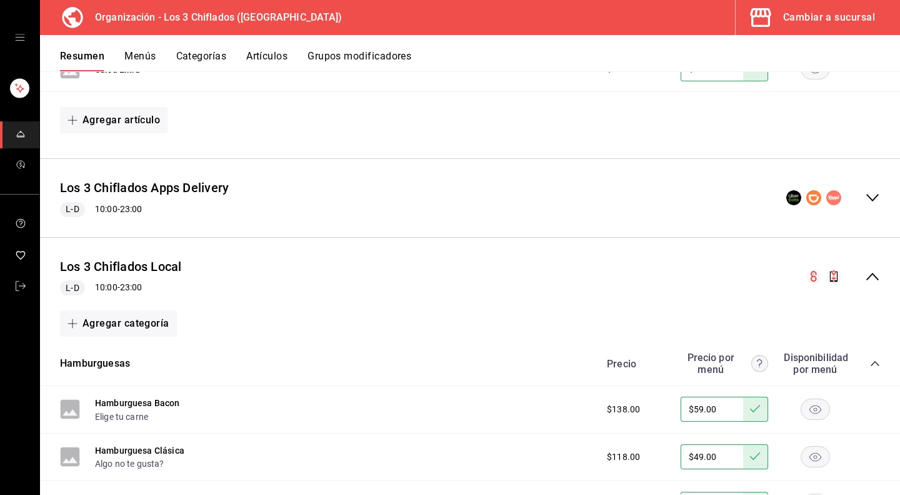
click at [865, 269] on icon "collapse-menu-row" at bounding box center [872, 276] width 15 height 15
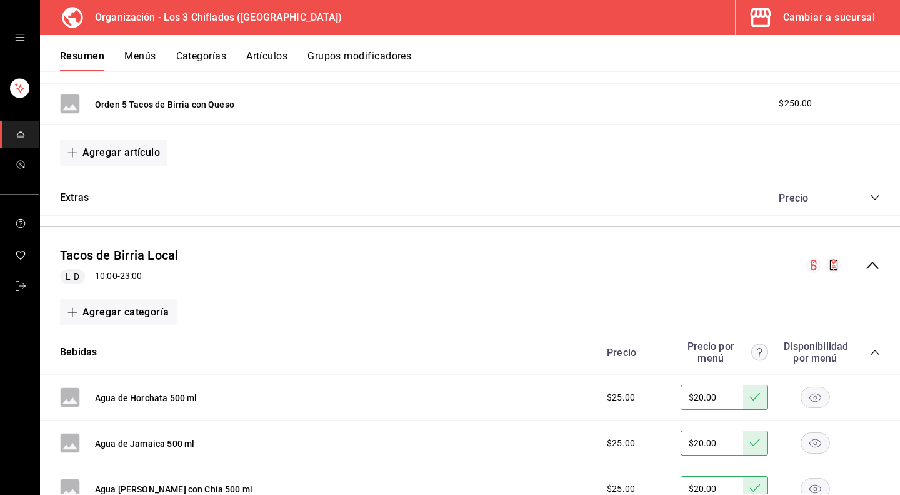
scroll to position [636, 0]
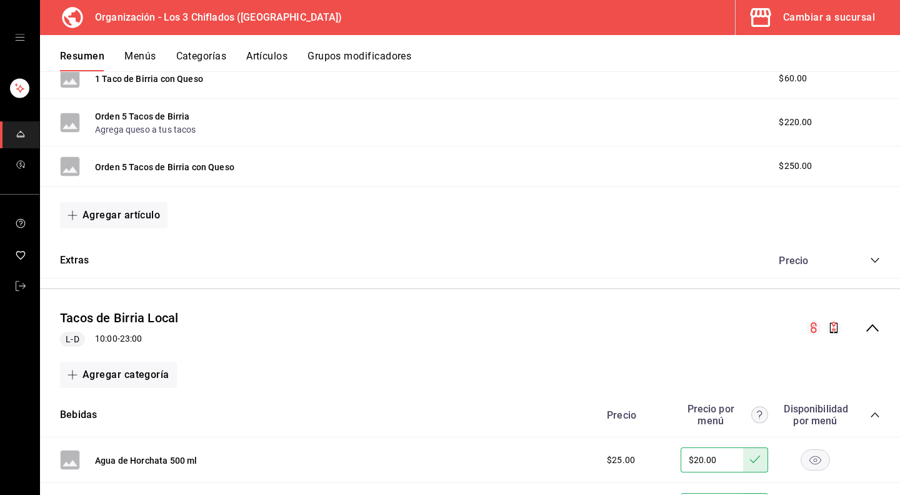
click at [866, 324] on icon "collapse-menu-row" at bounding box center [872, 328] width 13 height 8
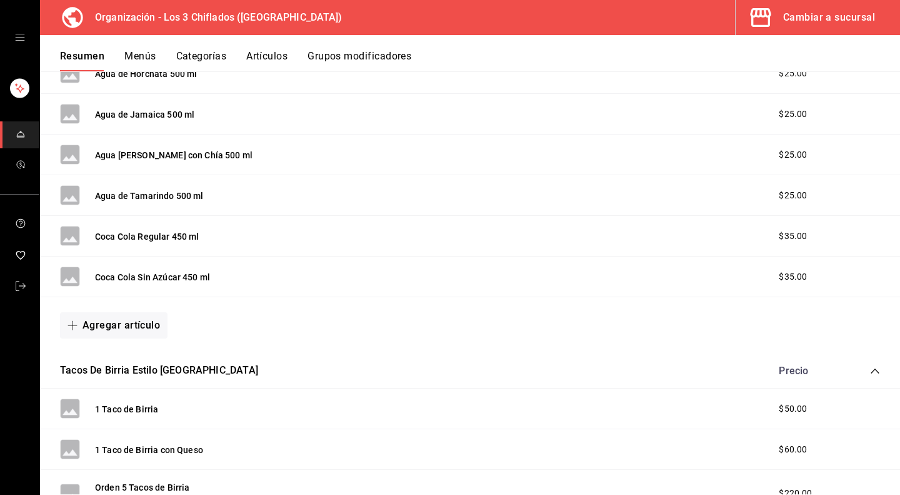
scroll to position [261, 0]
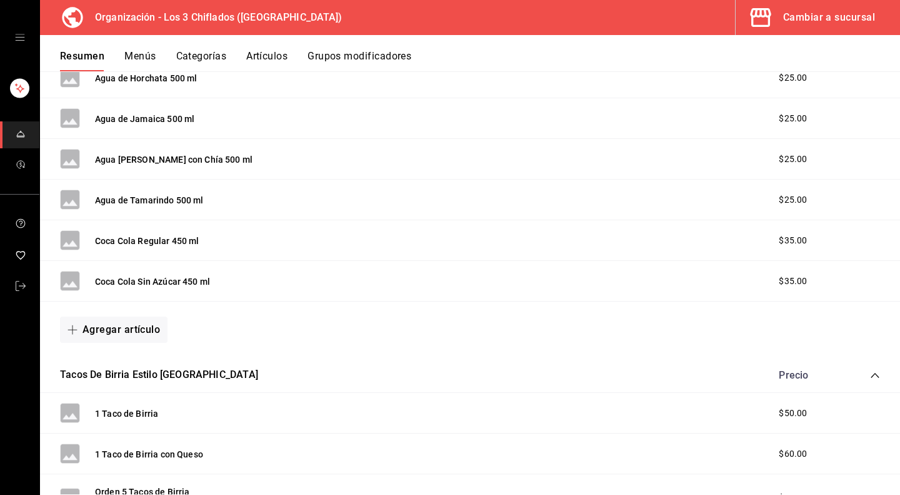
click at [871, 373] on icon "collapse-category-row" at bounding box center [875, 375] width 8 height 5
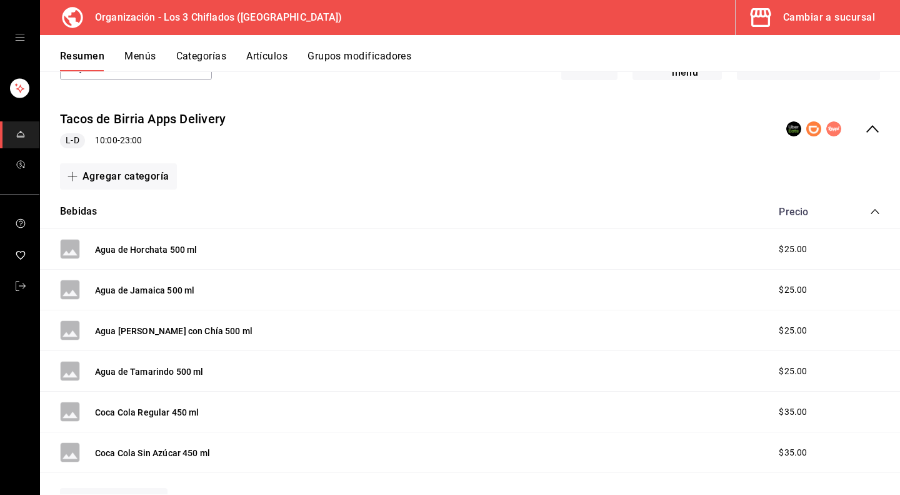
scroll to position [11, 0]
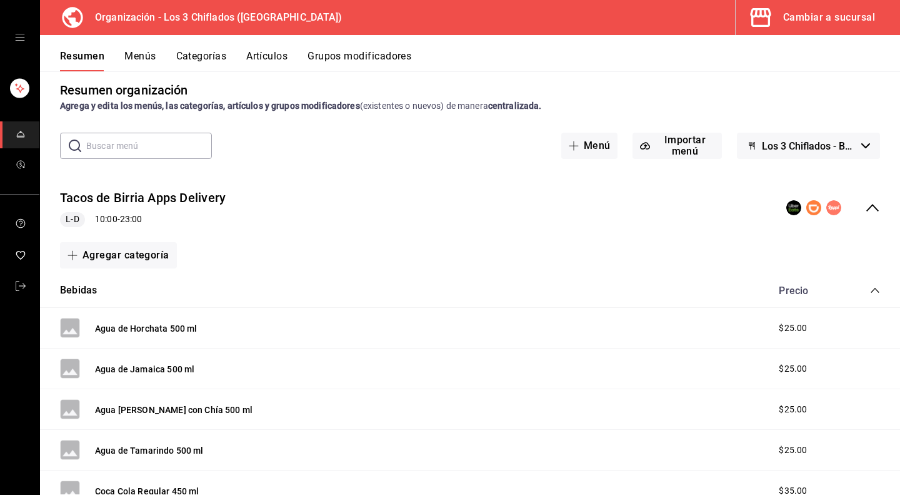
click at [870, 286] on icon "collapse-category-row" at bounding box center [875, 290] width 10 height 10
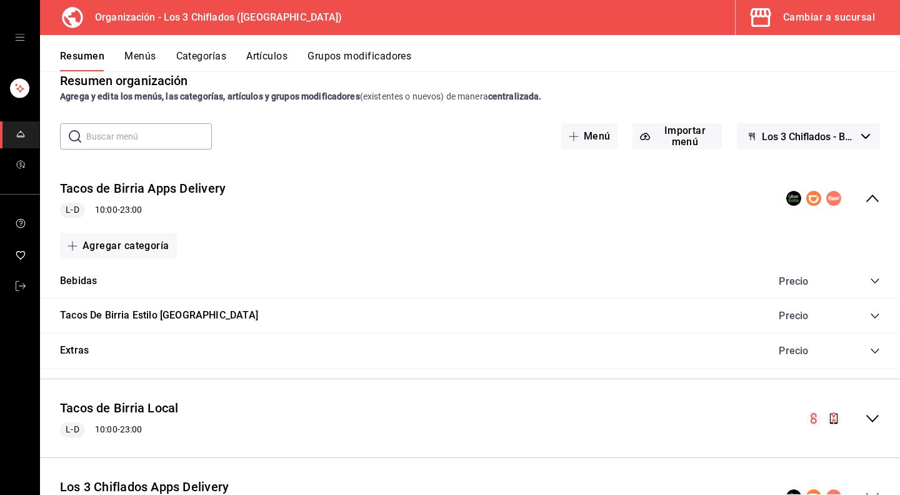
scroll to position [0, 0]
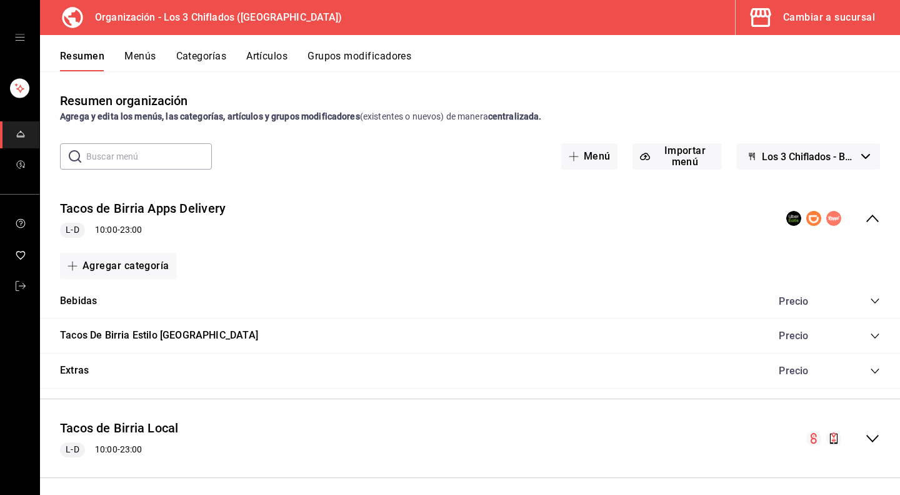
click at [866, 216] on icon "collapse-menu-row" at bounding box center [872, 218] width 13 height 8
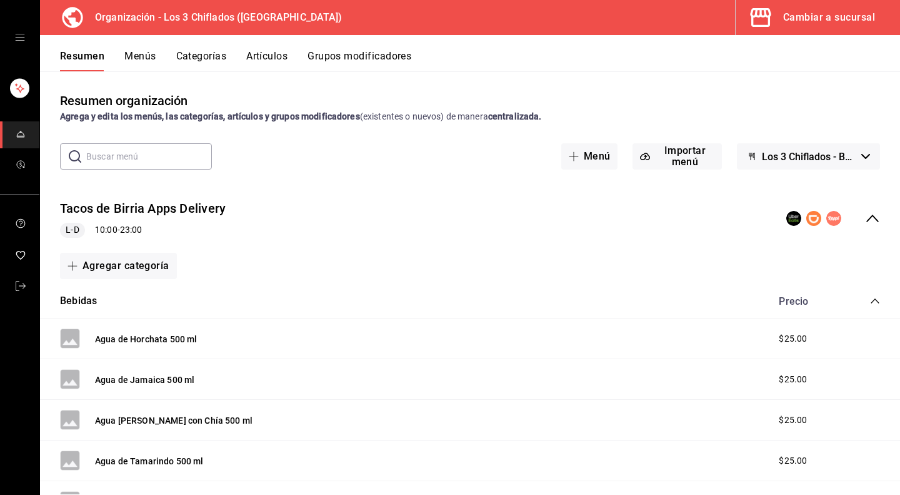
click at [867, 217] on icon "collapse-menu-row" at bounding box center [872, 218] width 15 height 15
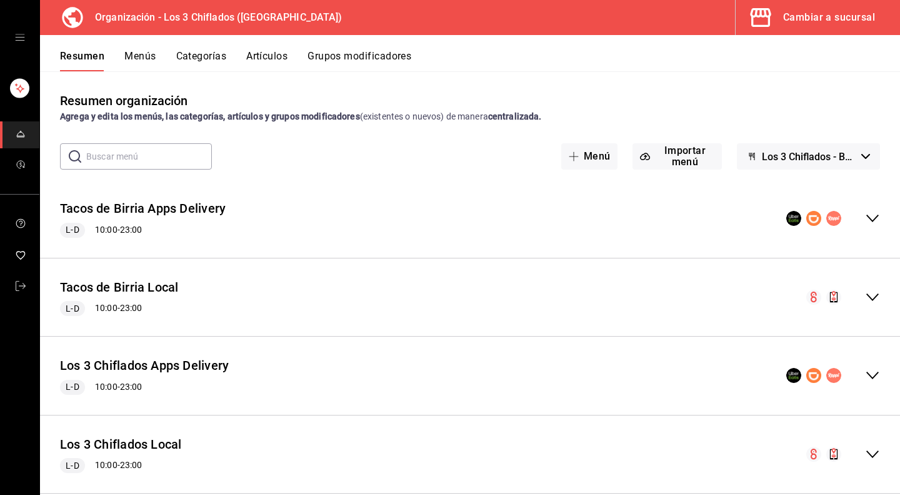
click at [853, 153] on button "Los 3 Chiflados - Borrador" at bounding box center [808, 156] width 143 height 26
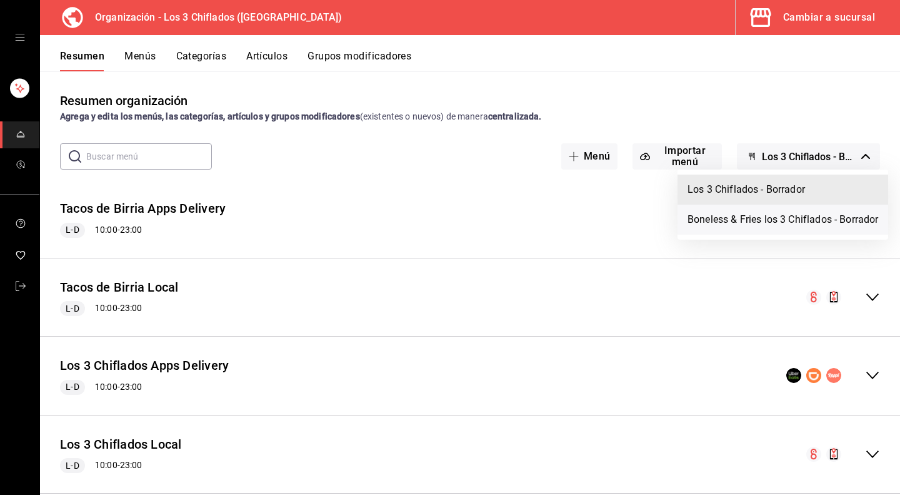
click at [778, 224] on li "Boneless & Fries los 3 Chiflados - Borrador" at bounding box center [783, 219] width 211 height 30
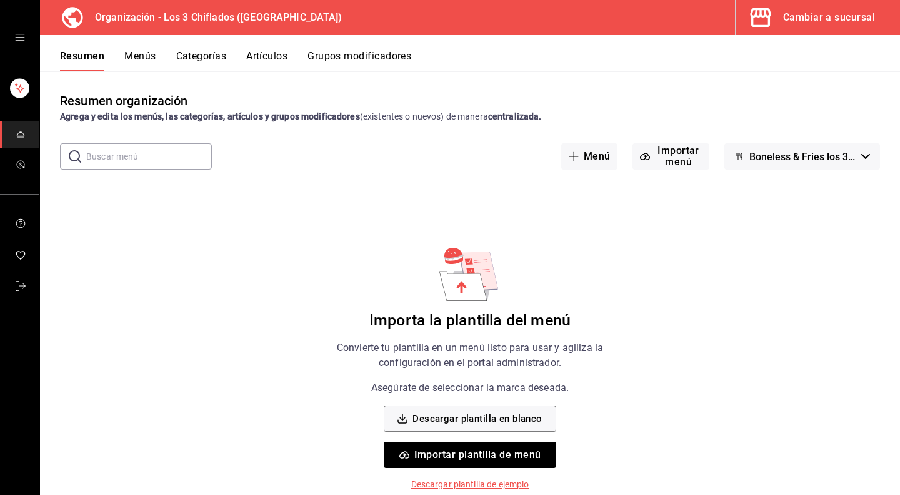
click at [862, 156] on icon "button" at bounding box center [865, 156] width 9 height 5
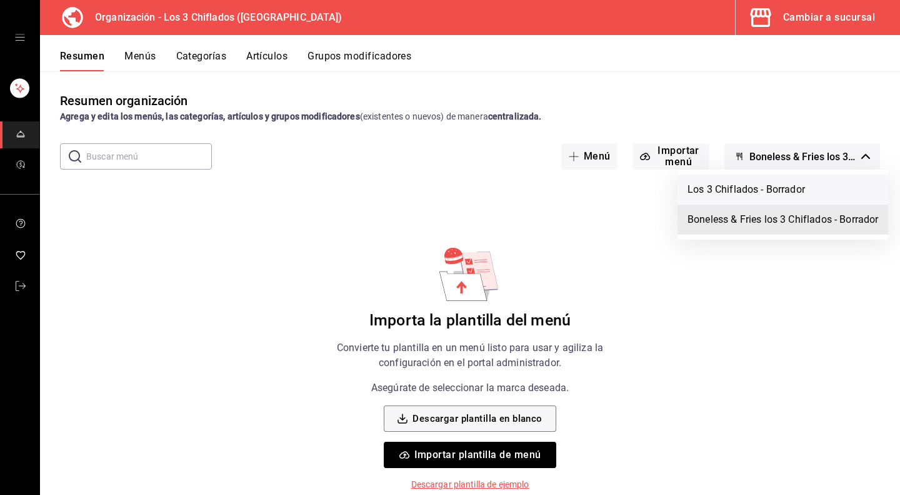
click at [794, 184] on li "Los 3 Chiflados - Borrador" at bounding box center [783, 189] width 211 height 30
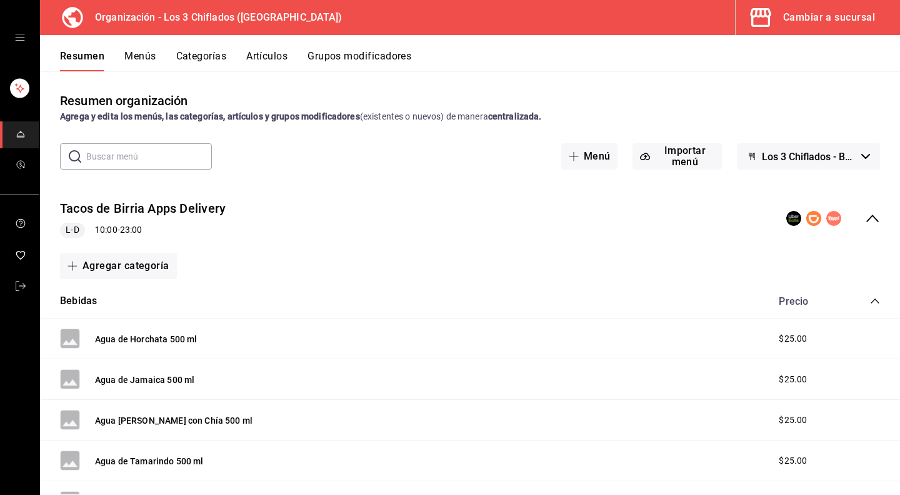
click at [866, 214] on icon "collapse-menu-row" at bounding box center [872, 218] width 15 height 15
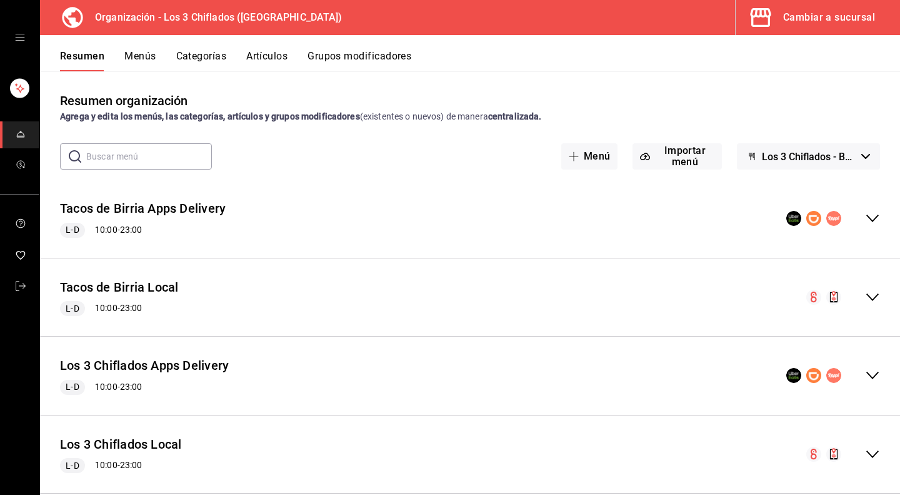
click at [846, 163] on button "Los 3 Chiflados - Borrador" at bounding box center [808, 156] width 143 height 26
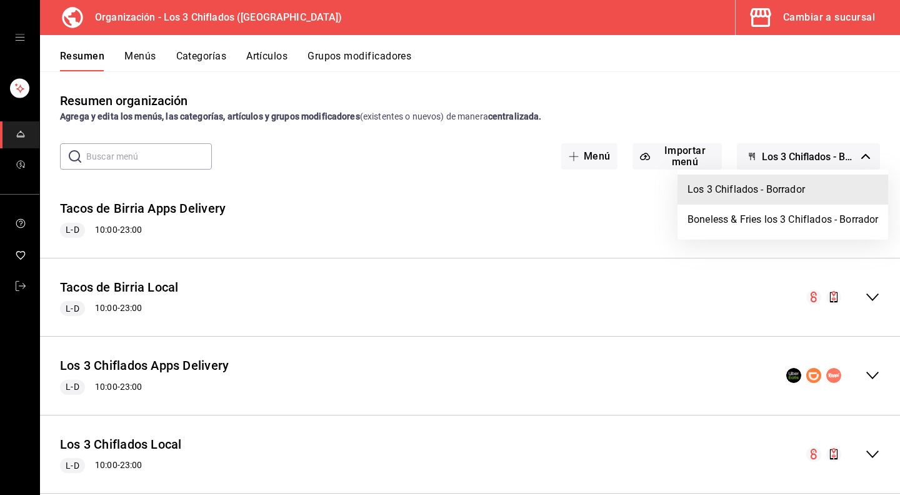
click at [846, 163] on div at bounding box center [450, 247] width 900 height 495
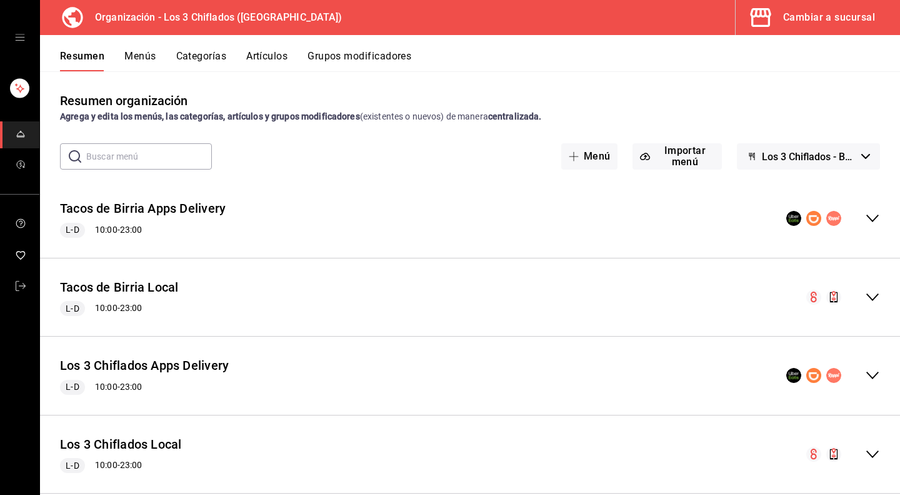
click at [846, 163] on button "Los 3 Chiflados - Borrador" at bounding box center [808, 156] width 143 height 26
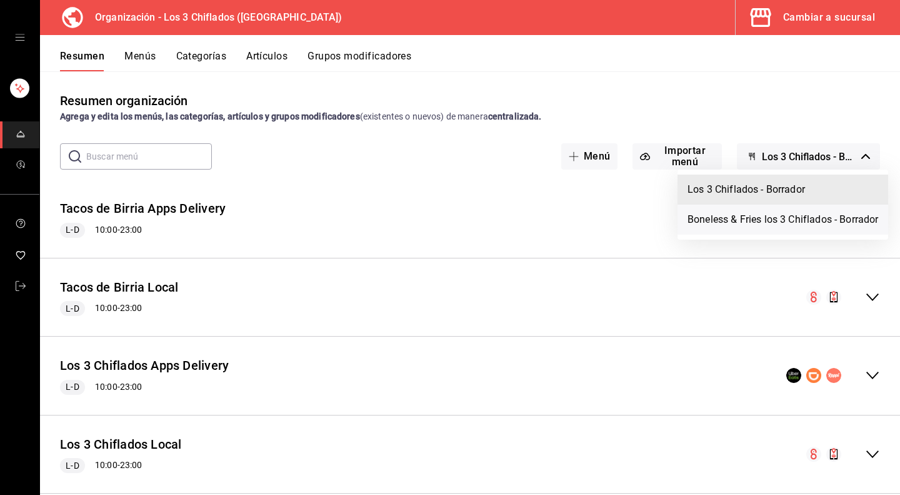
click at [782, 226] on li "Boneless & Fries los 3 Chiflados - Borrador" at bounding box center [783, 219] width 211 height 30
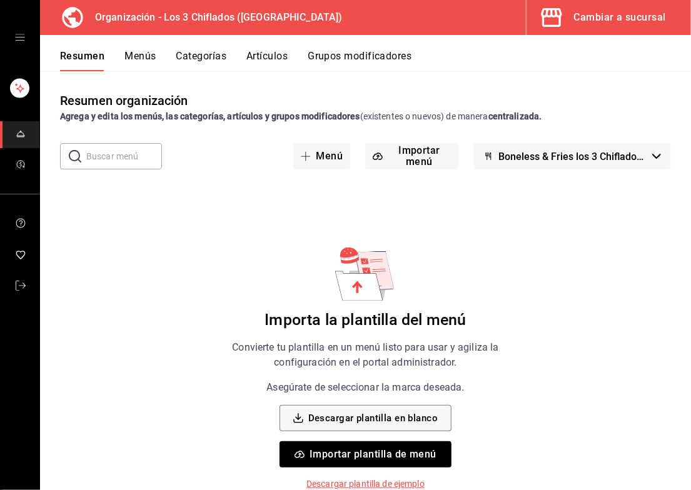
click at [335, 453] on button "Importar plantilla de menú" at bounding box center [365, 454] width 172 height 26
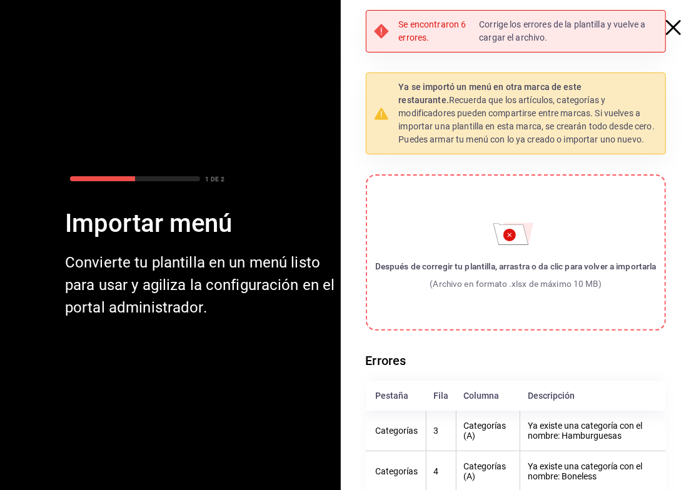
click at [670, 28] on icon "button" at bounding box center [673, 27] width 15 height 15
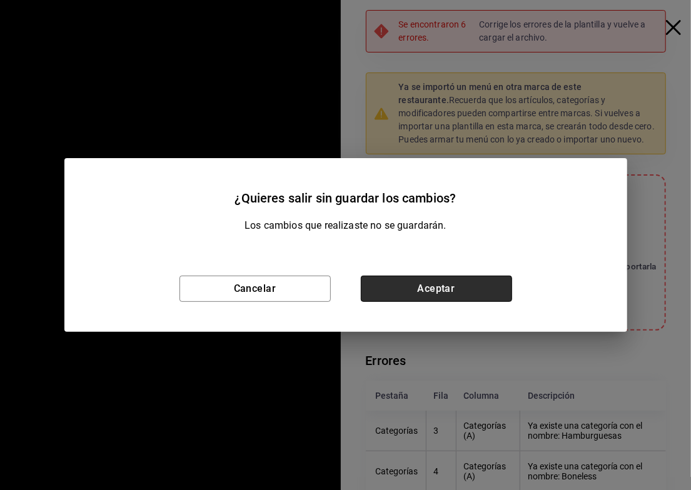
click at [469, 283] on button "Aceptar" at bounding box center [436, 289] width 151 height 26
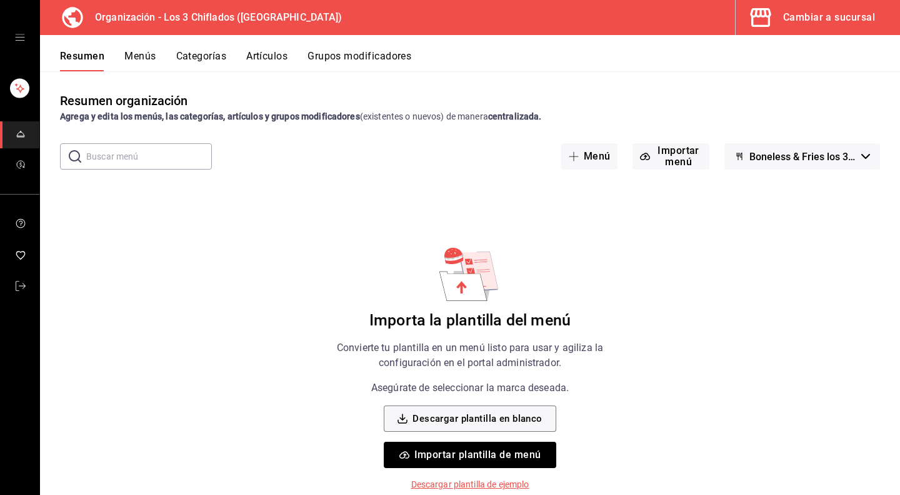
click at [853, 159] on span "Boneless & Fries los 3 Chiflados - Borrador" at bounding box center [803, 157] width 107 height 12
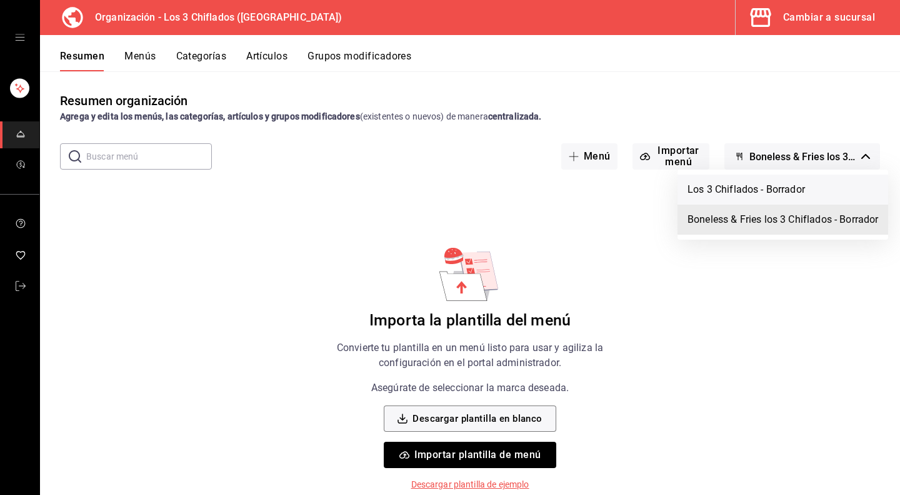
click at [785, 187] on li "Los 3 Chiflados - Borrador" at bounding box center [783, 189] width 211 height 30
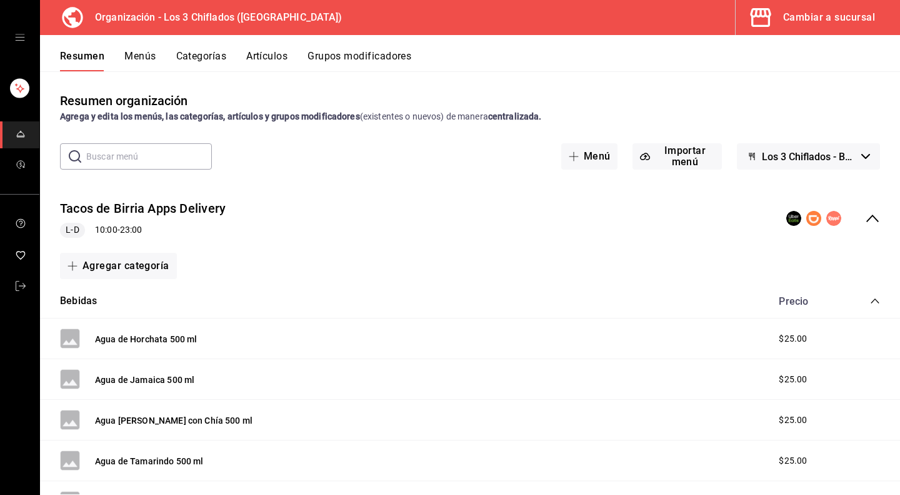
click at [870, 301] on icon "collapse-category-row" at bounding box center [875, 301] width 10 height 10
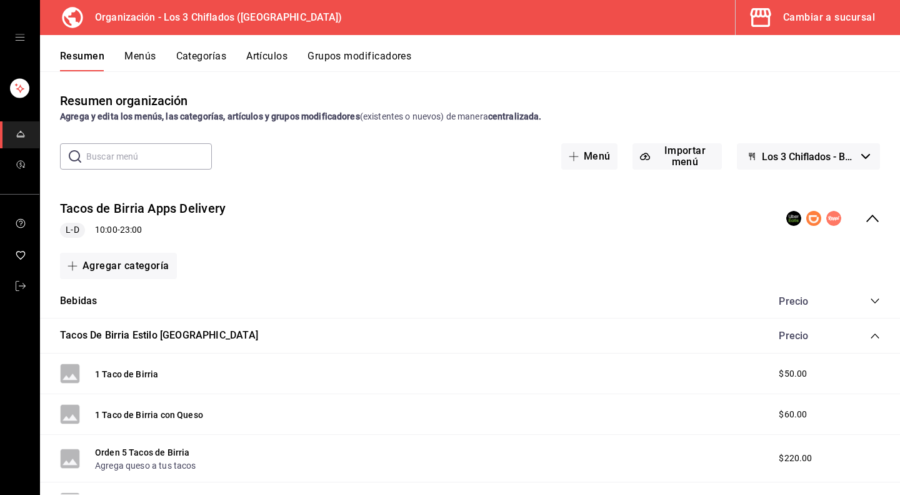
click at [866, 219] on icon "collapse-menu-row" at bounding box center [872, 218] width 13 height 8
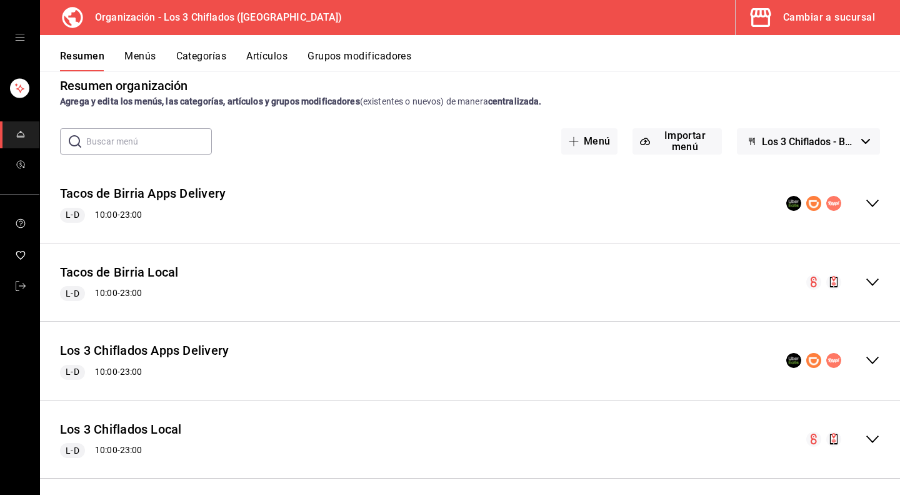
scroll to position [23, 0]
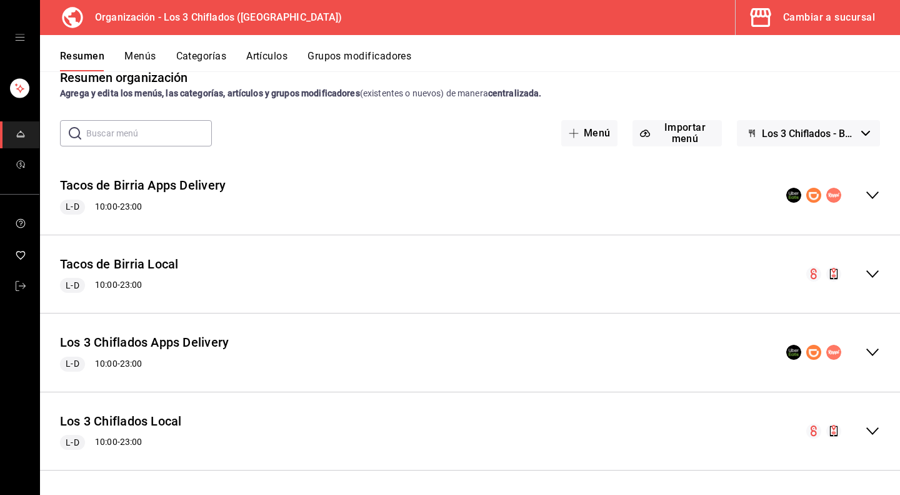
click at [150, 58] on button "Menús" at bounding box center [139, 60] width 31 height 21
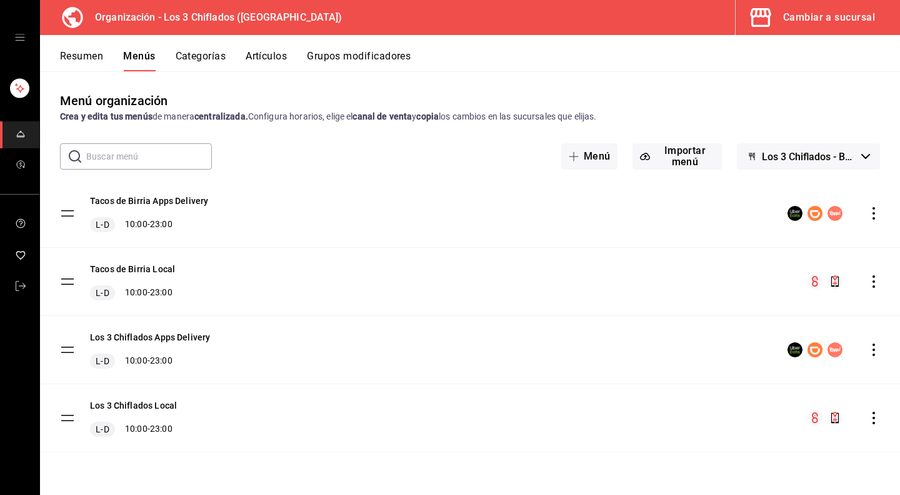
click at [877, 349] on icon "actions" at bounding box center [874, 349] width 13 height 13
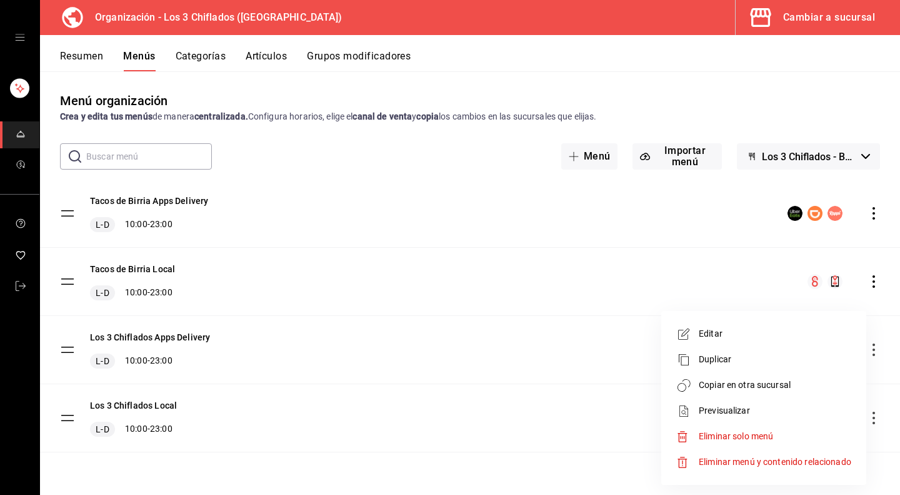
click at [740, 334] on span "Editar" at bounding box center [775, 333] width 153 height 13
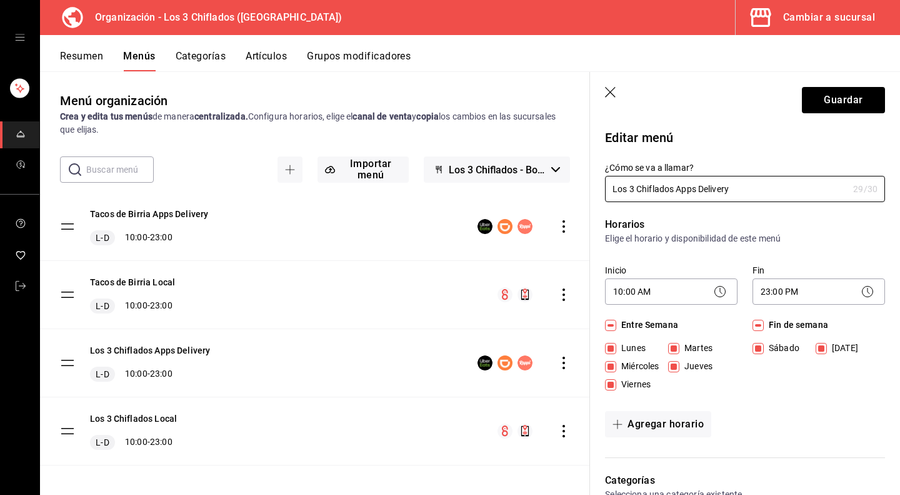
click at [609, 91] on icon "button" at bounding box center [610, 92] width 11 height 11
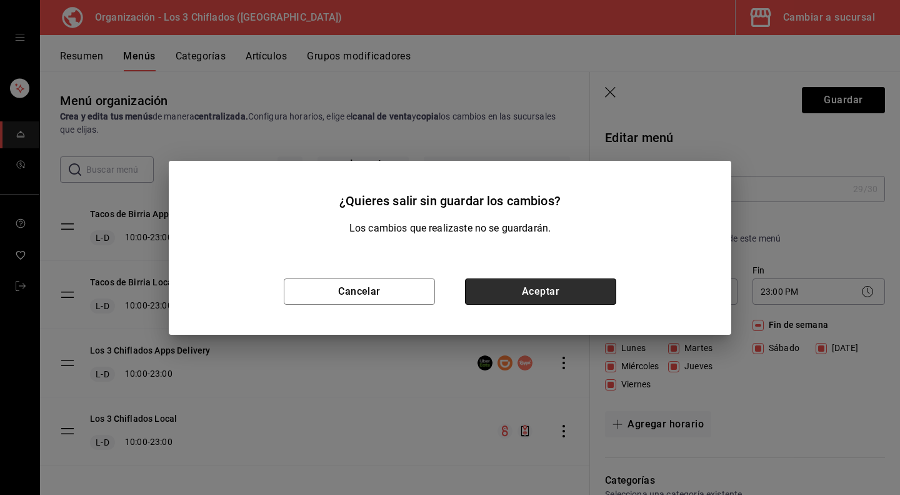
click at [499, 294] on button "Aceptar" at bounding box center [540, 291] width 151 height 26
checkbox input "false"
type input "1758231733446"
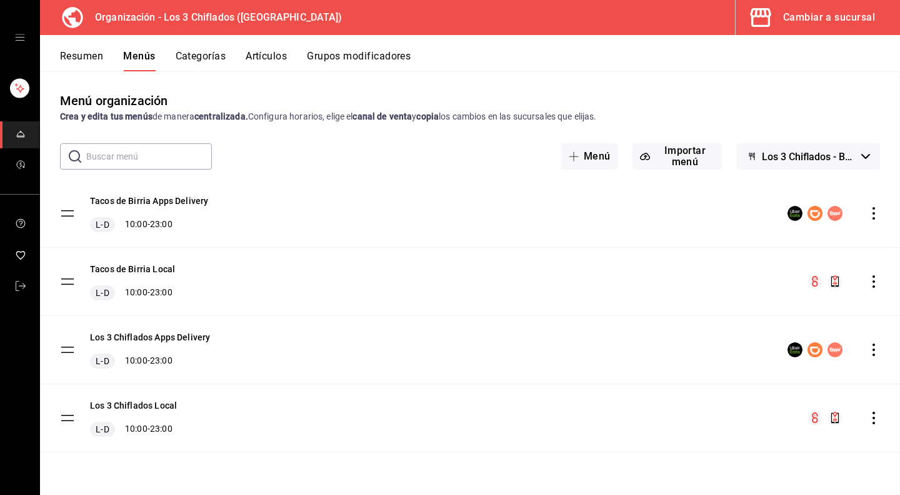
checkbox input "false"
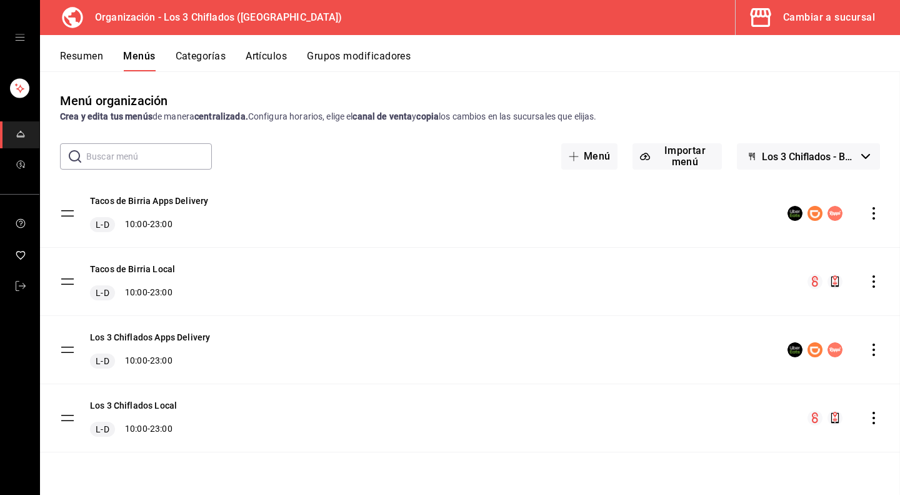
checkbox input "false"
click at [862, 154] on icon "button" at bounding box center [865, 156] width 9 height 5
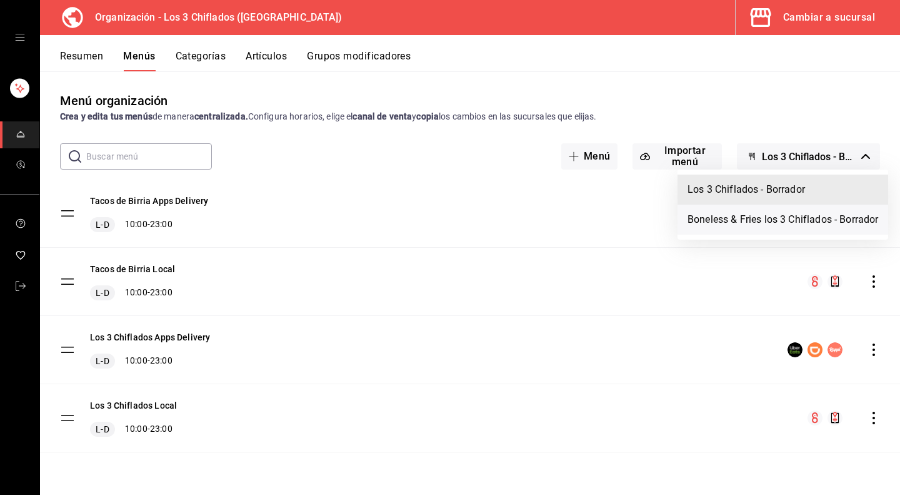
click at [791, 218] on li "Boneless & Fries los 3 Chiflados - Borrador" at bounding box center [783, 219] width 211 height 30
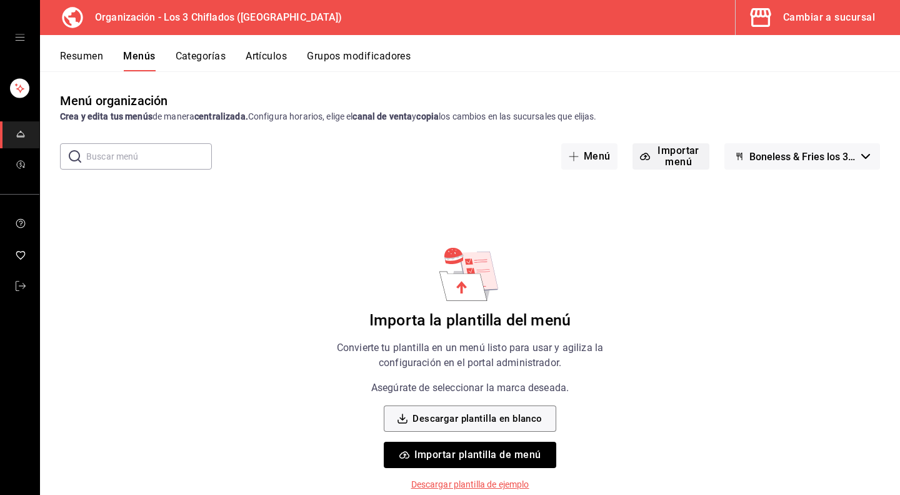
click at [661, 157] on button "Importar menú" at bounding box center [671, 156] width 76 height 26
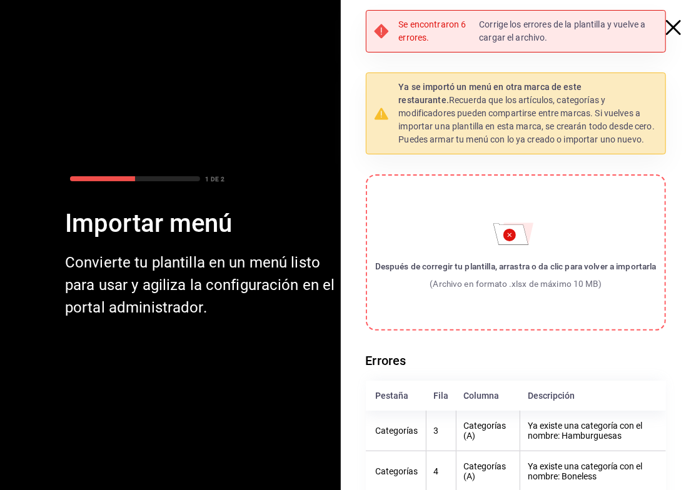
click at [666, 31] on icon "button" at bounding box center [673, 27] width 15 height 15
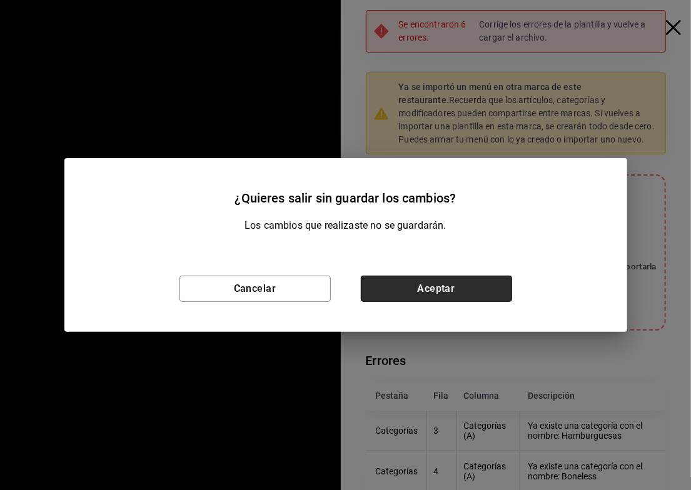
click at [416, 287] on button "Aceptar" at bounding box center [436, 289] width 151 height 26
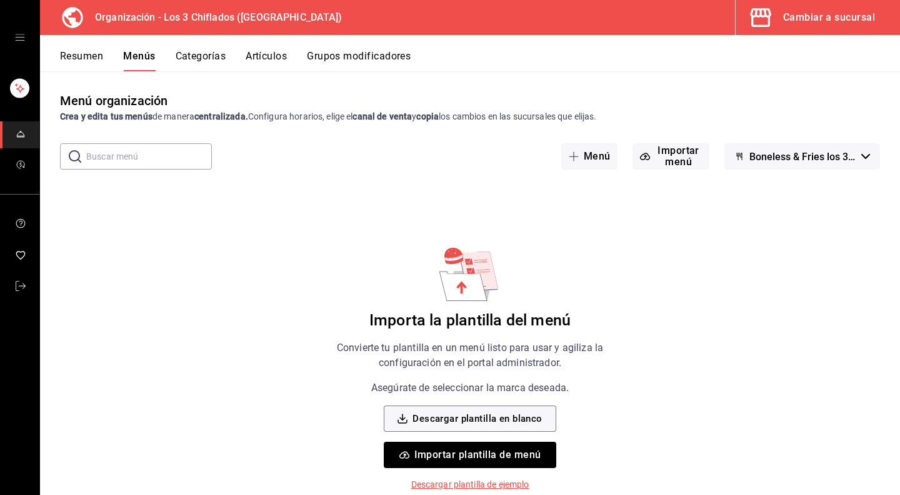
click at [211, 57] on button "Categorías" at bounding box center [201, 60] width 51 height 21
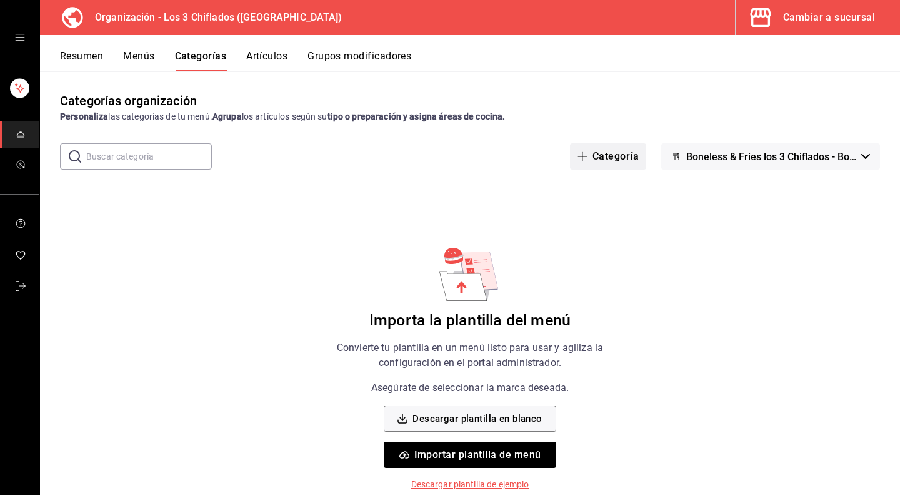
click at [625, 154] on button "Categoría" at bounding box center [608, 156] width 76 height 26
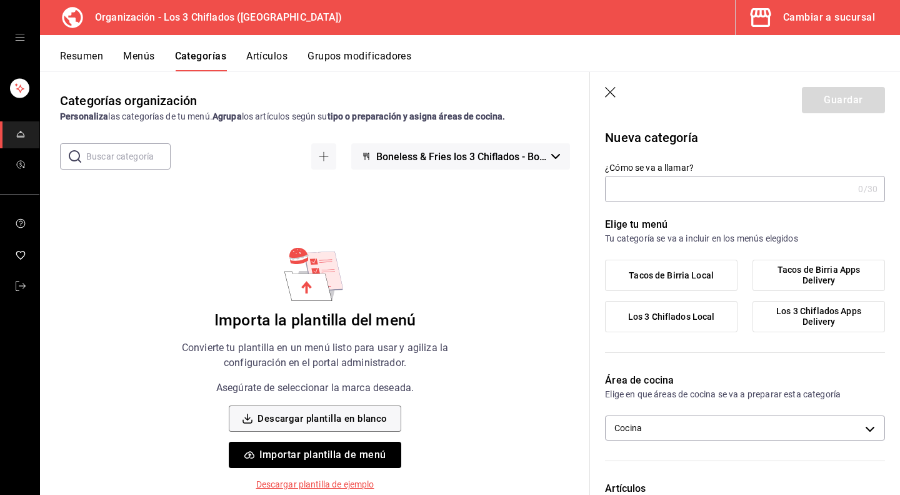
click at [809, 321] on span "Los 3 Chiflados Apps Delivery" at bounding box center [819, 316] width 114 height 21
click at [0, 0] on input "Los 3 Chiflados Apps Delivery" at bounding box center [0, 0] width 0 height 0
click at [693, 194] on input "¿Cómo se va a llamar?" at bounding box center [729, 188] width 248 height 25
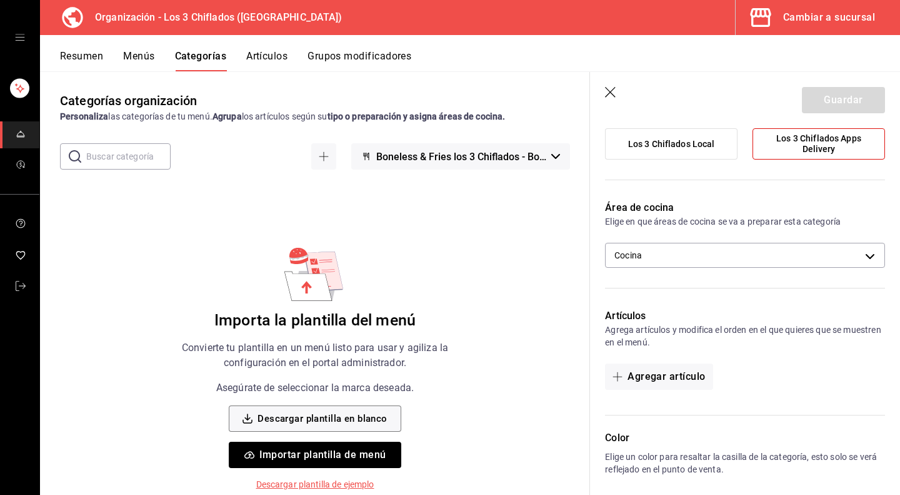
scroll to position [188, 0]
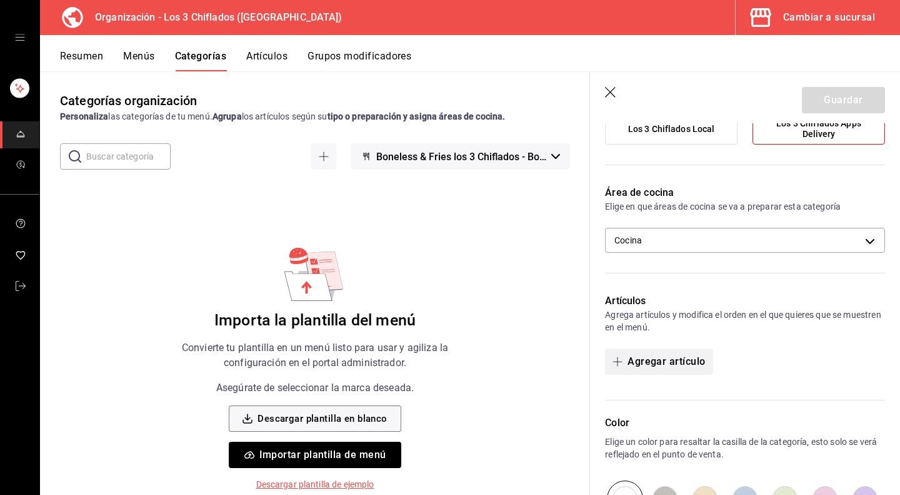
type input "Boneless Fries Apps"
click at [643, 358] on button "Agregar artículo" at bounding box center [659, 361] width 108 height 26
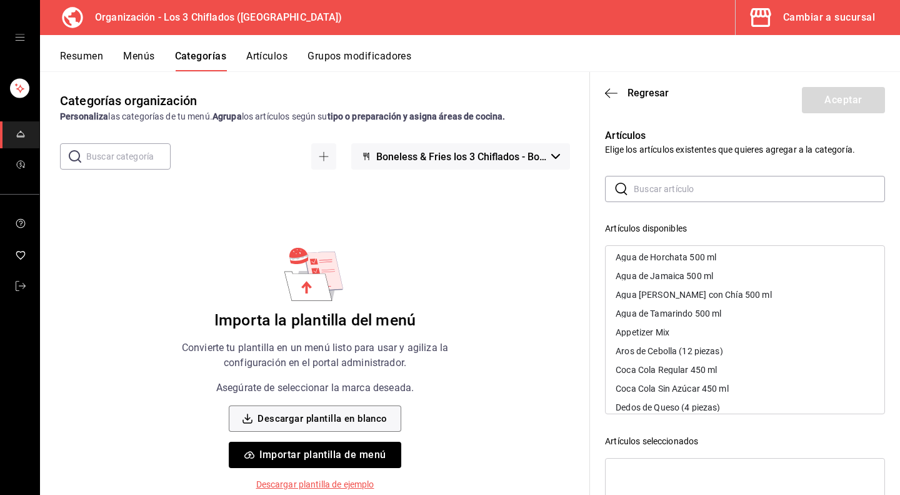
scroll to position [0, 0]
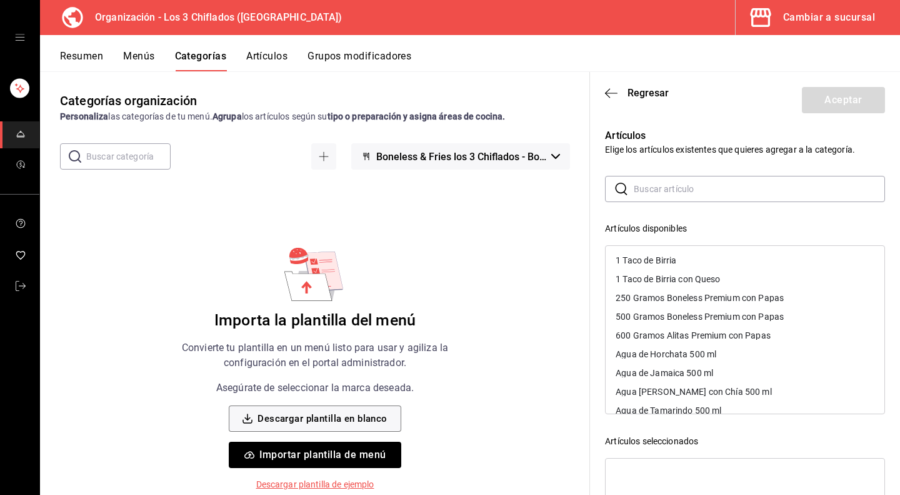
click at [693, 299] on div "250 Gramos Boneless Premium con Papas" at bounding box center [700, 297] width 168 height 9
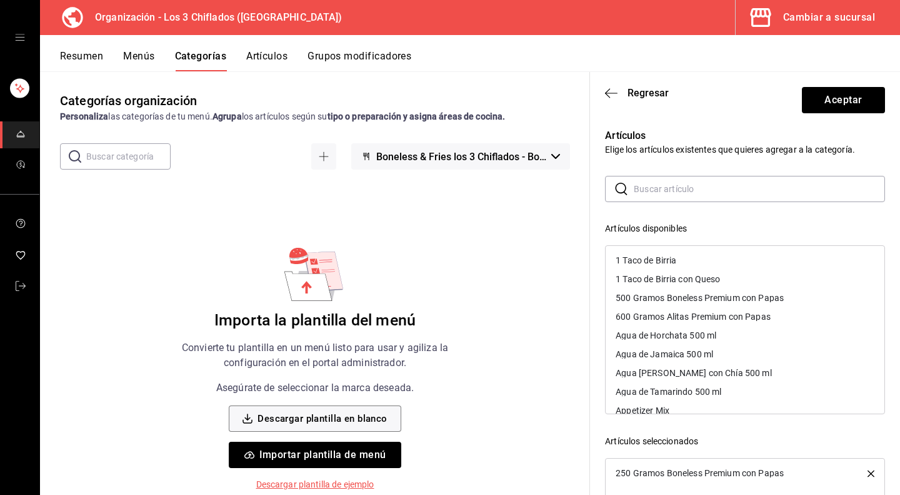
click at [699, 299] on div "500 Gramos Boneless Premium con Papas" at bounding box center [700, 297] width 168 height 9
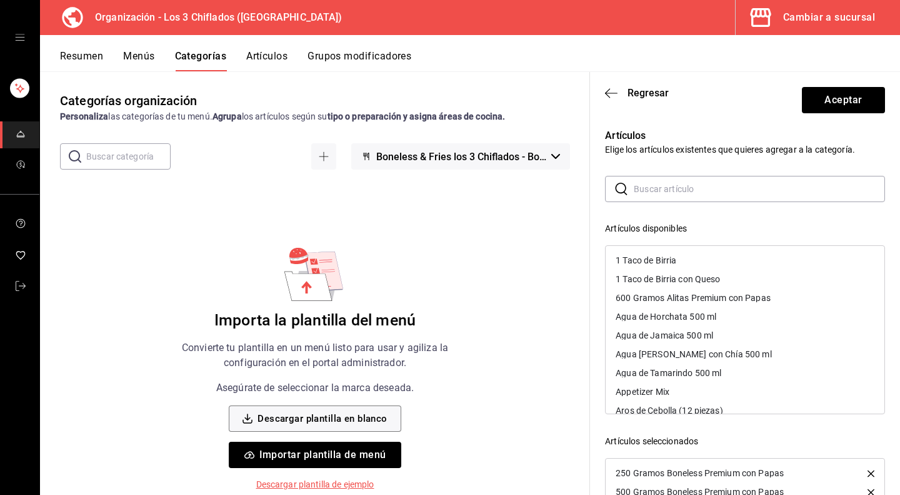
click at [699, 299] on div "600 Gramos Alitas Premium con Papas" at bounding box center [693, 297] width 155 height 9
click at [698, 299] on div "Agua de Horchata 500 ml" at bounding box center [666, 297] width 101 height 9
click at [698, 299] on div "Agua de Jamaica 500 ml" at bounding box center [665, 297] width 98 height 9
click at [698, 299] on div "Agua [PERSON_NAME] con Chía 500 ml" at bounding box center [694, 297] width 156 height 9
click at [698, 299] on div "Agua de Tamarindo 500 ml" at bounding box center [669, 297] width 106 height 9
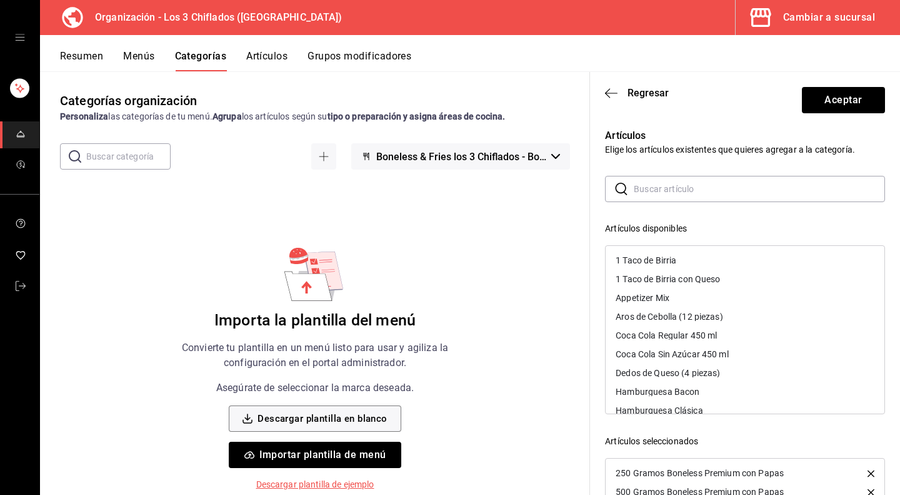
click at [698, 299] on div "Appetizer Mix" at bounding box center [745, 297] width 279 height 19
click at [698, 299] on div "Aros de Cebolla (12 piezas)" at bounding box center [670, 297] width 108 height 9
click at [698, 299] on div "Coca Cola Regular 450 ml" at bounding box center [666, 297] width 101 height 9
click at [698, 299] on div "Coca Cola Sin Azúcar 450 ml" at bounding box center [672, 297] width 113 height 9
click at [698, 299] on div "Dedos de Queso (4 piezas)" at bounding box center [668, 297] width 104 height 9
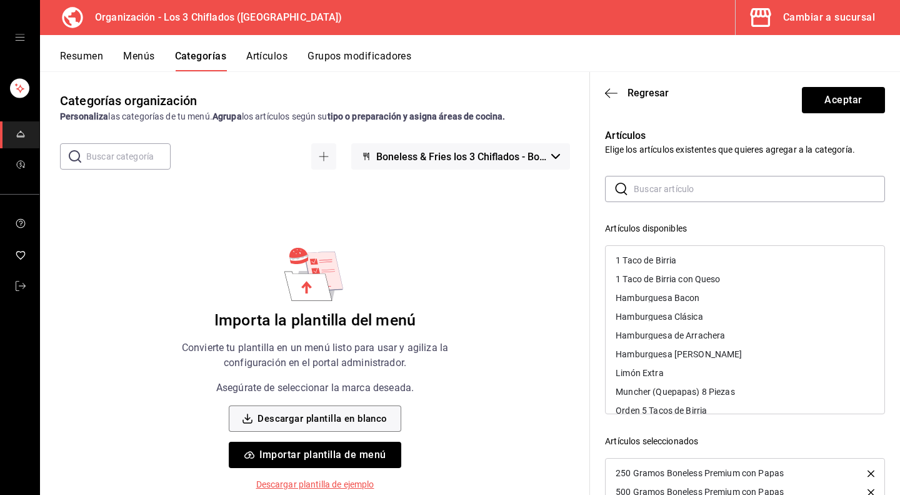
click at [698, 299] on div "Hamburguesa Bacon" at bounding box center [658, 297] width 84 height 9
click at [698, 299] on div "Hamburguesa Clásica" at bounding box center [660, 297] width 88 height 9
click at [698, 299] on div "Hamburguesa de Arrachera" at bounding box center [670, 297] width 109 height 9
click at [698, 299] on div "Hamburguesa [PERSON_NAME]" at bounding box center [679, 297] width 126 height 9
click at [698, 317] on div "Muncher (Quepapas) 8 Piezas" at bounding box center [675, 316] width 119 height 9
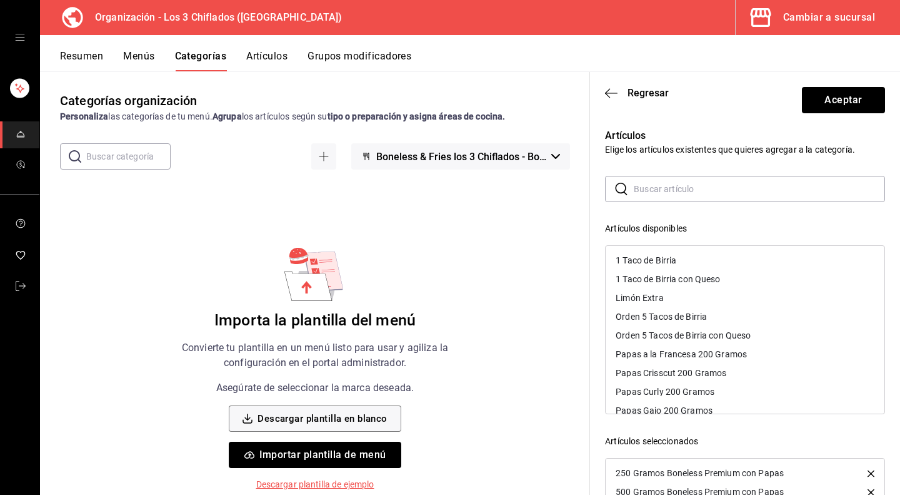
click at [688, 356] on div "Papas a la Francesa 200 Gramos" at bounding box center [681, 353] width 131 height 9
click at [688, 356] on div "Papas Crisscut 200 Gramos" at bounding box center [671, 353] width 111 height 9
click at [688, 356] on div "Papas Curly 200 Gramos" at bounding box center [665, 353] width 99 height 9
click at [688, 356] on div "Papas Gajo 200 Gramos" at bounding box center [664, 353] width 97 height 9
click at [688, 356] on div "Poppers (4 piezas)" at bounding box center [653, 353] width 74 height 9
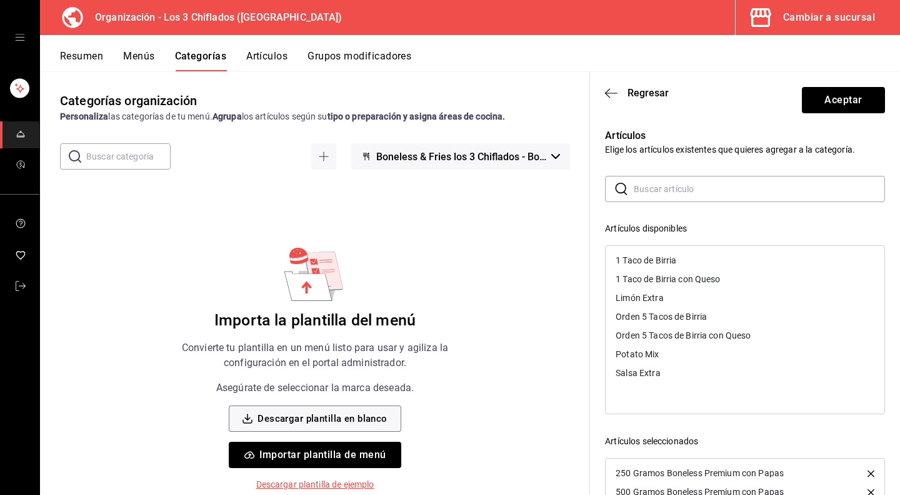
click at [688, 356] on div "Potato Mix" at bounding box center [745, 353] width 279 height 19
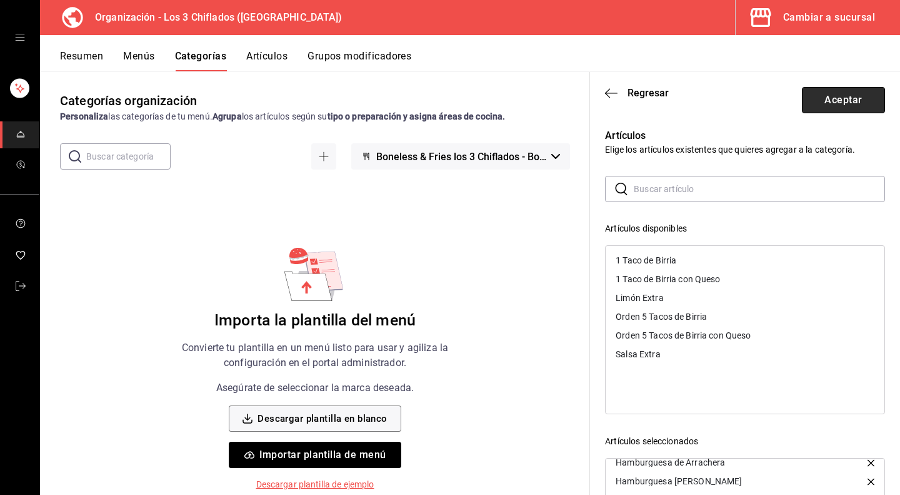
click at [822, 107] on button "Aceptar" at bounding box center [843, 100] width 83 height 26
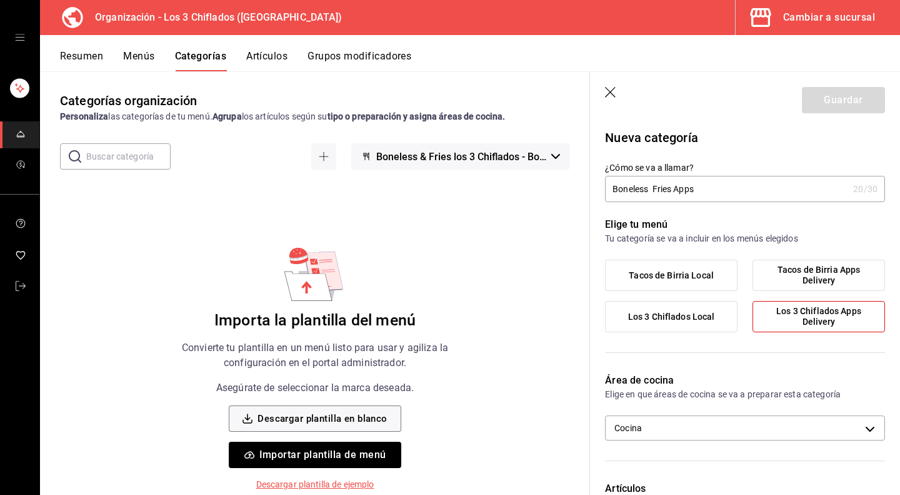
click at [688, 323] on label "Los 3 Chiflados Local" at bounding box center [671, 316] width 131 height 30
click at [0, 0] on input "Los 3 Chiflados Local" at bounding box center [0, 0] width 0 height 0
click at [820, 321] on span "Los 3 Chiflados Apps Delivery" at bounding box center [819, 316] width 114 height 21
click at [0, 0] on input "Los 3 Chiflados Apps Delivery" at bounding box center [0, 0] width 0 height 0
click at [810, 318] on span "Los 3 Chiflados Apps Delivery" at bounding box center [819, 316] width 114 height 21
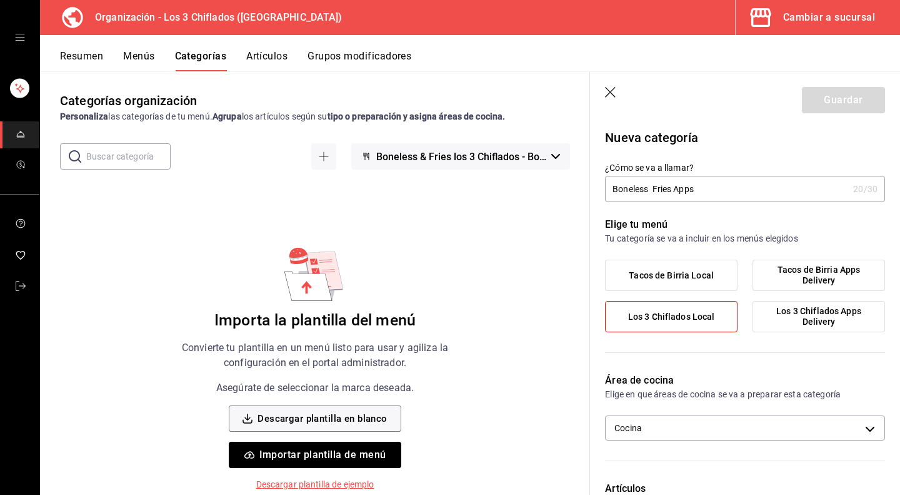
click at [0, 0] on input "Los 3 Chiflados Apps Delivery" at bounding box center [0, 0] width 0 height 0
click at [671, 315] on span "Los 3 Chiflados Local" at bounding box center [671, 316] width 87 height 11
click at [0, 0] on input "Los 3 Chiflados Local" at bounding box center [0, 0] width 0 height 0
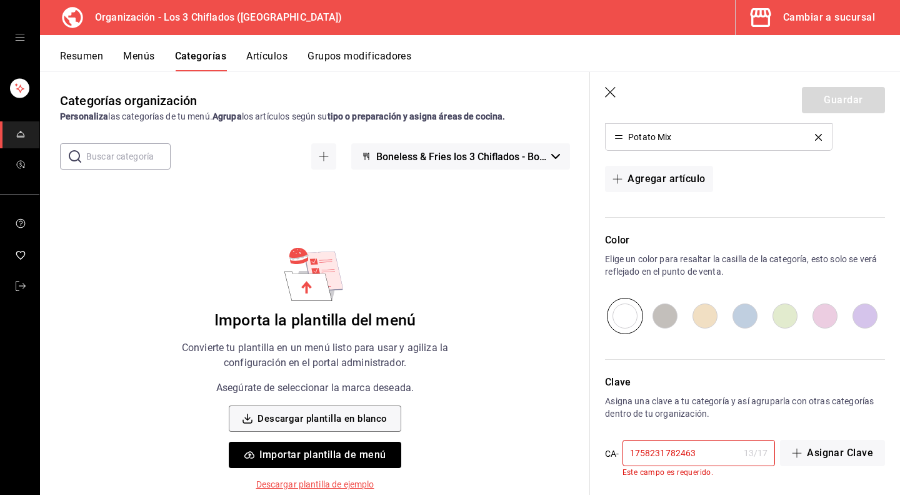
scroll to position [1004, 0]
click at [838, 449] on button "Asignar Clave" at bounding box center [832, 452] width 105 height 26
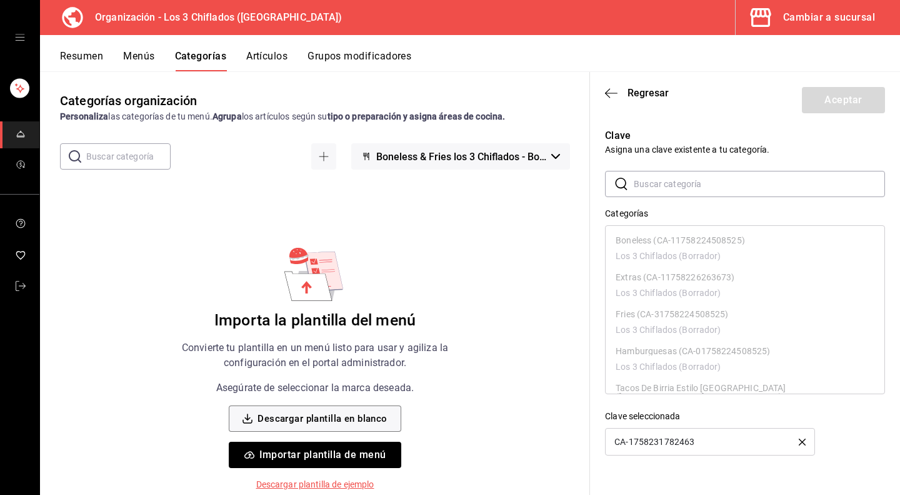
scroll to position [0, 0]
click at [611, 91] on icon "button" at bounding box center [611, 93] width 13 height 11
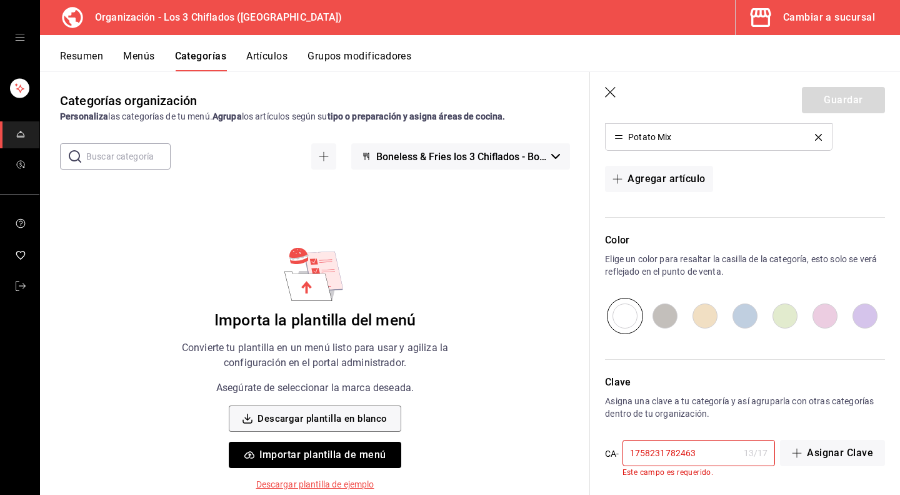
click at [614, 94] on icon "button" at bounding box center [611, 93] width 13 height 13
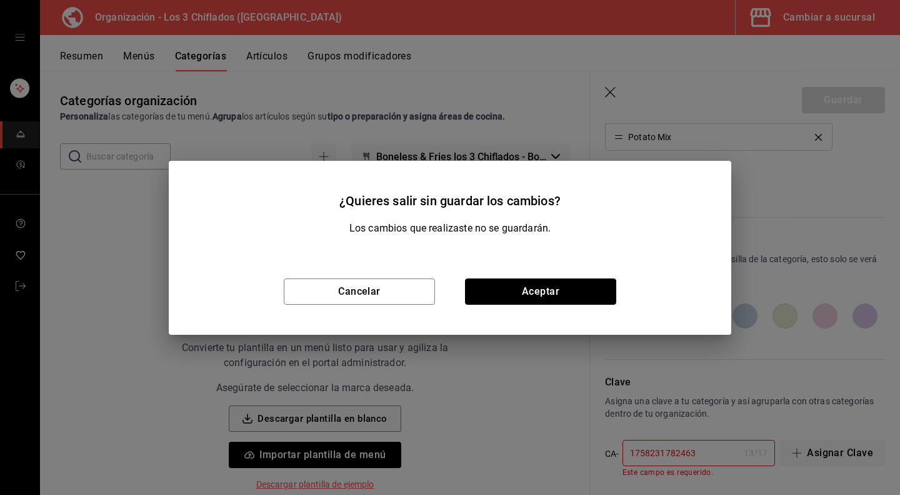
click at [500, 300] on button "Aceptar" at bounding box center [540, 291] width 151 height 26
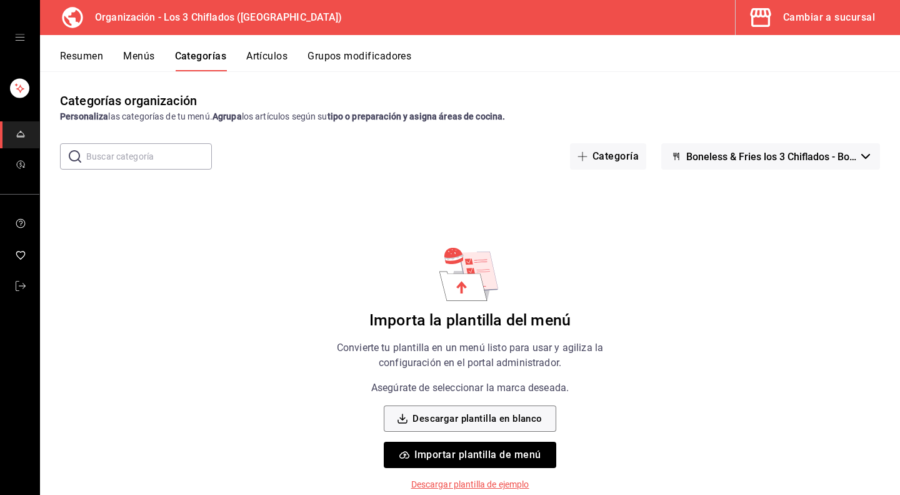
click at [869, 149] on button "Boneless & Fries los 3 Chiflados - Borrador" at bounding box center [770, 156] width 219 height 26
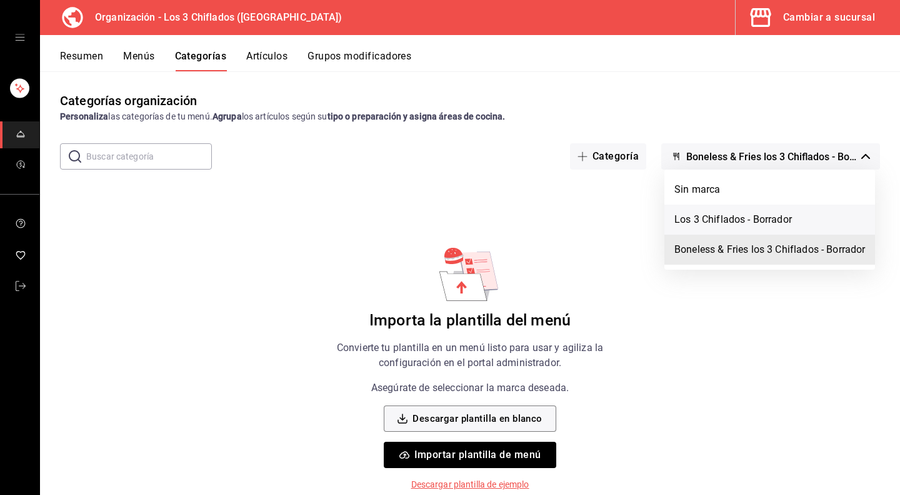
click at [721, 221] on li "Los 3 Chiflados - Borrador" at bounding box center [770, 219] width 211 height 30
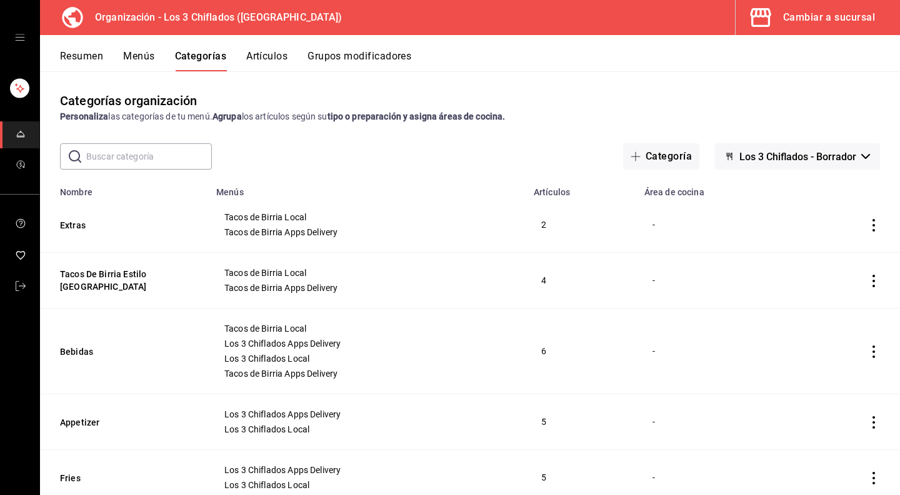
click at [843, 147] on button "Los 3 Chiflados - Borrador" at bounding box center [798, 156] width 166 height 26
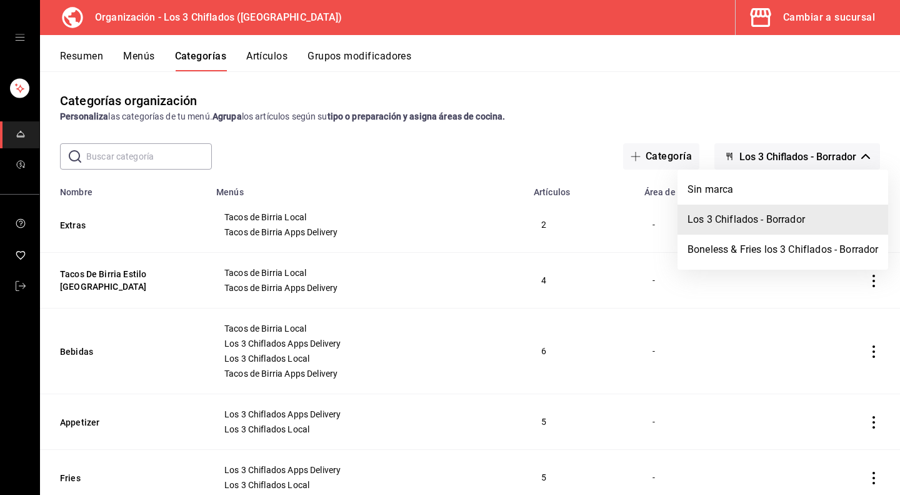
click at [840, 161] on div at bounding box center [450, 247] width 900 height 495
